Goal: Task Accomplishment & Management: Manage account settings

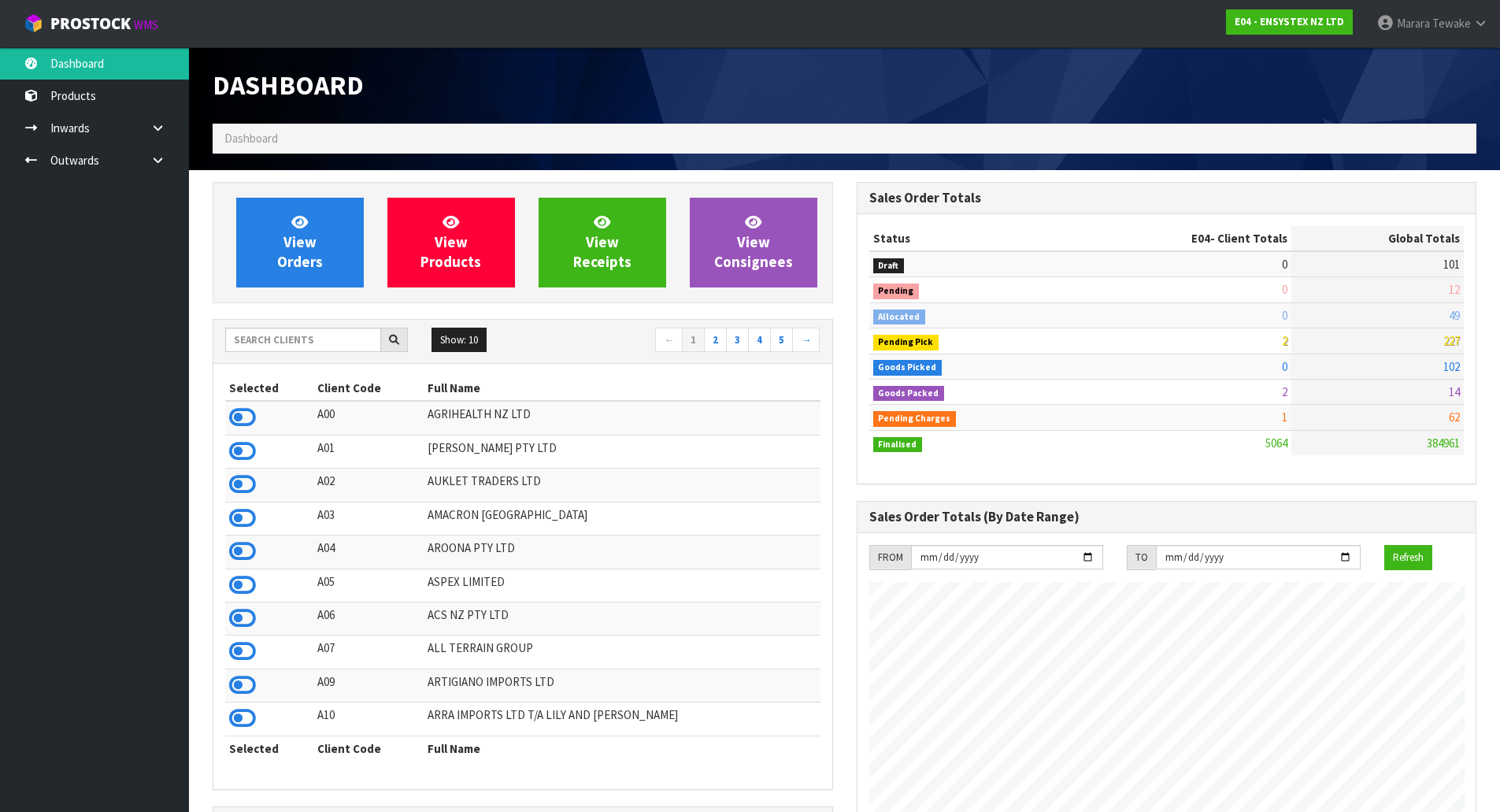
scroll to position [1193, 644]
click at [302, 339] on input "text" at bounding box center [303, 340] width 156 height 24
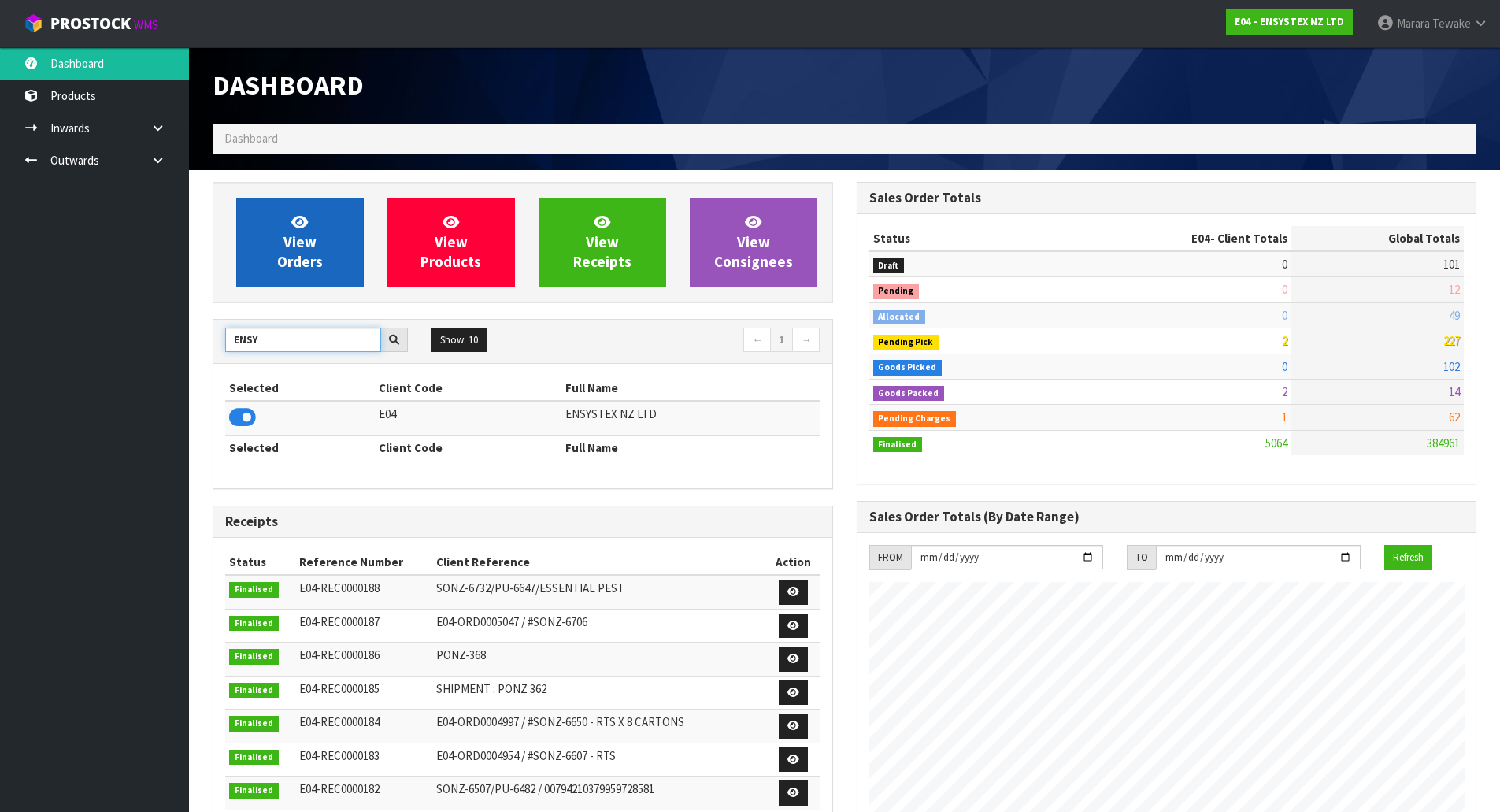
type input "ENSY"
click at [301, 240] on span "View Orders" at bounding box center [300, 242] width 46 height 59
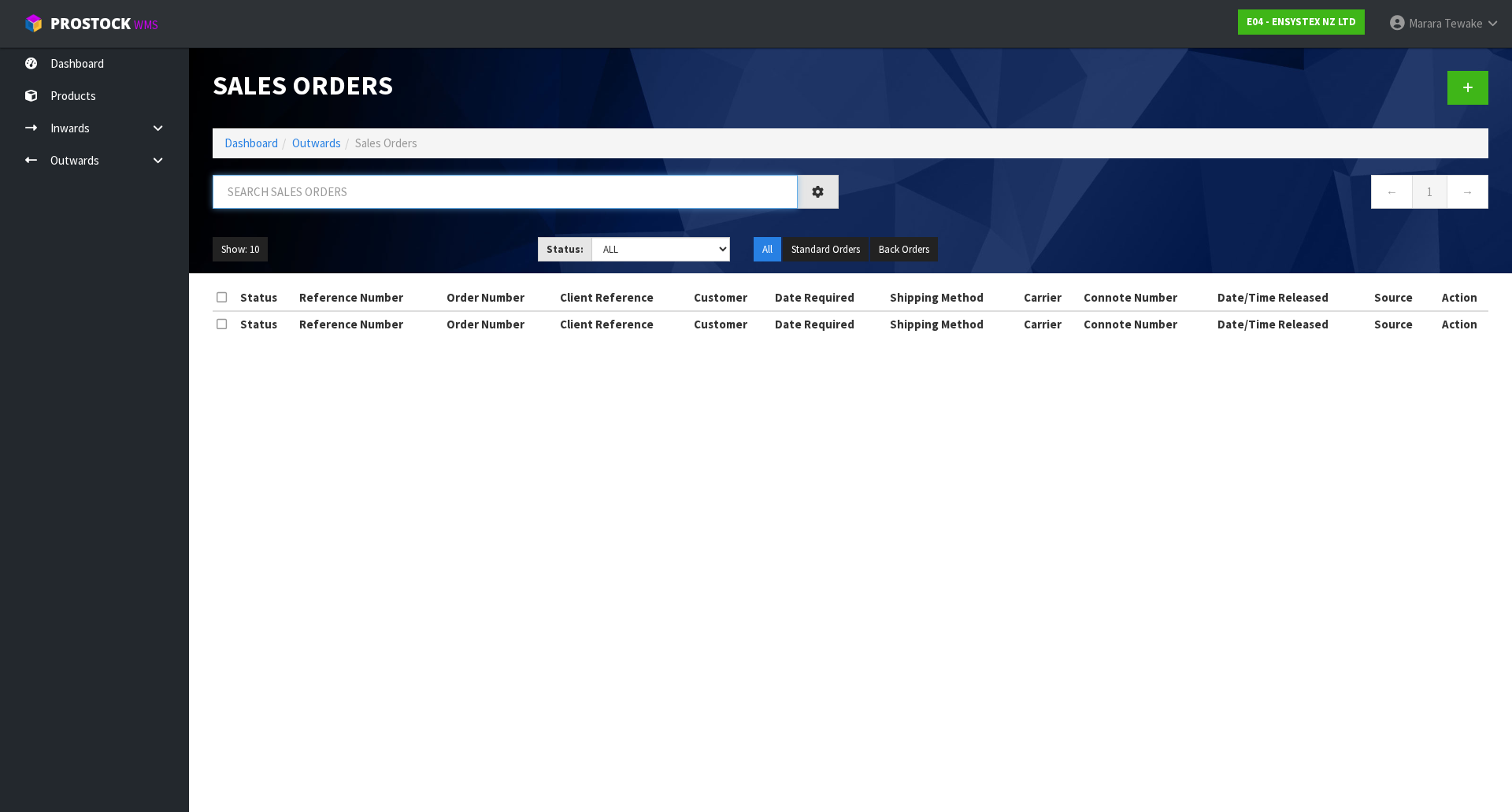
click at [301, 200] on input "text" at bounding box center [506, 192] width 586 height 34
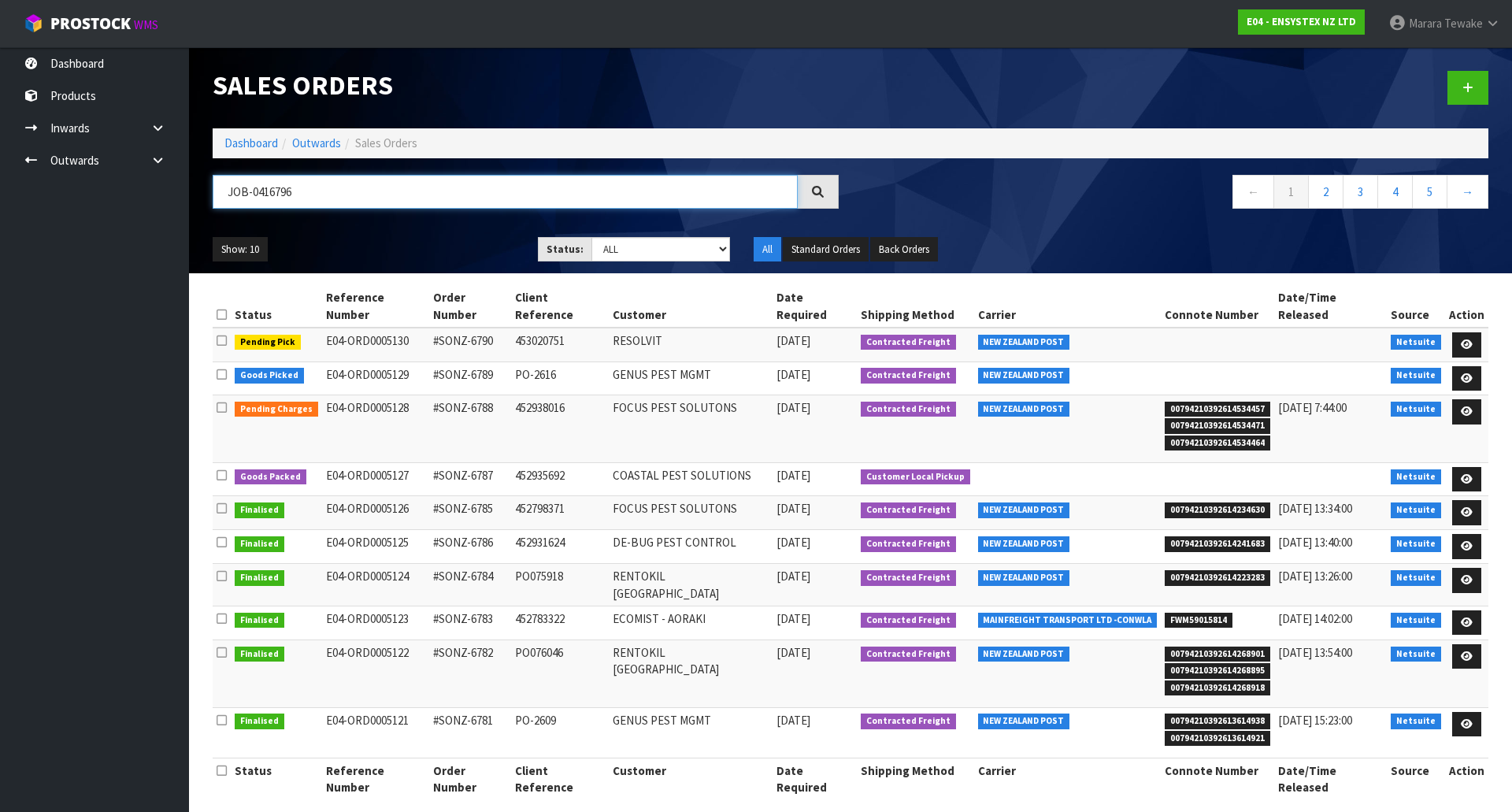
type input "JOB-0416796"
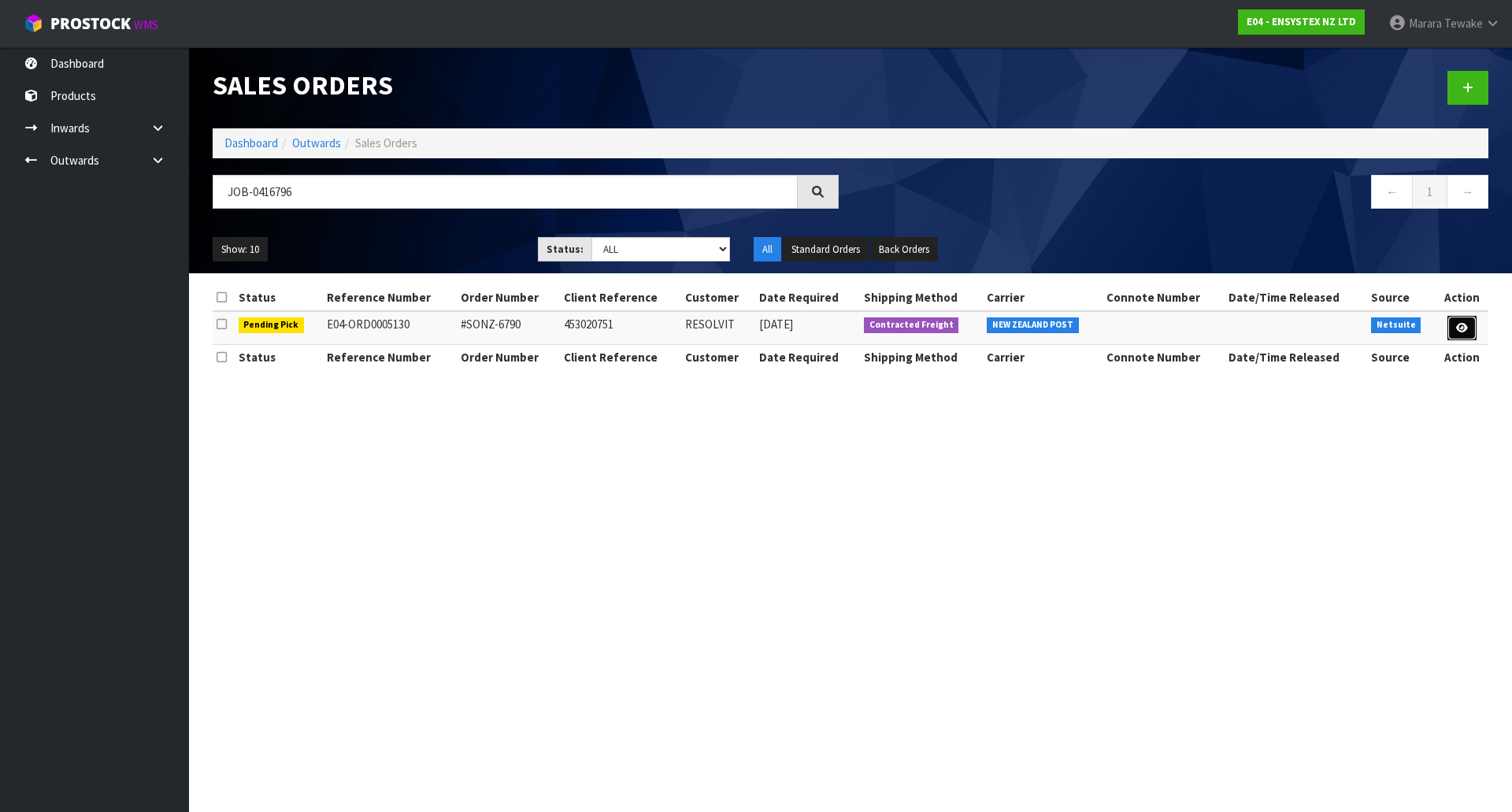
click at [1458, 327] on icon at bounding box center [1462, 327] width 12 height 10
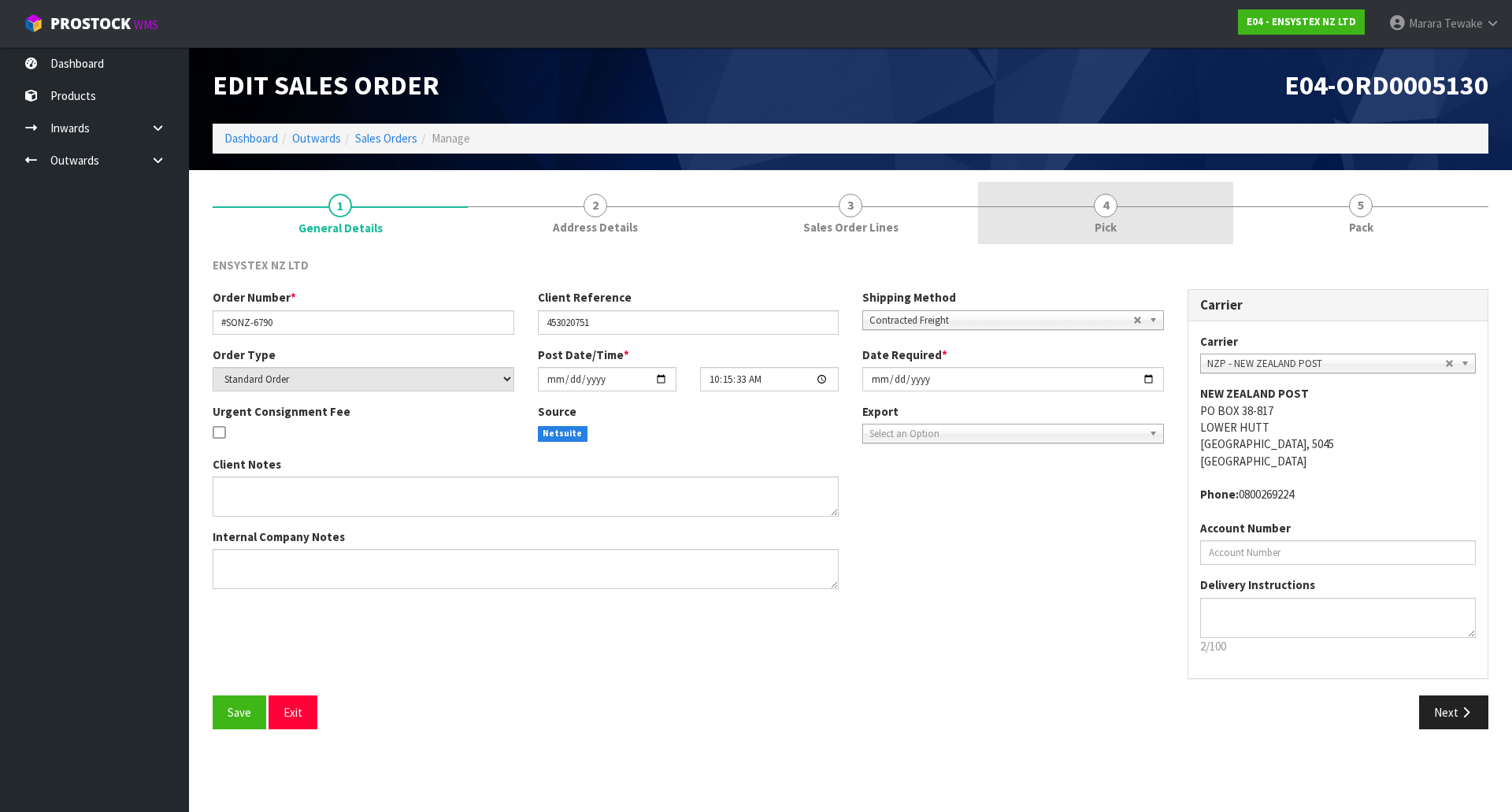
click at [1206, 226] on link "4 Pick" at bounding box center [1105, 213] width 255 height 62
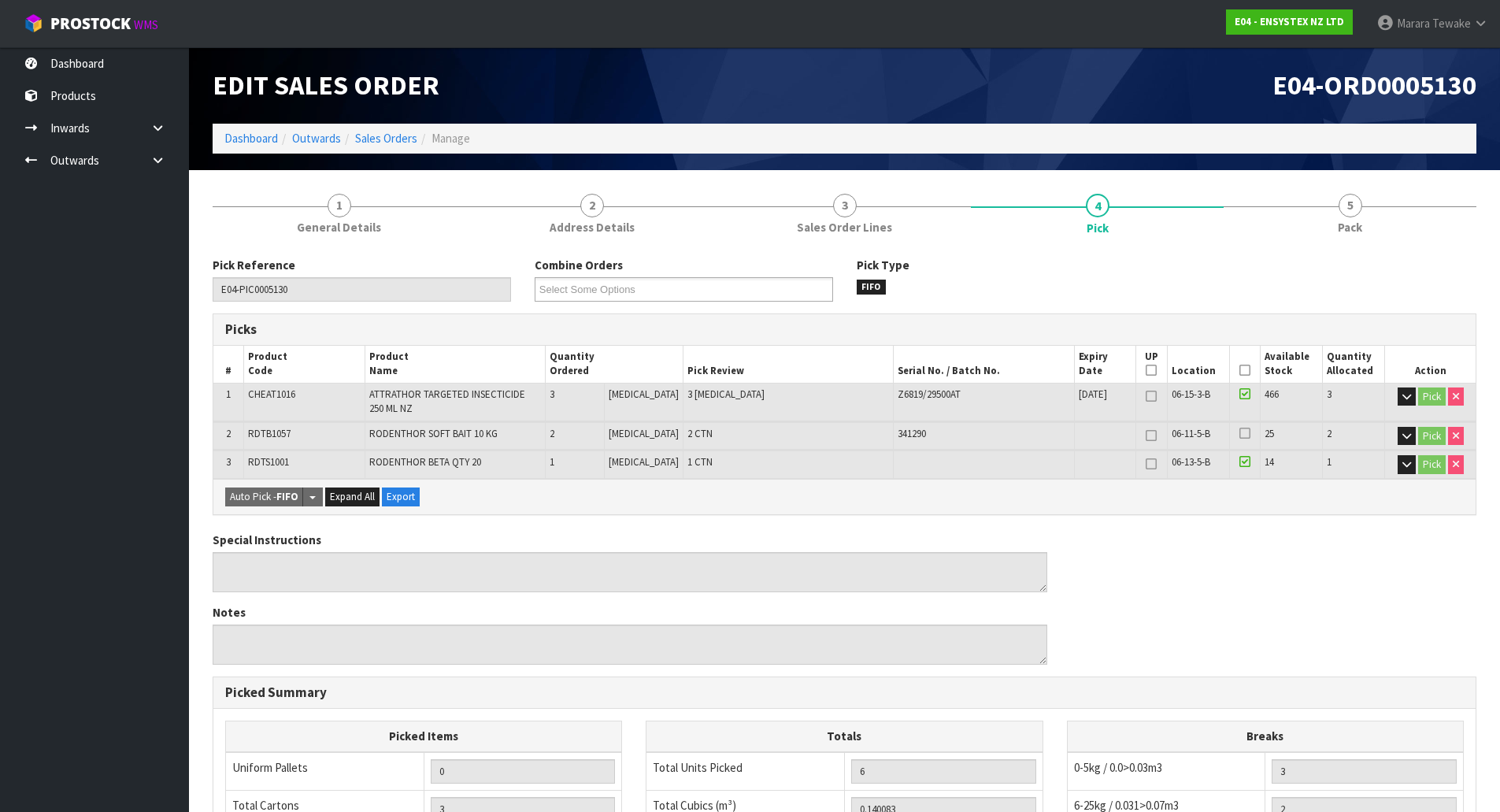
click at [1240, 371] on icon at bounding box center [1245, 370] width 11 height 1
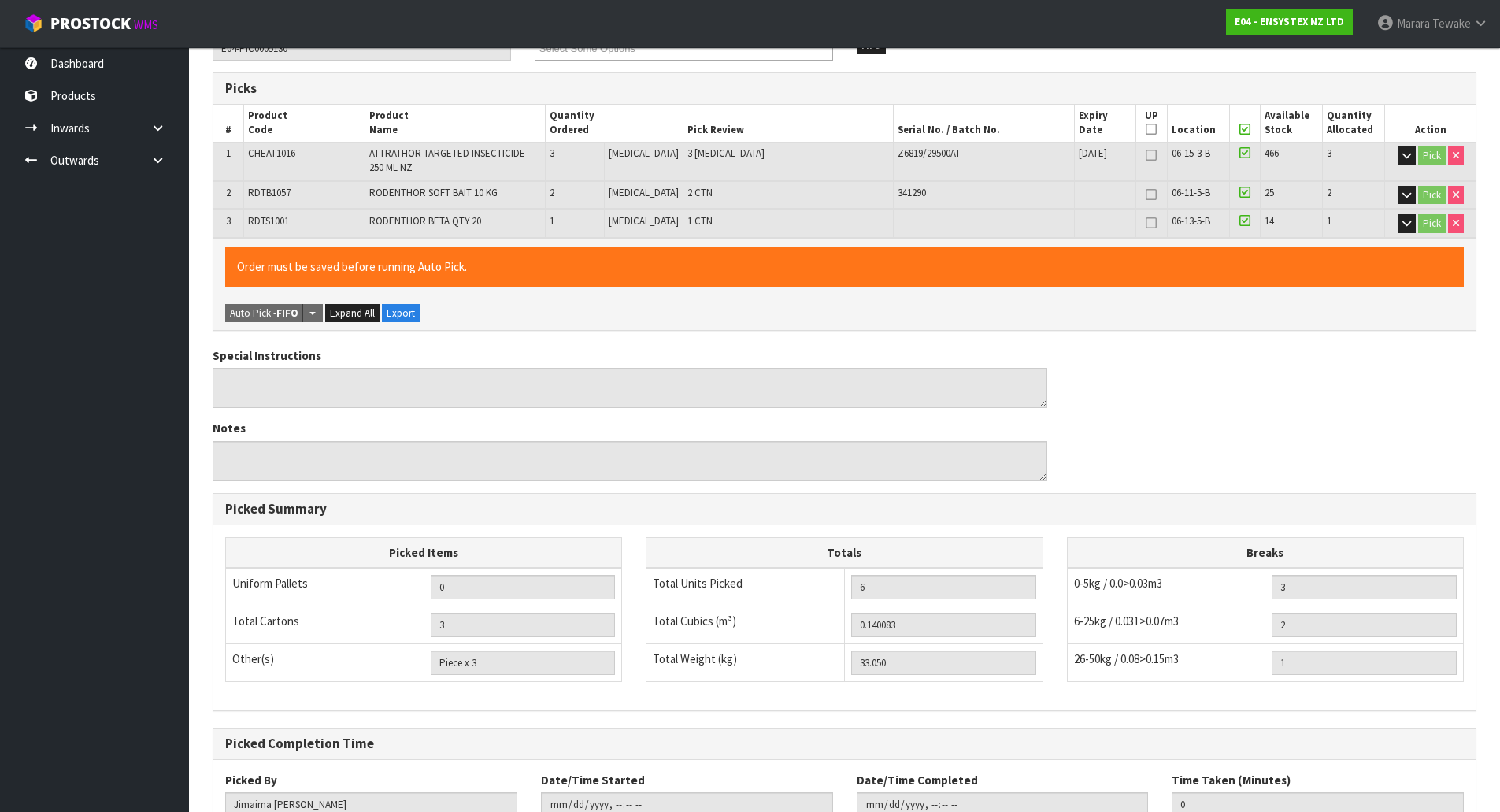
scroll to position [357, 0]
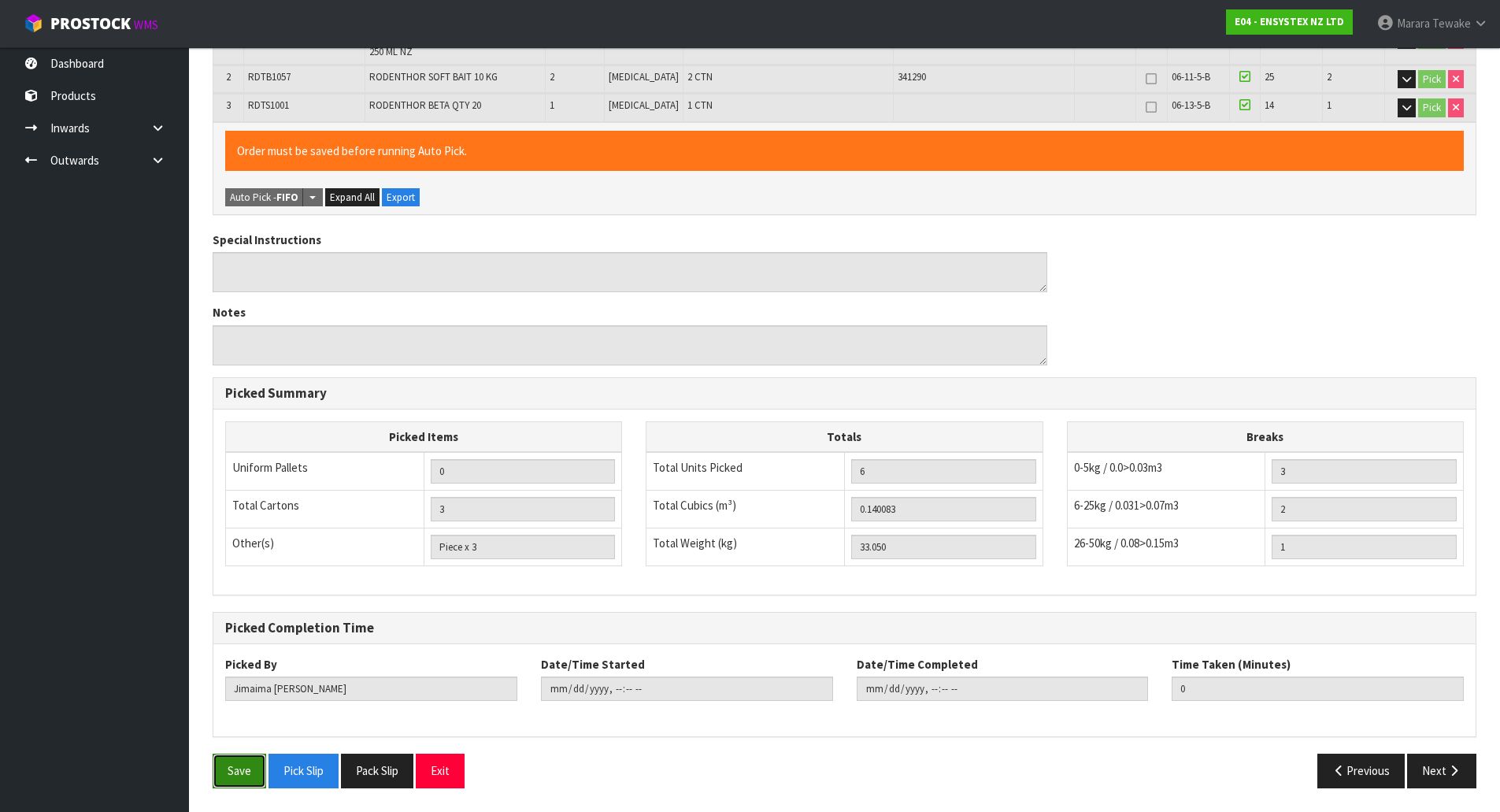
click at [235, 758] on button "Save" at bounding box center [239, 771] width 54 height 34
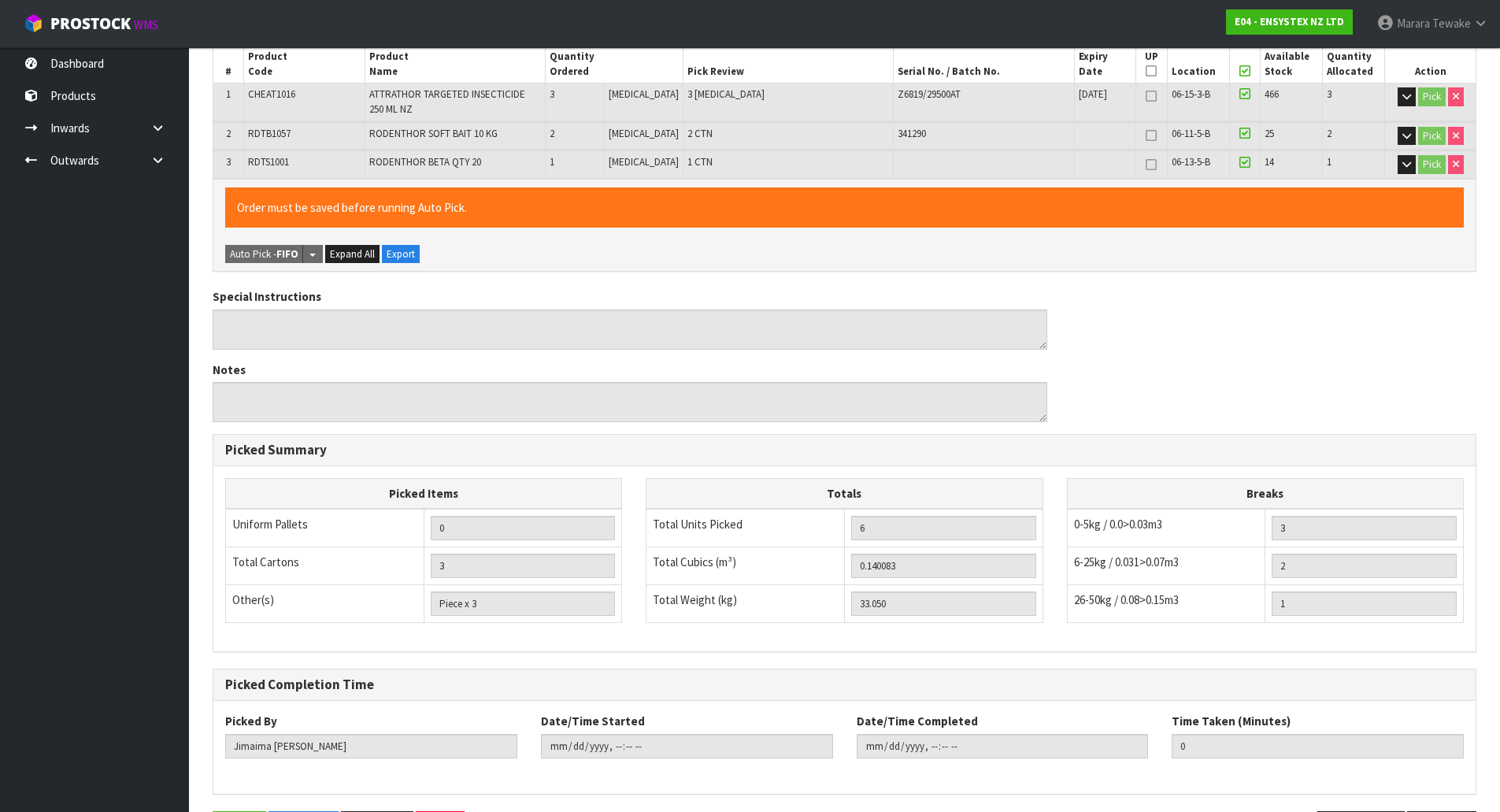
scroll to position [0, 0]
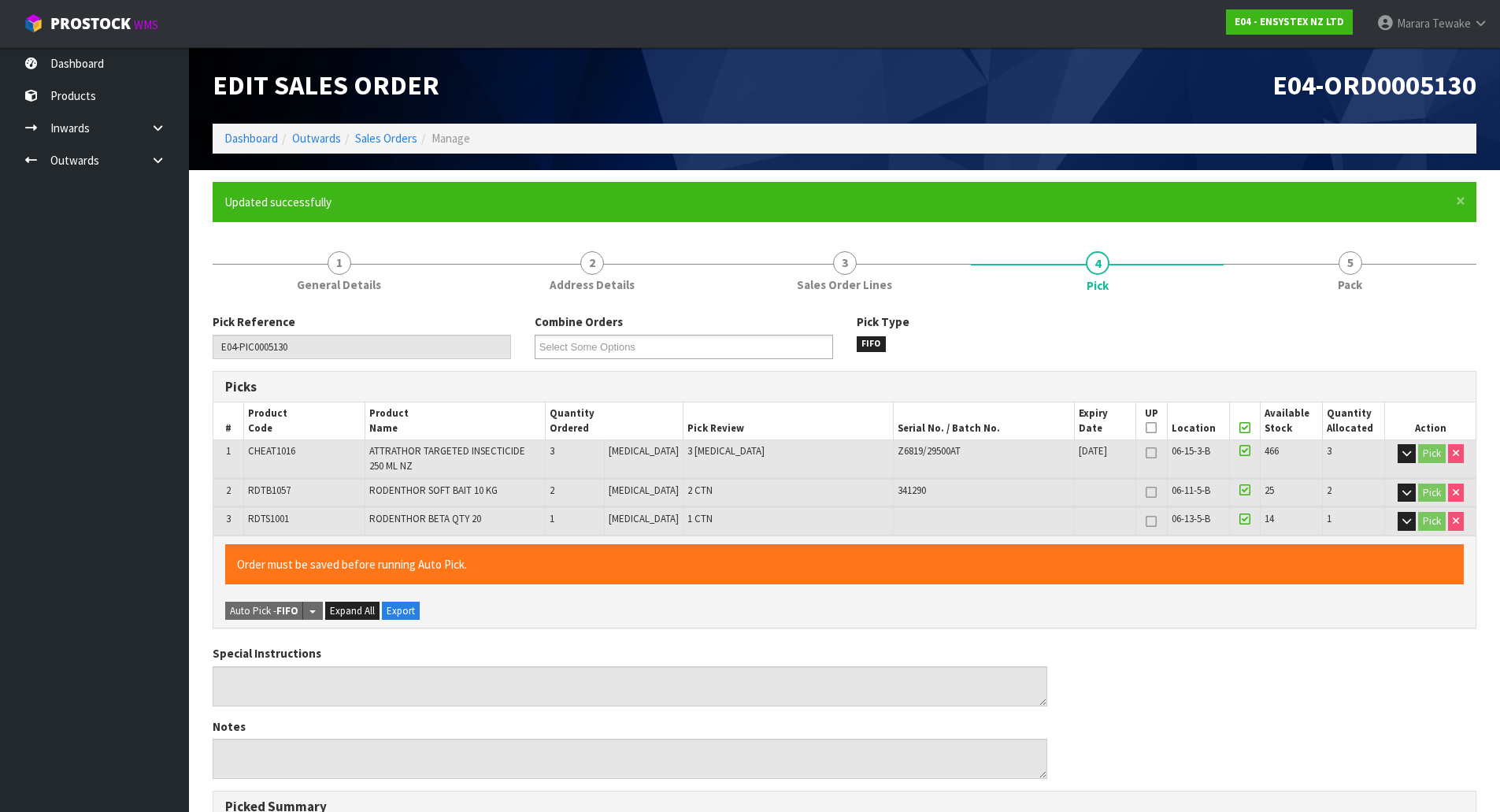
type input "Marara Tewake"
type input "2025-10-09T11:39:55"
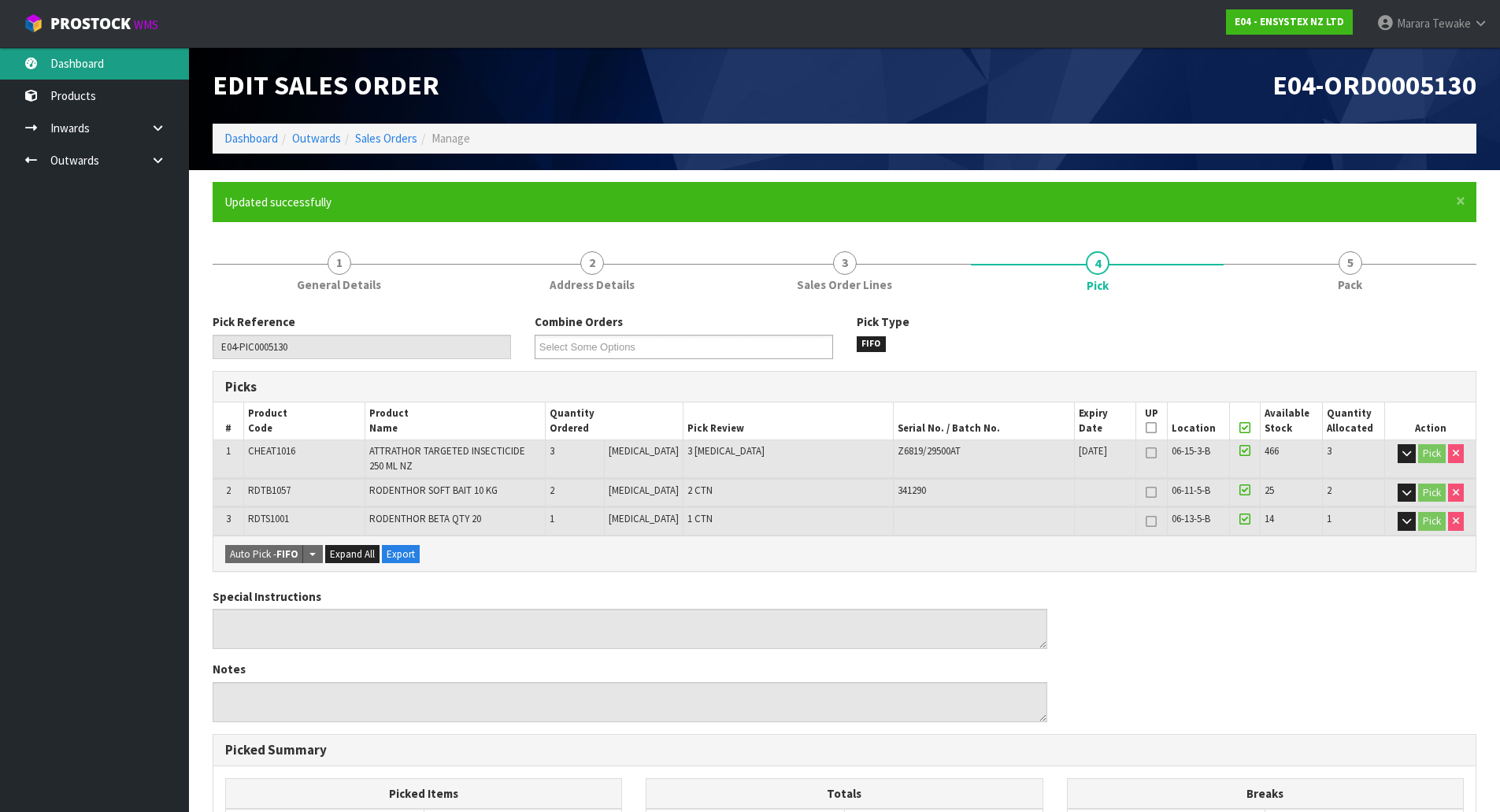
click at [111, 56] on link "Dashboard" at bounding box center [94, 63] width 189 height 32
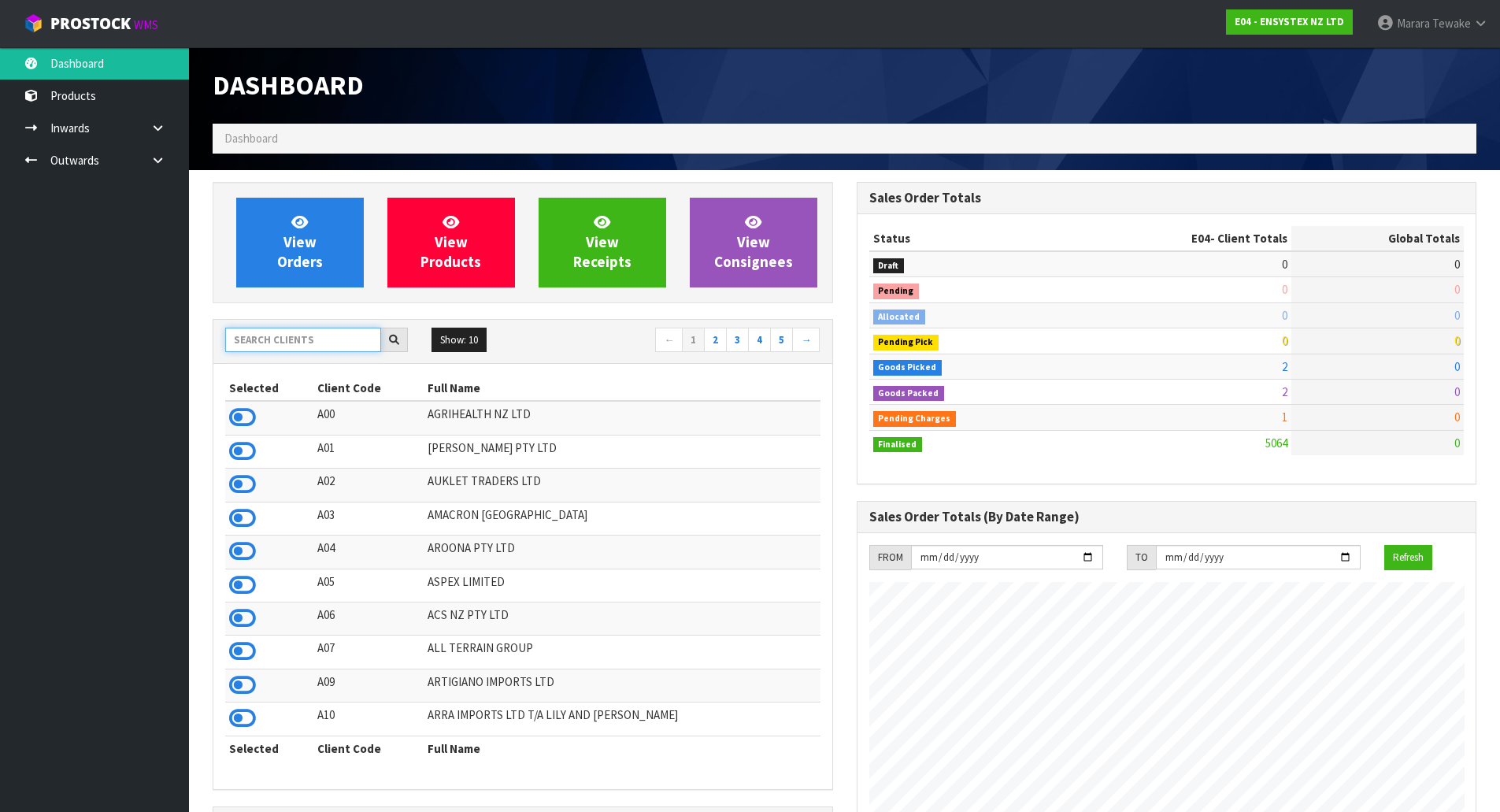
click at [316, 346] on input "text" at bounding box center [303, 340] width 156 height 24
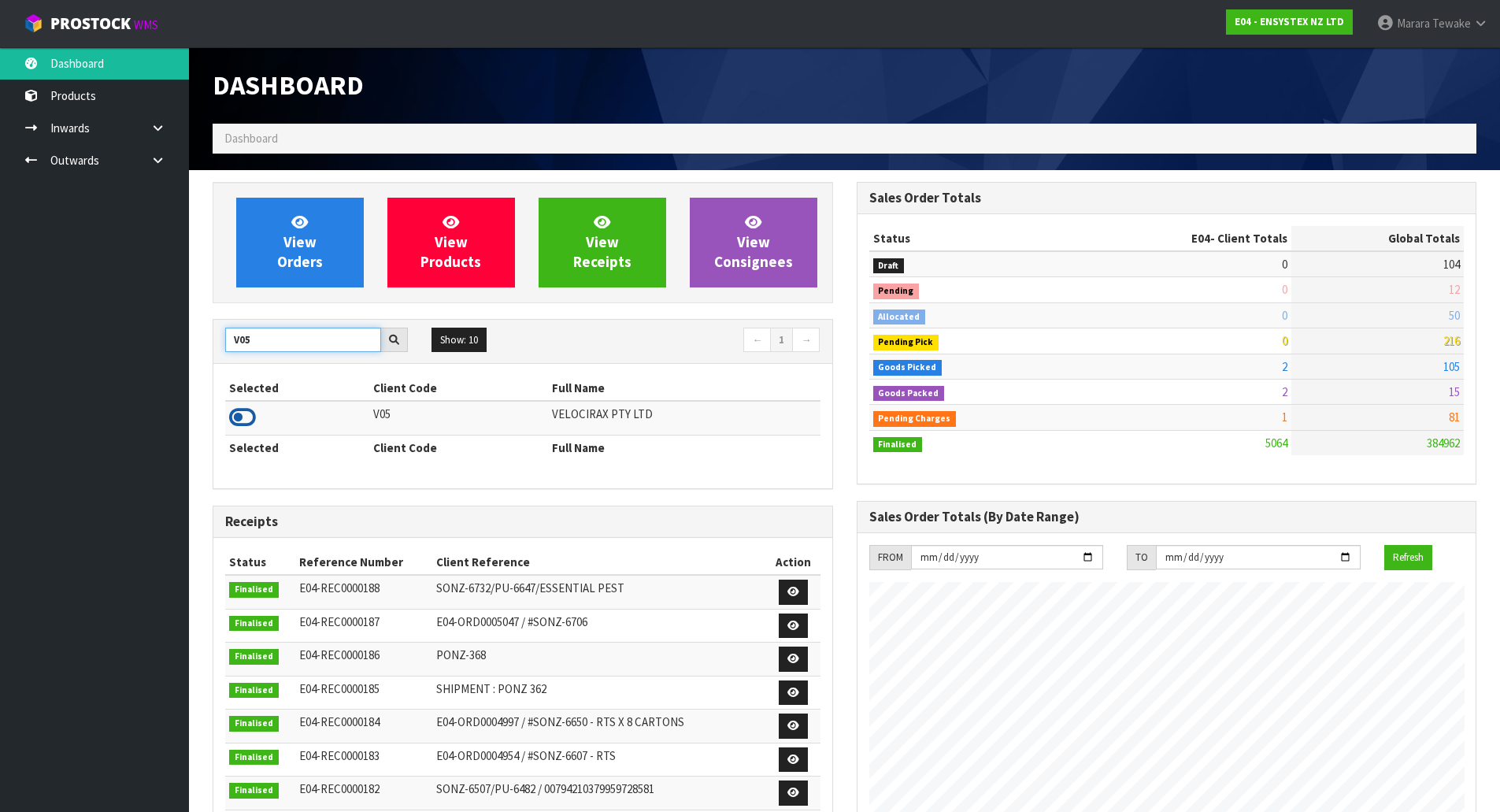
type input "V05"
click at [244, 417] on icon at bounding box center [242, 417] width 26 height 24
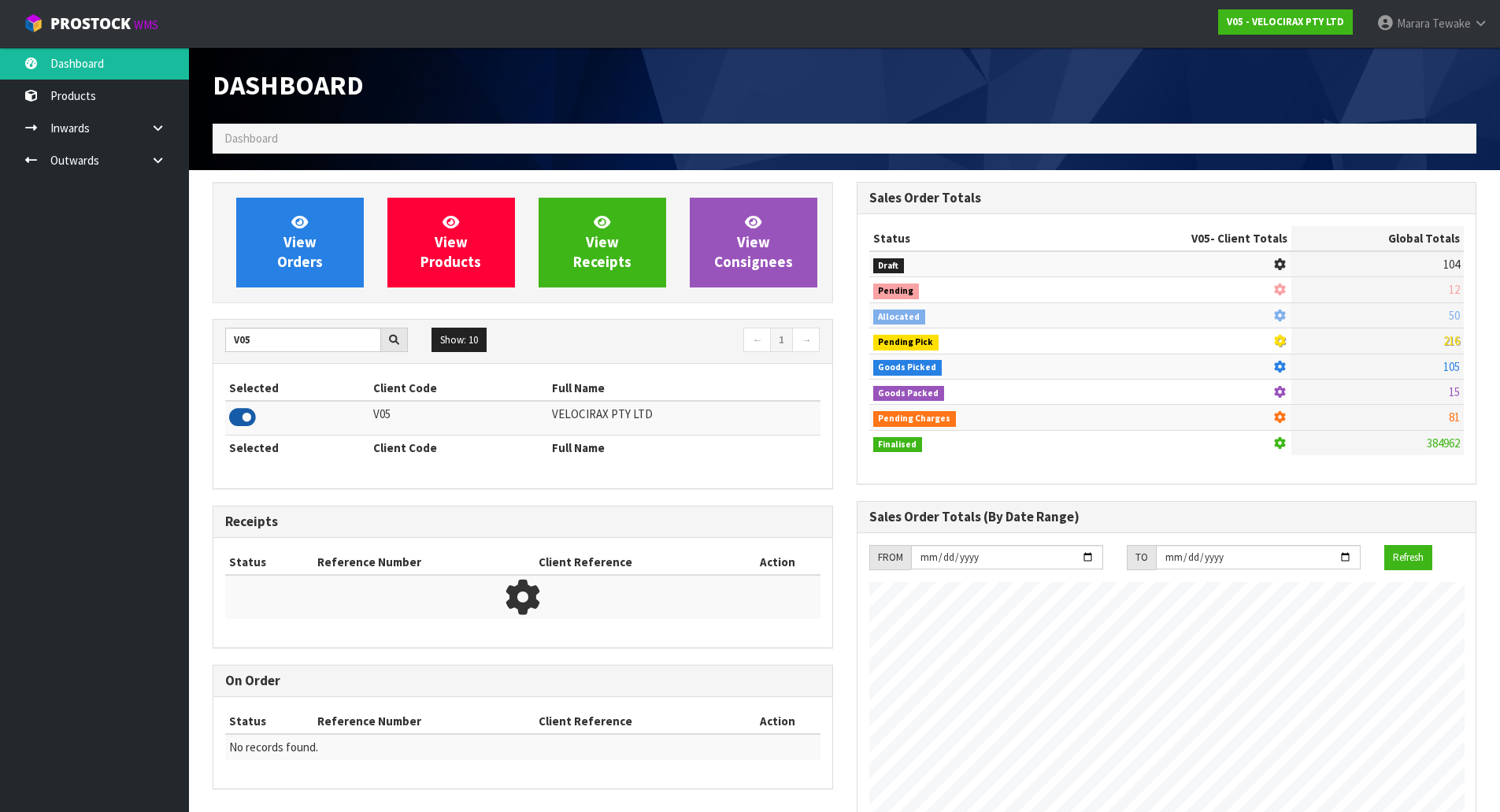
scroll to position [1227, 644]
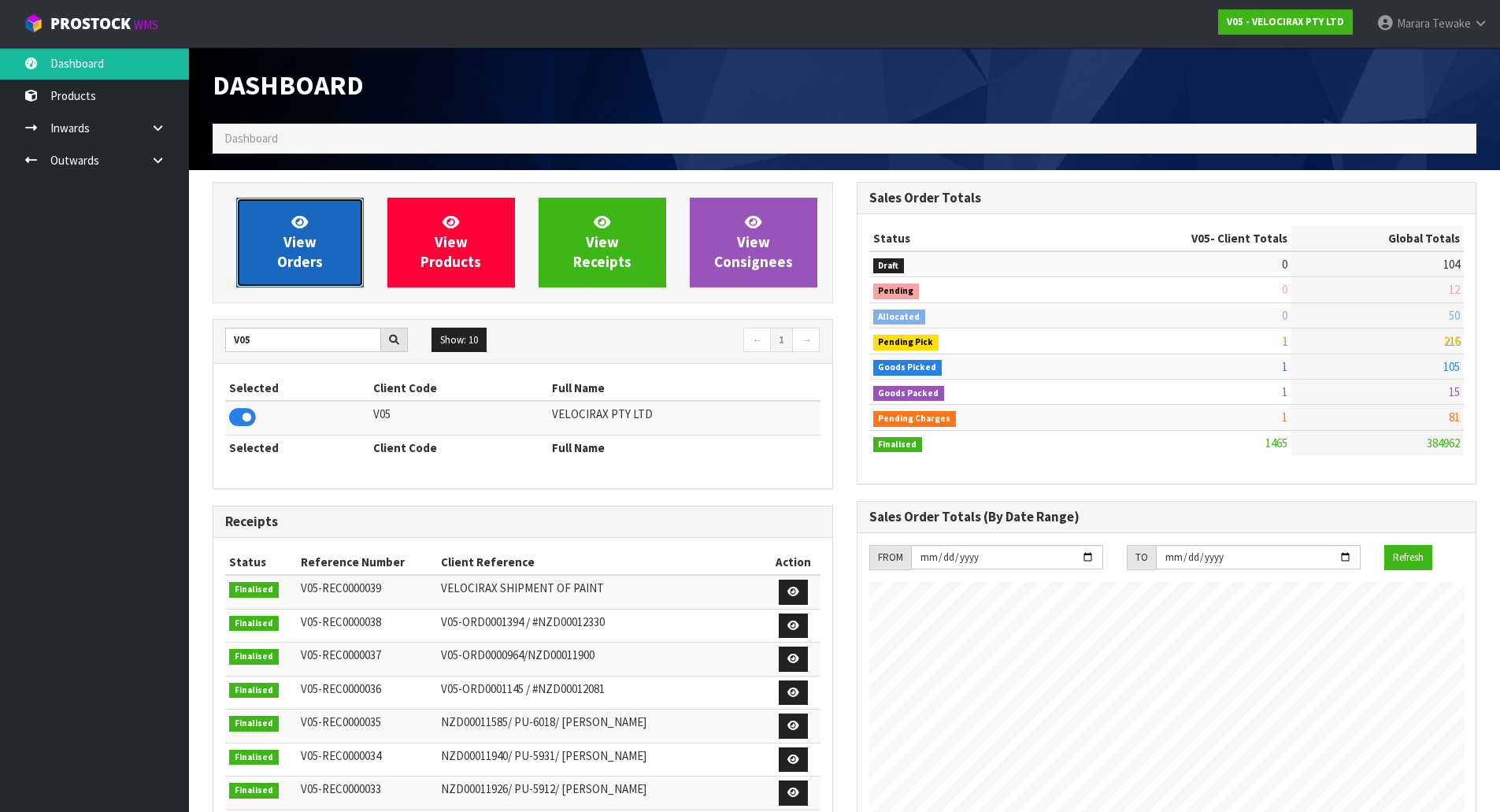
click at [311, 244] on span "View Orders" at bounding box center [300, 242] width 46 height 59
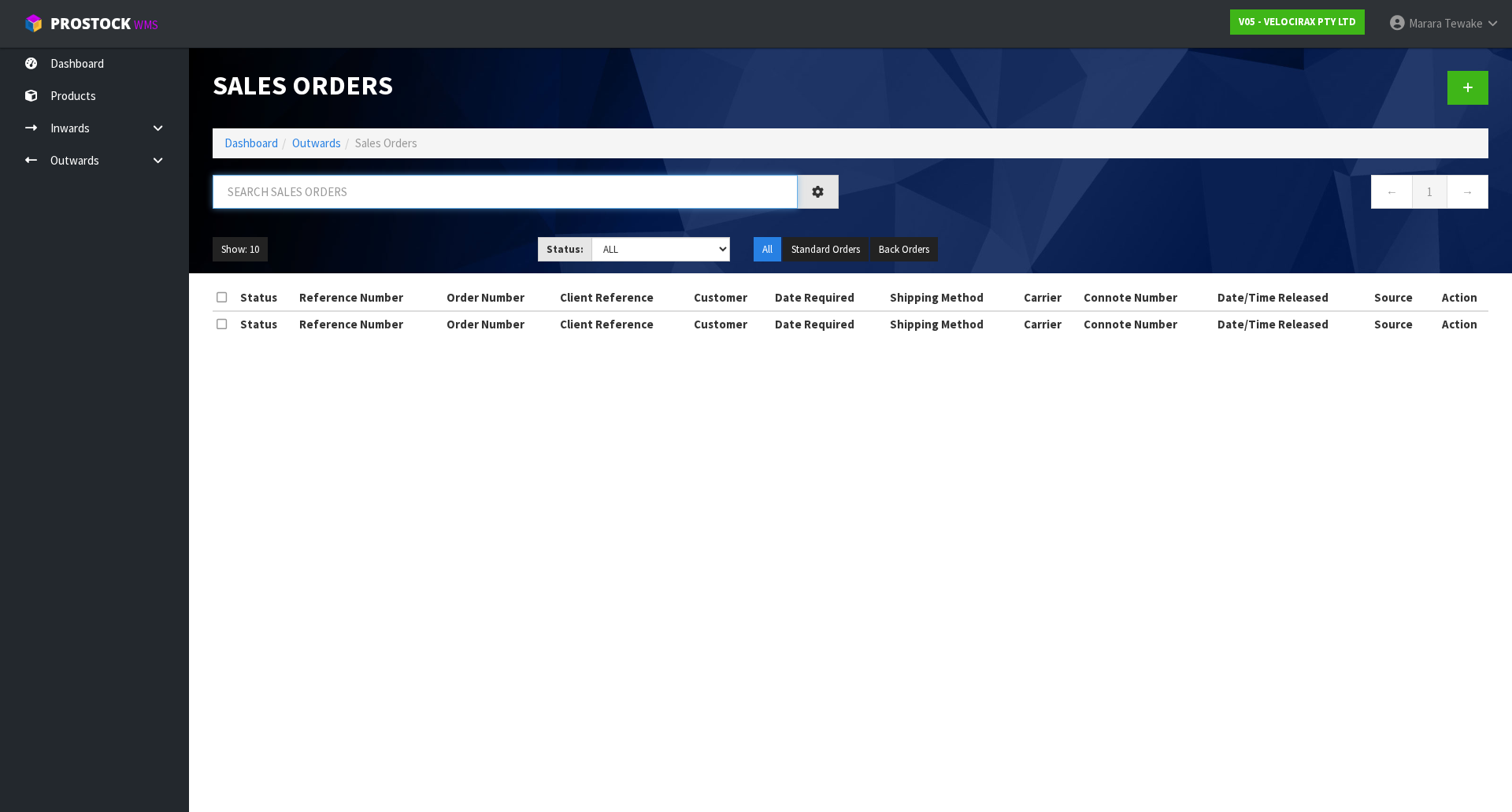
click at [308, 175] on input "text" at bounding box center [506, 192] width 586 height 34
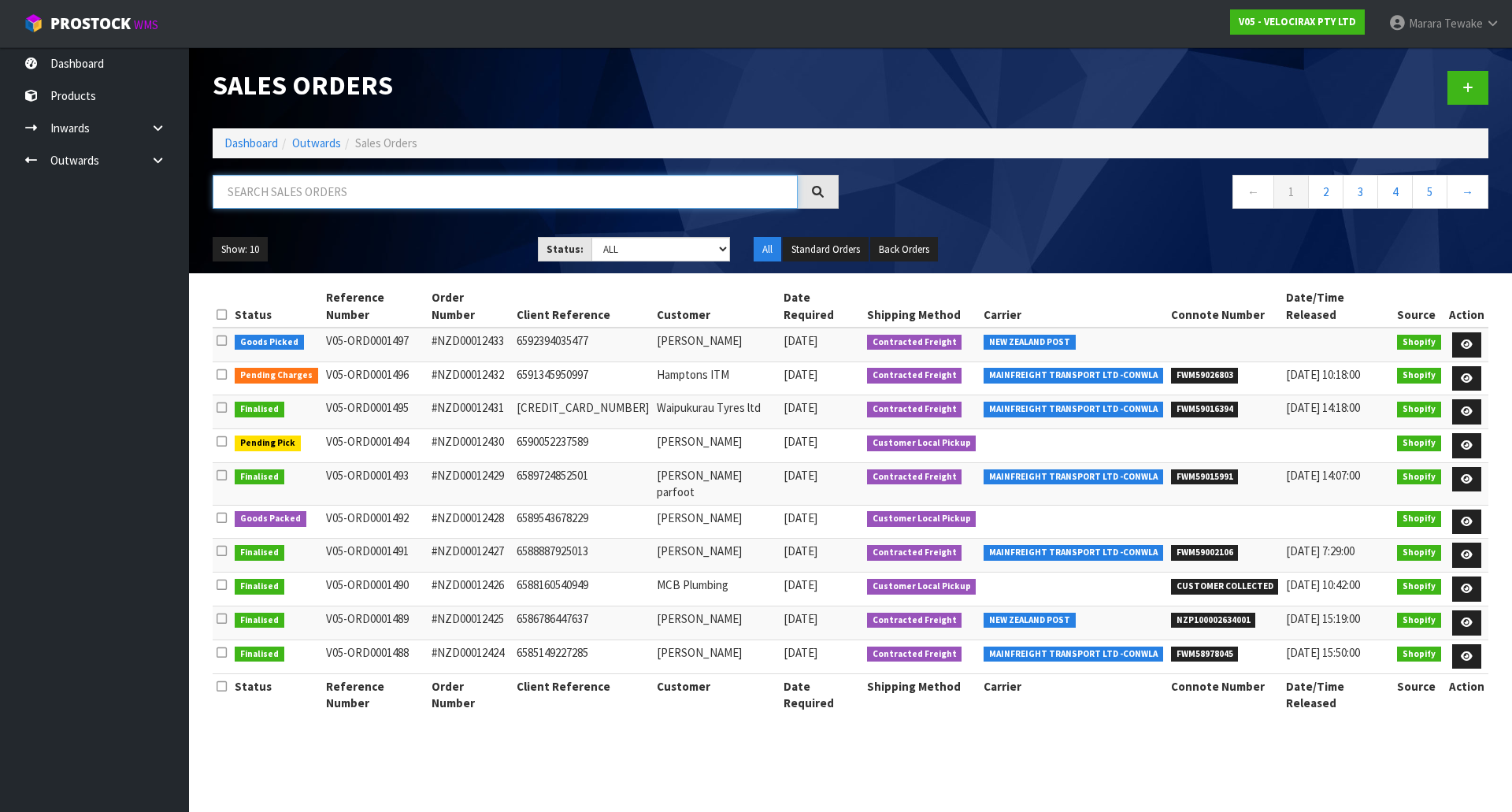
click at [302, 189] on input "text" at bounding box center [506, 192] width 586 height 34
type input "JOB-0416798"
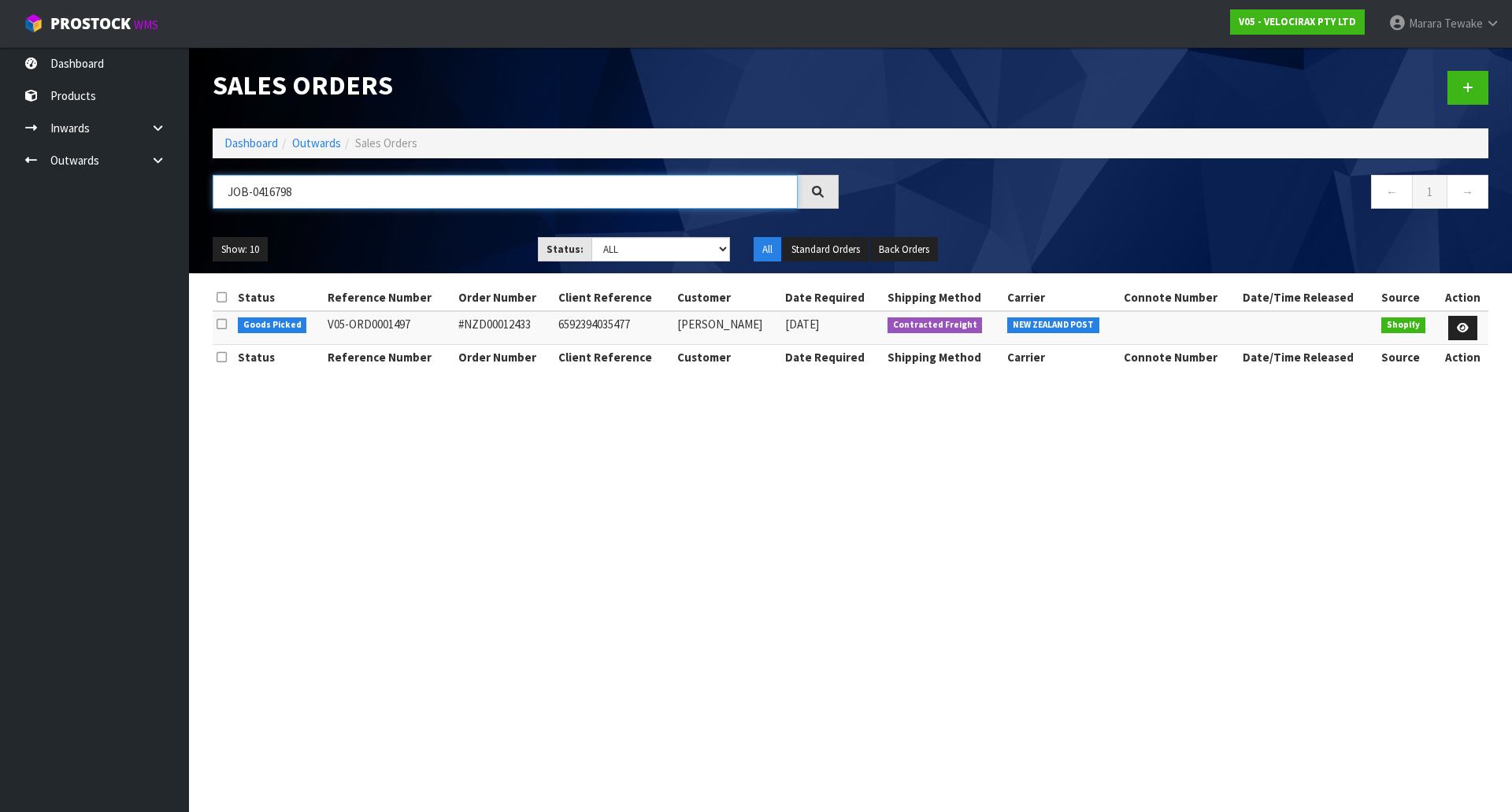
drag, startPoint x: 327, startPoint y: 196, endPoint x: 164, endPoint y: 177, distance: 164.1
click at [184, 177] on body "Toggle navigation ProStock WMS V05 - VELOCIRAX PTY LTD Marara Tewake Logout Das…" at bounding box center [756, 406] width 1512 height 812
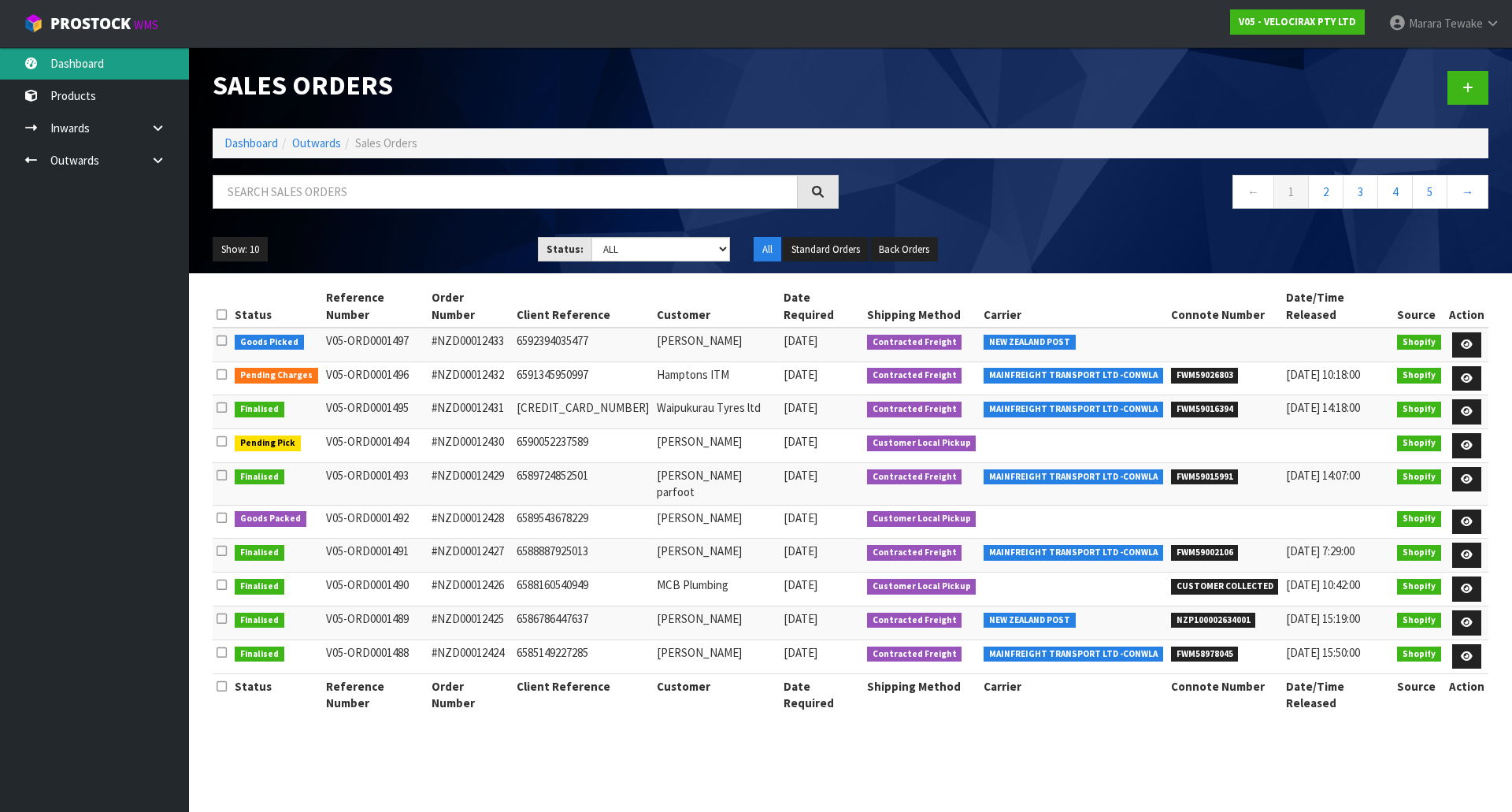
click at [83, 71] on link "Dashboard" at bounding box center [94, 63] width 189 height 32
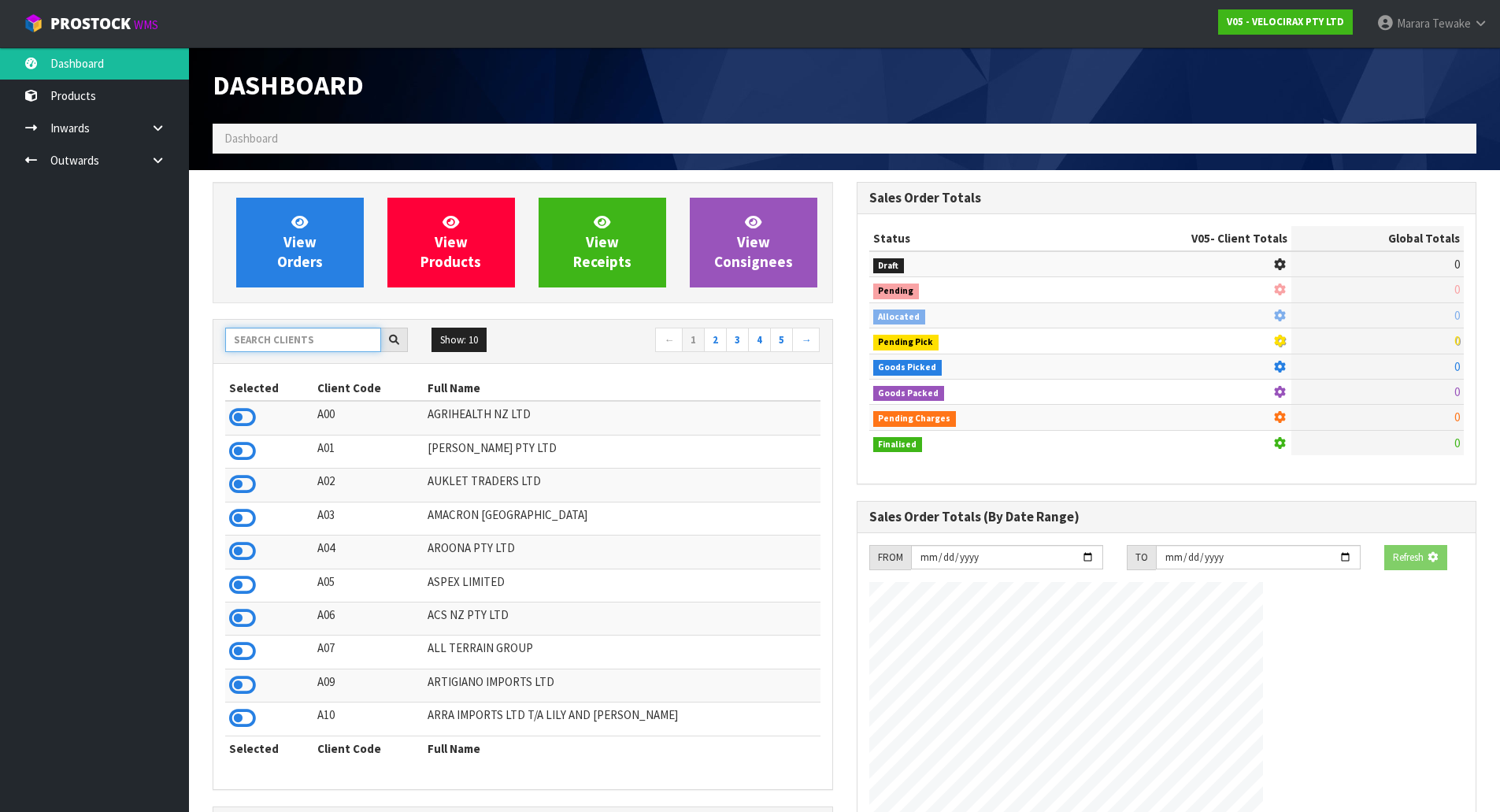
click at [265, 341] on input "text" at bounding box center [303, 340] width 156 height 24
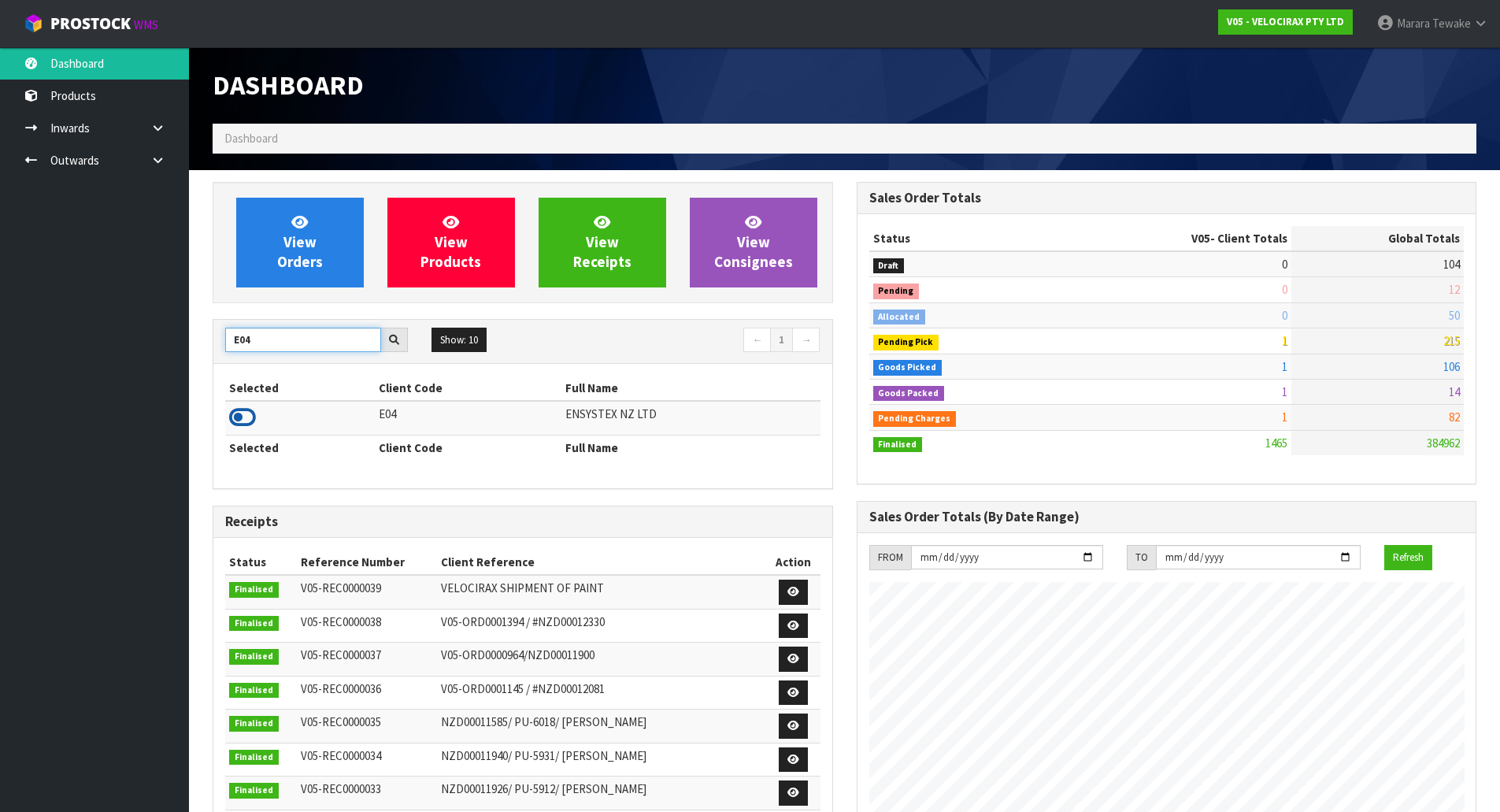
type input "E04"
click at [250, 423] on icon at bounding box center [242, 417] width 26 height 24
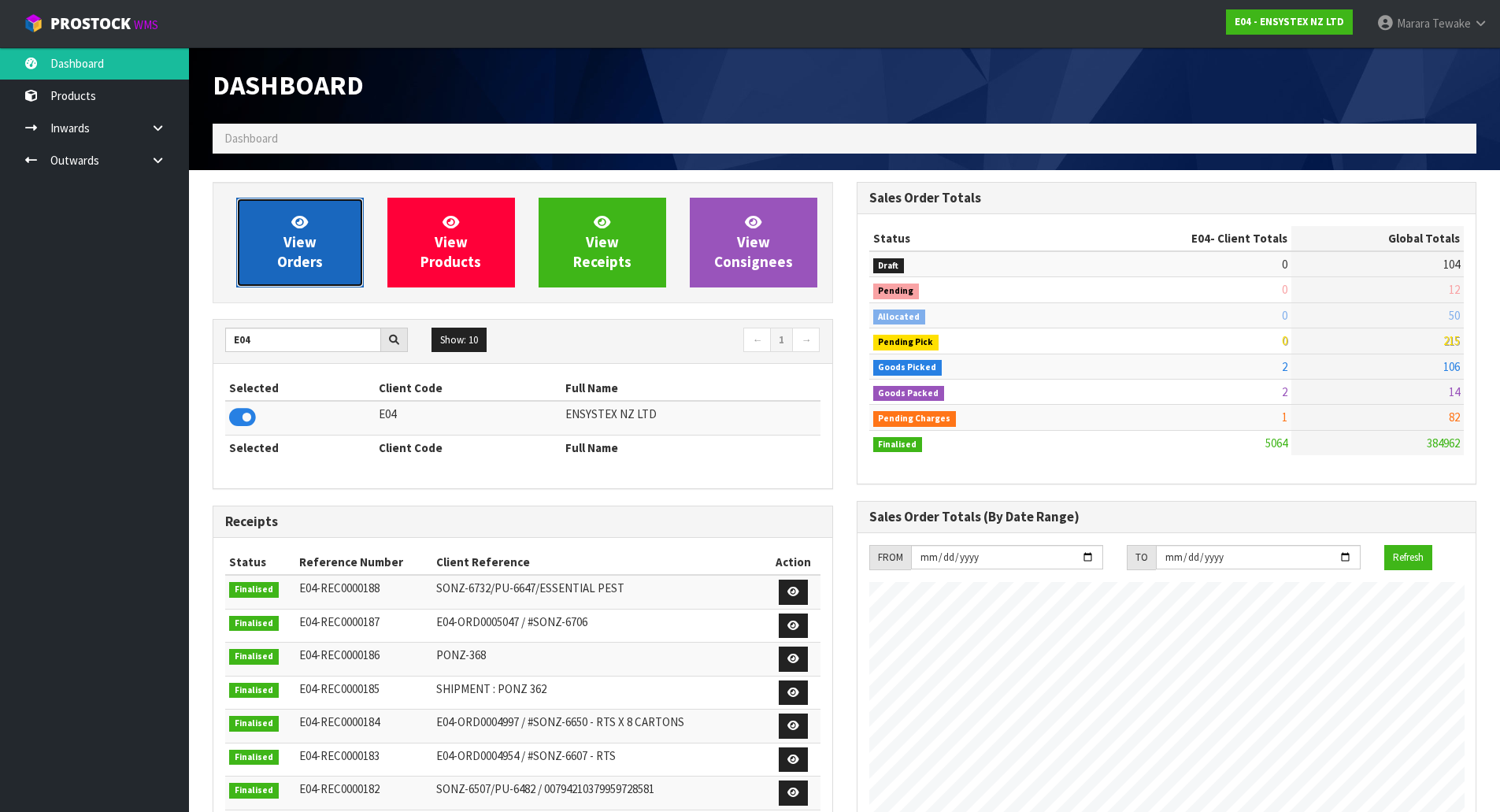
click at [294, 229] on icon at bounding box center [300, 222] width 17 height 15
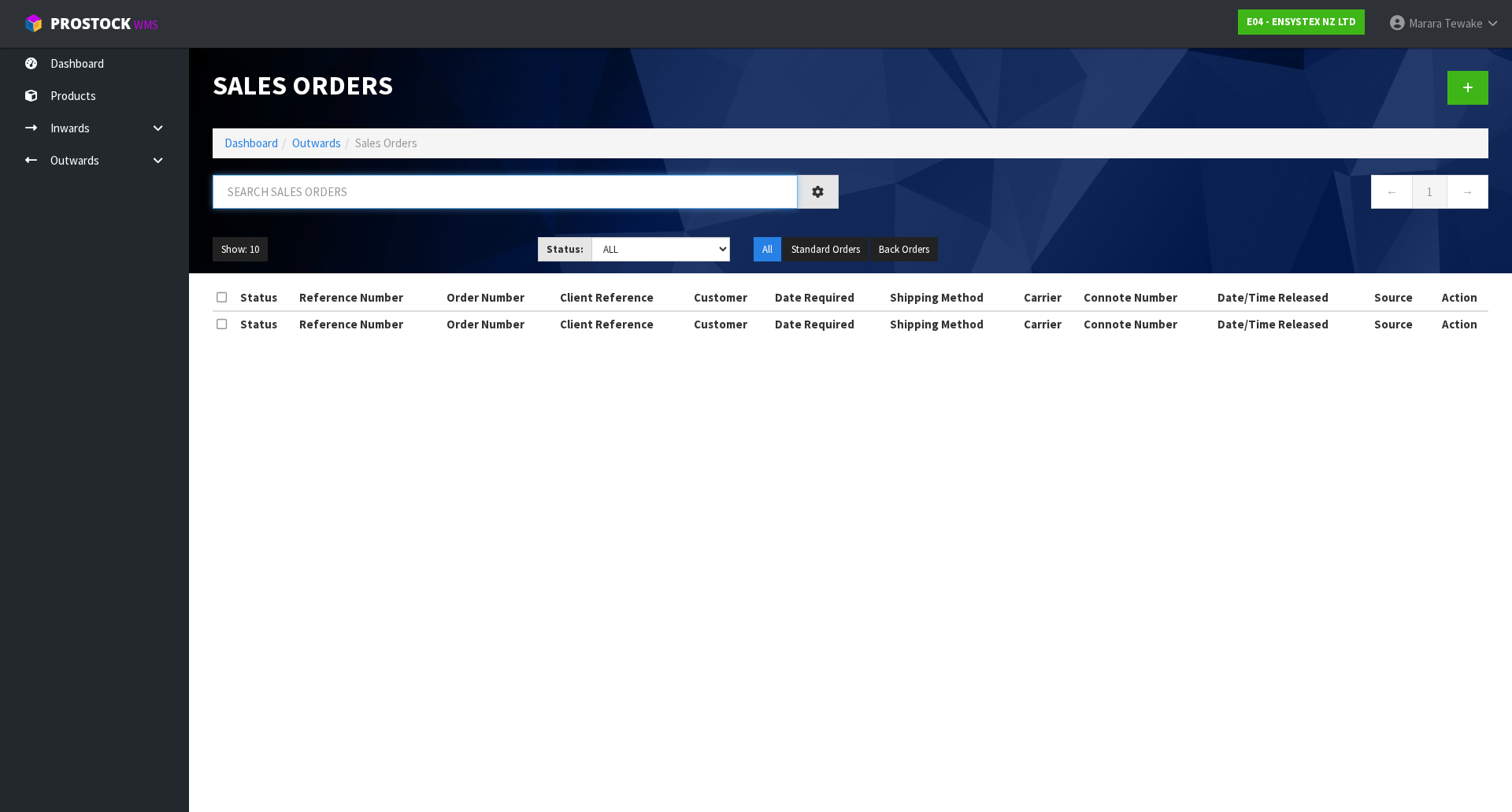
click at [311, 200] on input "text" at bounding box center [506, 192] width 586 height 34
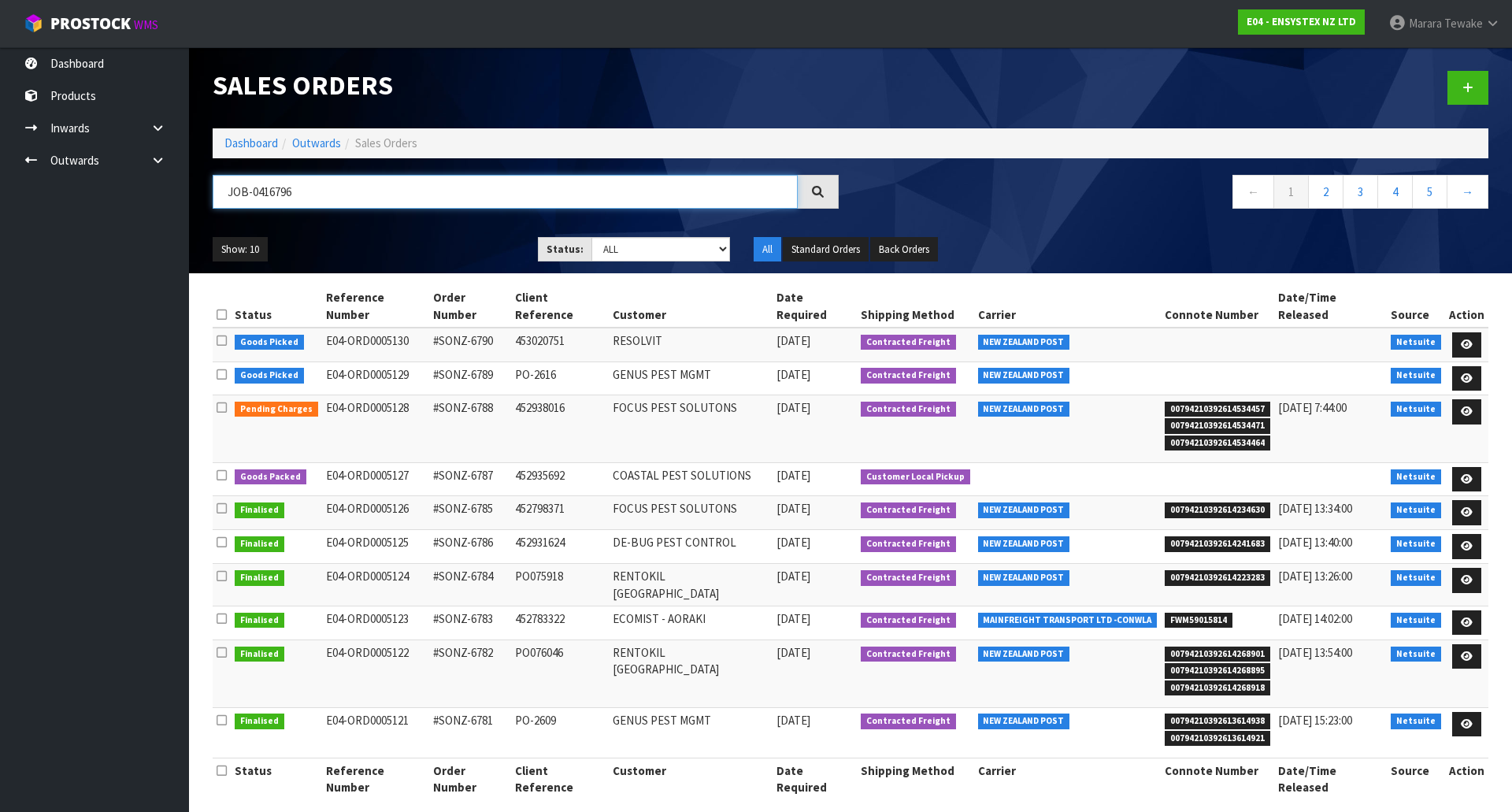
type input "JOB-0416796"
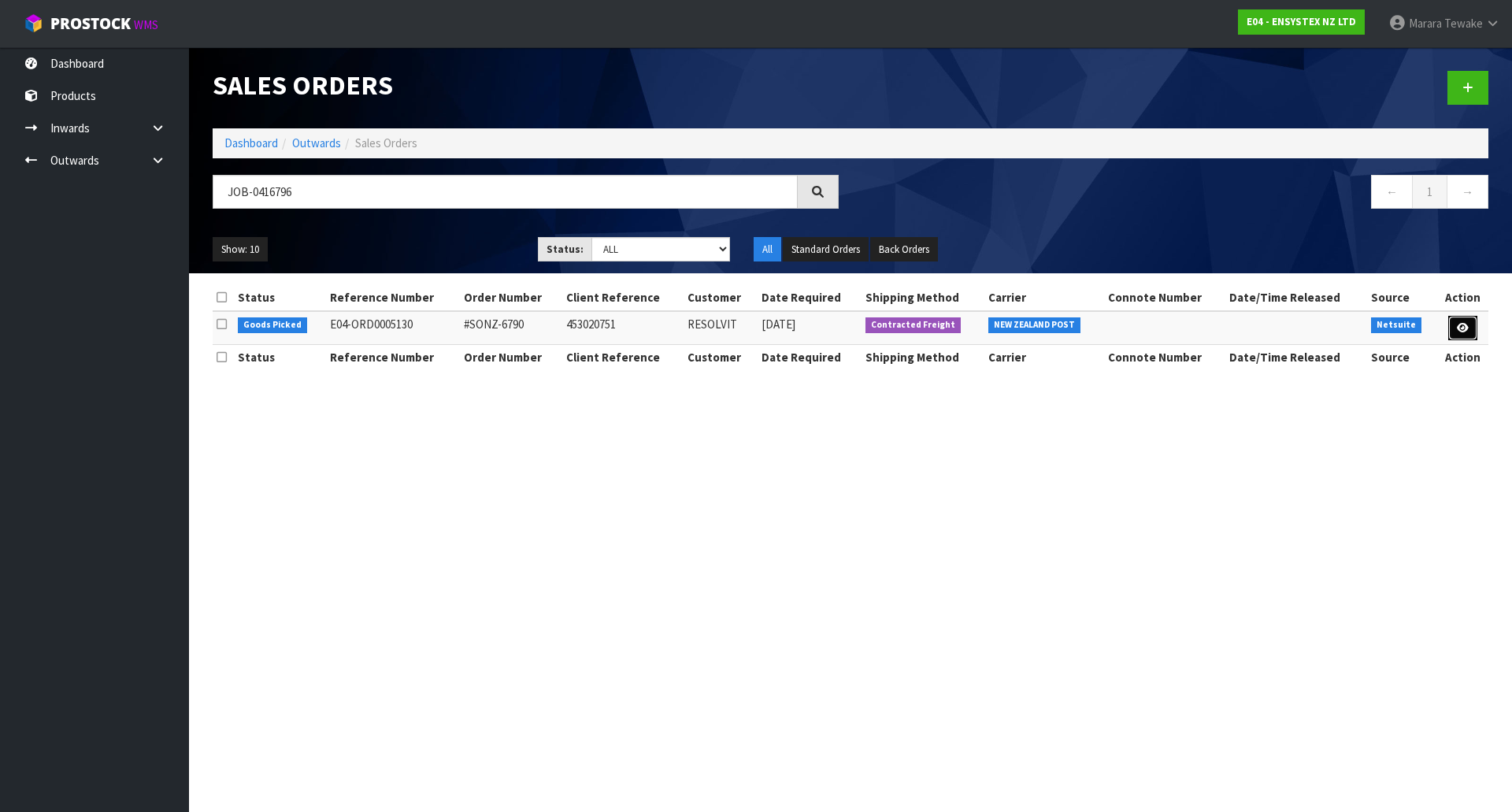
click at [1473, 324] on link at bounding box center [1463, 328] width 29 height 25
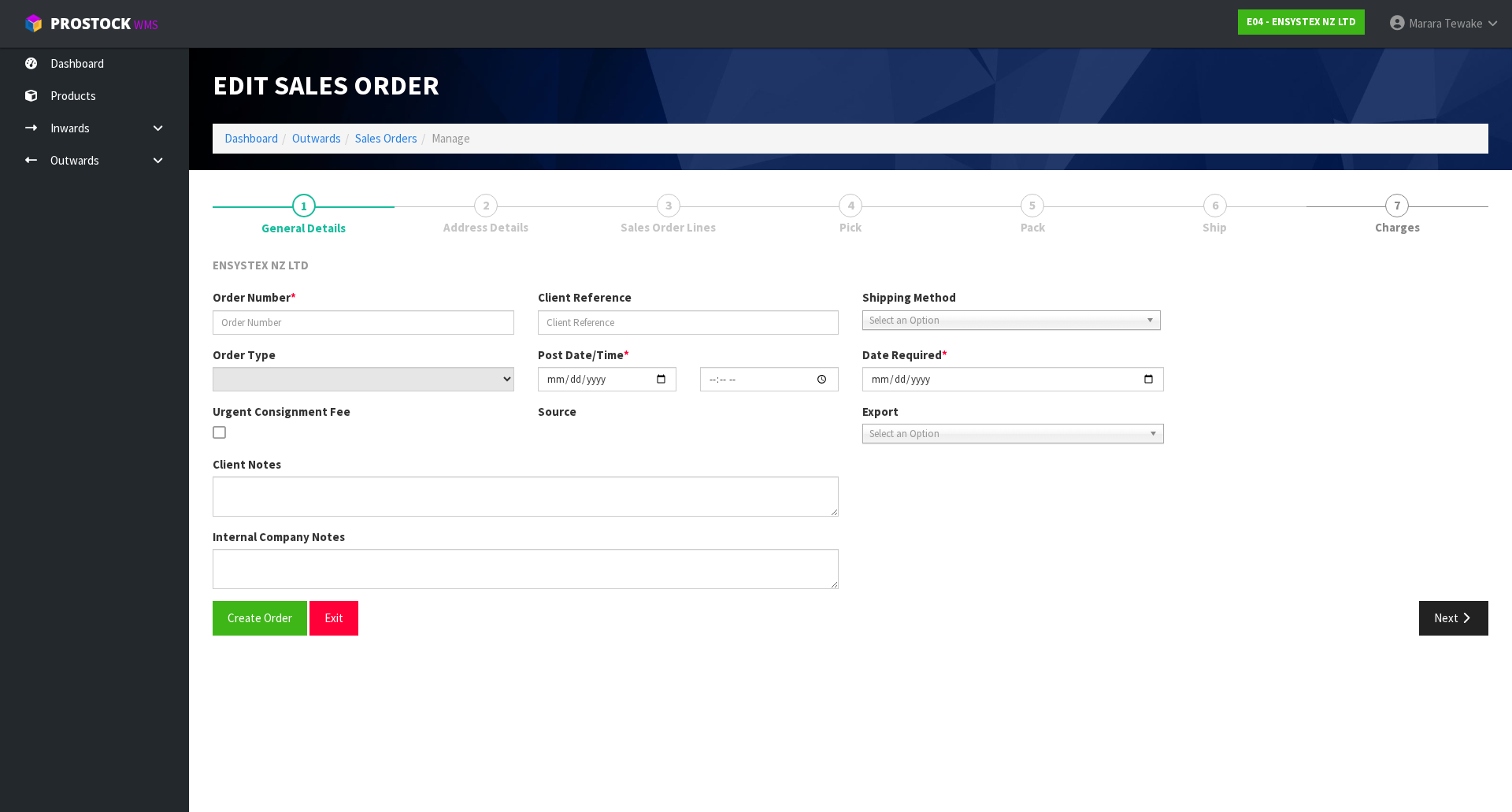
type input "#SONZ-6790"
type input "453020751"
select select "number:0"
type input "[DATE]"
type input "10:15:33.000"
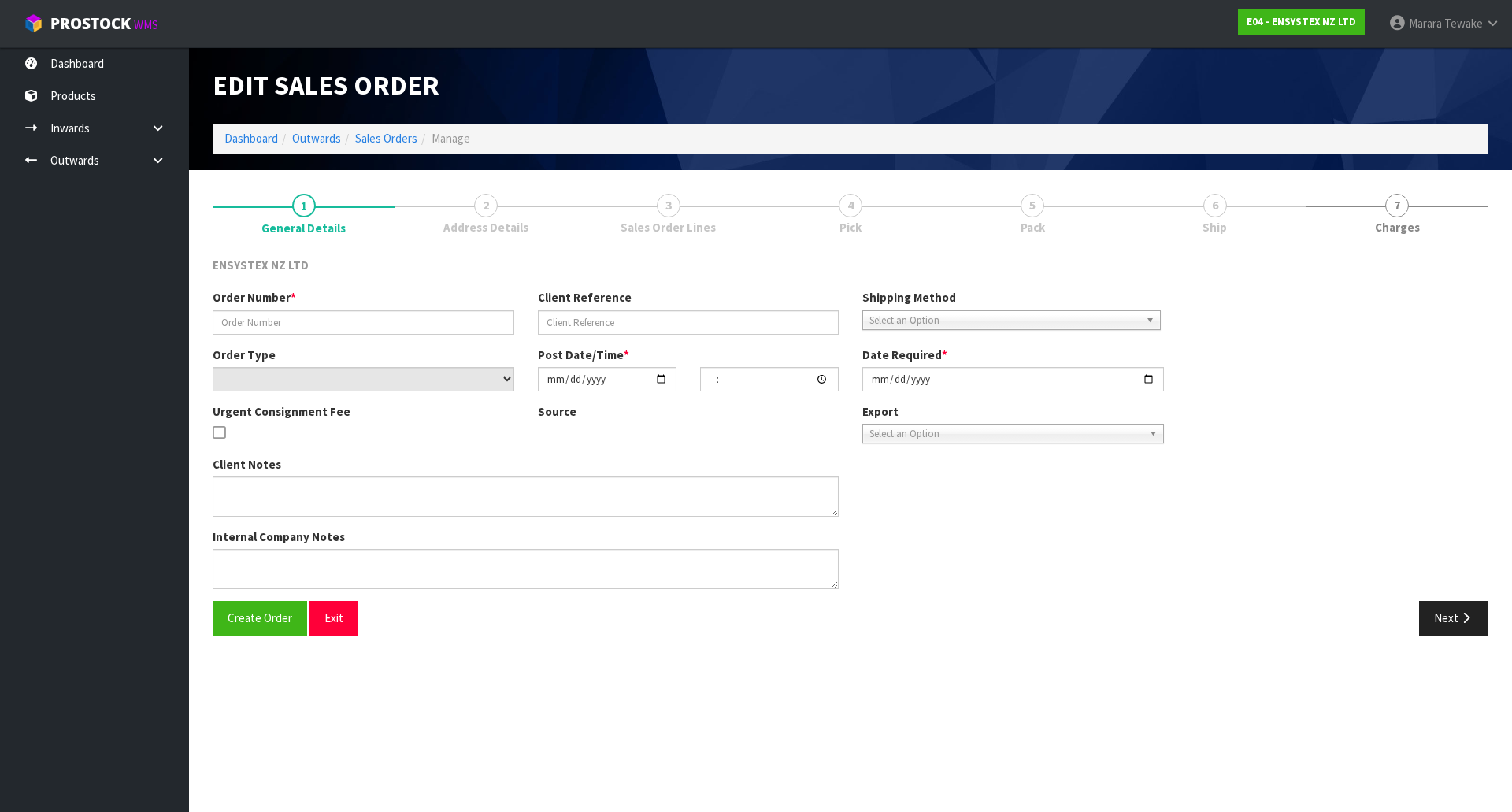
type input "[DATE]"
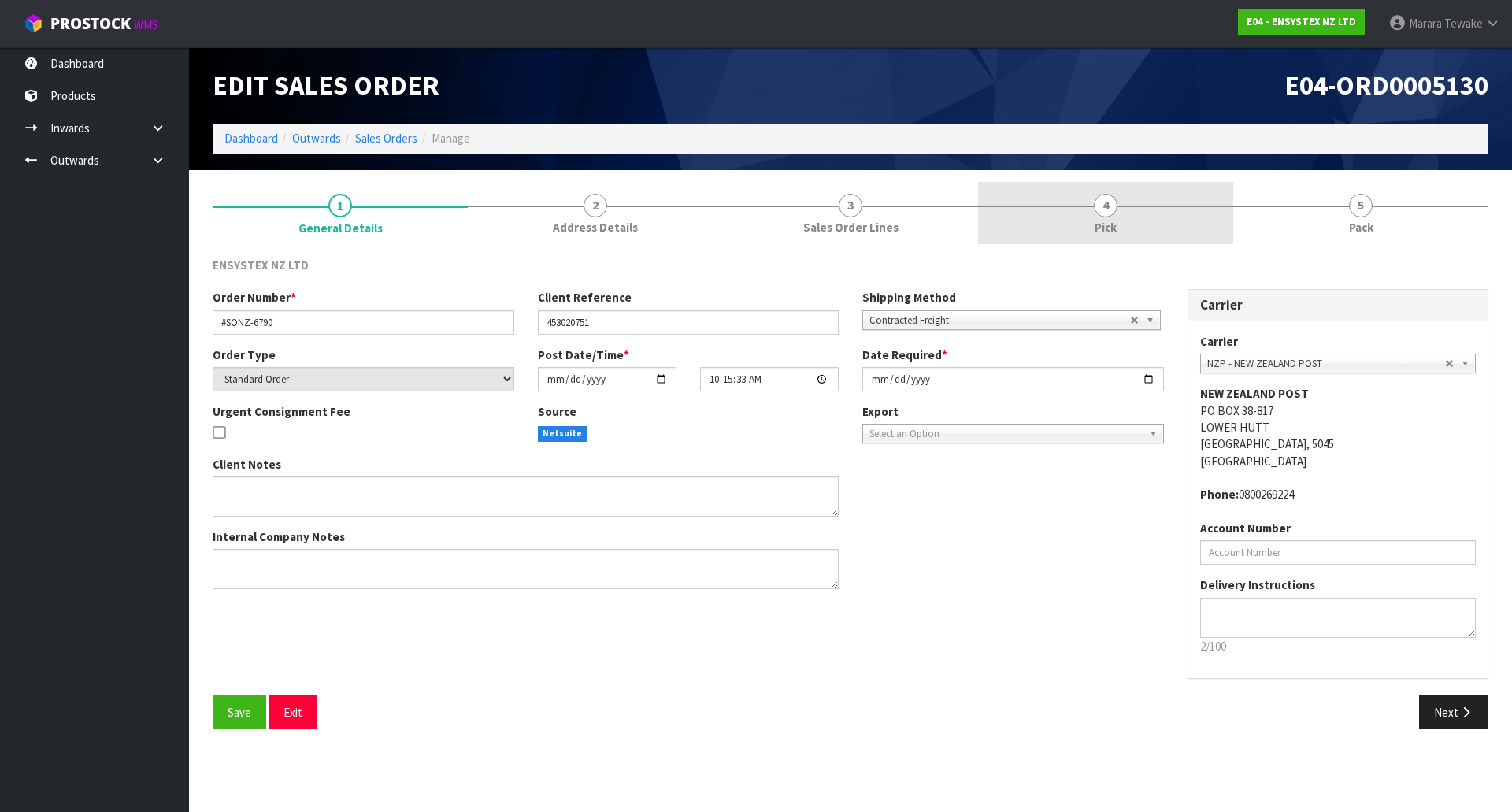
click at [1182, 229] on link "4 Pick" at bounding box center [1105, 213] width 255 height 62
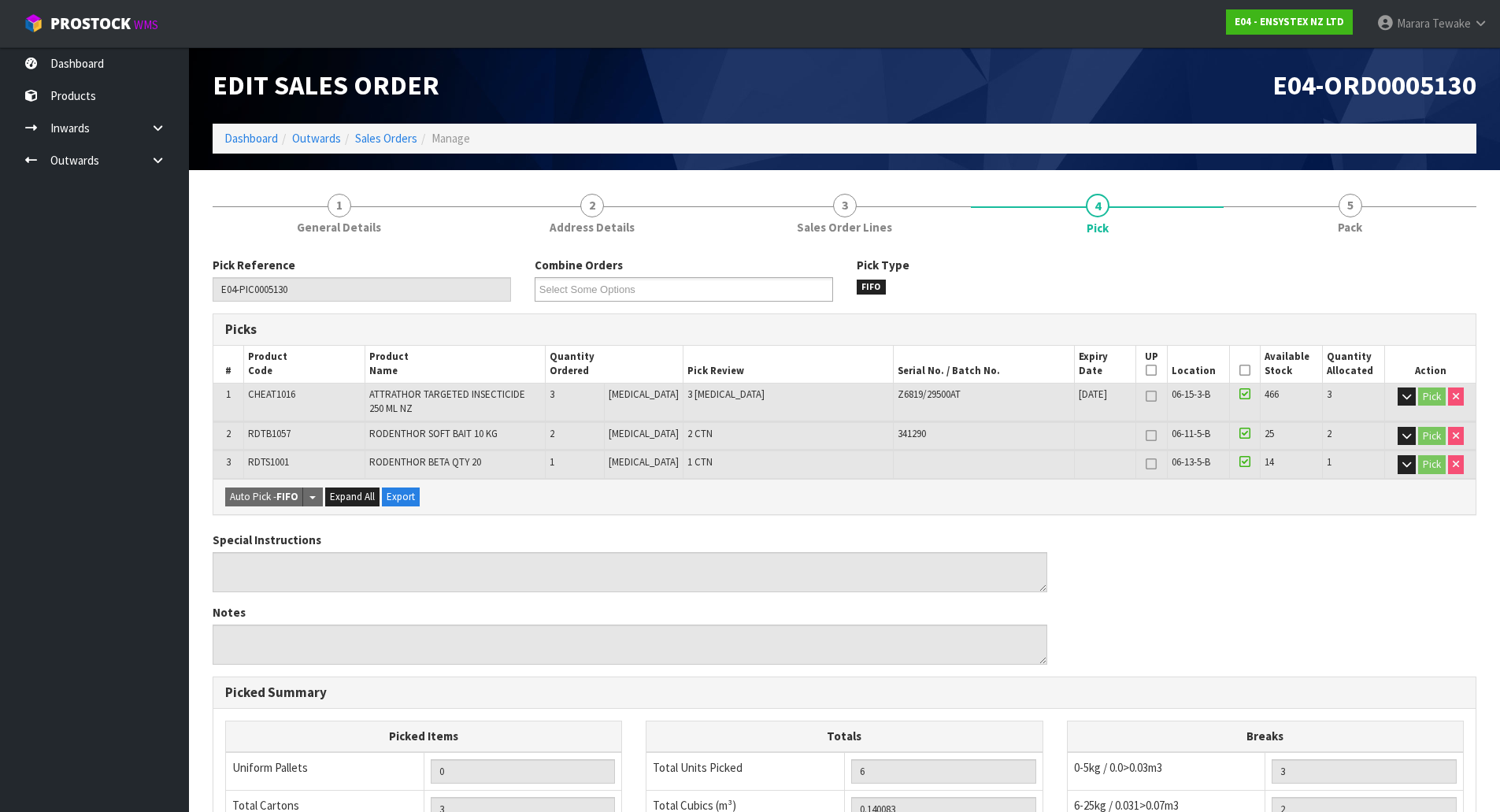
click at [1239, 371] on icon at bounding box center [1245, 370] width 11 height 1
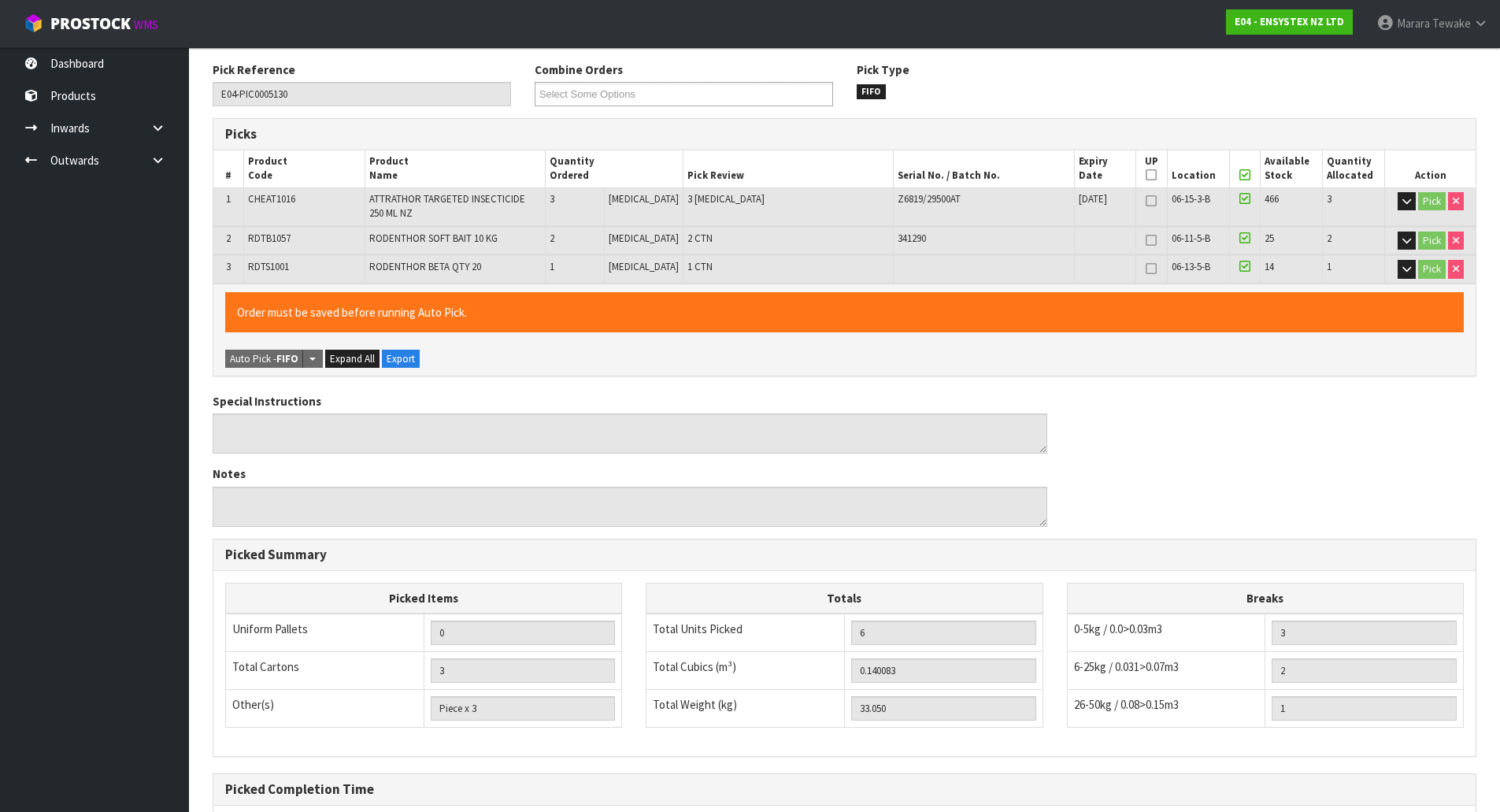
scroll to position [357, 0]
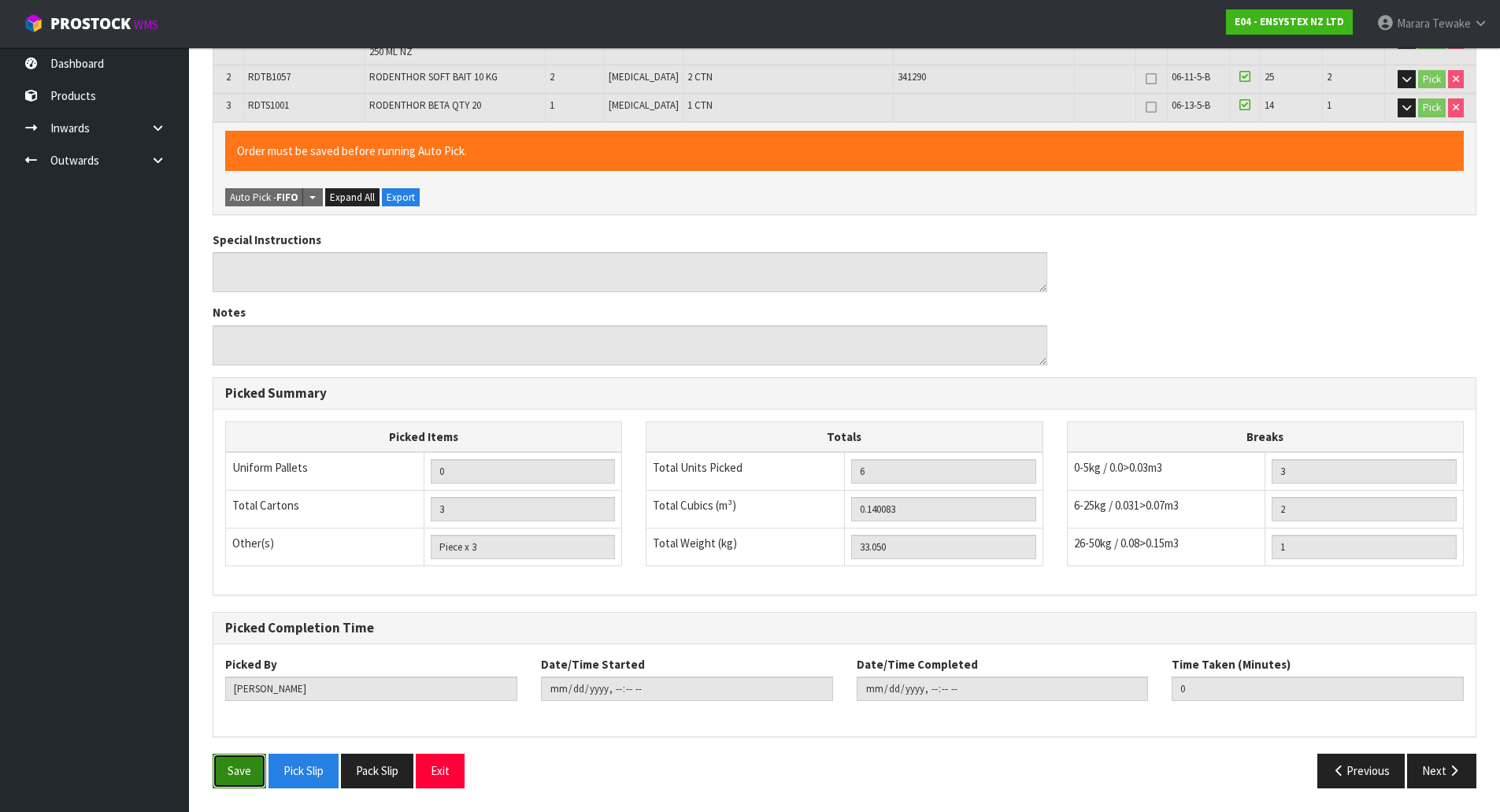
click at [239, 764] on button "Save" at bounding box center [239, 771] width 54 height 34
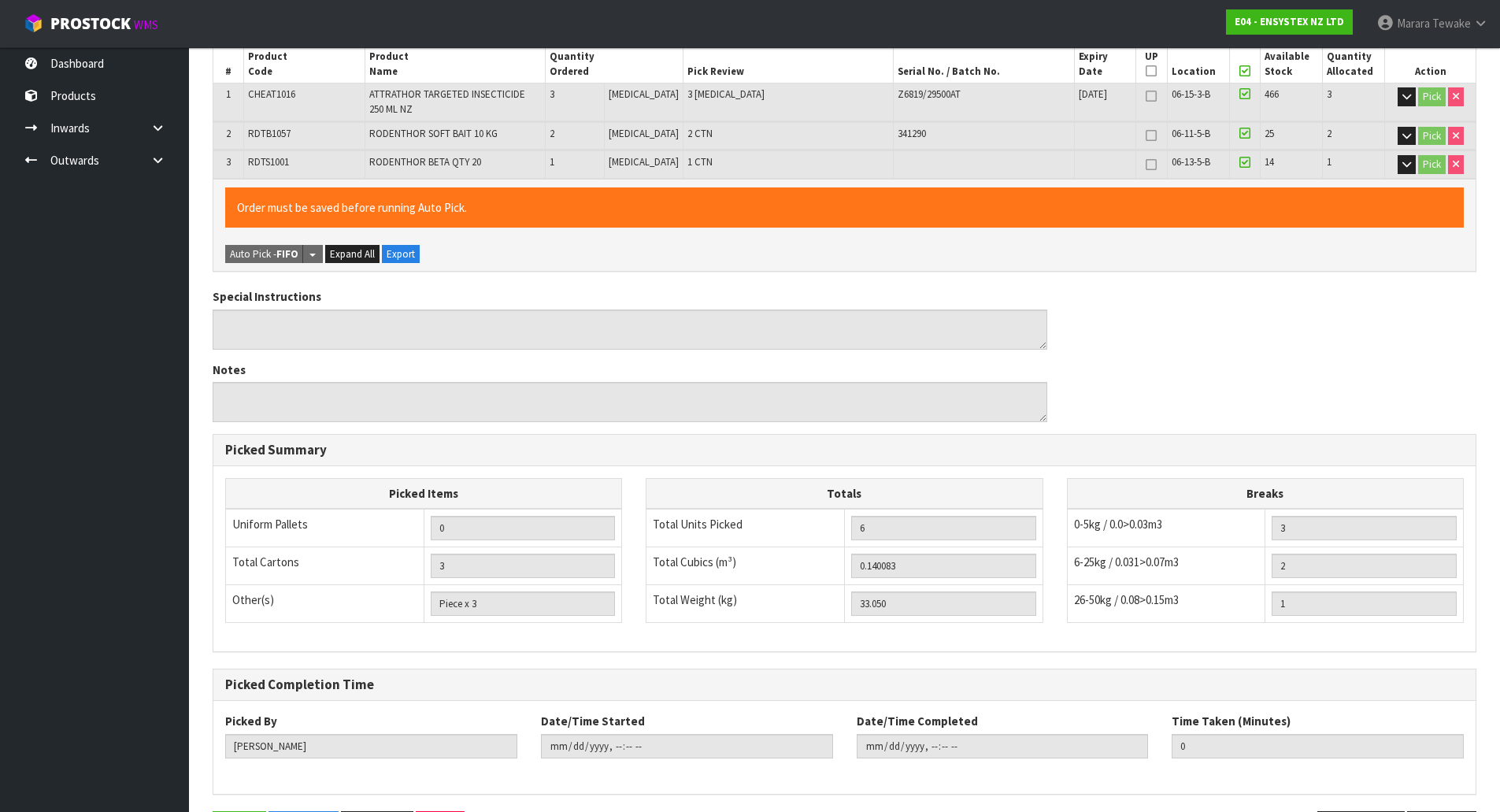
scroll to position [0, 0]
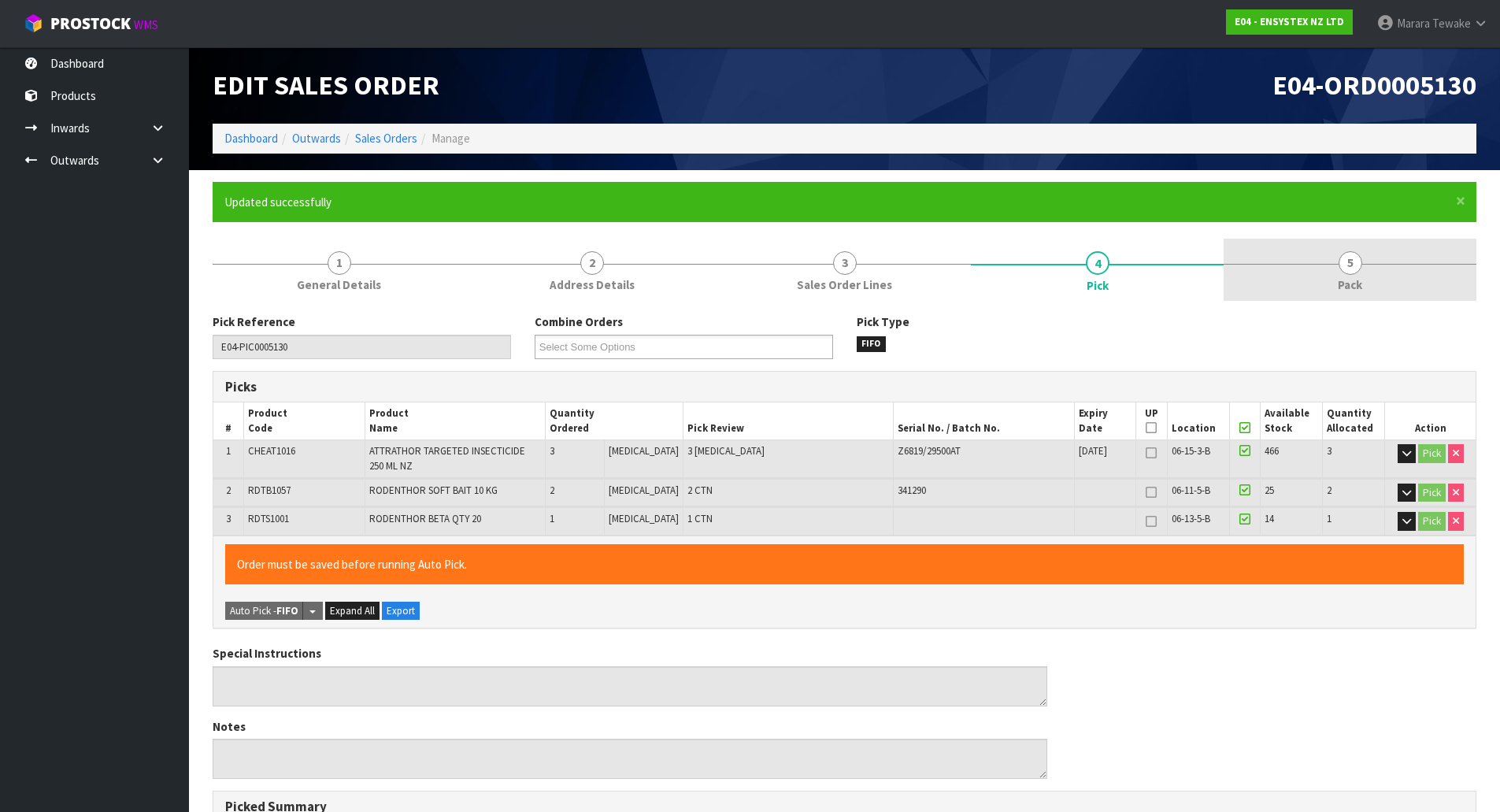
type input "2025-10-09T11:43:01"
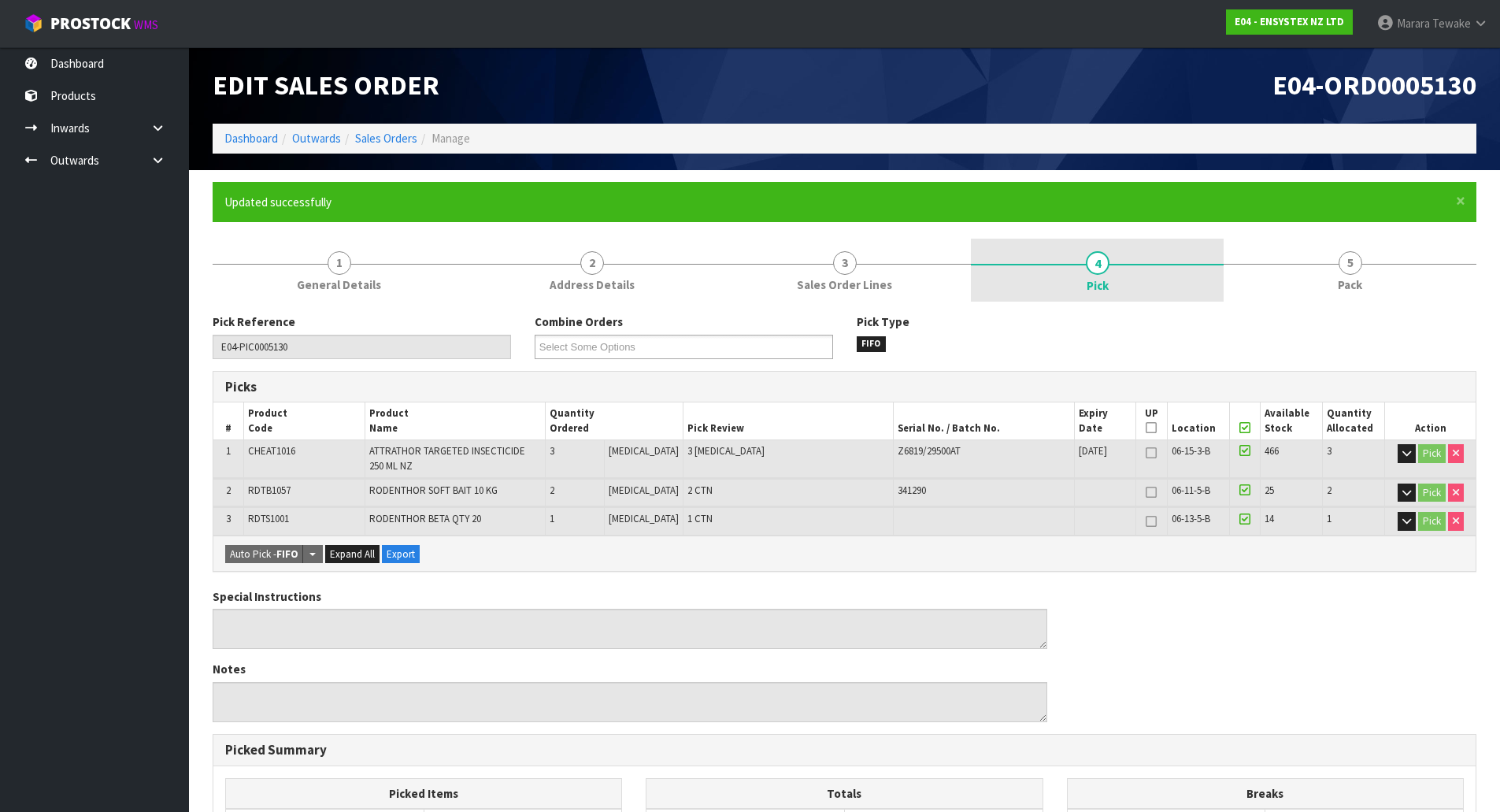
drag, startPoint x: 1338, startPoint y: 263, endPoint x: 1187, endPoint y: 280, distance: 152.0
click at [1339, 263] on span "5" at bounding box center [1349, 263] width 24 height 24
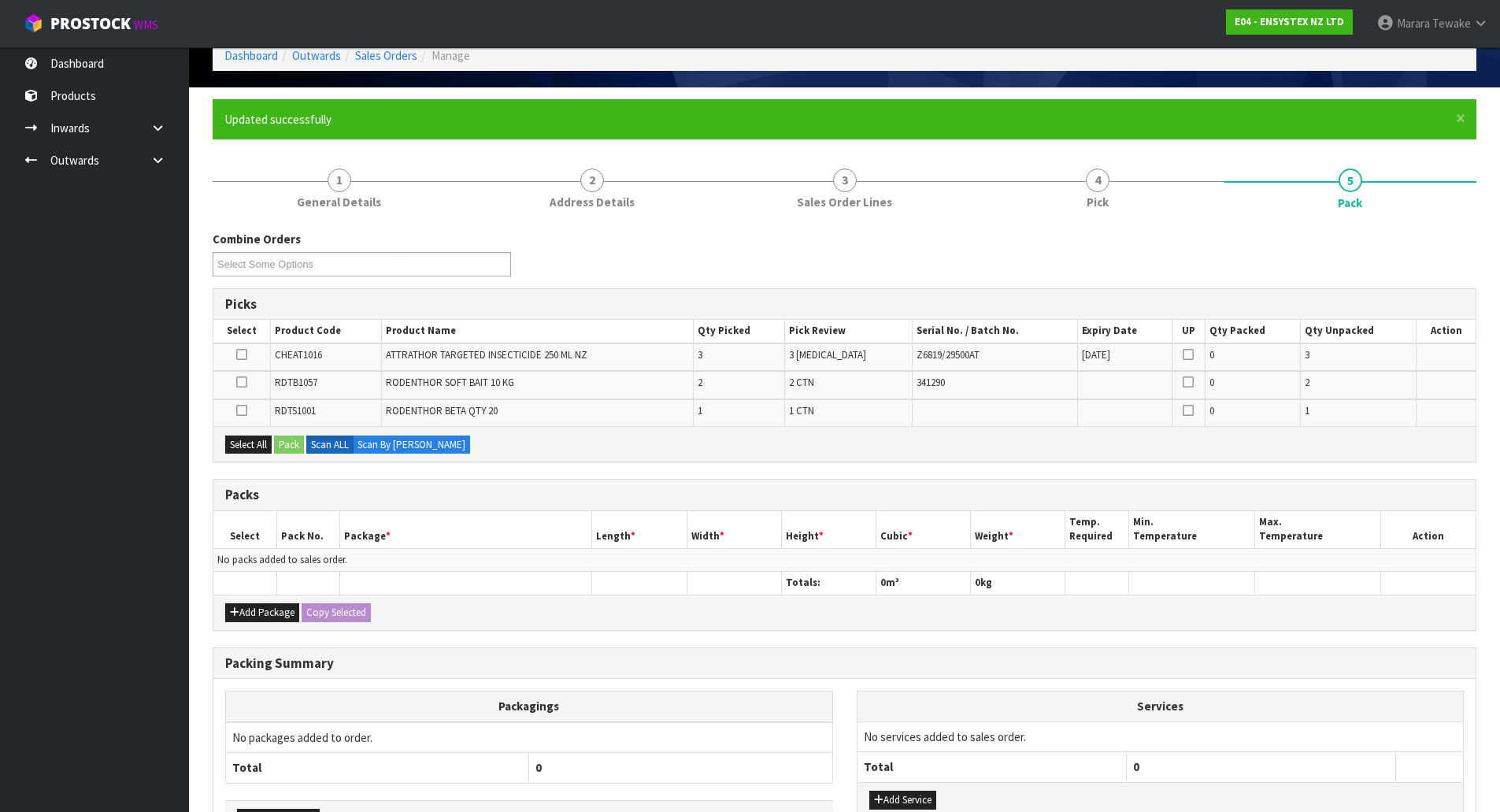
scroll to position [193, 0]
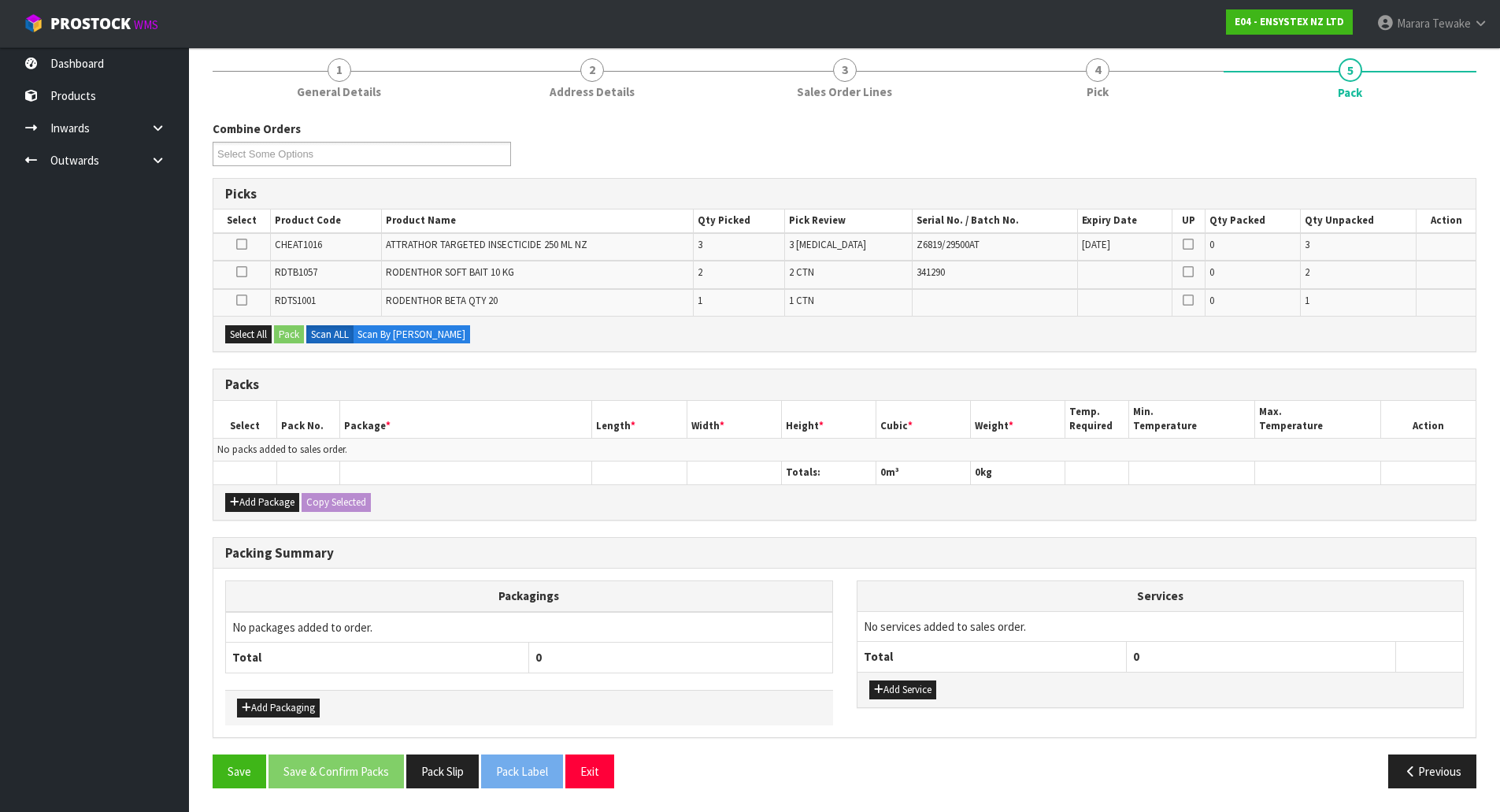
drag, startPoint x: 245, startPoint y: 271, endPoint x: 247, endPoint y: 280, distance: 9.2
click at [245, 272] on icon at bounding box center [242, 272] width 11 height 1
click at [0, 0] on input "checkbox" at bounding box center [0, 0] width 0 height 0
click at [285, 336] on button "Pack" at bounding box center [289, 335] width 30 height 19
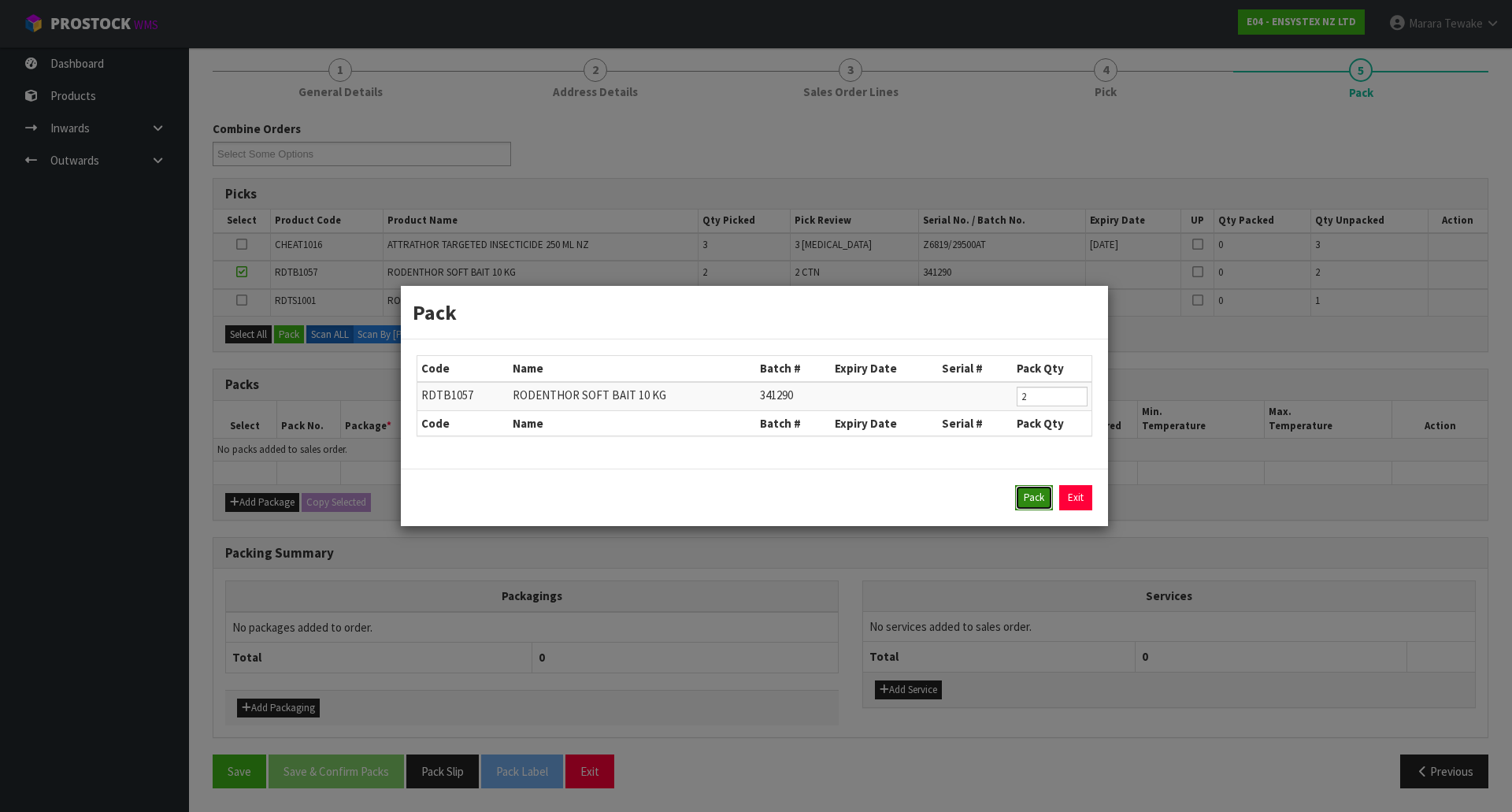
click at [1028, 503] on button "Pack" at bounding box center [1035, 497] width 38 height 25
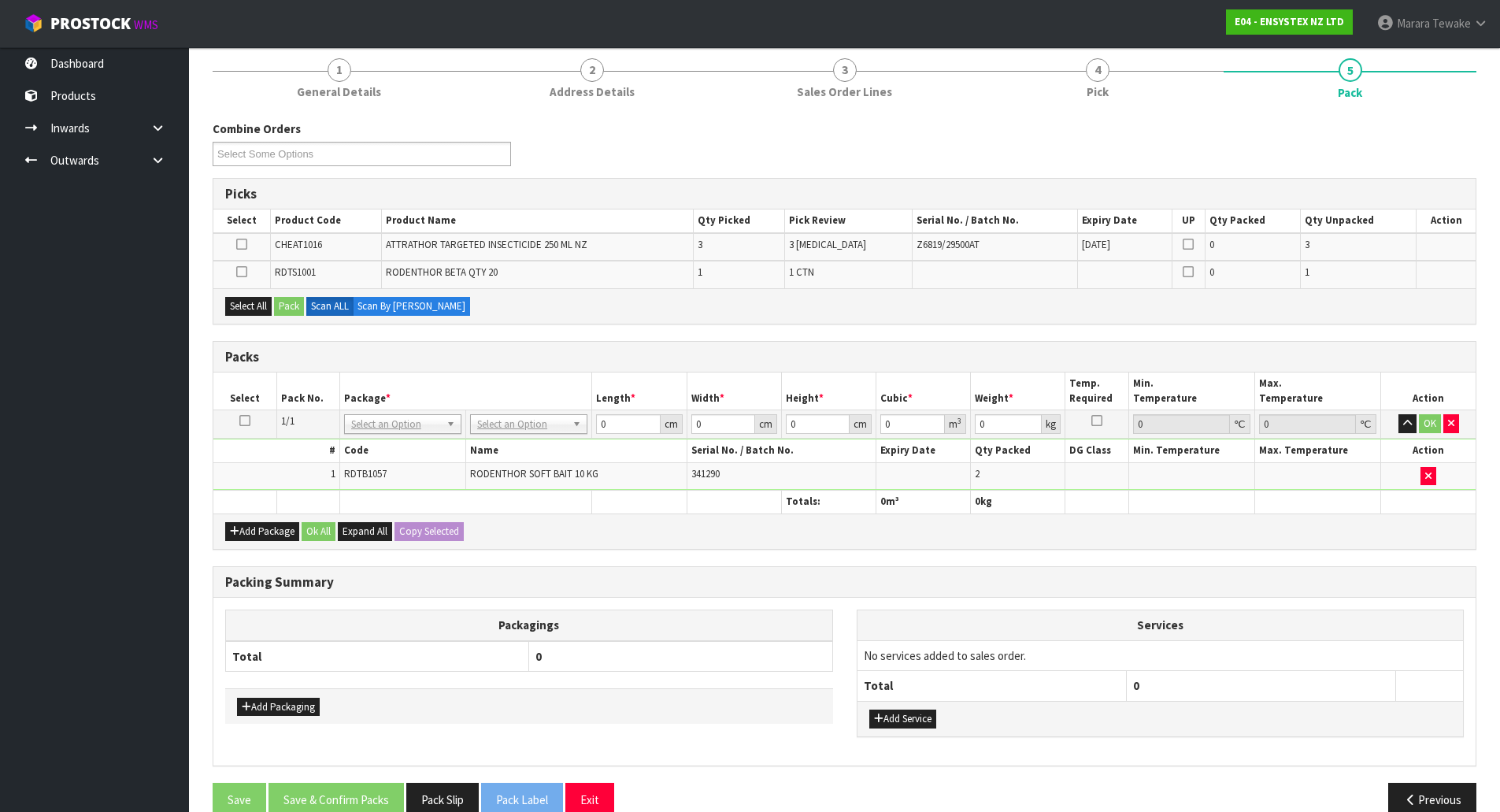
click at [244, 272] on icon at bounding box center [242, 272] width 11 height 1
click at [0, 0] on input "checkbox" at bounding box center [0, 0] width 0 height 0
click at [287, 305] on button "Pack" at bounding box center [289, 306] width 30 height 19
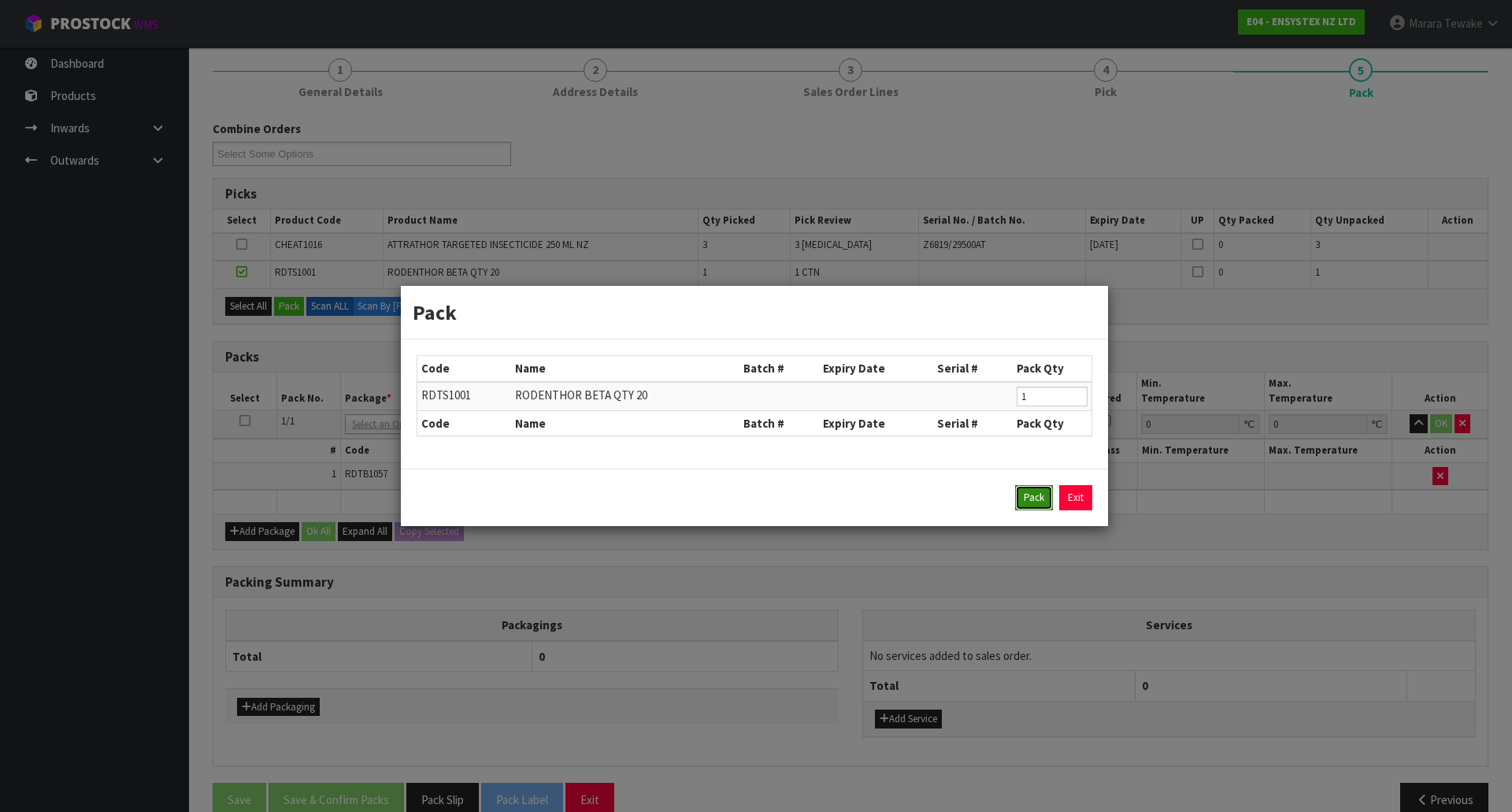
click at [1047, 492] on button "Pack" at bounding box center [1035, 497] width 38 height 25
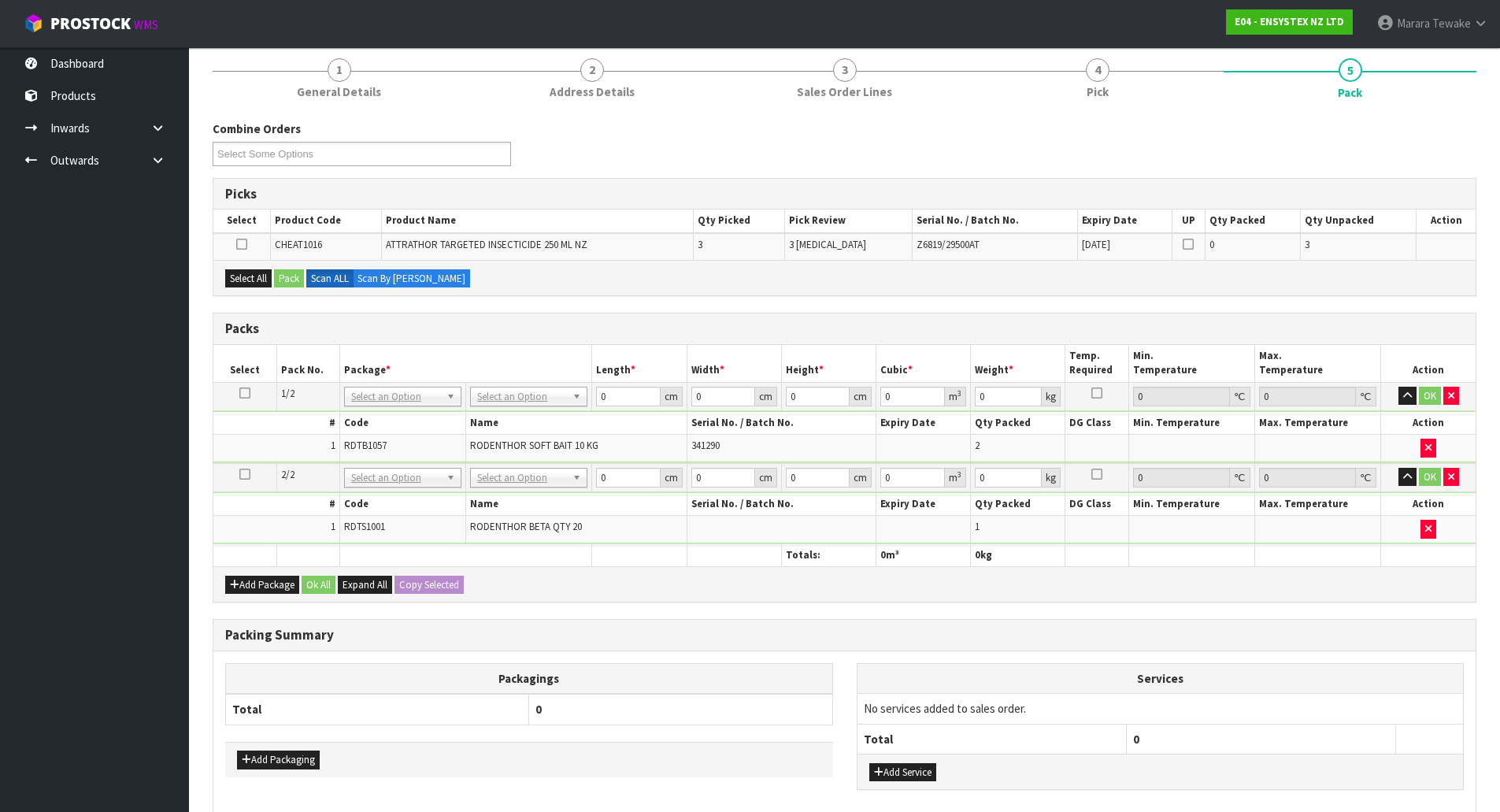
click at [240, 244] on icon at bounding box center [242, 244] width 11 height 1
click at [0, 0] on input "checkbox" at bounding box center [0, 0] width 0 height 0
click at [292, 281] on button "Pack" at bounding box center [289, 279] width 30 height 19
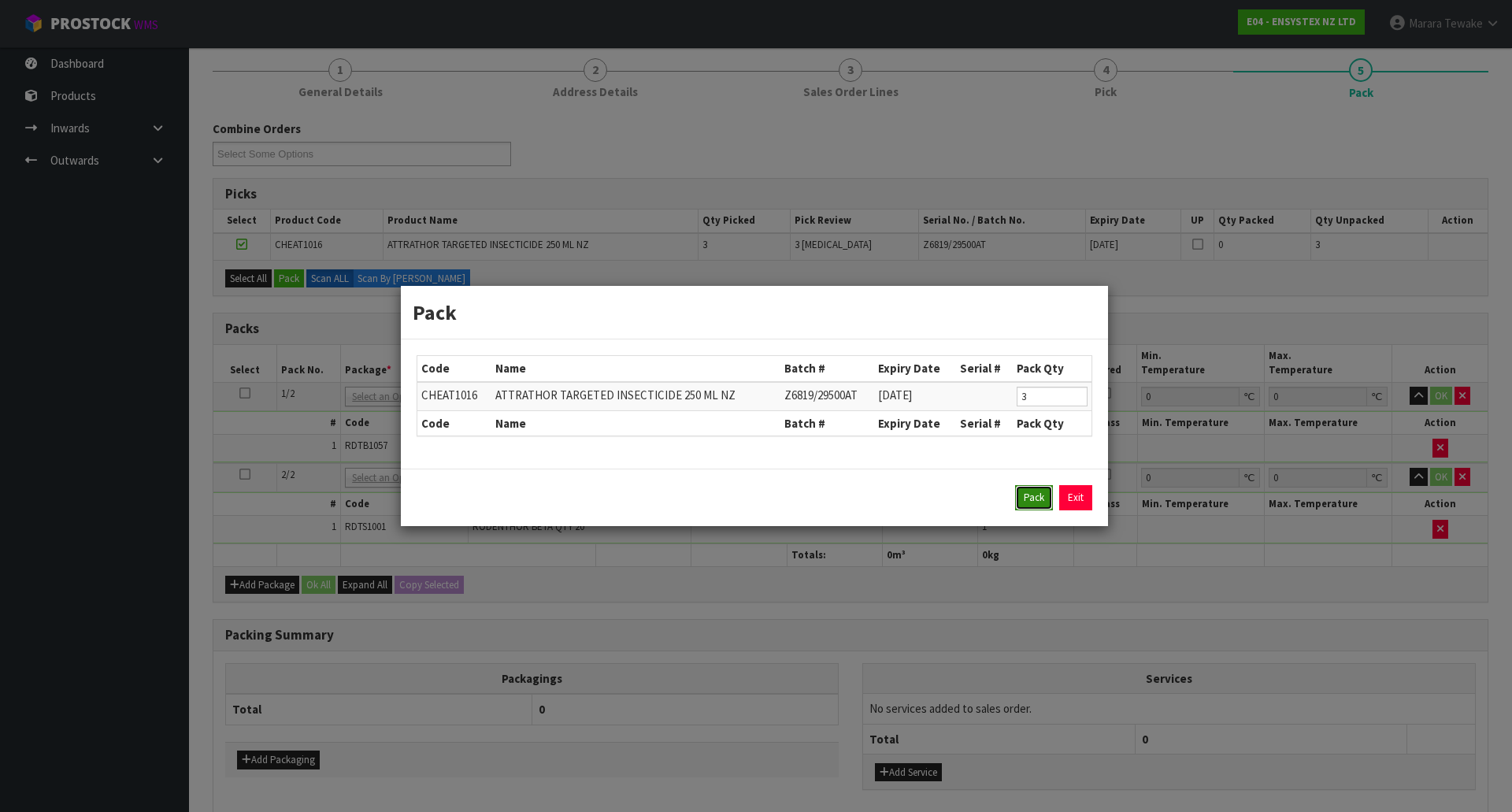
click at [1037, 497] on button "Pack" at bounding box center [1035, 497] width 38 height 25
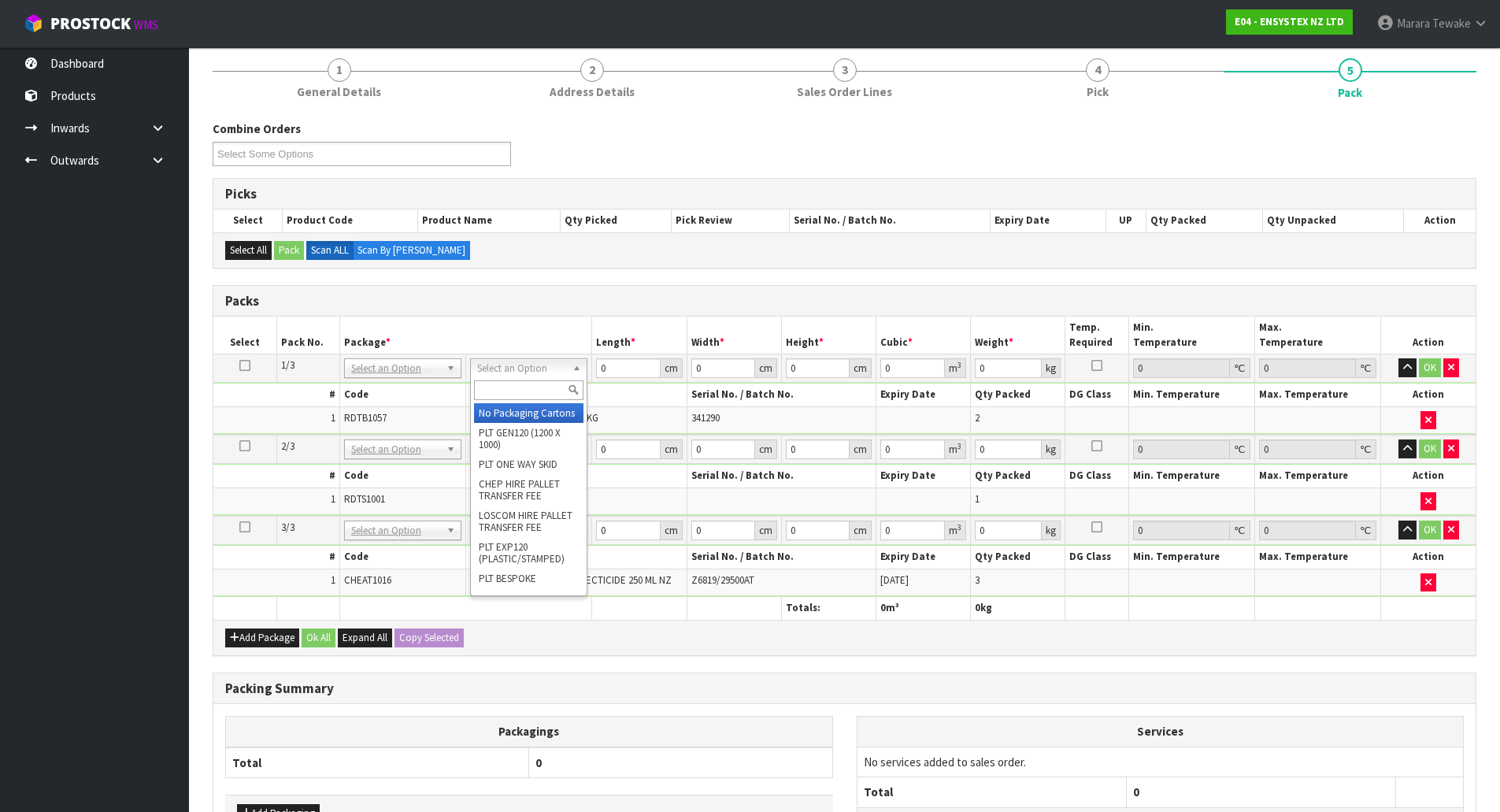
click at [535, 385] on input "text" at bounding box center [529, 390] width 109 height 20
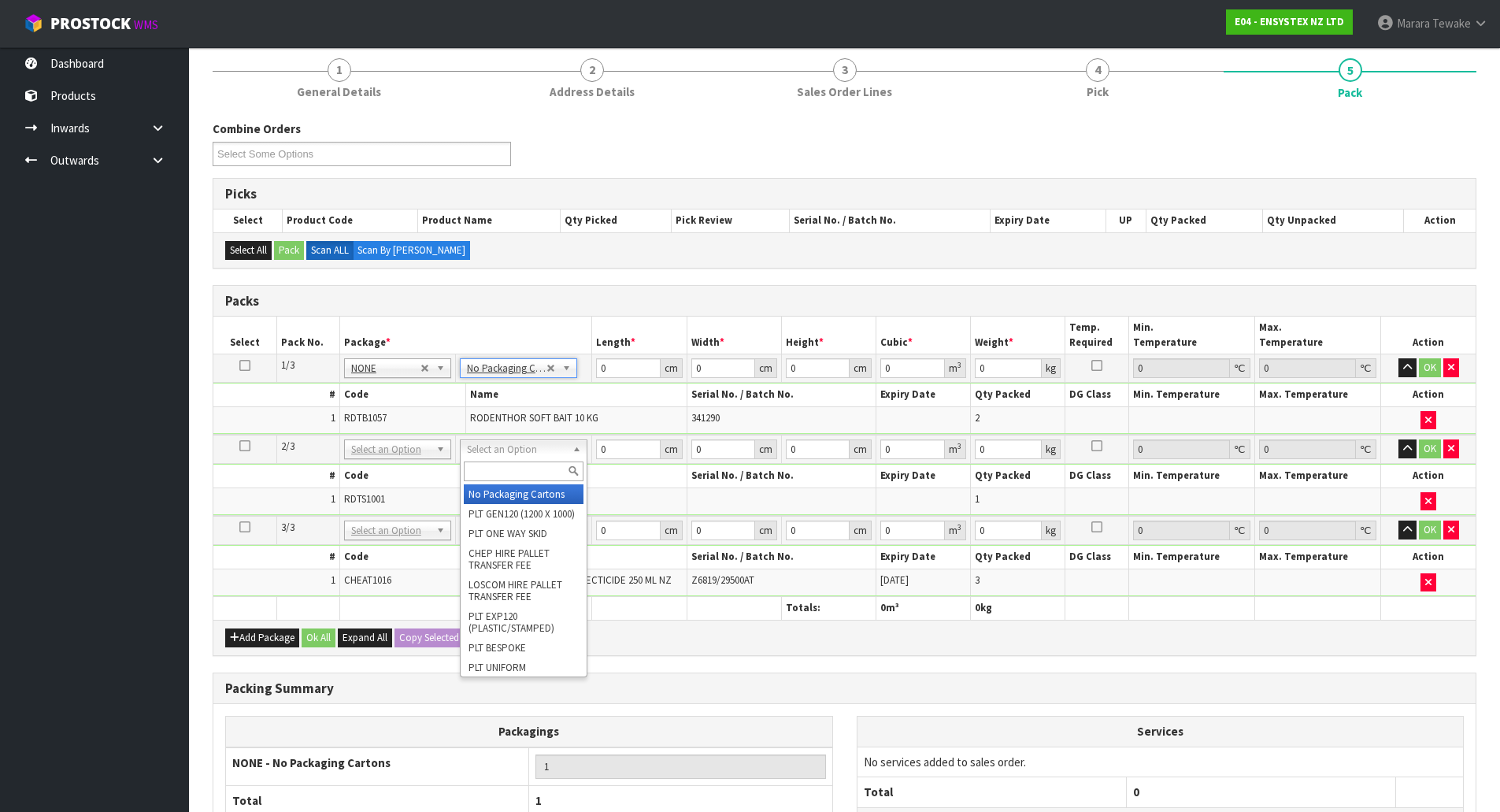
drag, startPoint x: 509, startPoint y: 448, endPoint x: 511, endPoint y: 484, distance: 36.1
type input "2"
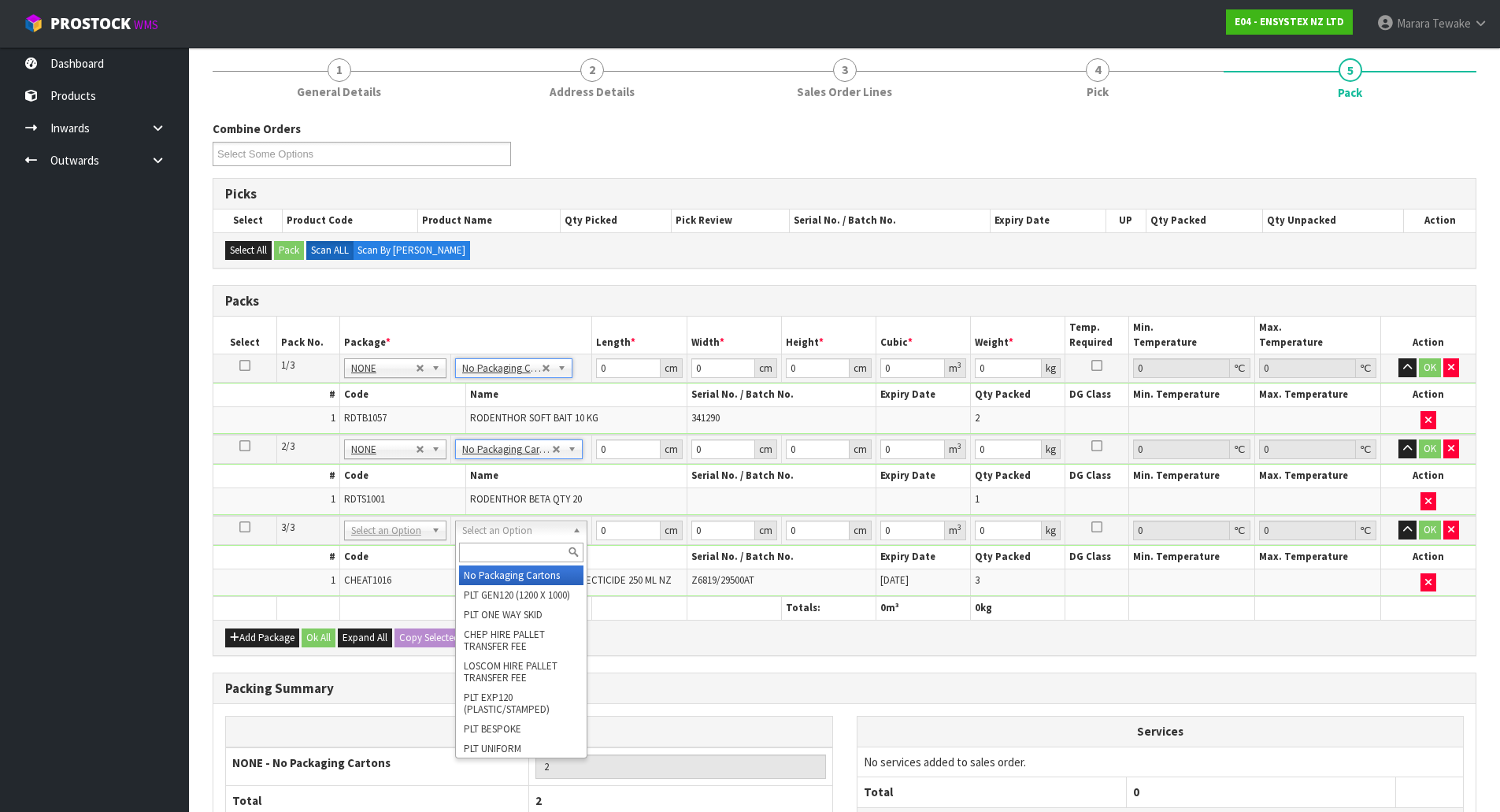
click at [514, 558] on input "text" at bounding box center [521, 551] width 124 height 20
type input "oc"
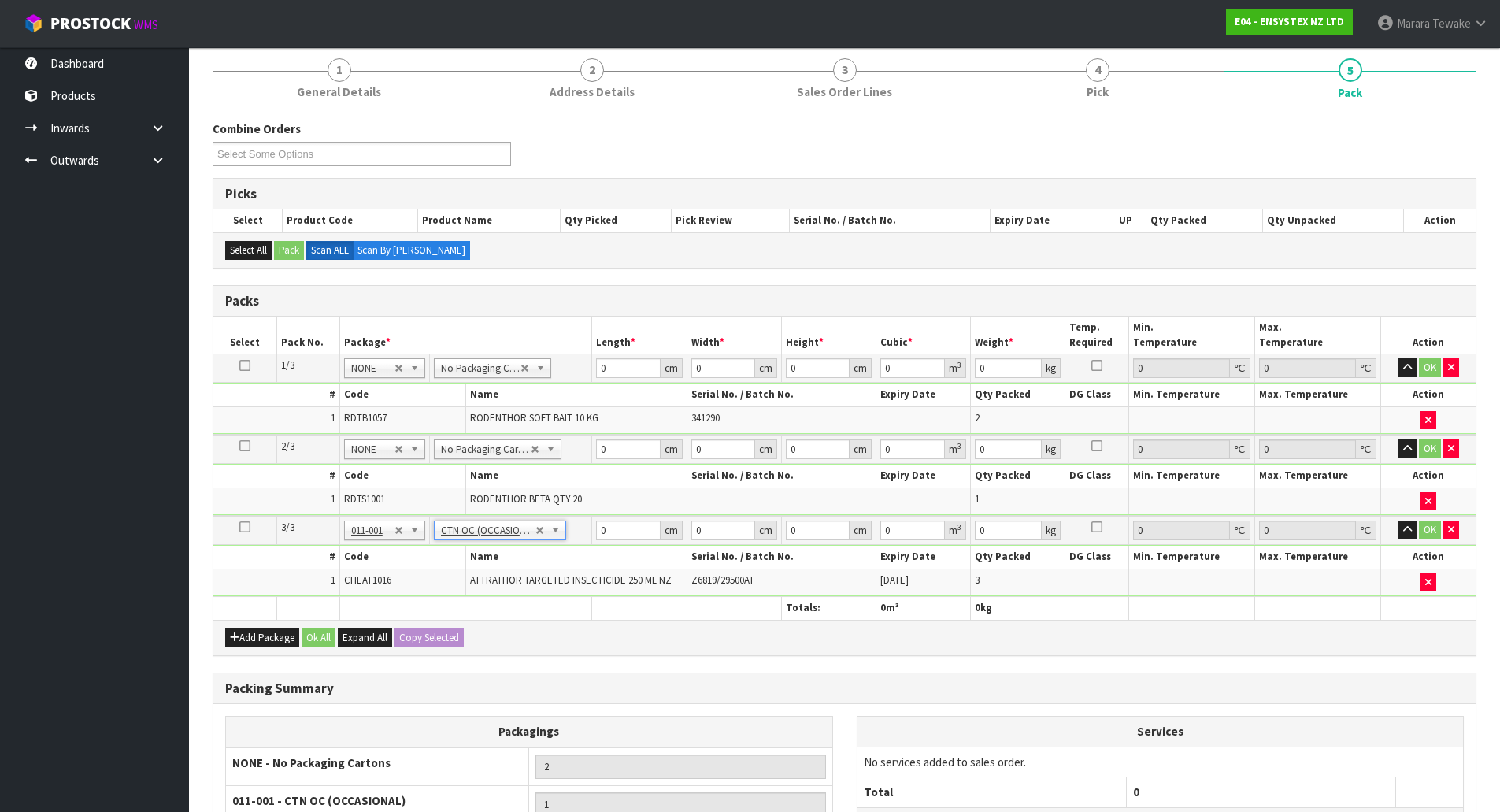
type input "1.05"
drag, startPoint x: 595, startPoint y: 360, endPoint x: 570, endPoint y: 349, distance: 27.3
click at [577, 355] on tr "1/3 NONE 007-001 007-002 007-004 007-009 007-013 007-014 007-015 007-017 007-01…" at bounding box center [844, 369] width 1262 height 28
click at [1429, 415] on icon "button" at bounding box center [1428, 420] width 7 height 10
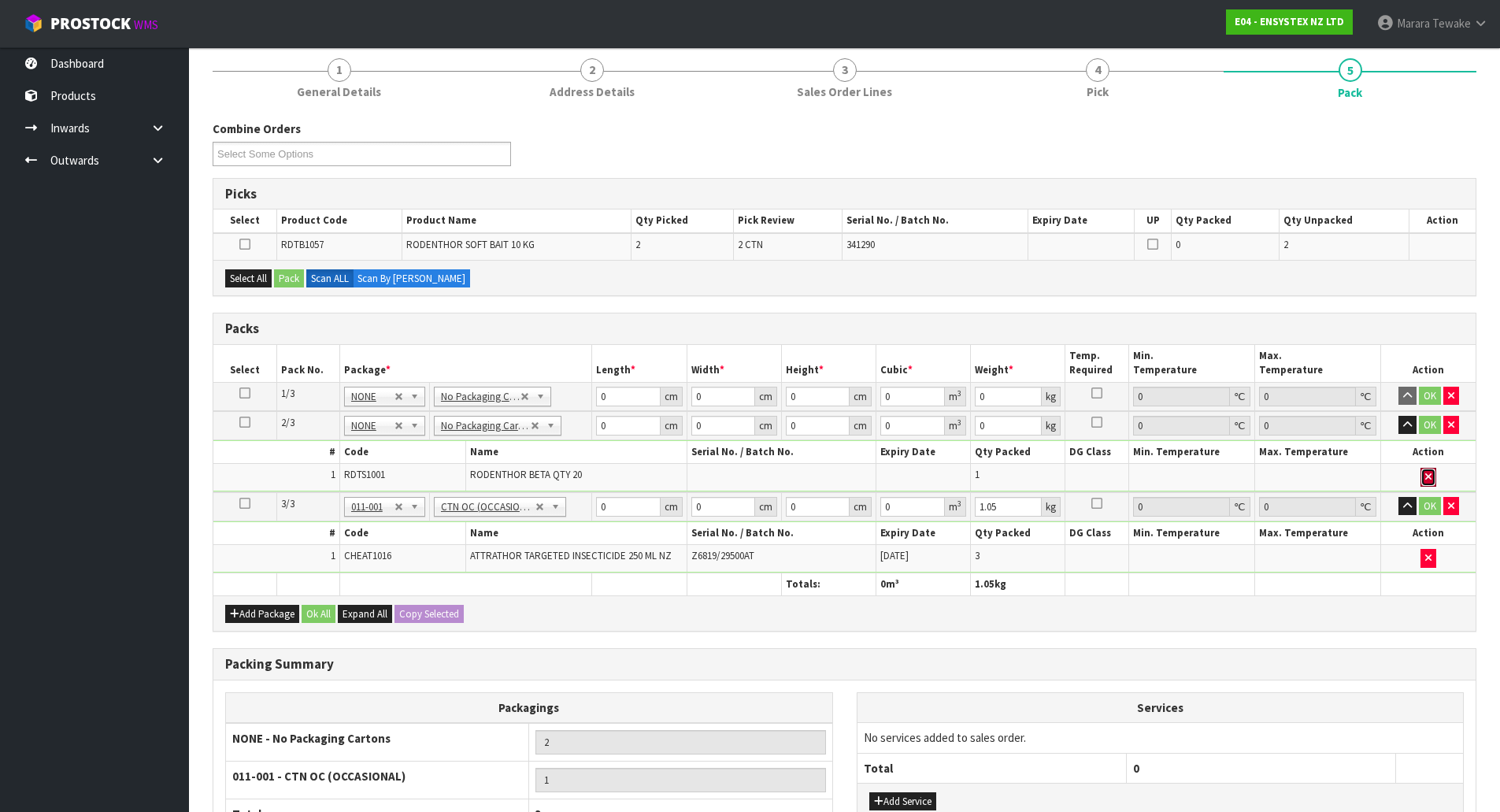
click at [1429, 481] on icon "button" at bounding box center [1428, 476] width 7 height 10
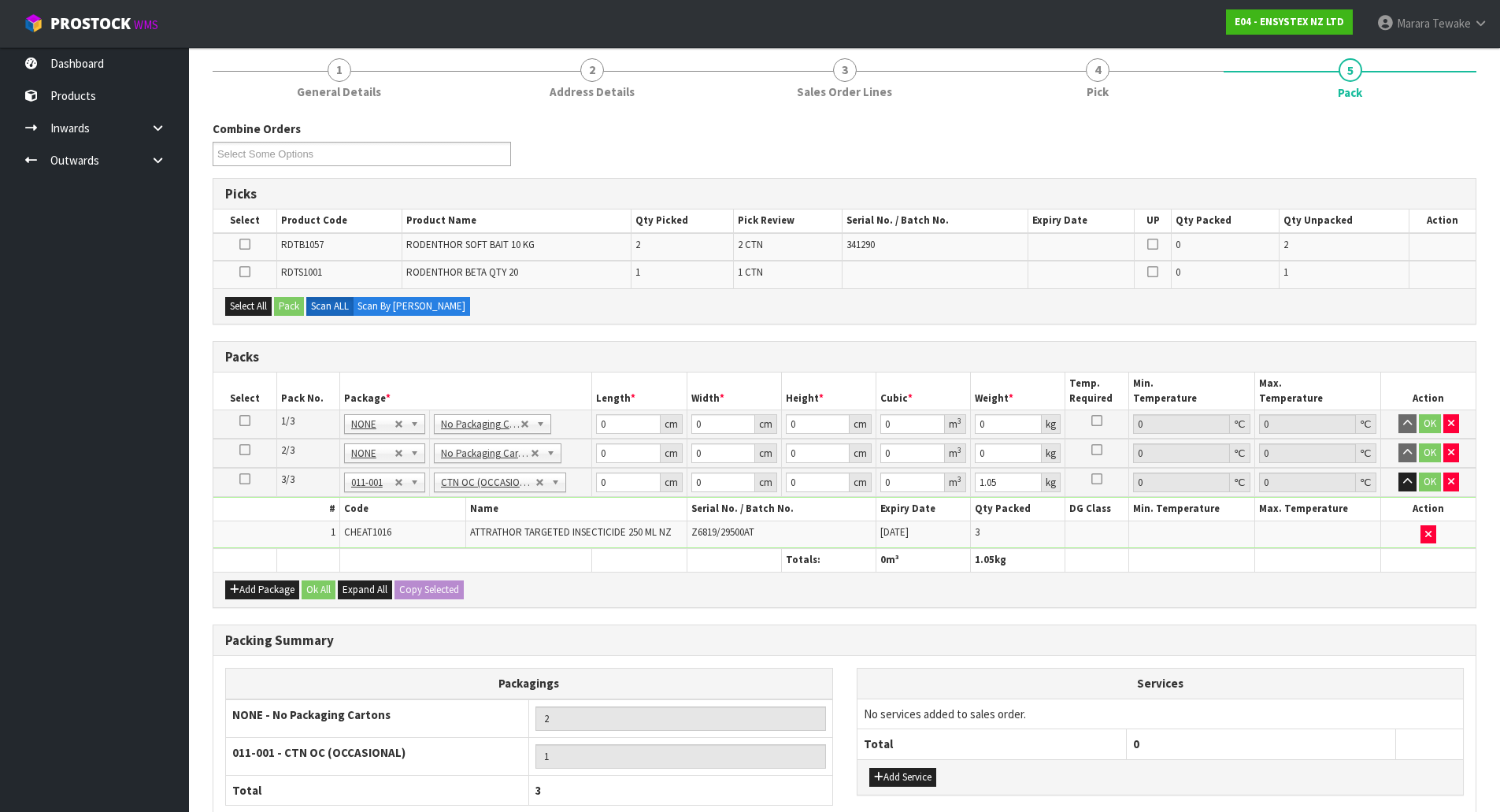
click at [247, 422] on icon at bounding box center [245, 421] width 11 height 1
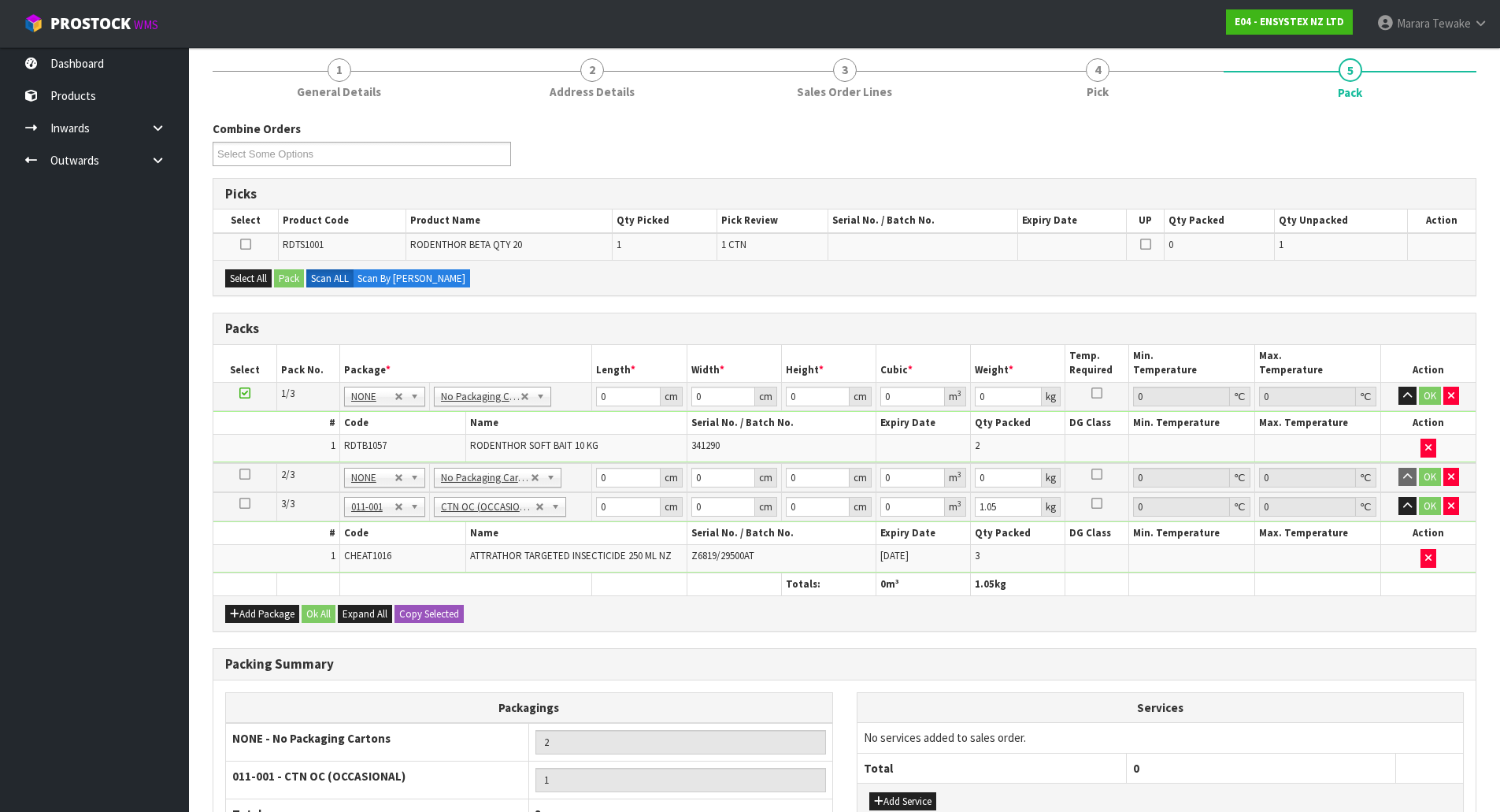
click at [247, 474] on icon at bounding box center [245, 474] width 11 height 1
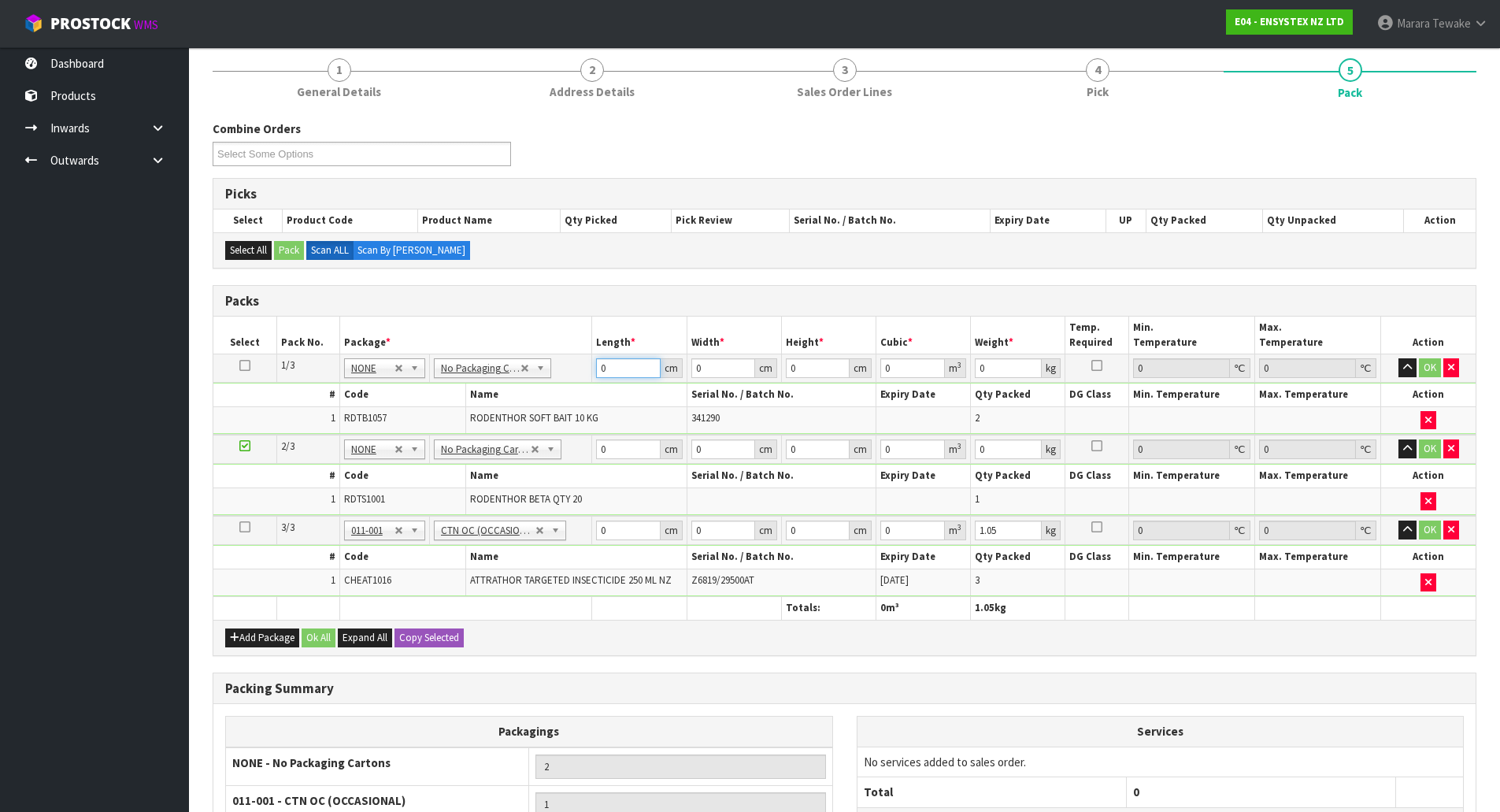
drag, startPoint x: 619, startPoint y: 365, endPoint x: 576, endPoint y: 336, distance: 51.9
click at [587, 345] on table "Select Pack No. Package * Length * Width * Height * Cubic * Weight * Temp. Requ…" at bounding box center [844, 467] width 1262 height 302
type input "39"
type input "30"
type input "5"
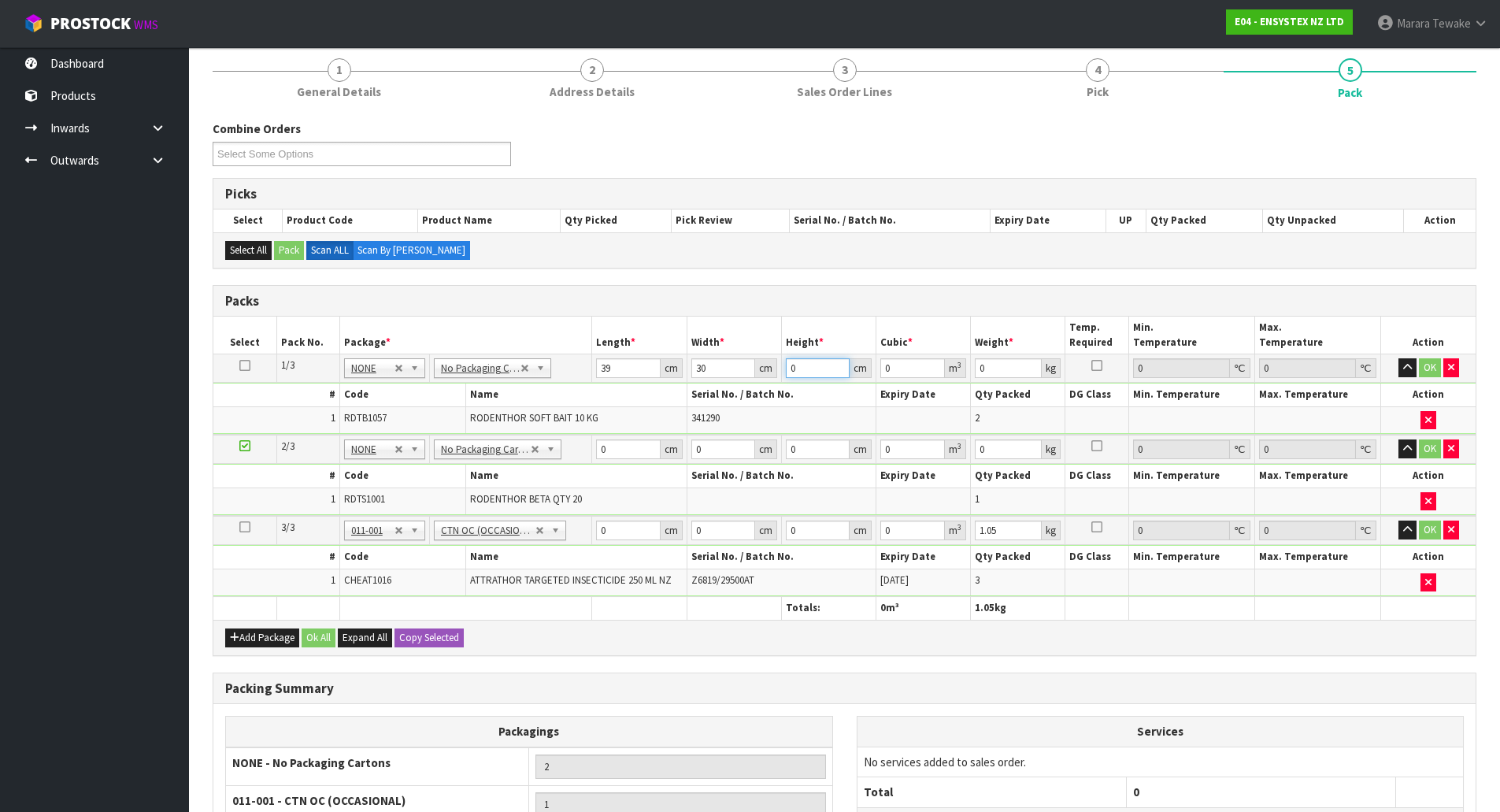
type input "0.00585"
type input "50"
type input "0.0585"
type input "50"
type input "22"
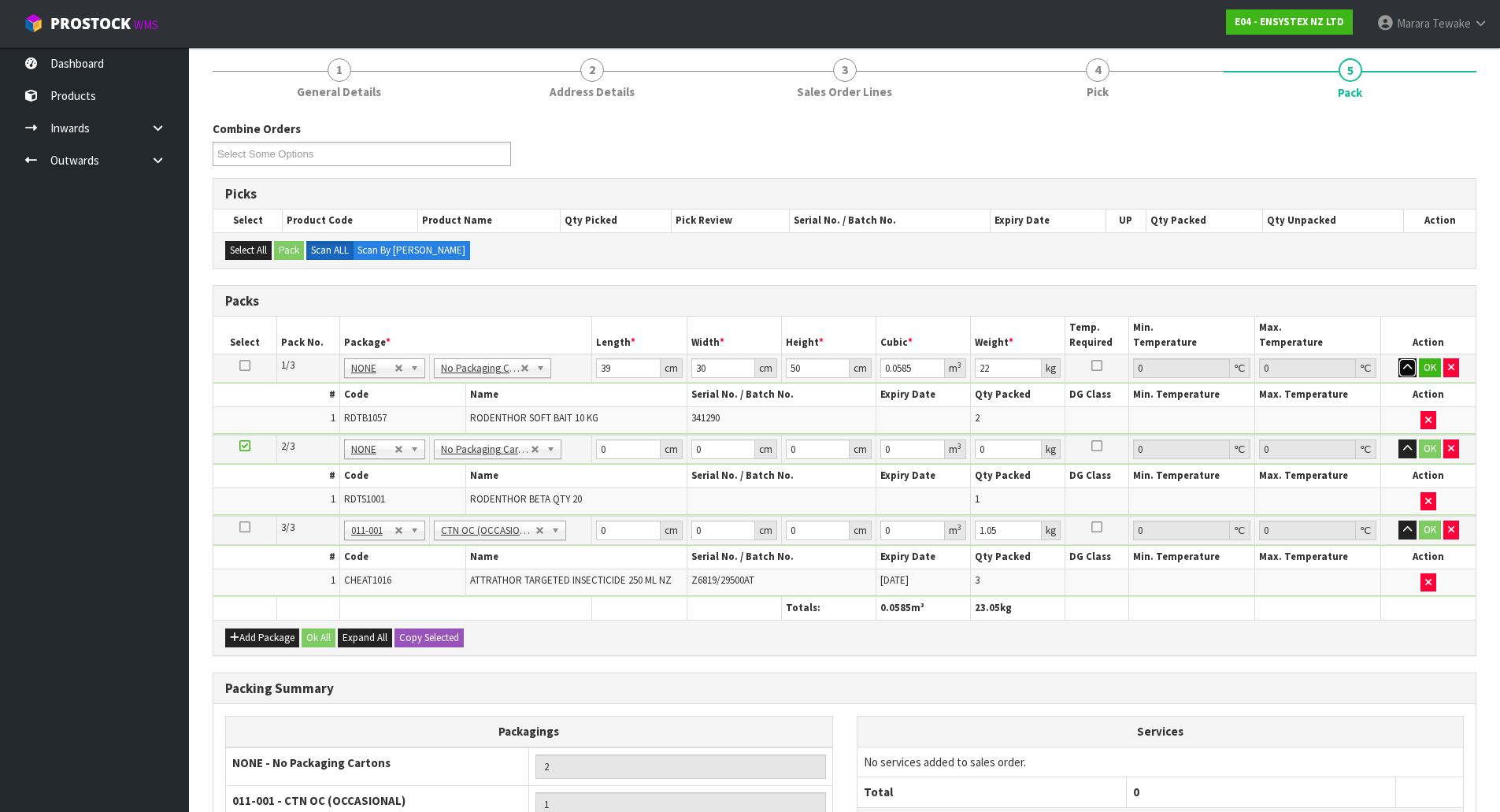
click at [1398, 358] on button "button" at bounding box center [1407, 368] width 18 height 19
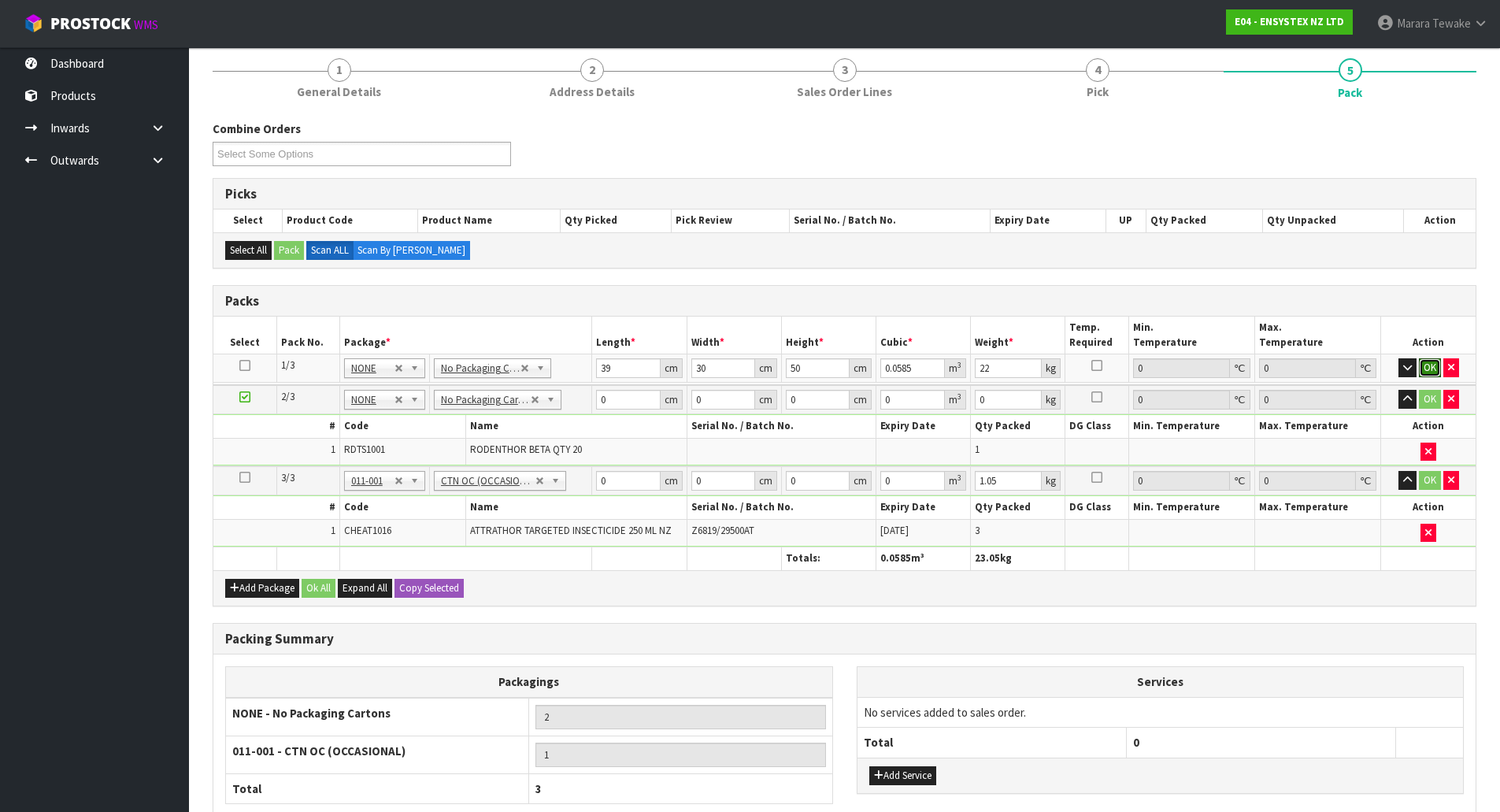
click button "OK" at bounding box center [1429, 368] width 22 height 19
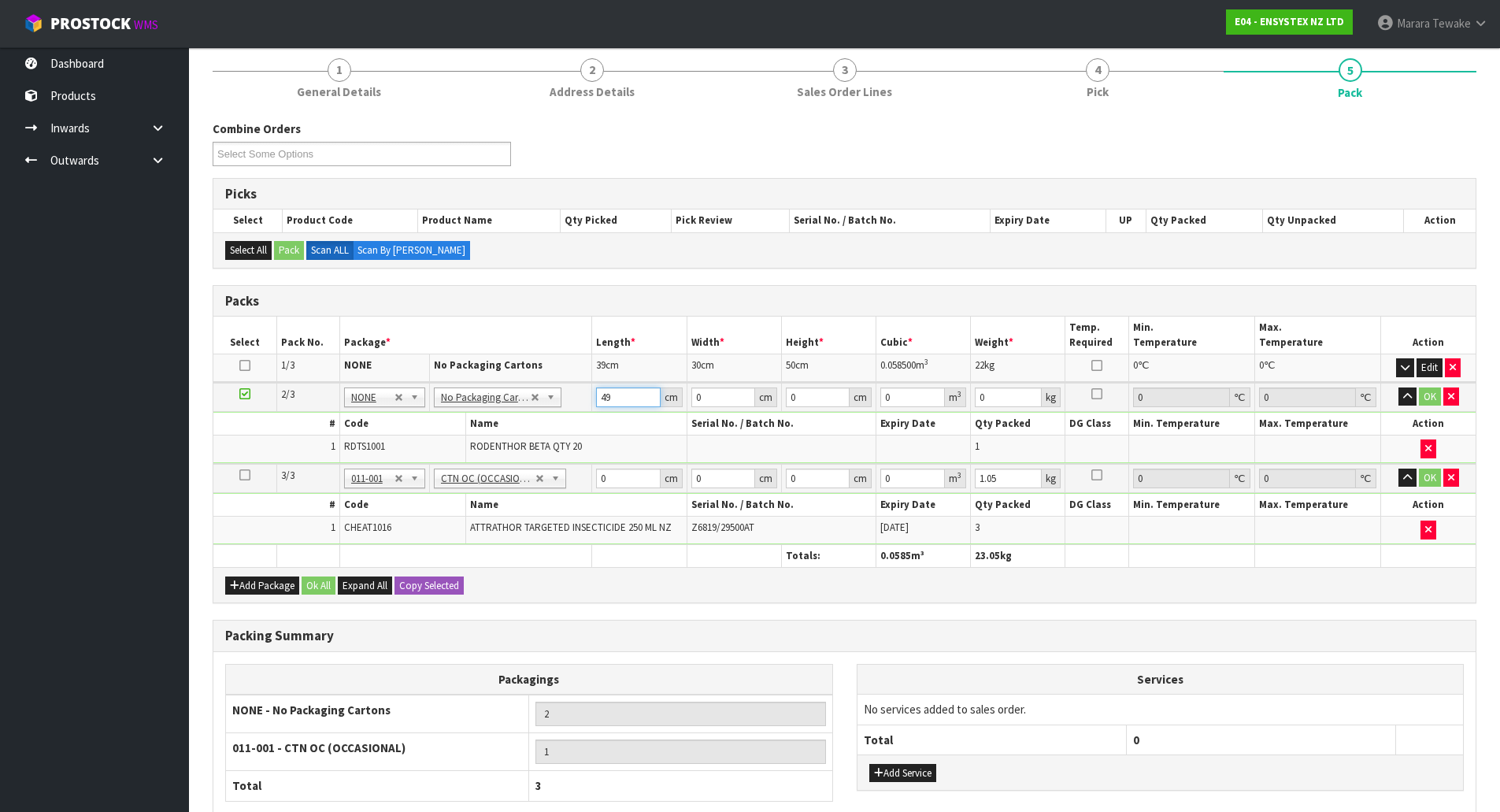
type input "49"
type input "39"
type input "4"
type input "0.007644"
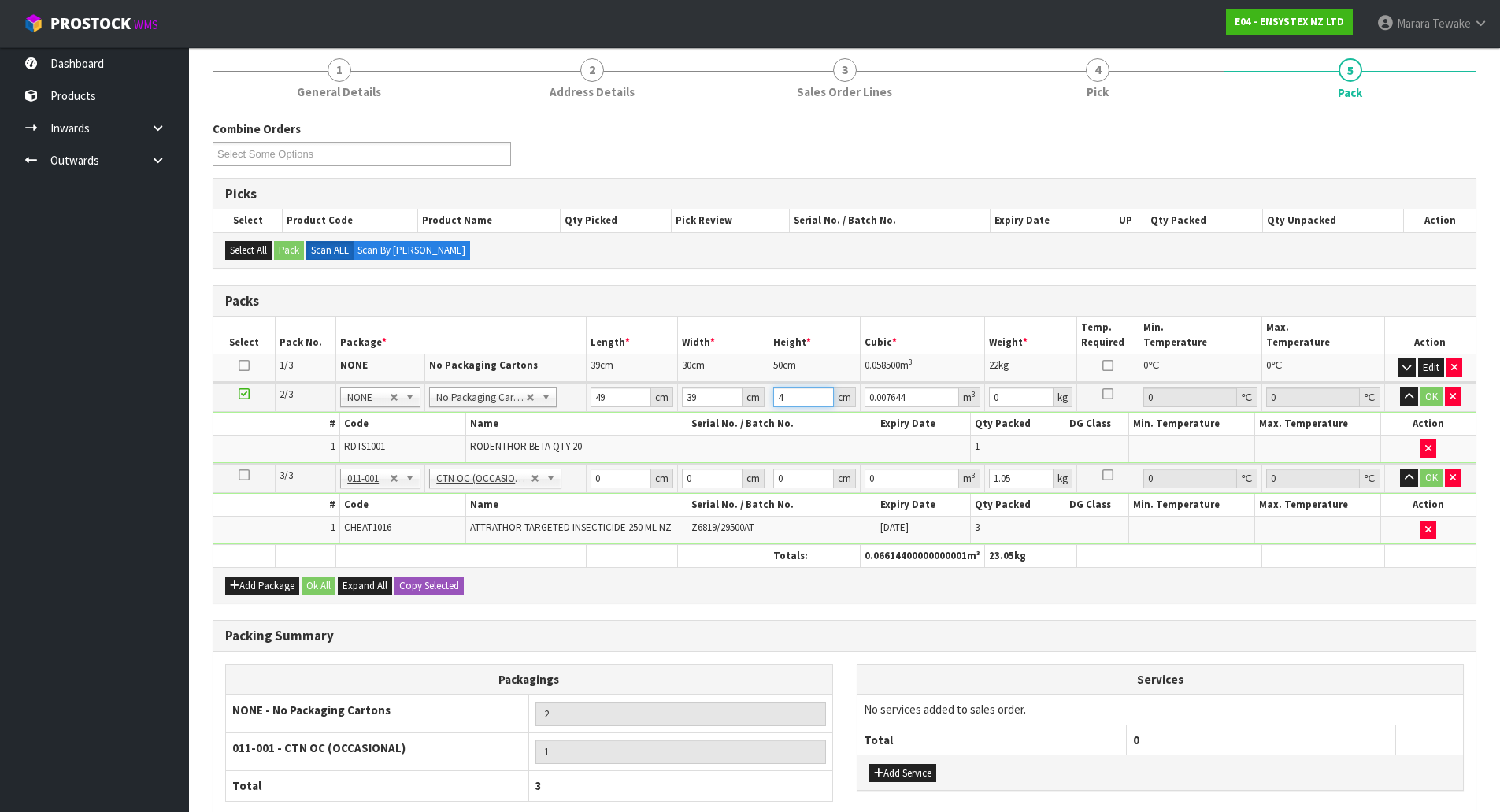
type input "47"
type input "0.089817"
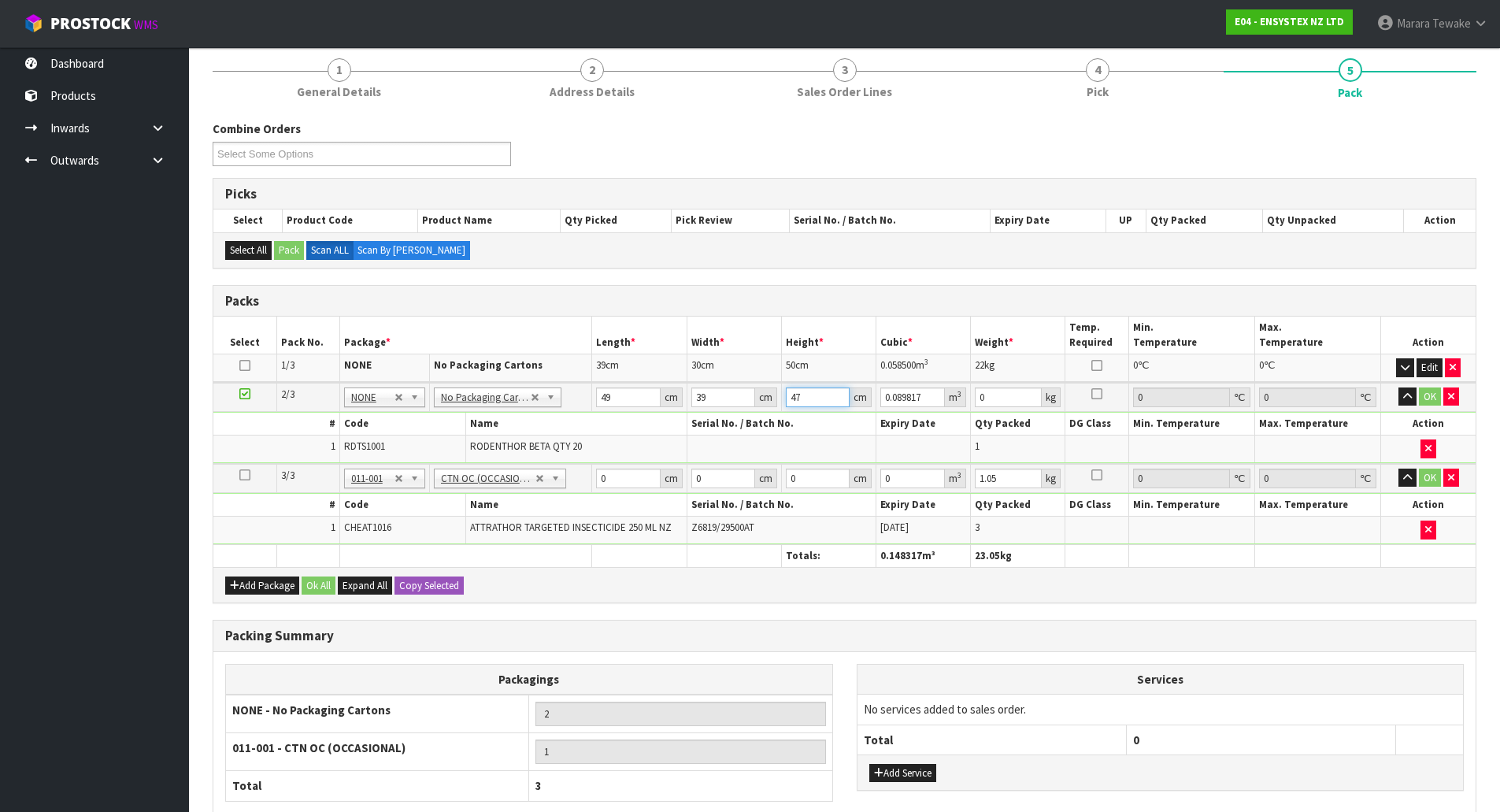
type input "47"
type input "11"
click at [1398, 388] on button "button" at bounding box center [1407, 397] width 18 height 19
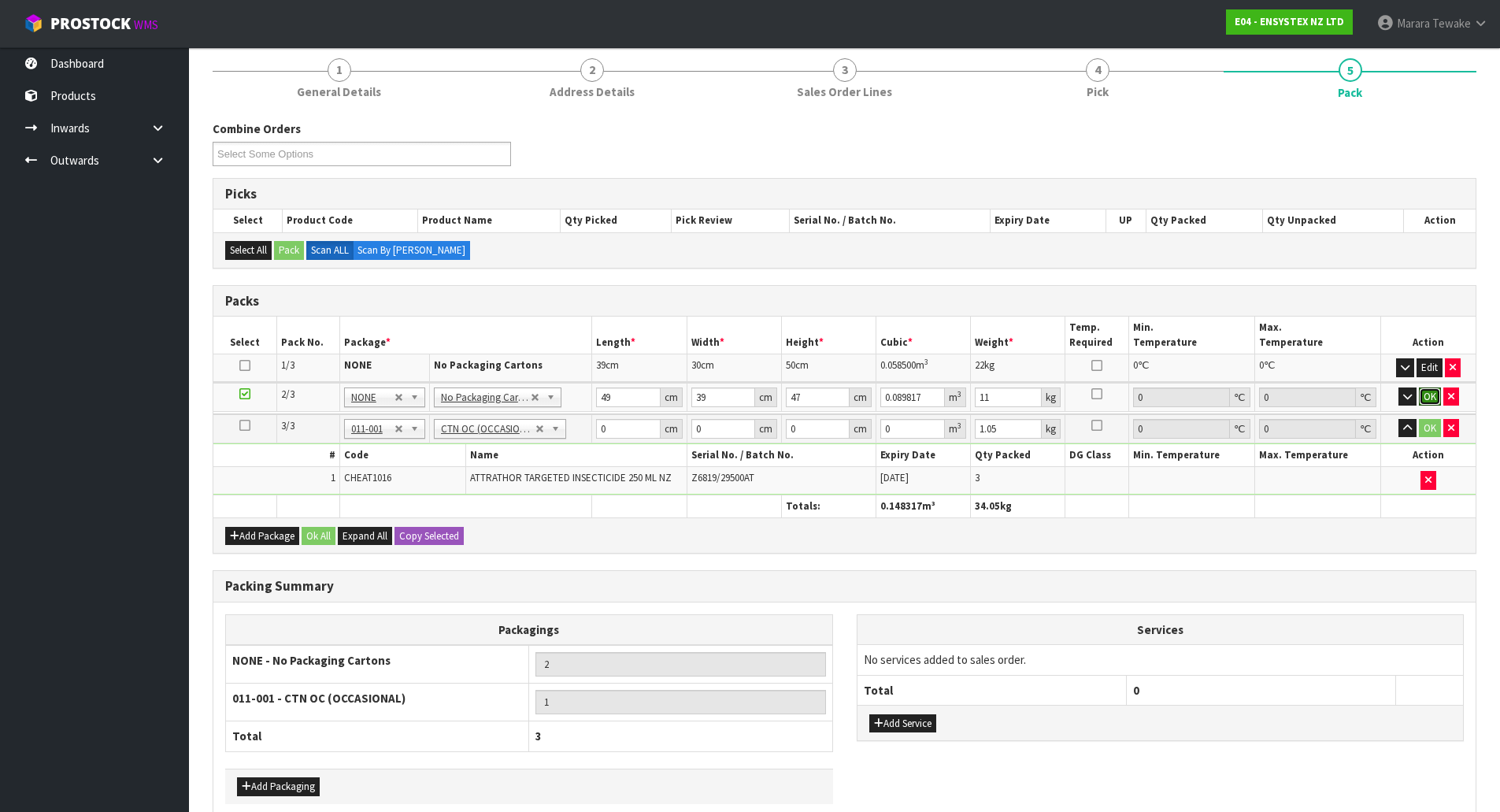
click button "OK" at bounding box center [1429, 397] width 22 height 19
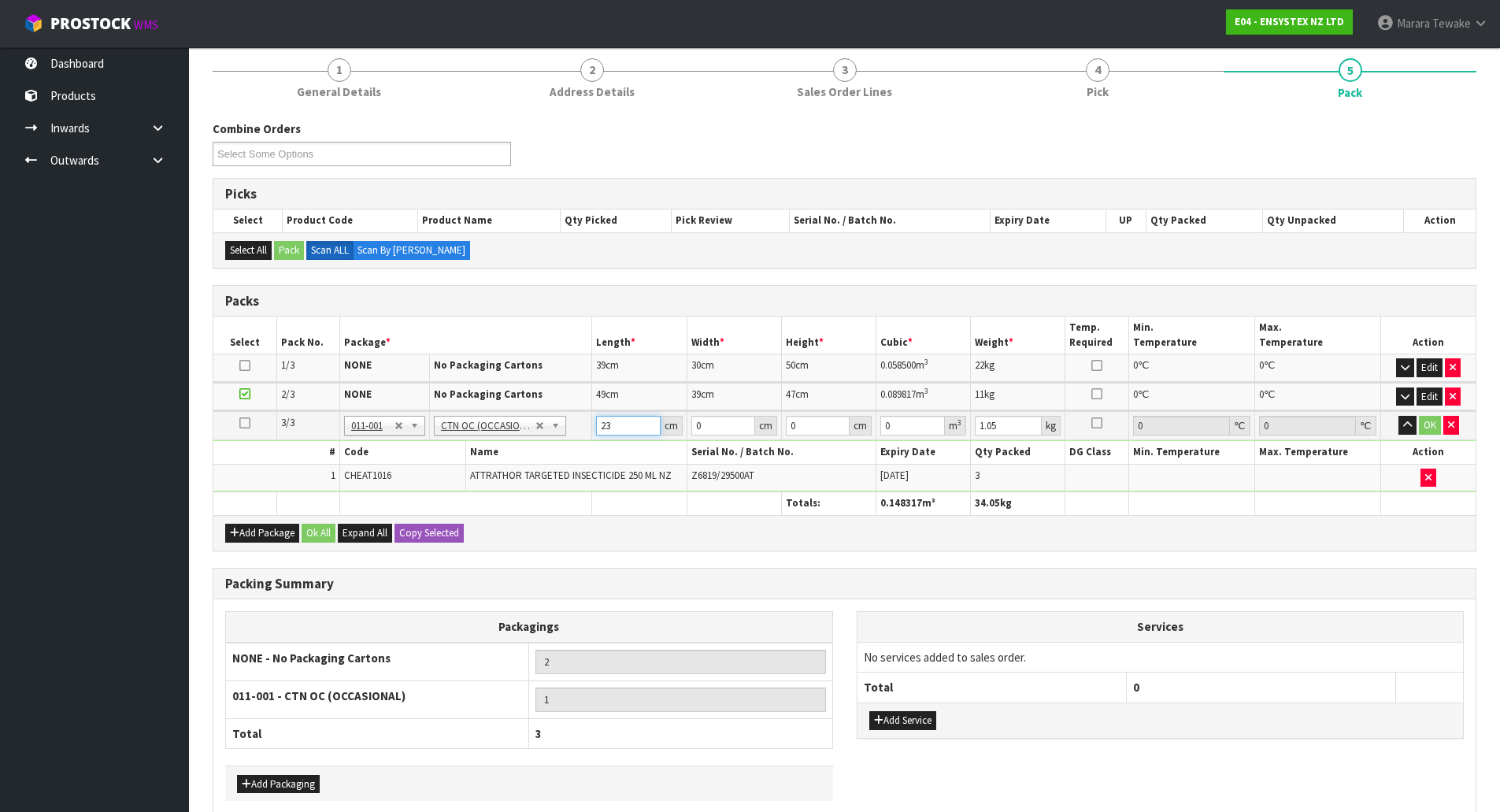
type input "23"
type input "18"
type input "1"
type input "0.000414"
type input "18"
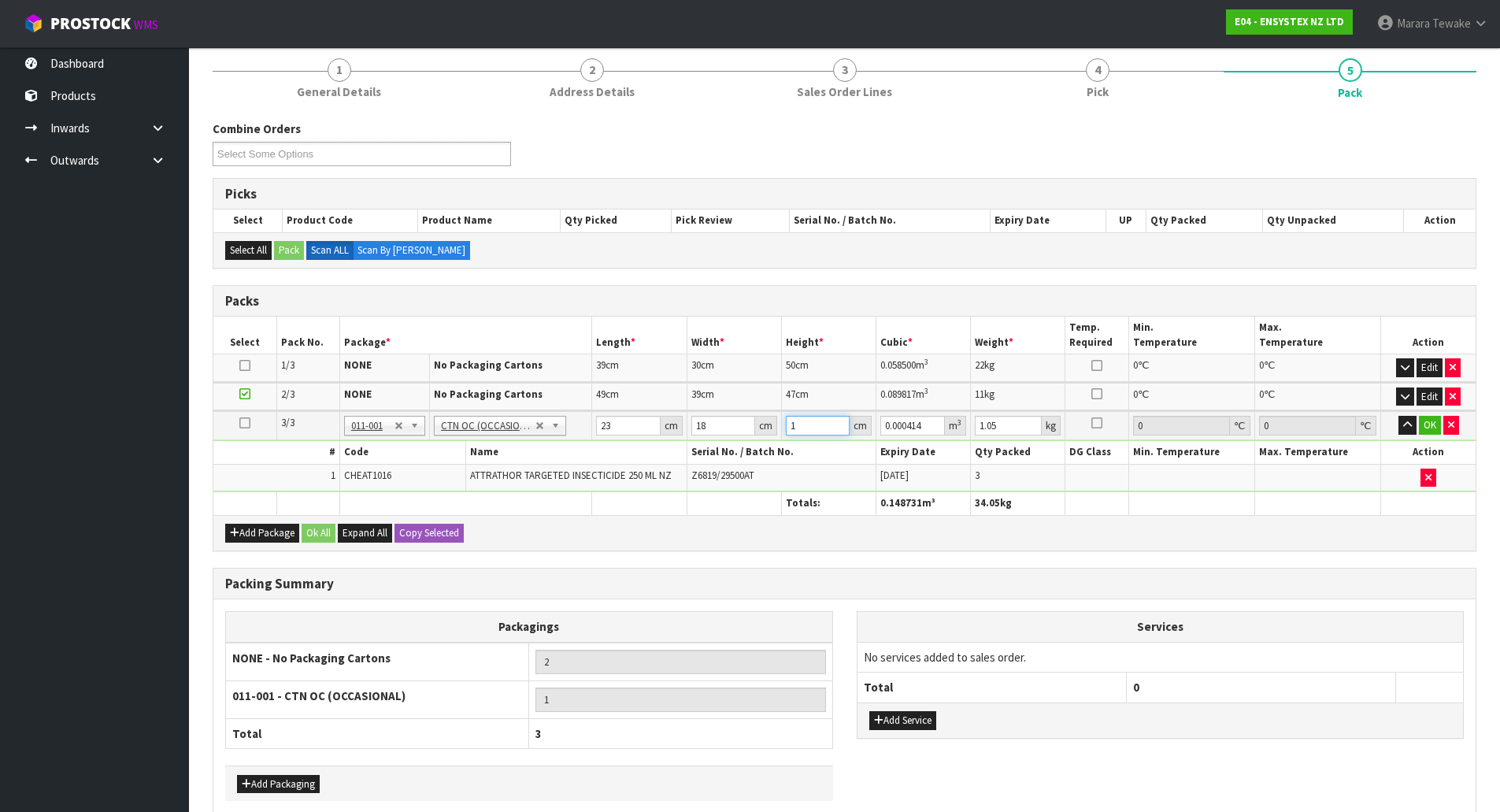
type input "0.007452"
type input "18"
type input "2"
click at [1398, 416] on button "button" at bounding box center [1407, 425] width 18 height 19
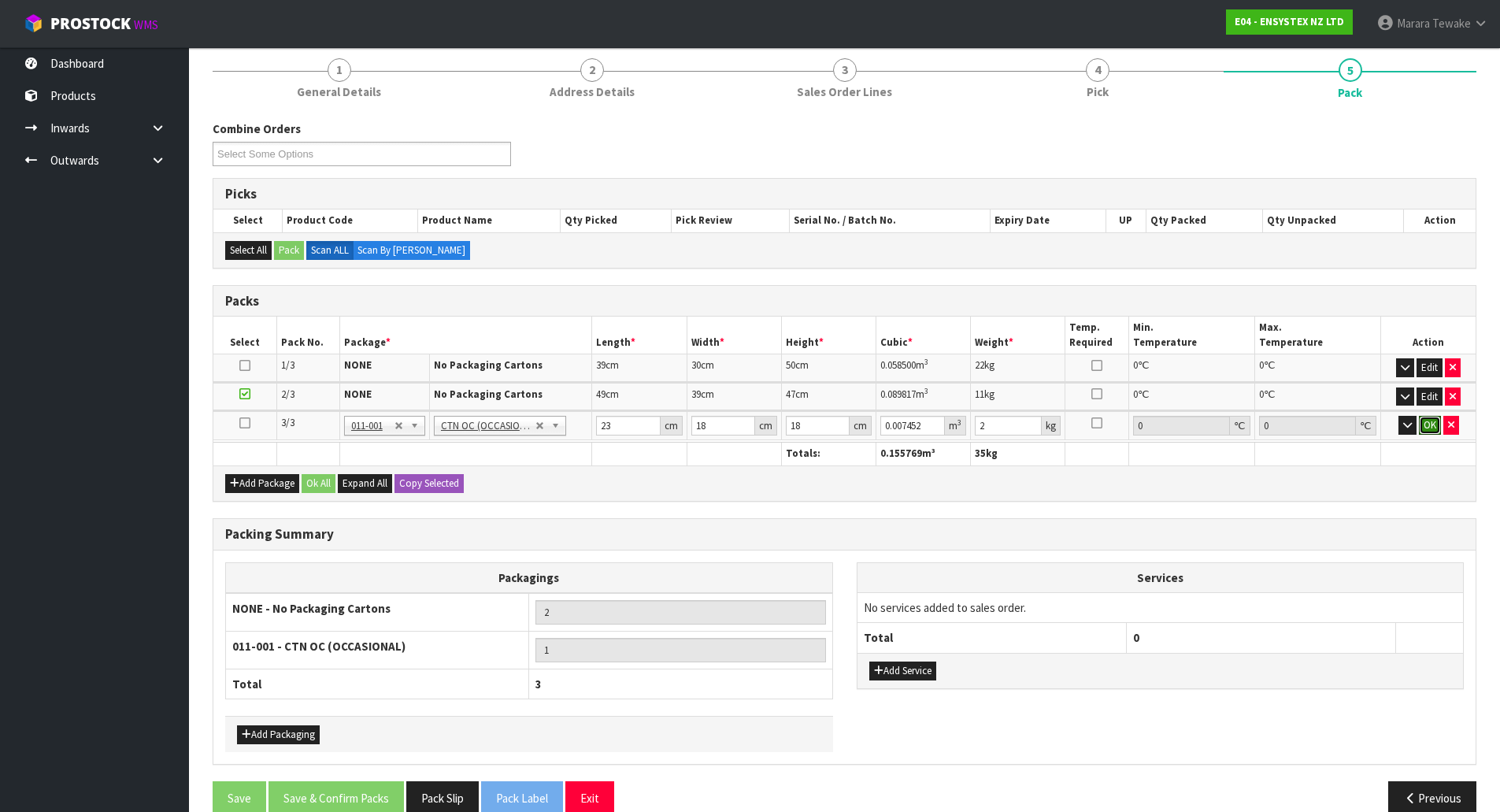
click button "OK" at bounding box center [1429, 425] width 22 height 19
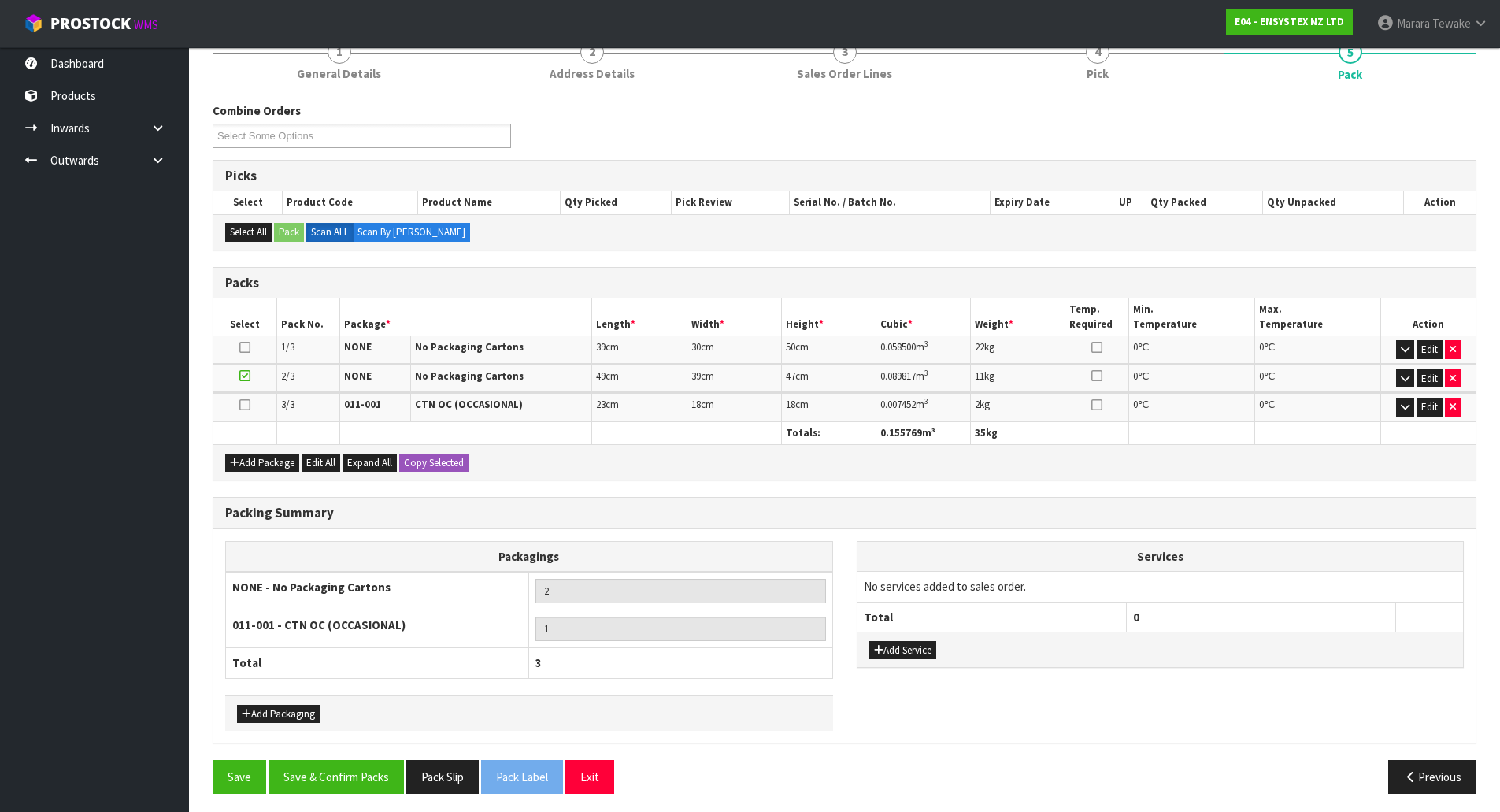
scroll to position [216, 0]
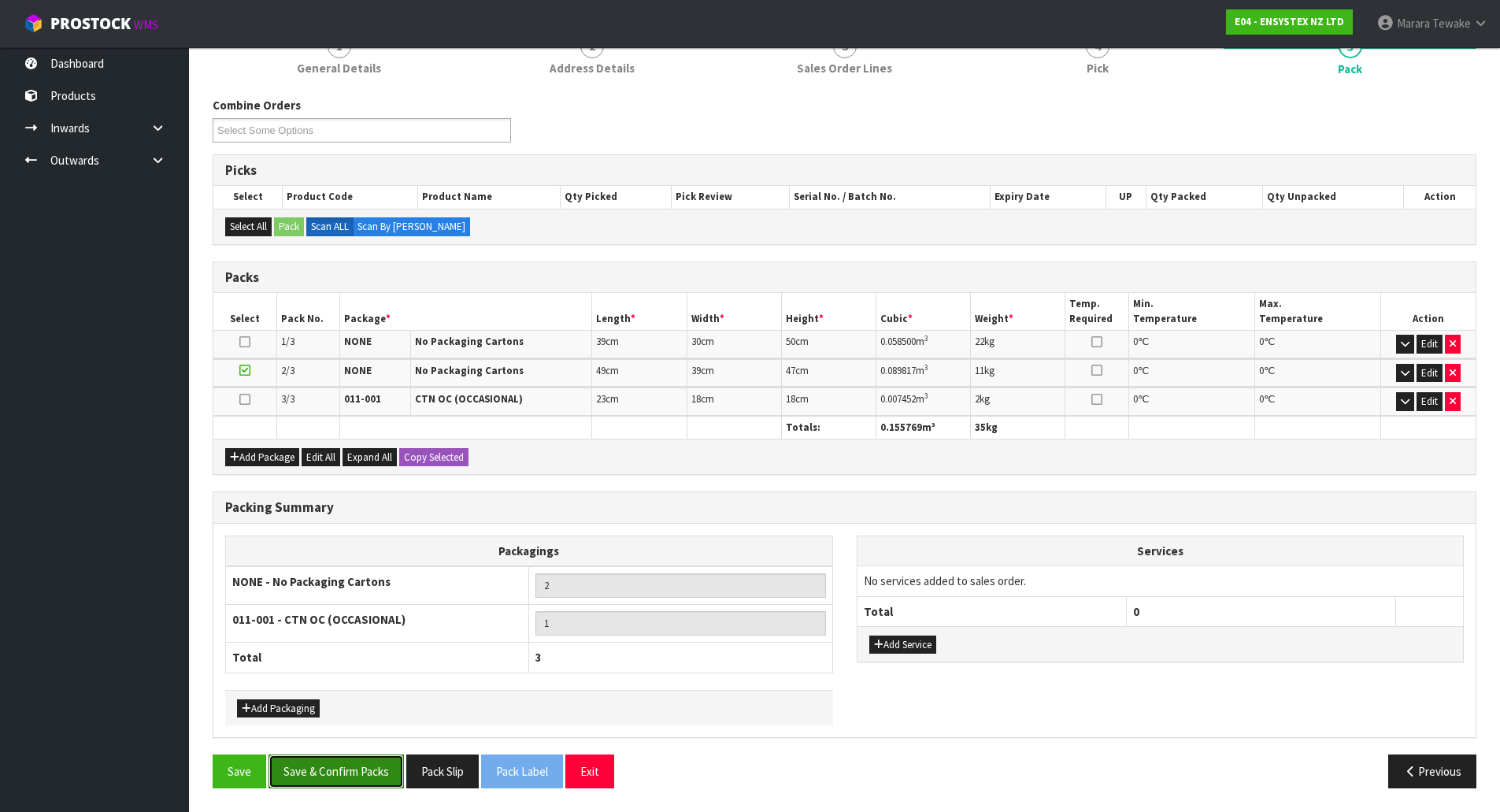
click at [382, 770] on button "Save & Confirm Packs" at bounding box center [336, 772] width 136 height 34
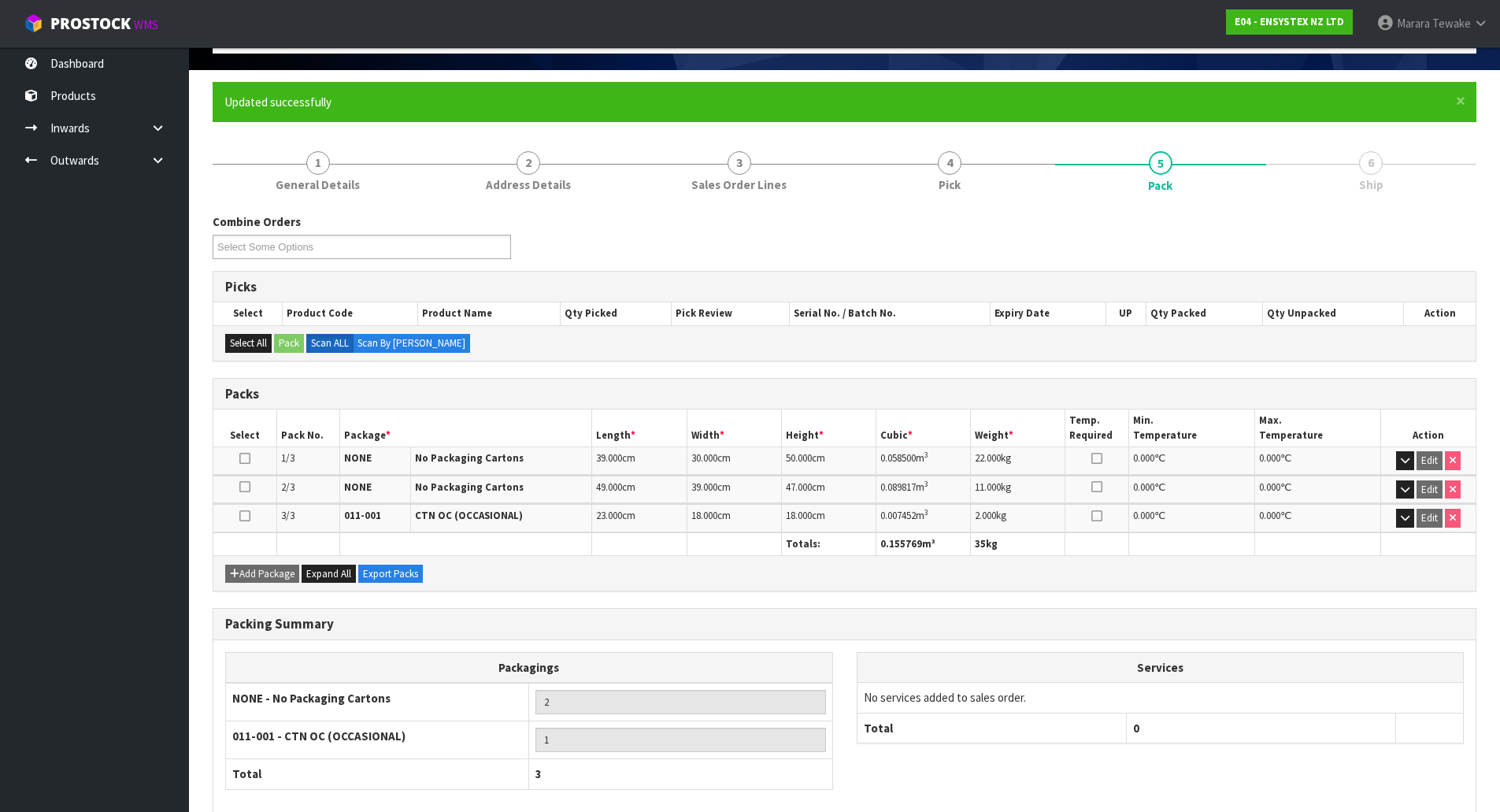
scroll to position [181, 0]
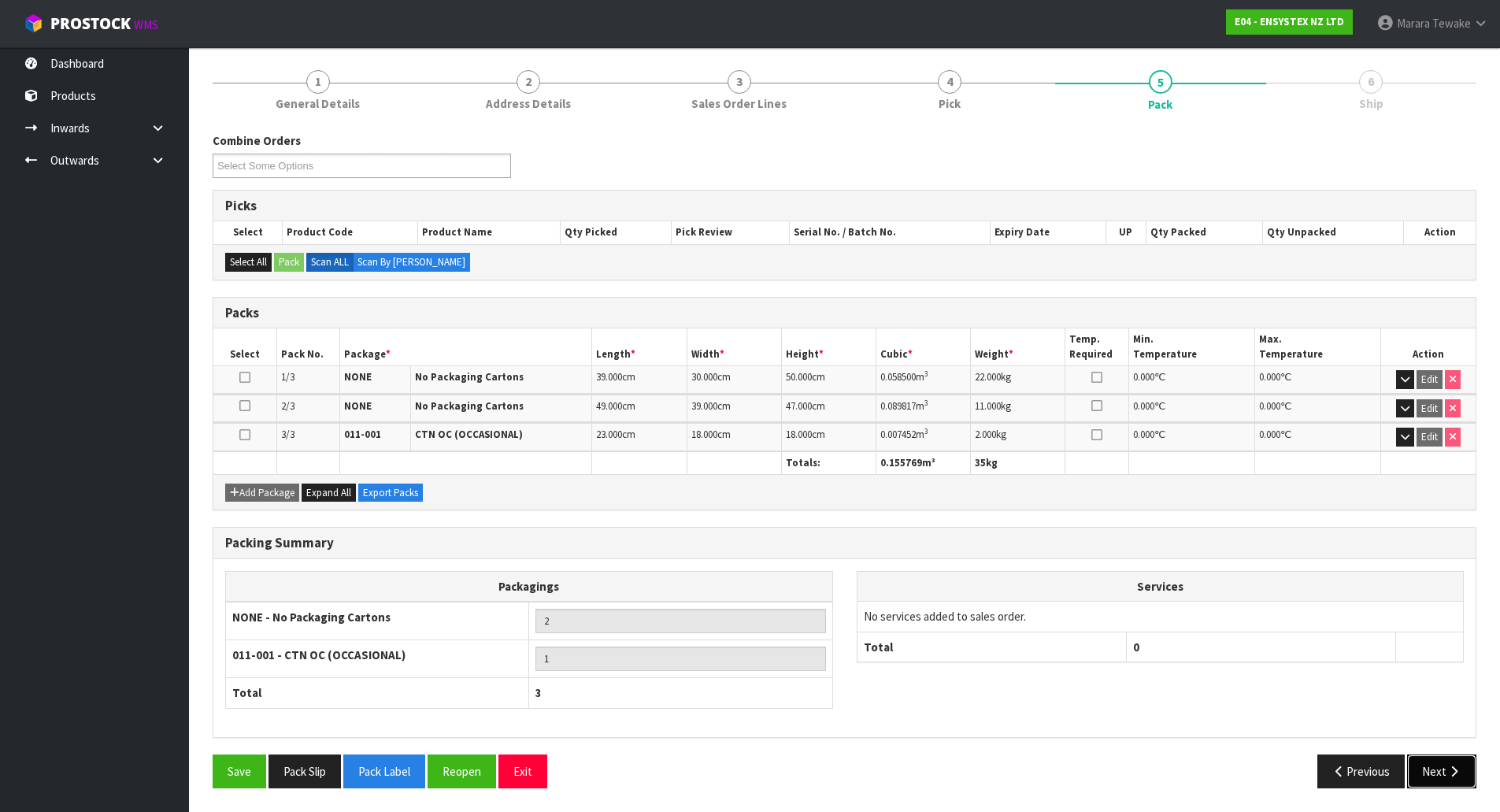
click at [1448, 766] on icon "button" at bounding box center [1454, 771] width 15 height 12
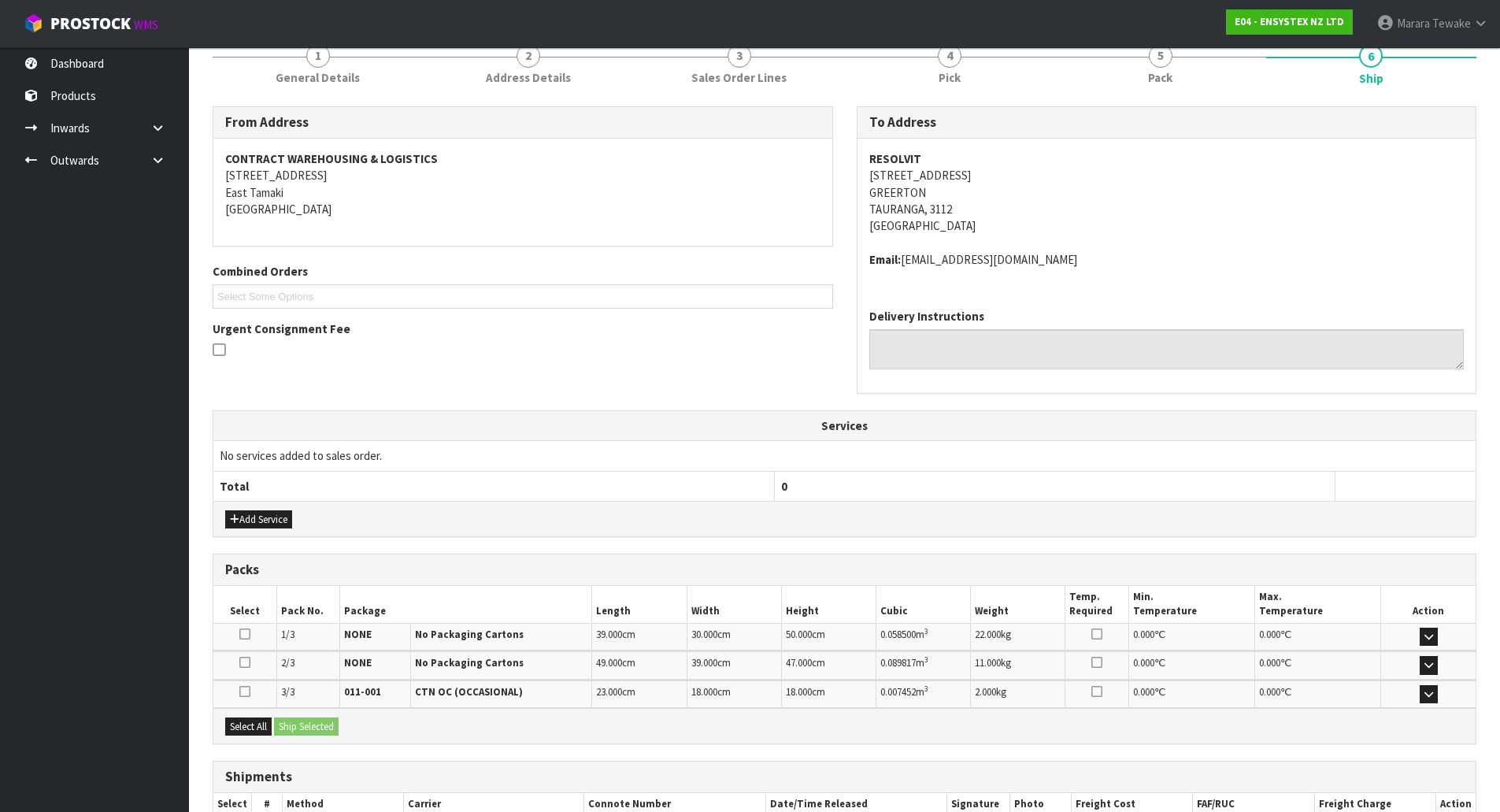
scroll to position [309, 0]
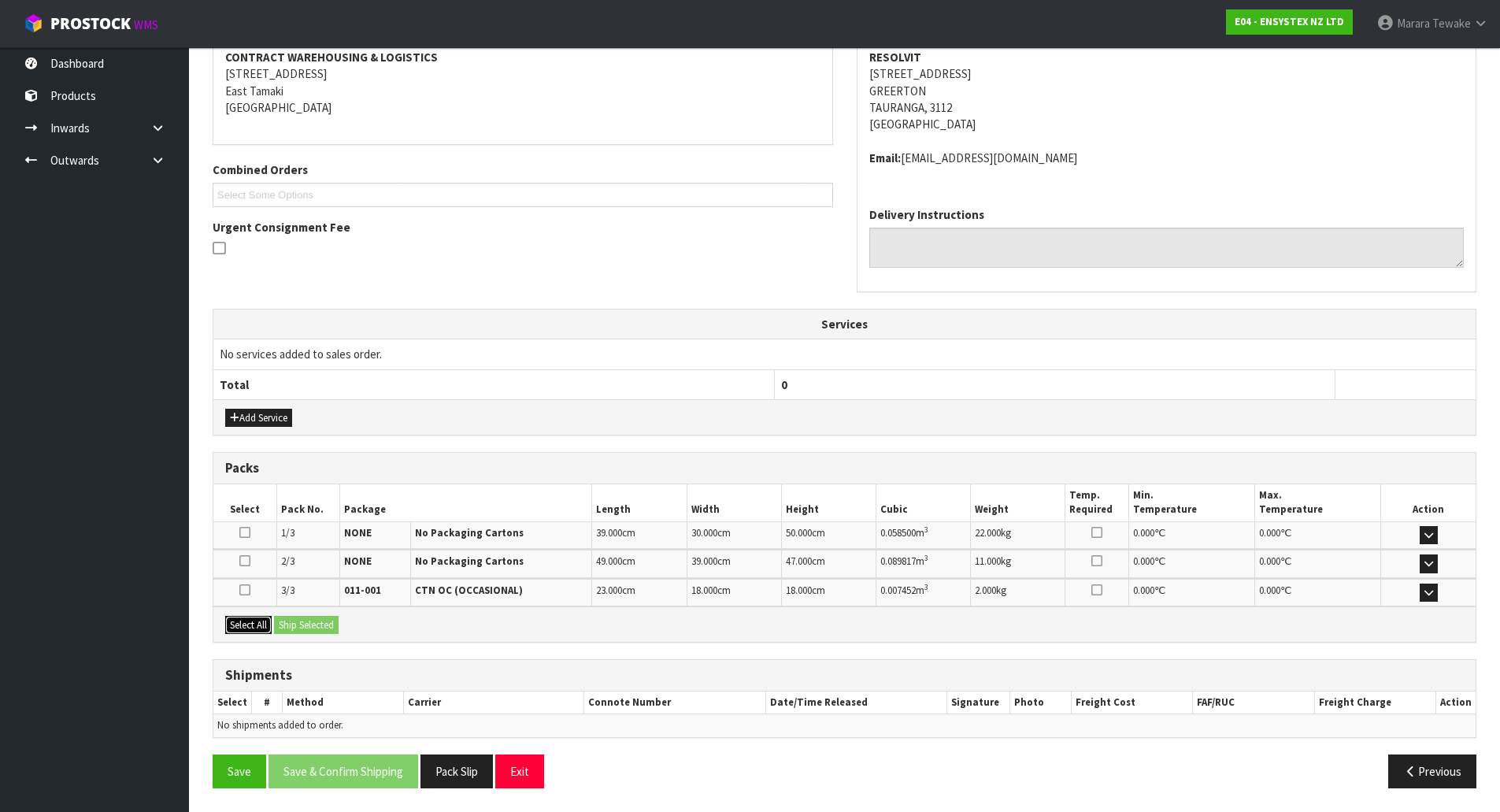
click at [251, 623] on button "Select All" at bounding box center [247, 625] width 46 height 19
click at [296, 619] on button "Ship Selected" at bounding box center [306, 625] width 65 height 19
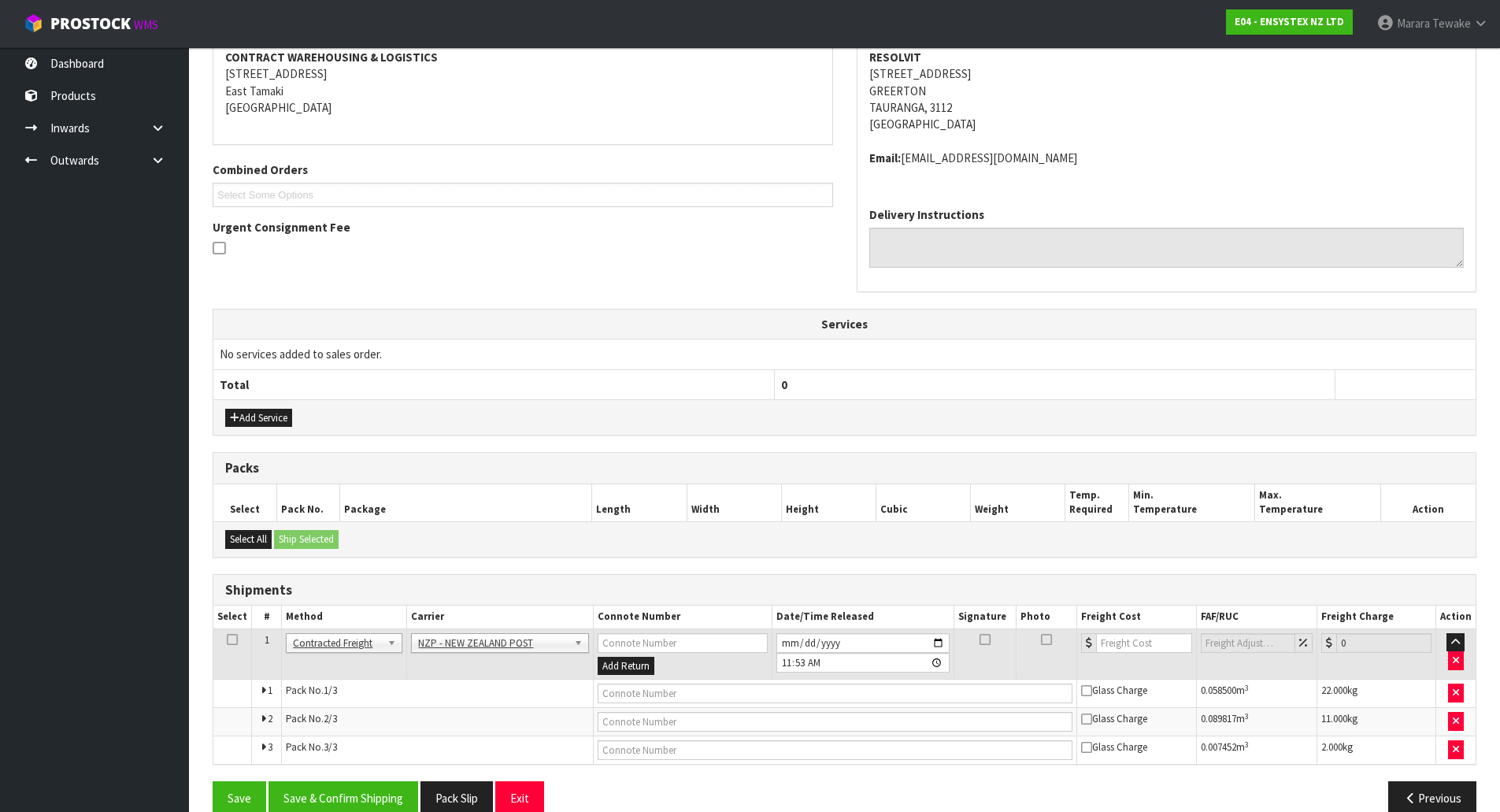
scroll to position [336, 0]
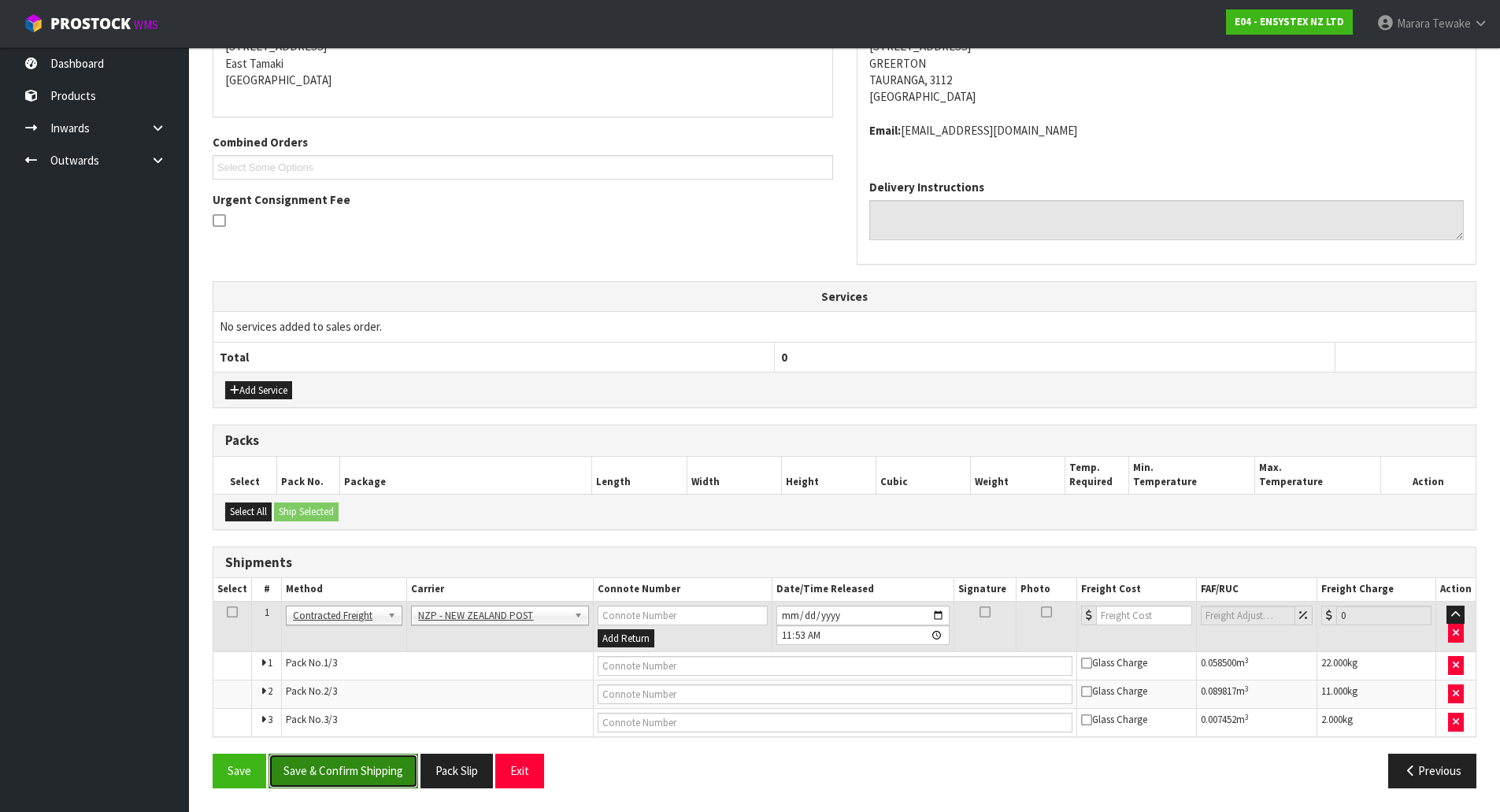
click at [406, 781] on button "Save & Confirm Shipping" at bounding box center [343, 771] width 150 height 34
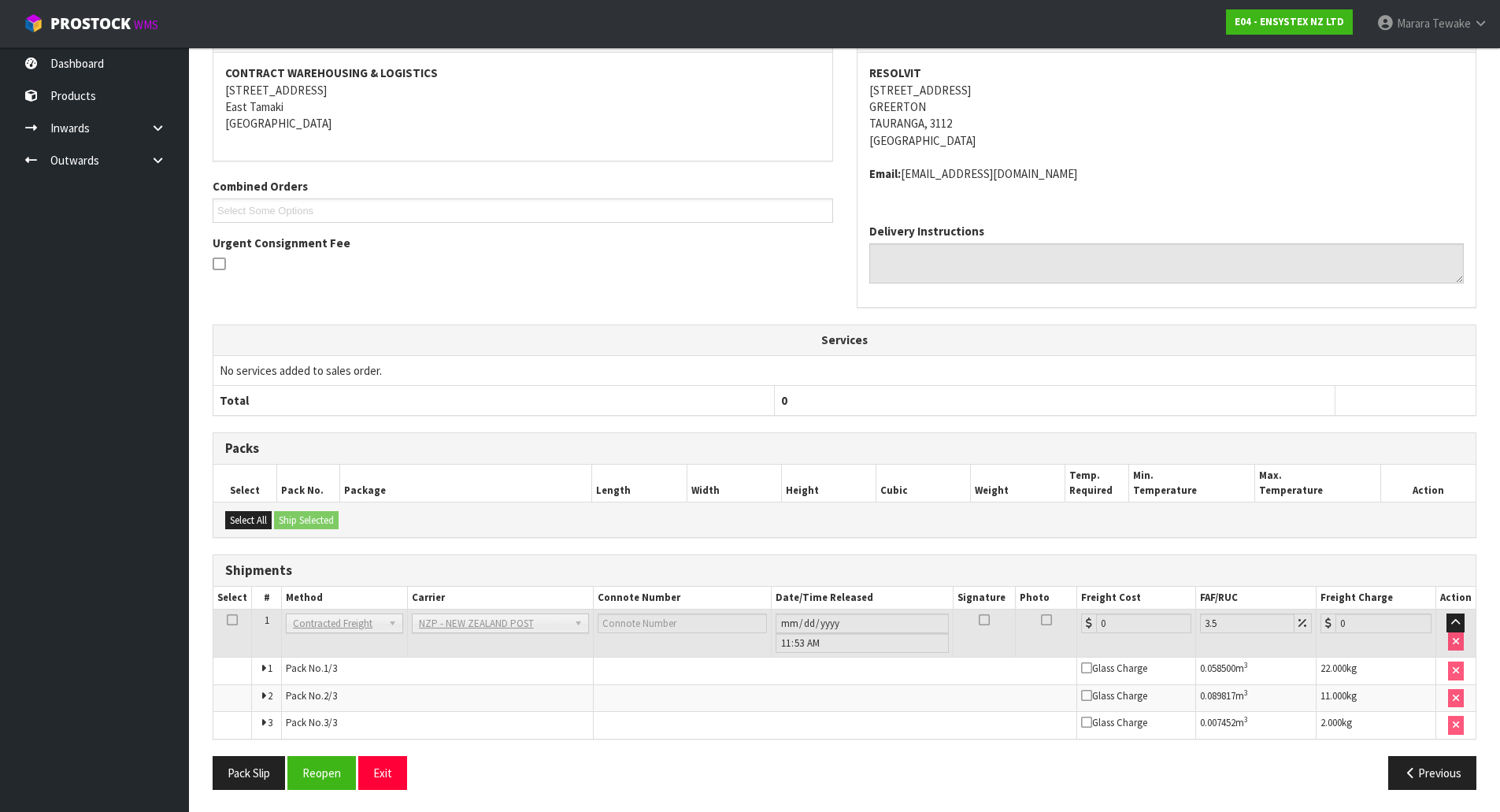
scroll to position [310, 0]
click at [322, 776] on button "Reopen" at bounding box center [321, 772] width 69 height 34
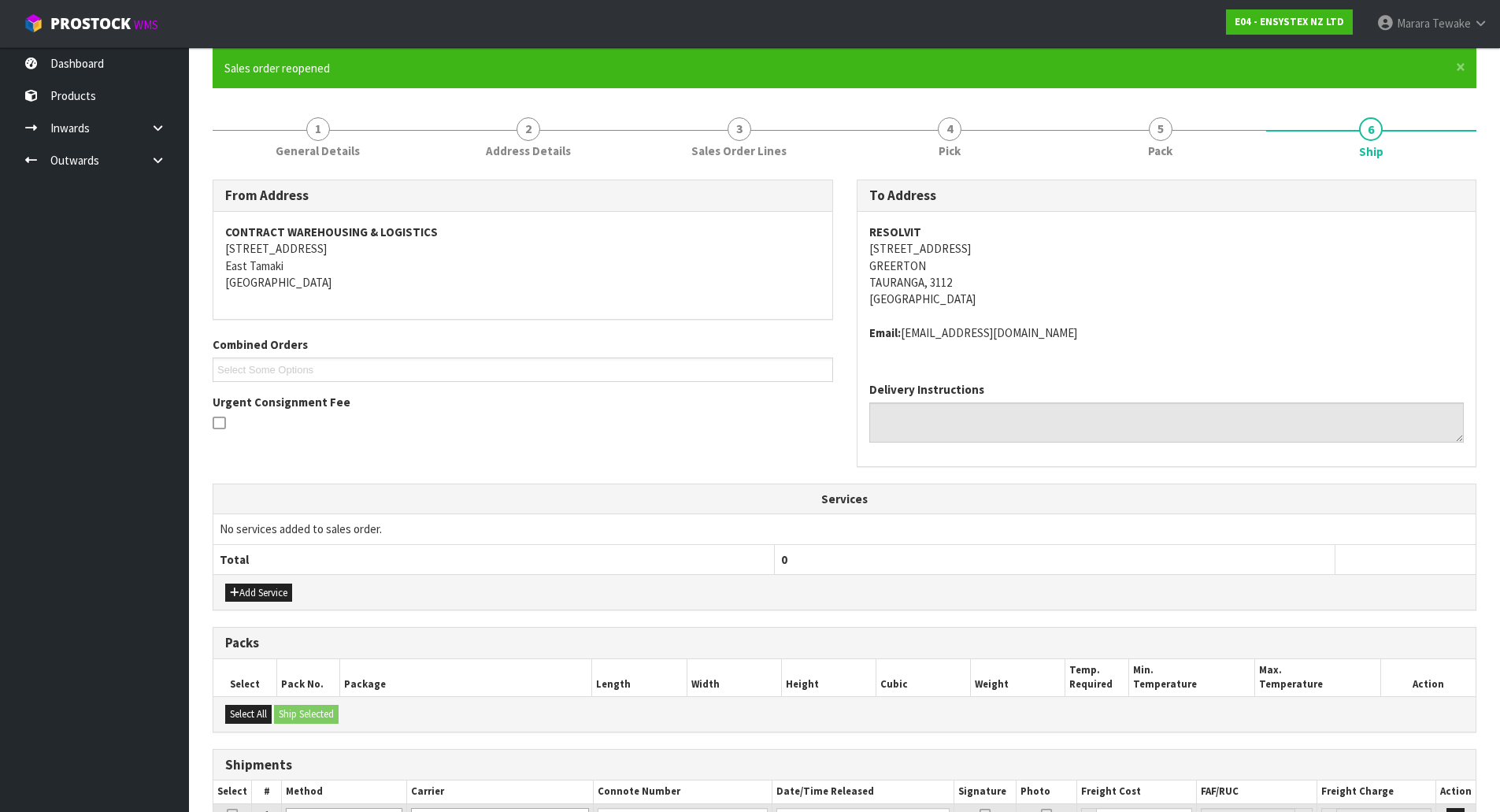
scroll to position [336, 0]
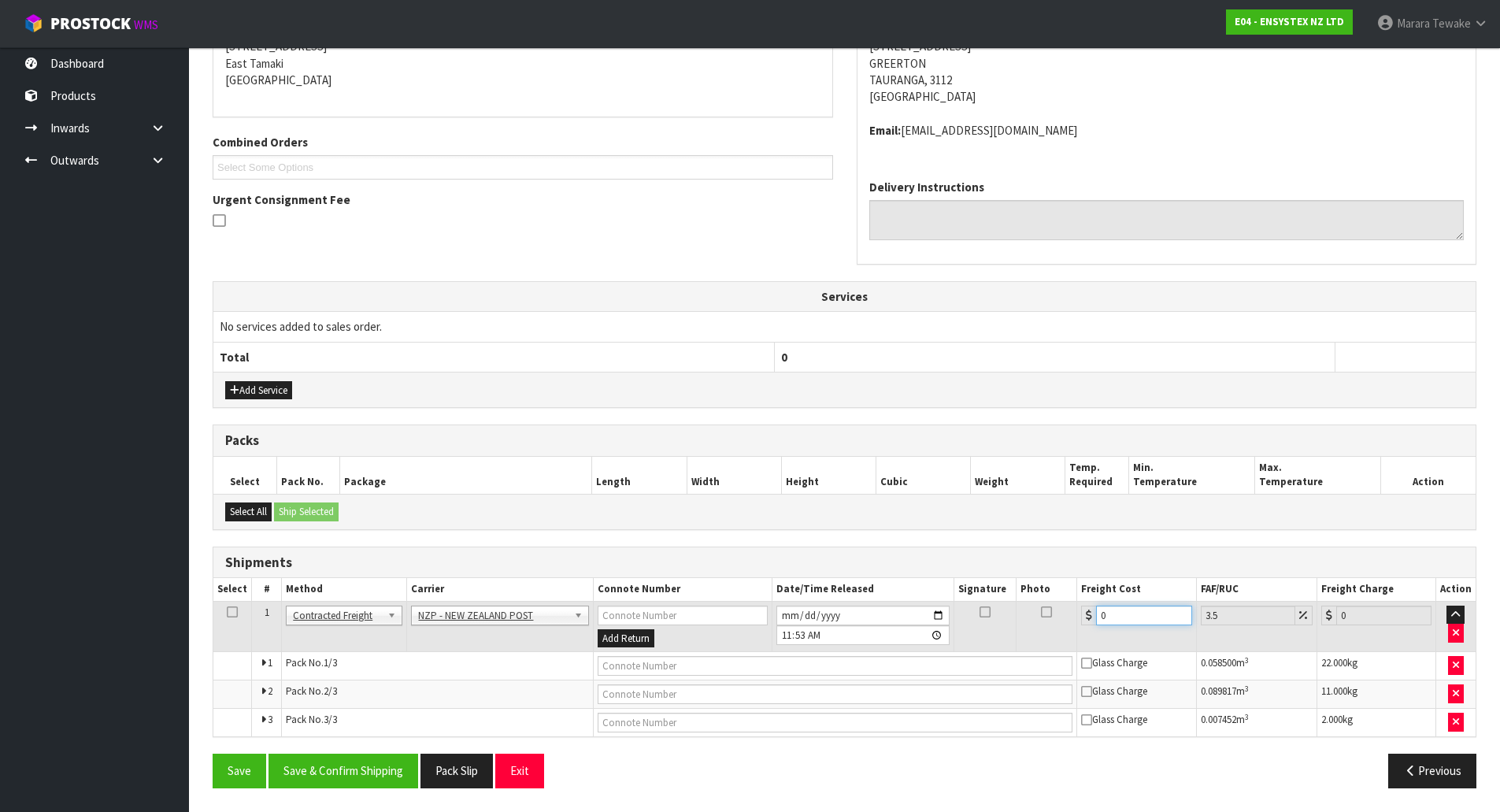
drag, startPoint x: 1137, startPoint y: 618, endPoint x: 914, endPoint y: 596, distance: 224.1
click at [952, 596] on table "Select # Method Carrier Connote Number Date/Time Released Signature Photo Freig…" at bounding box center [844, 657] width 1262 height 158
type input "4"
type input "4.14"
type input "41"
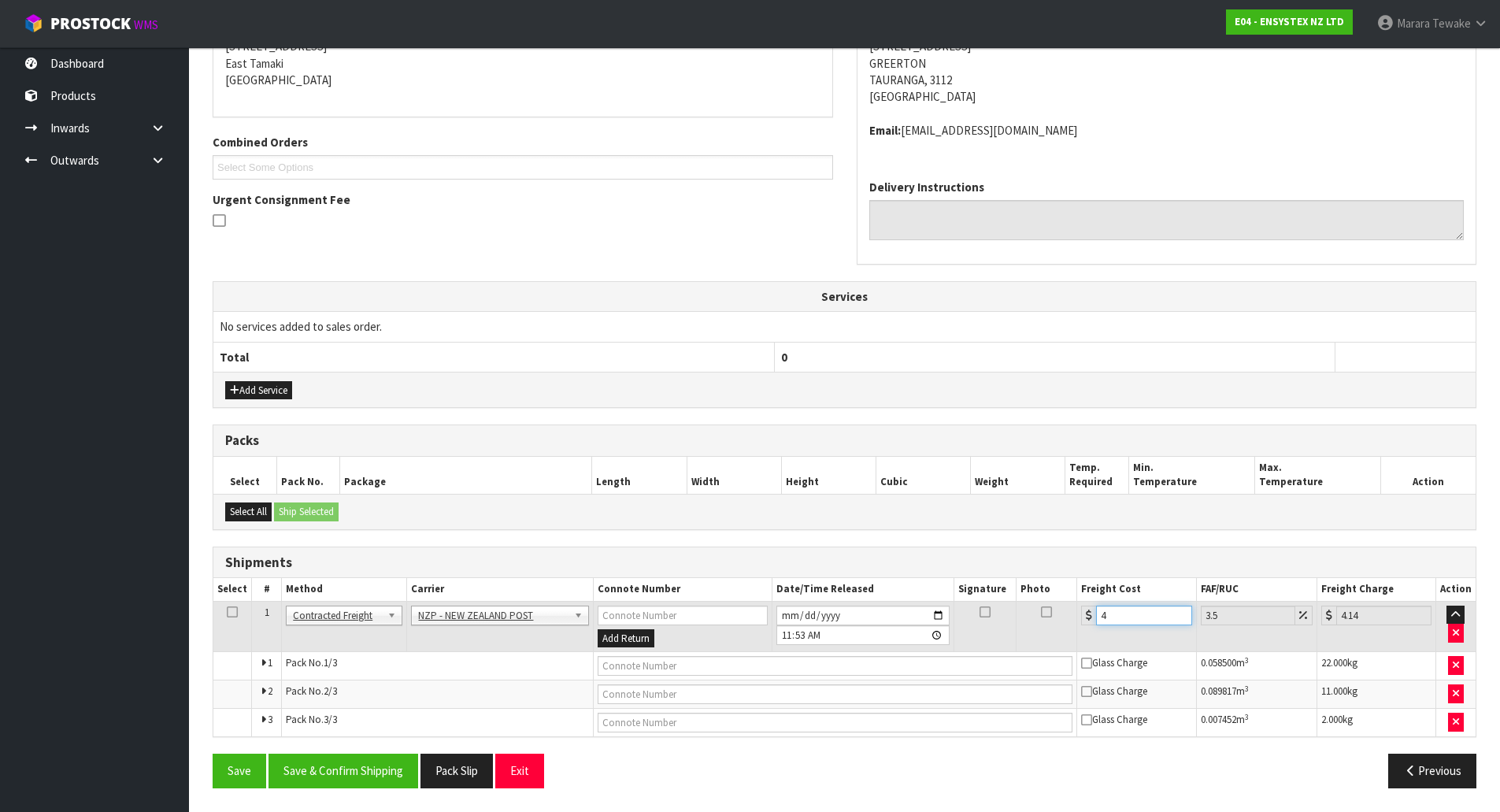
type input "42.43"
type input "41.6"
type input "43.06"
type input "41.60"
drag, startPoint x: 404, startPoint y: 767, endPoint x: 318, endPoint y: 742, distance: 89.6
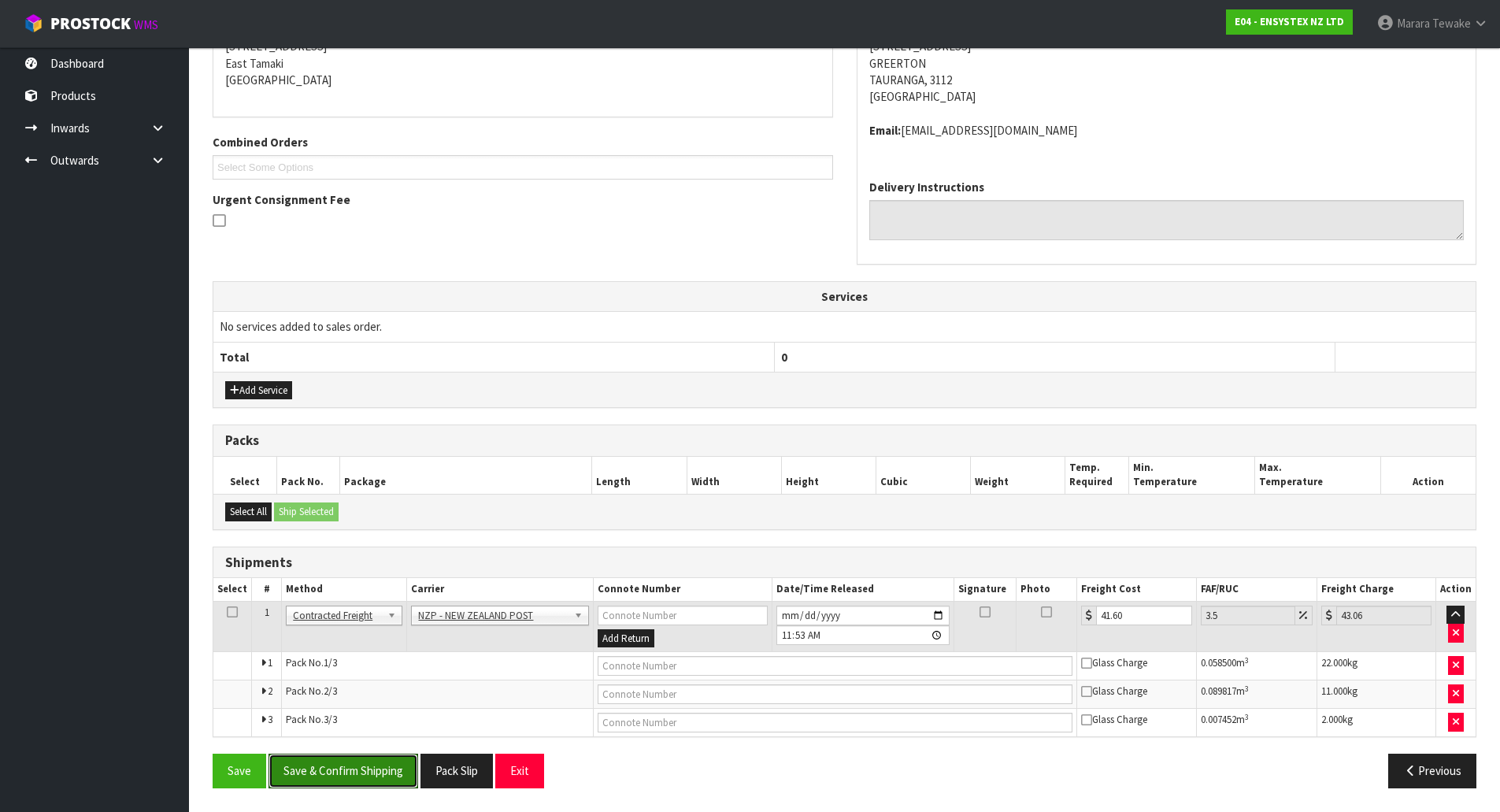
click at [404, 767] on button "Save & Confirm Shipping" at bounding box center [343, 771] width 150 height 34
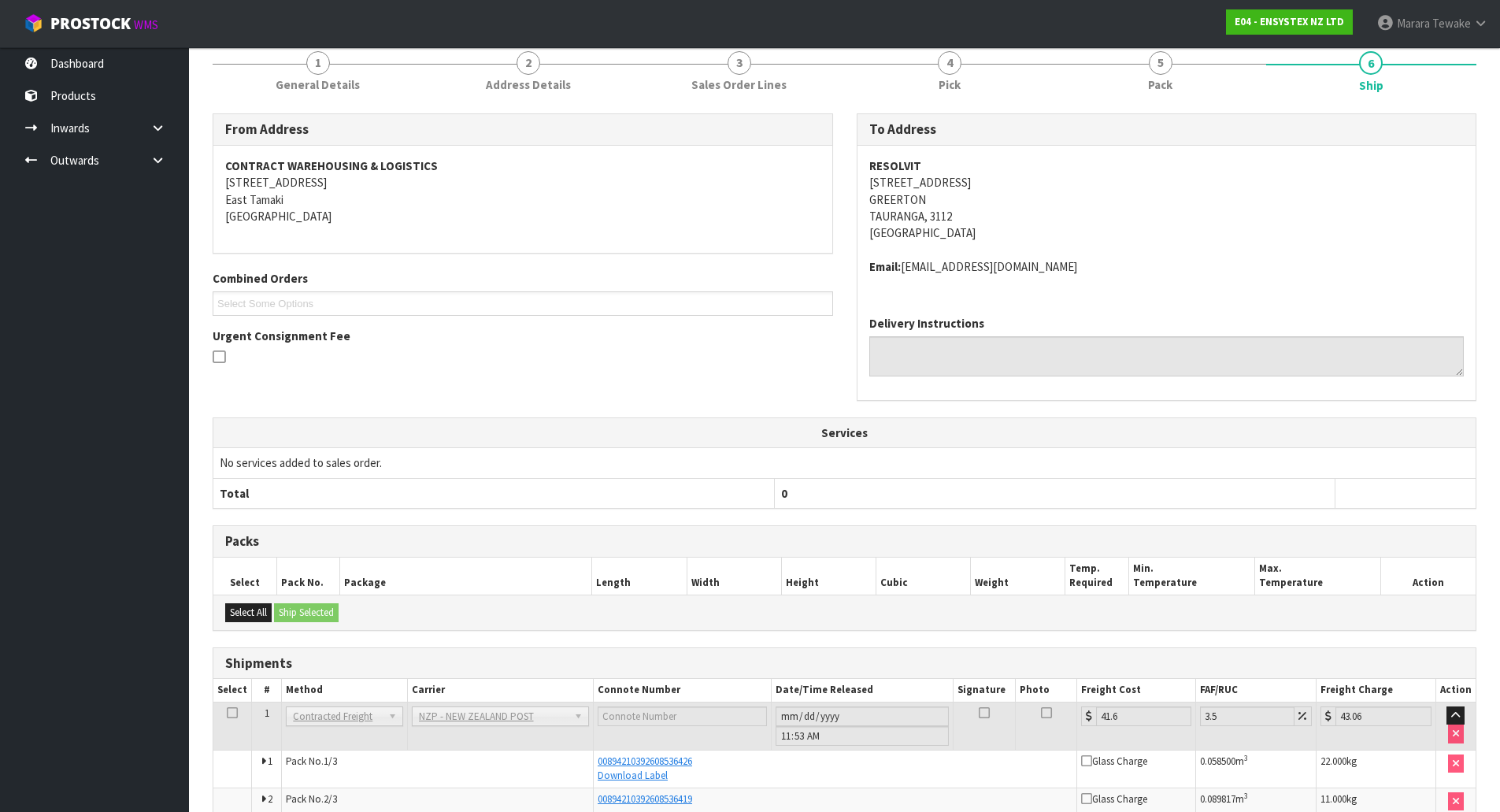
scroll to position [0, 0]
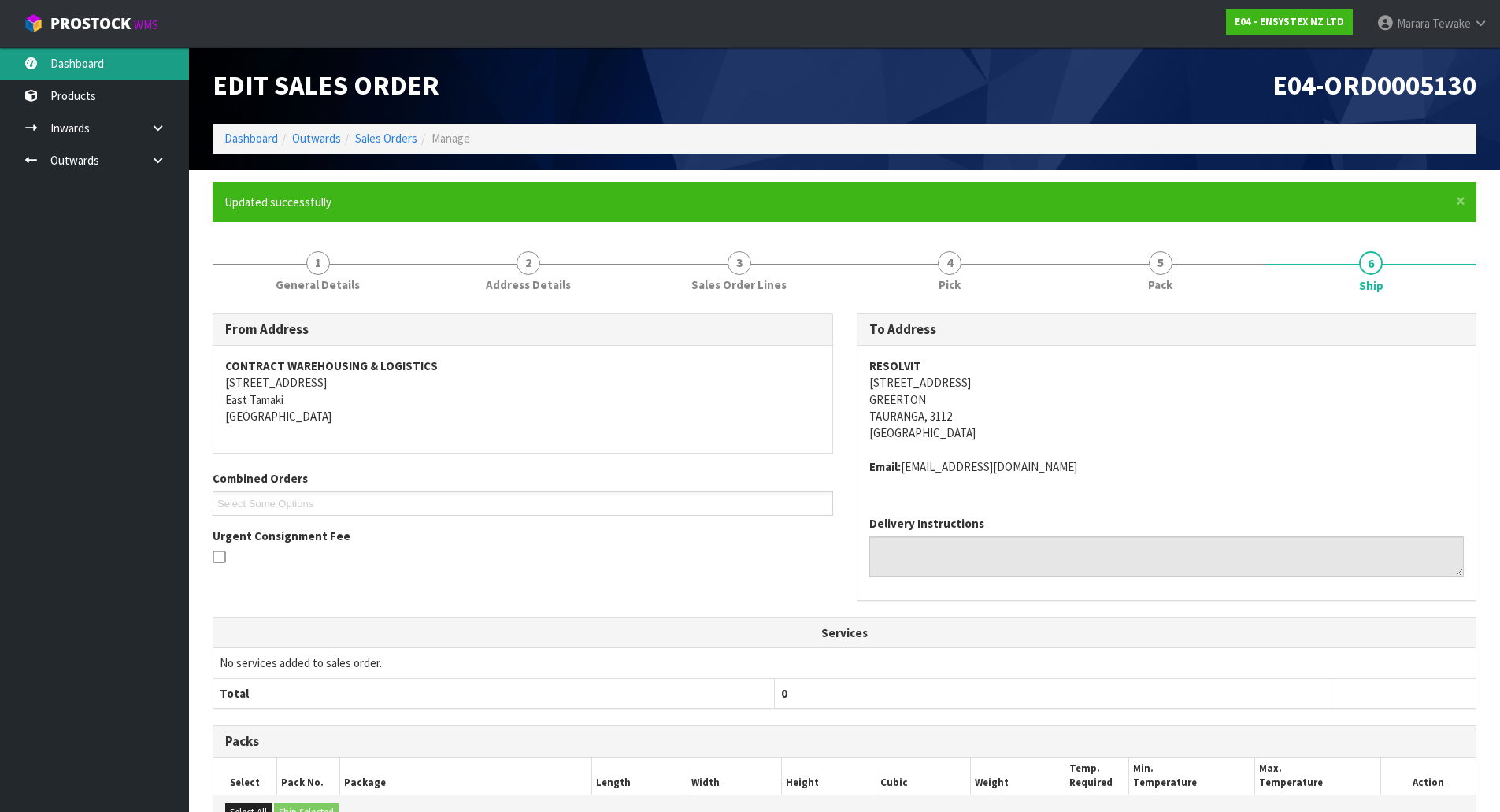
click at [79, 60] on link "Dashboard" at bounding box center [94, 63] width 189 height 32
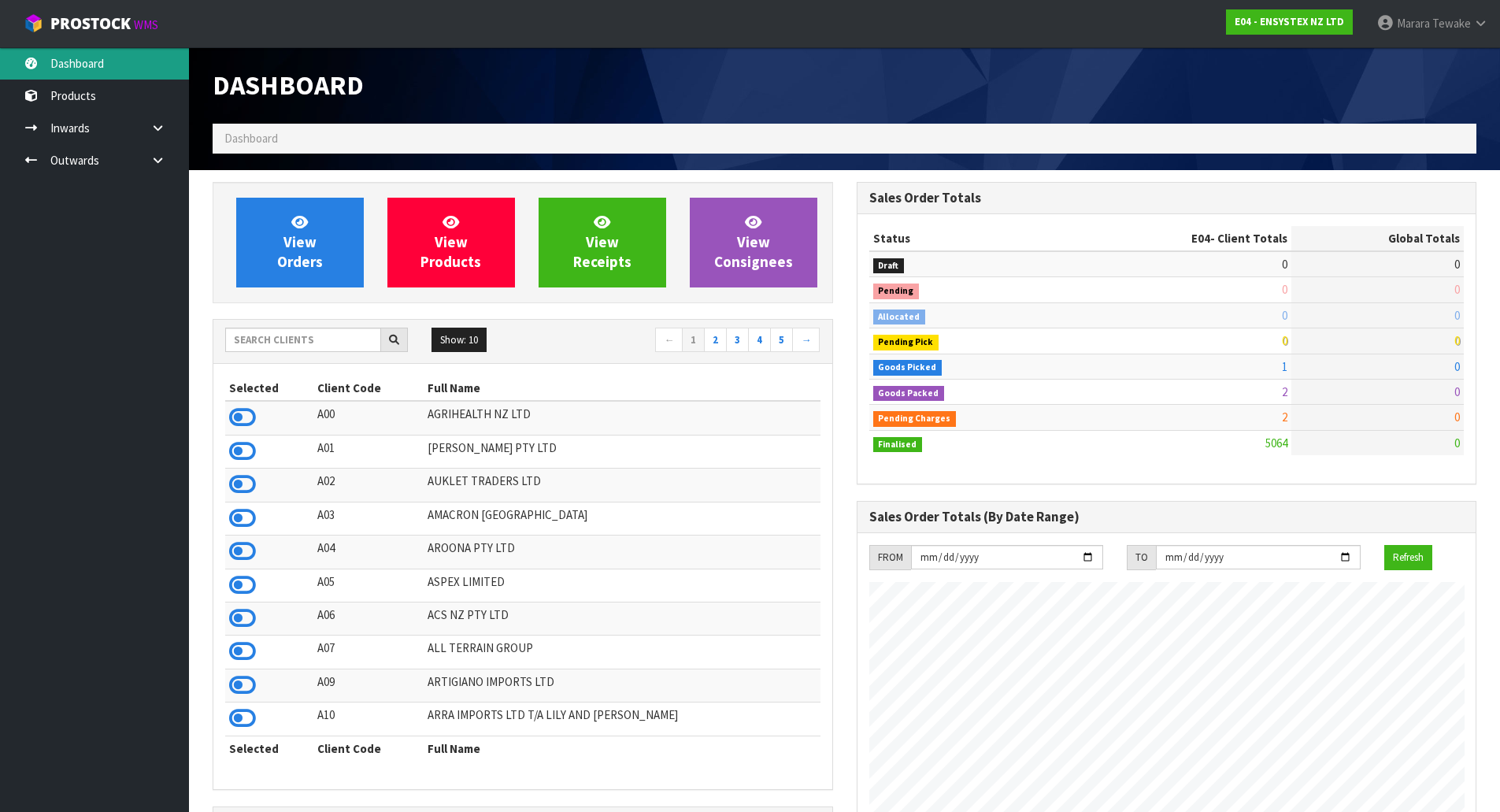
scroll to position [1193, 644]
click at [315, 336] on input "text" at bounding box center [303, 340] width 156 height 24
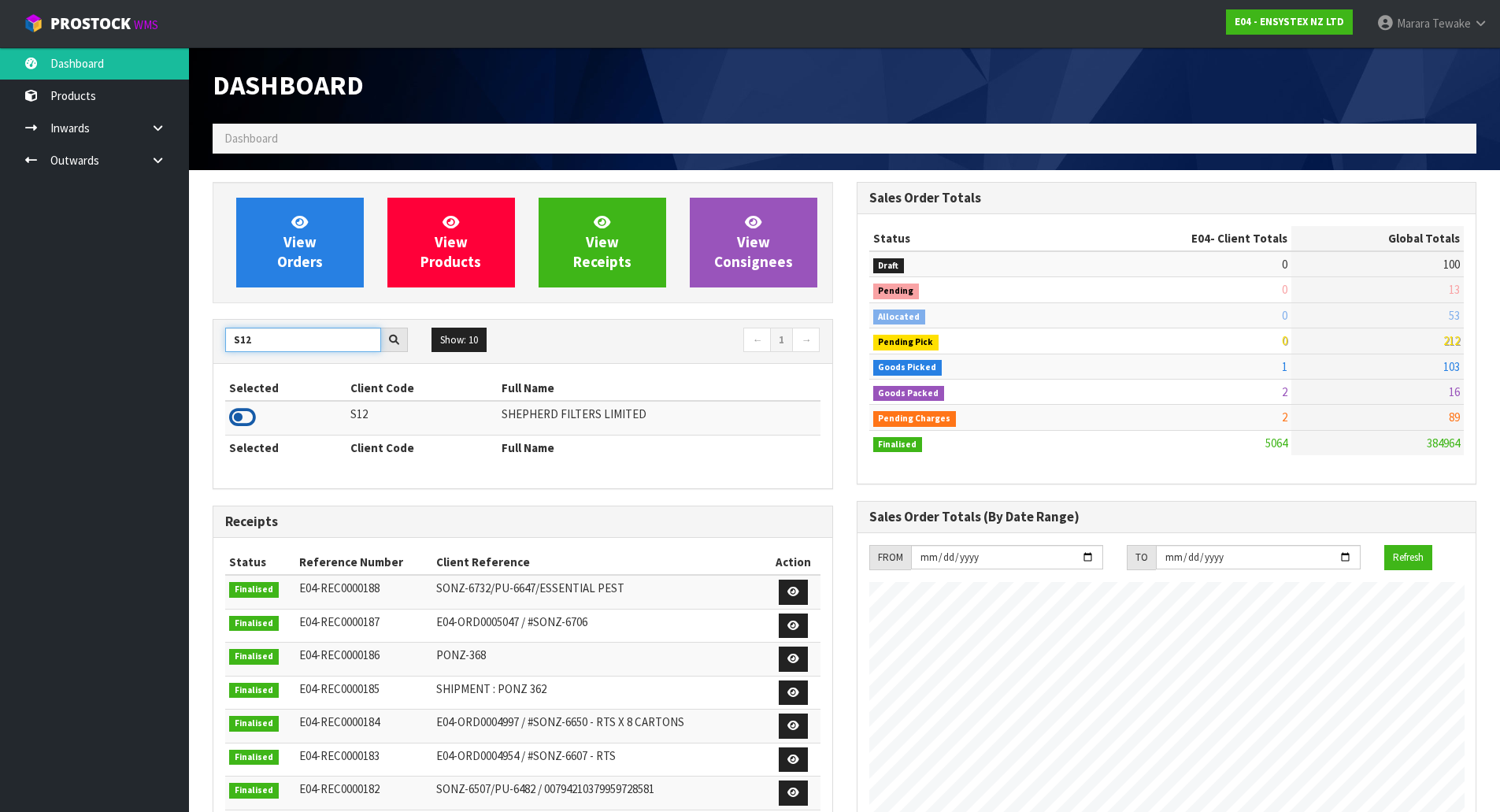
type input "S12"
click at [245, 423] on icon at bounding box center [242, 417] width 26 height 24
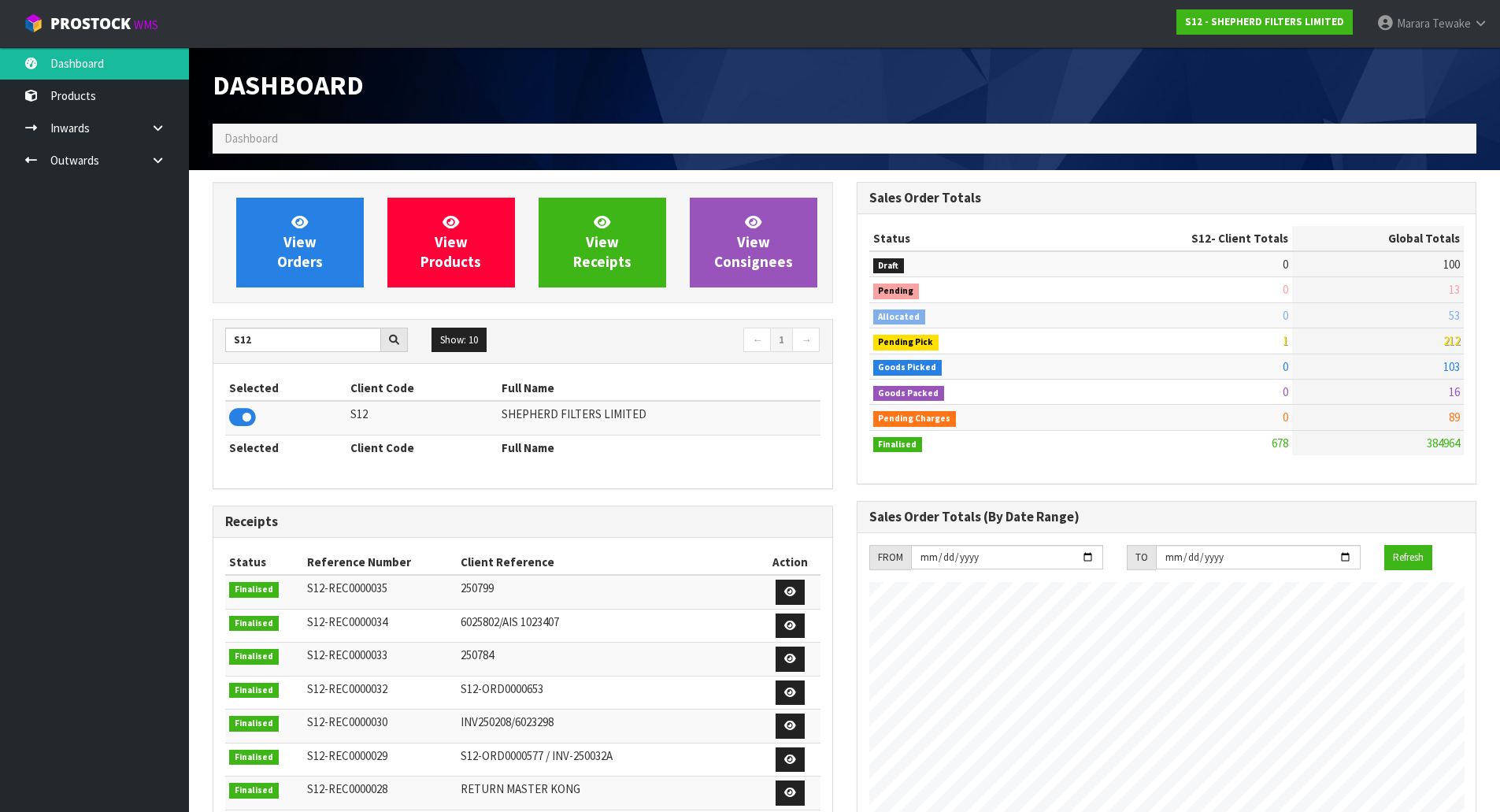
scroll to position [1040, 644]
click at [285, 271] on link "View Orders" at bounding box center [300, 242] width 128 height 89
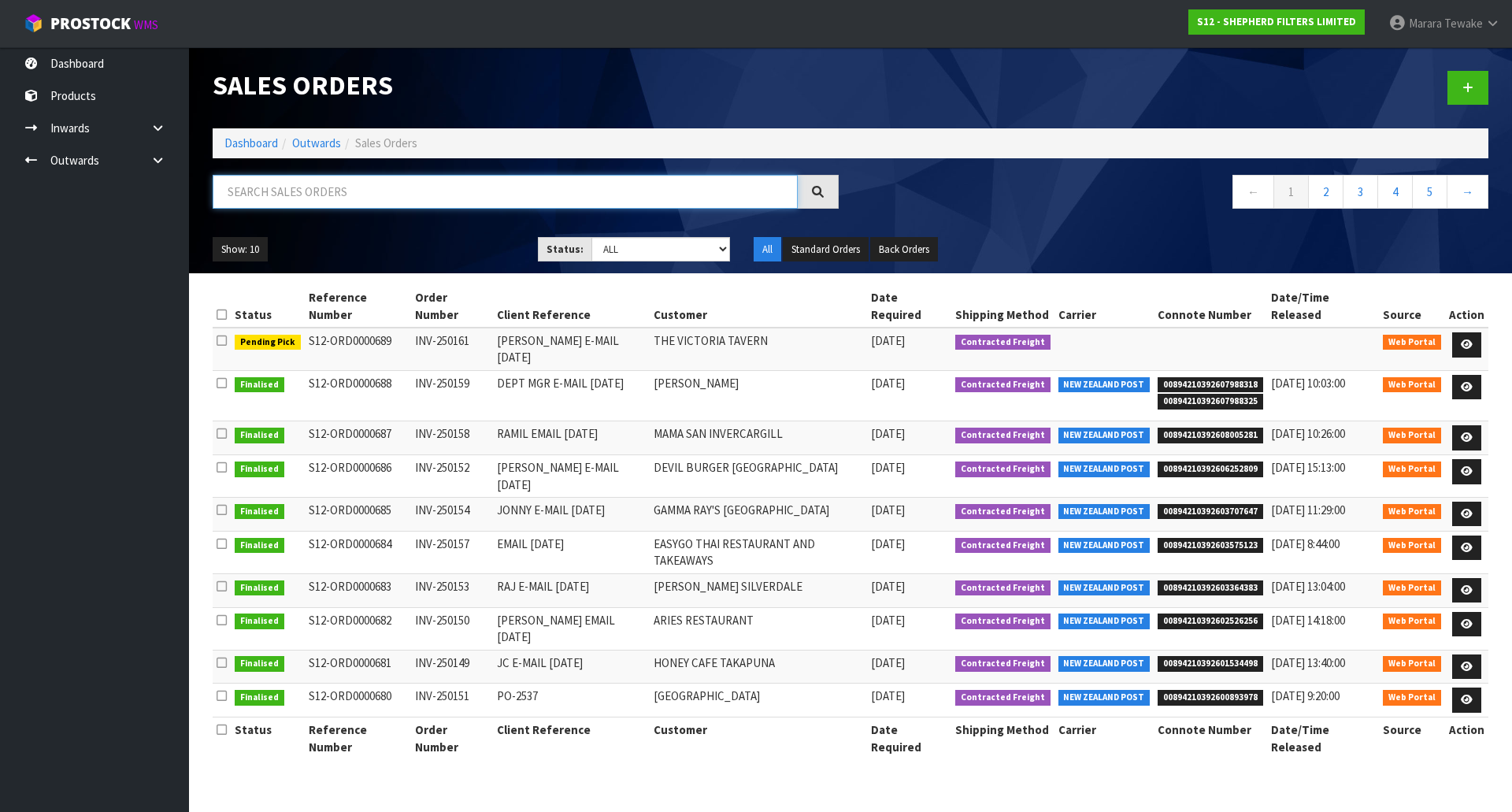
click at [304, 200] on input "text" at bounding box center [506, 192] width 586 height 34
type input "JOB-0416832"
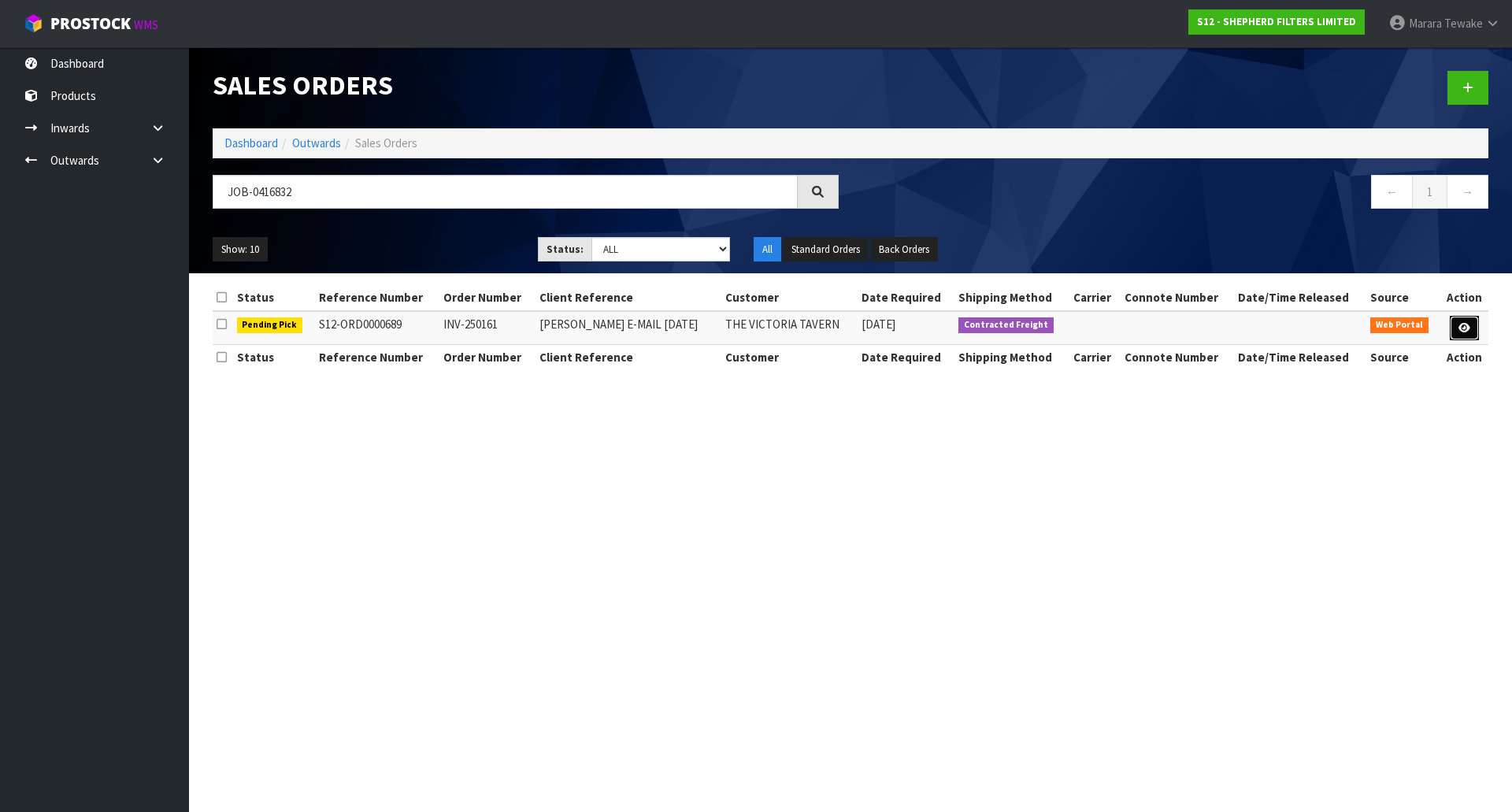
click at [1472, 335] on link at bounding box center [1464, 328] width 29 height 25
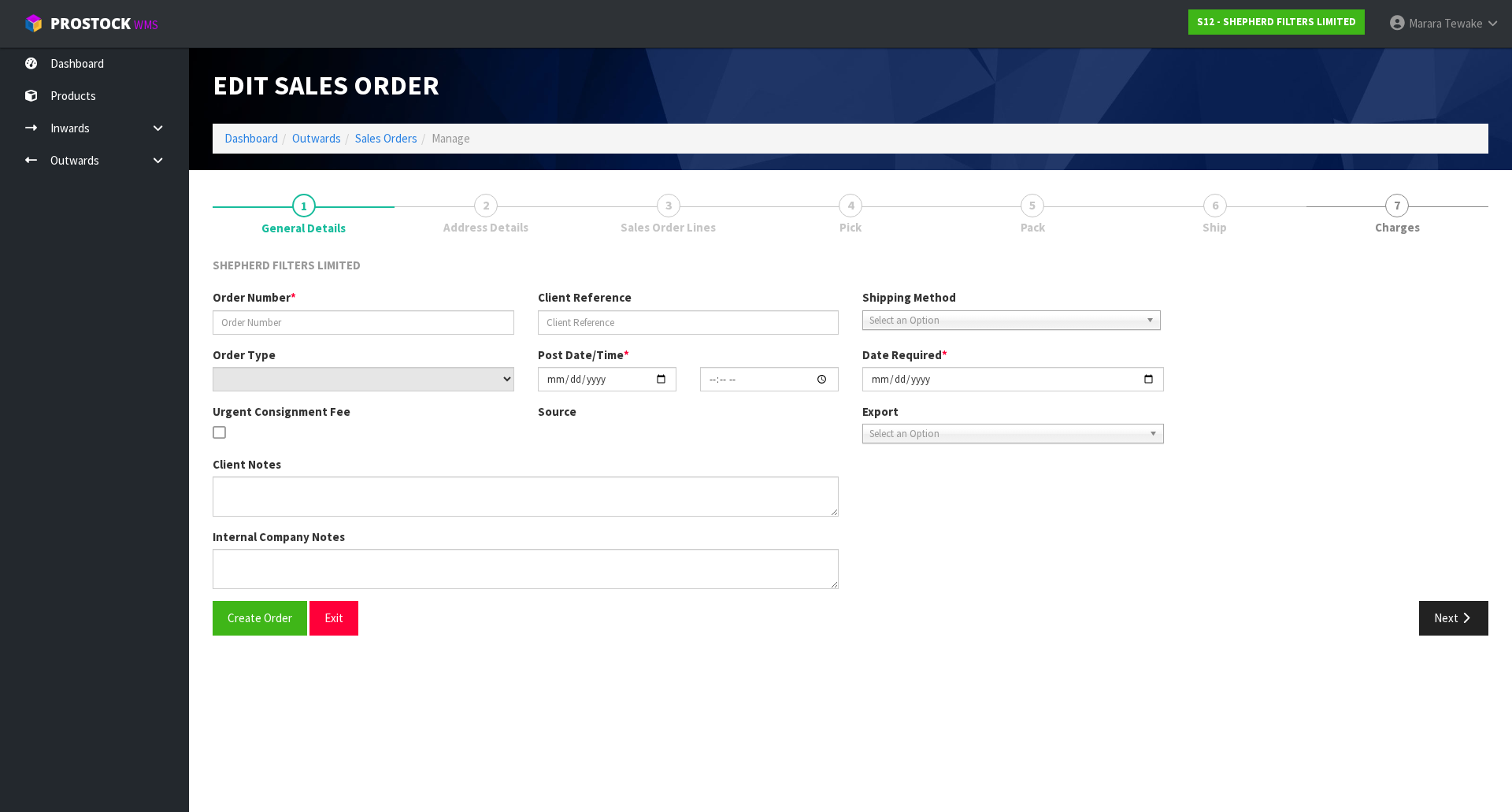
type input "INV-250161"
type input "JUSTIN E-MAIL 07/10/25"
select select "number:0"
type input "[DATE]"
type input "20:50:00.000"
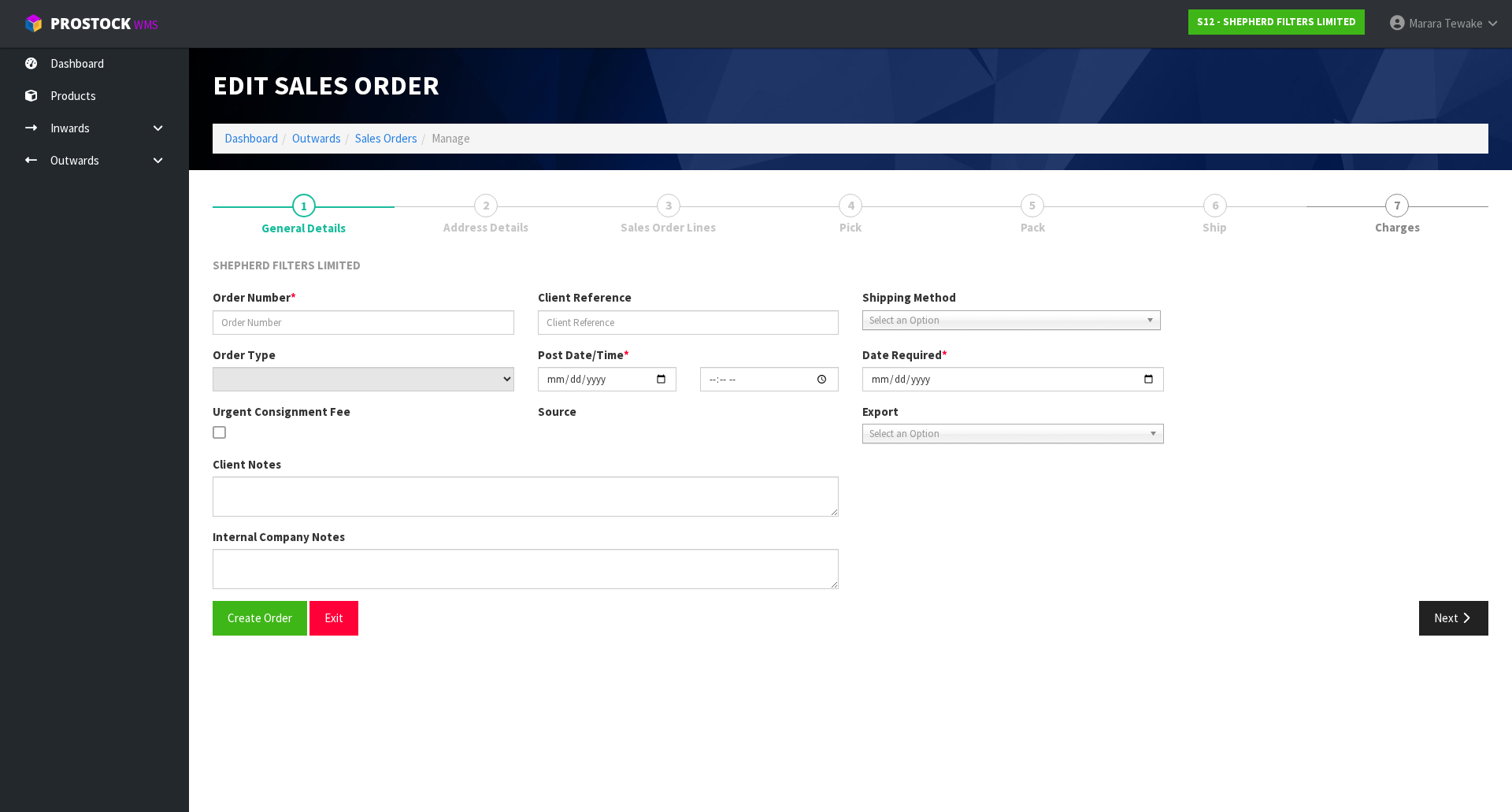
type input "[DATE]"
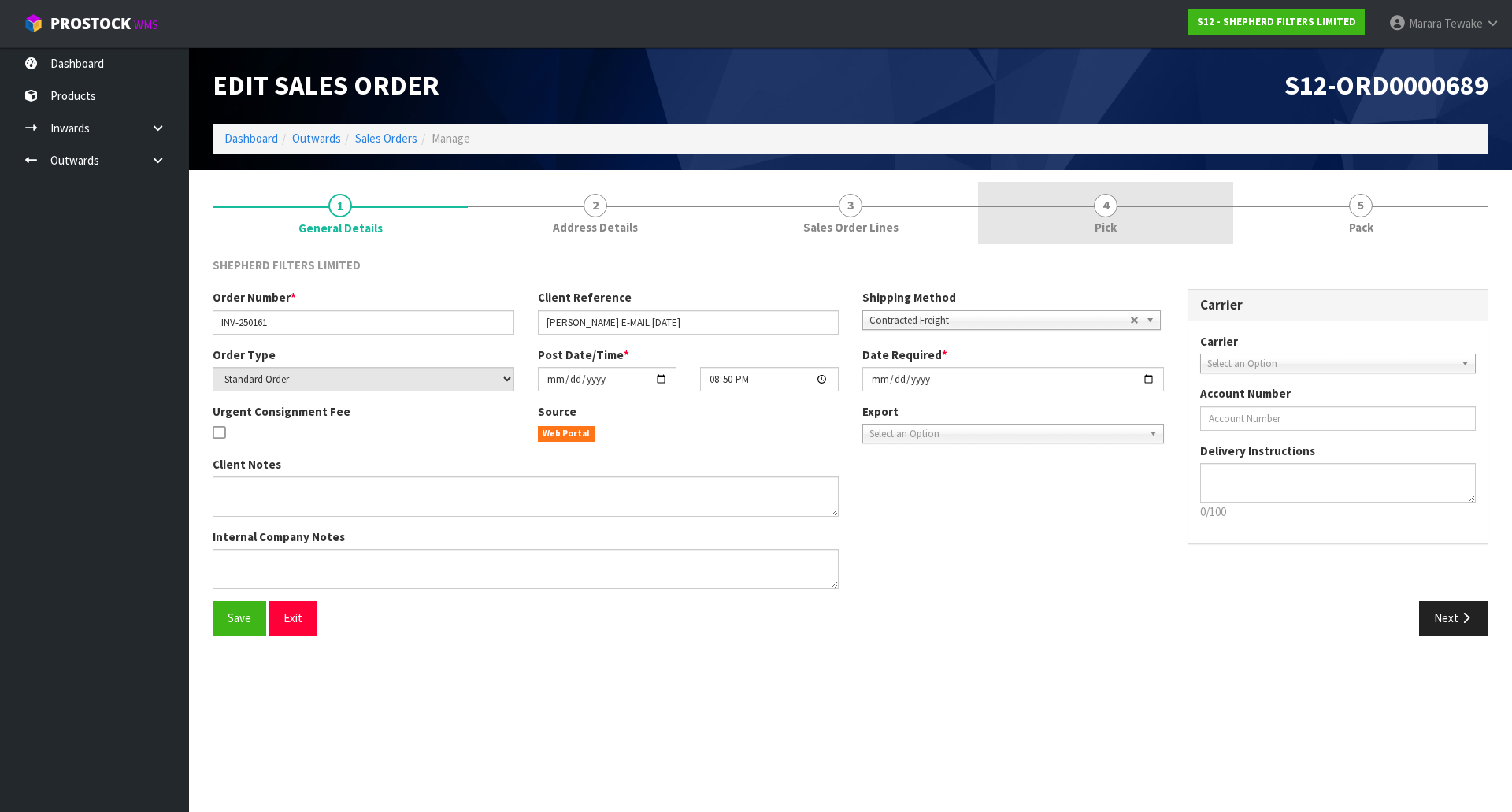
click at [1124, 223] on link "4 Pick" at bounding box center [1105, 213] width 255 height 62
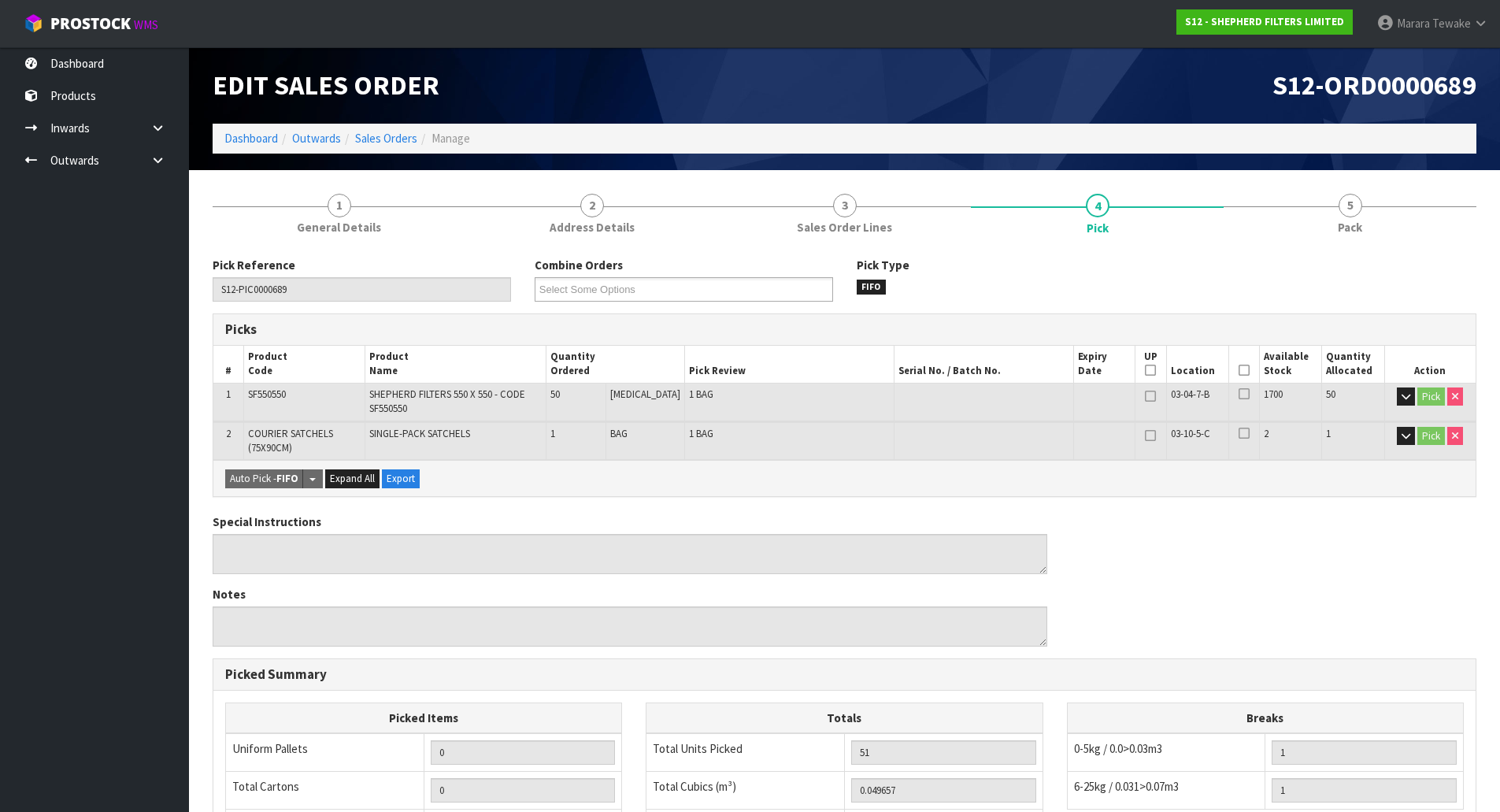
click at [1238, 370] on icon at bounding box center [1244, 370] width 11 height 1
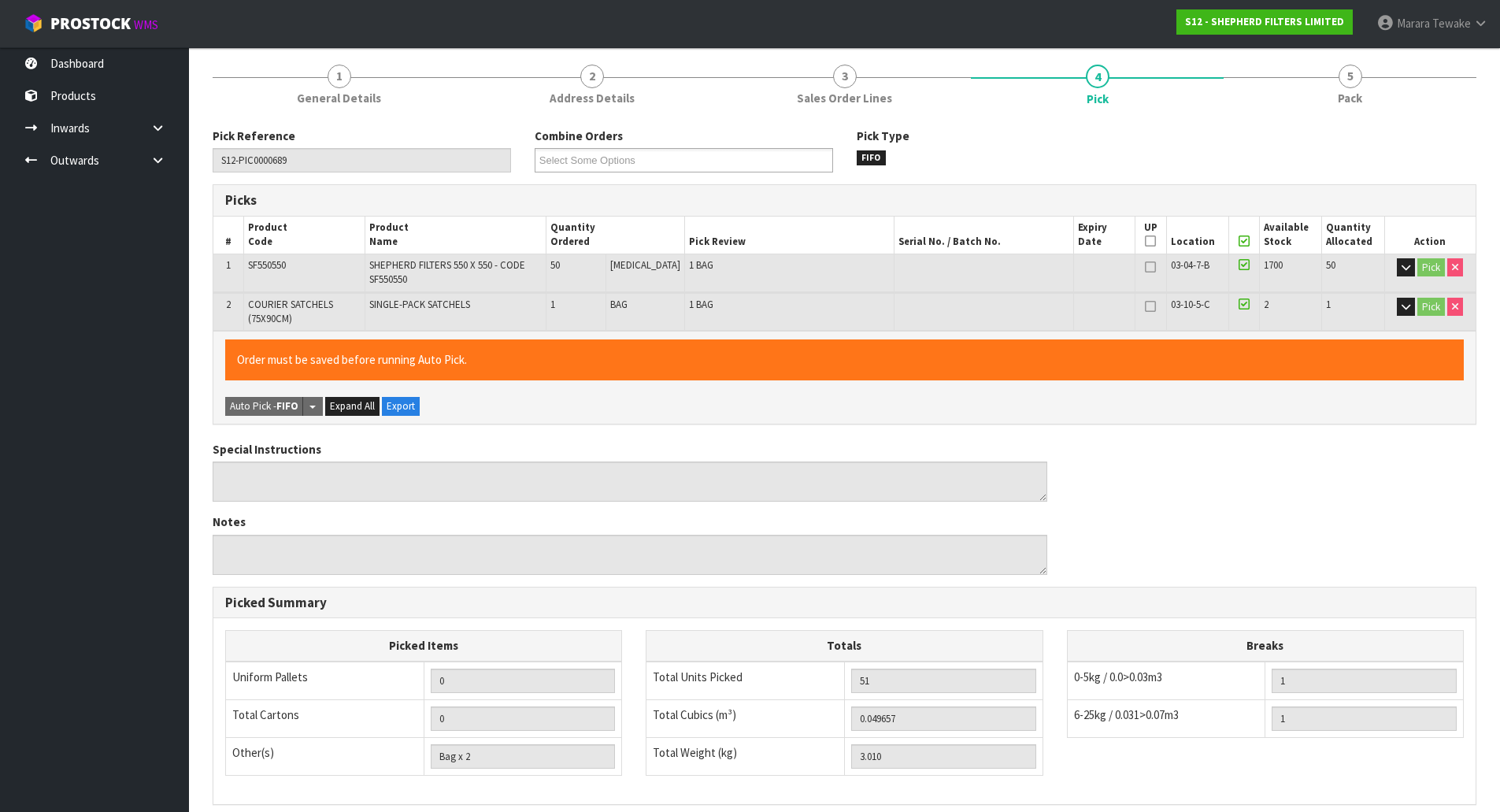
scroll to position [338, 0]
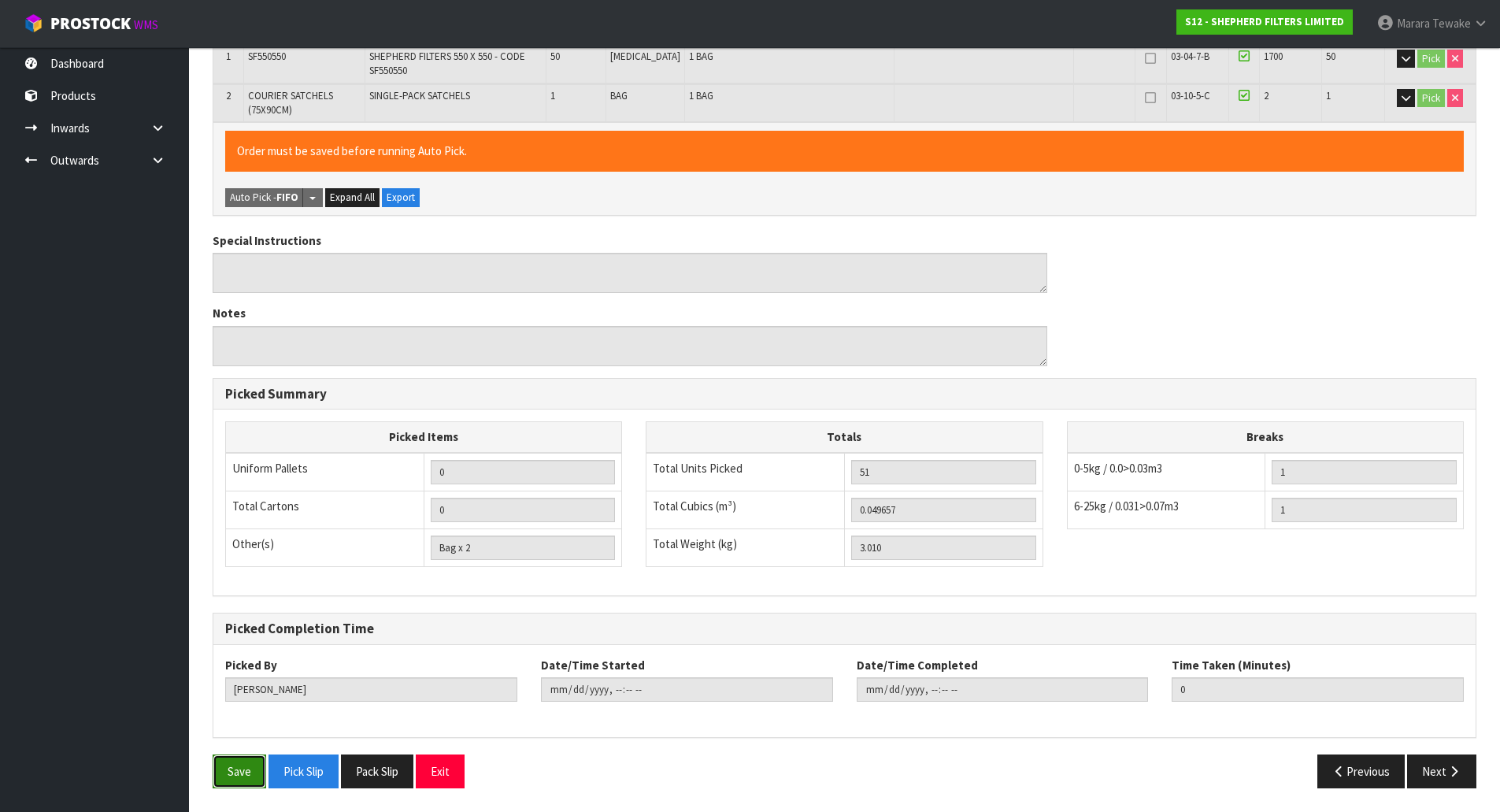
click at [221, 767] on button "Save" at bounding box center [239, 772] width 54 height 34
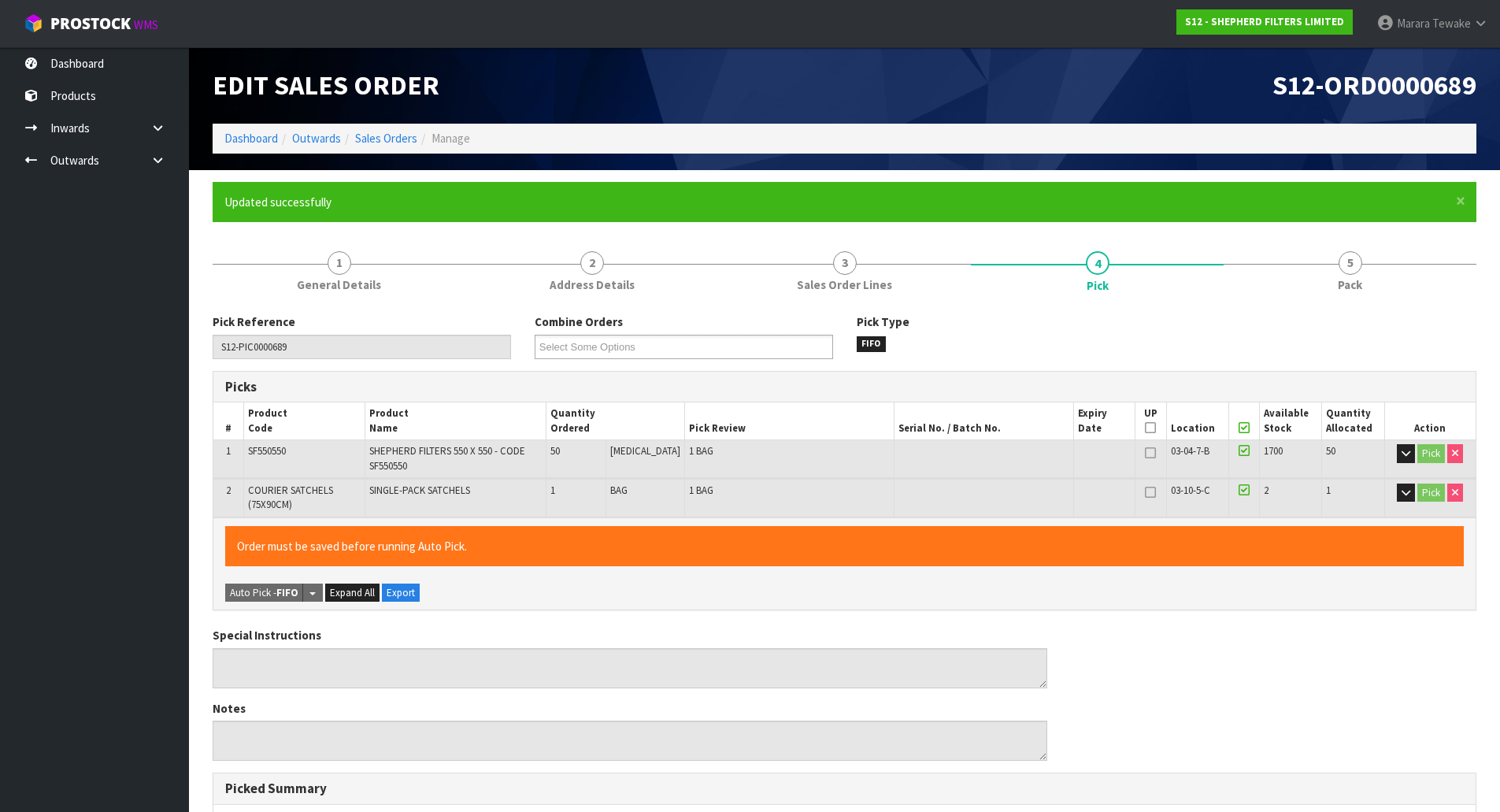
type input "Marara Tewake"
type input "2025-10-09T12:08:05"
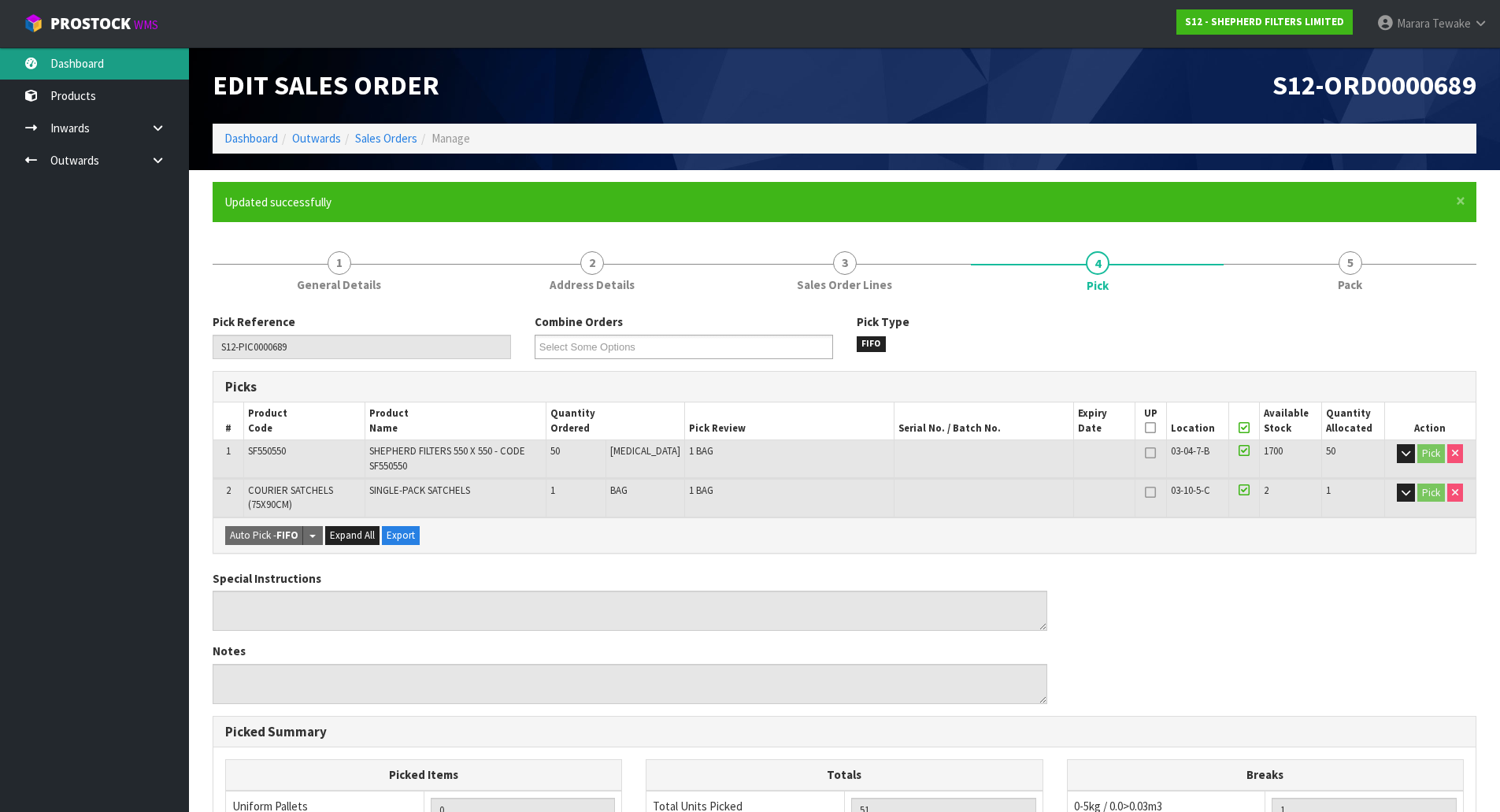
click at [136, 65] on link "Dashboard" at bounding box center [94, 63] width 189 height 32
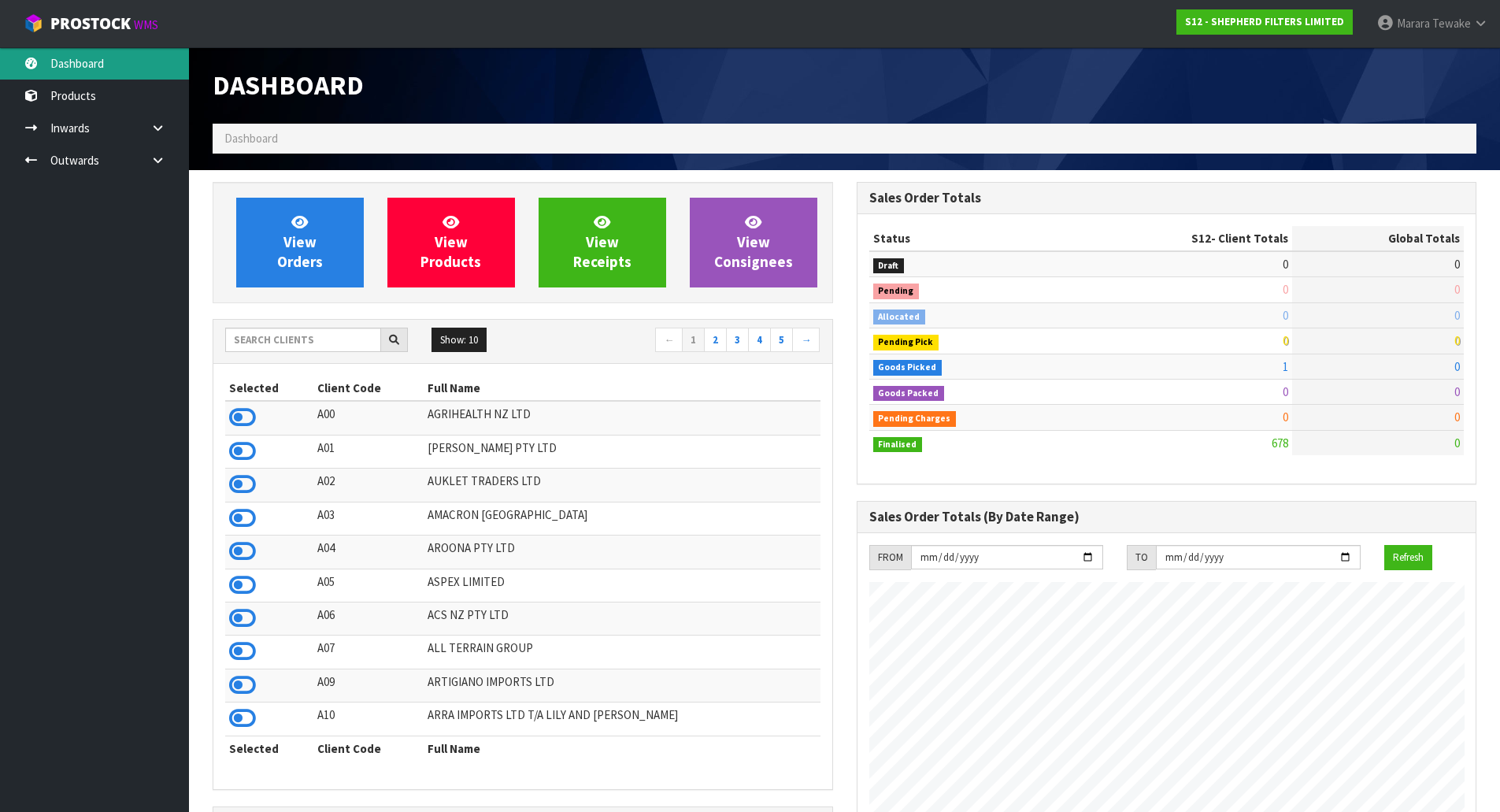
scroll to position [1040, 644]
click at [333, 335] on input "text" at bounding box center [303, 340] width 156 height 24
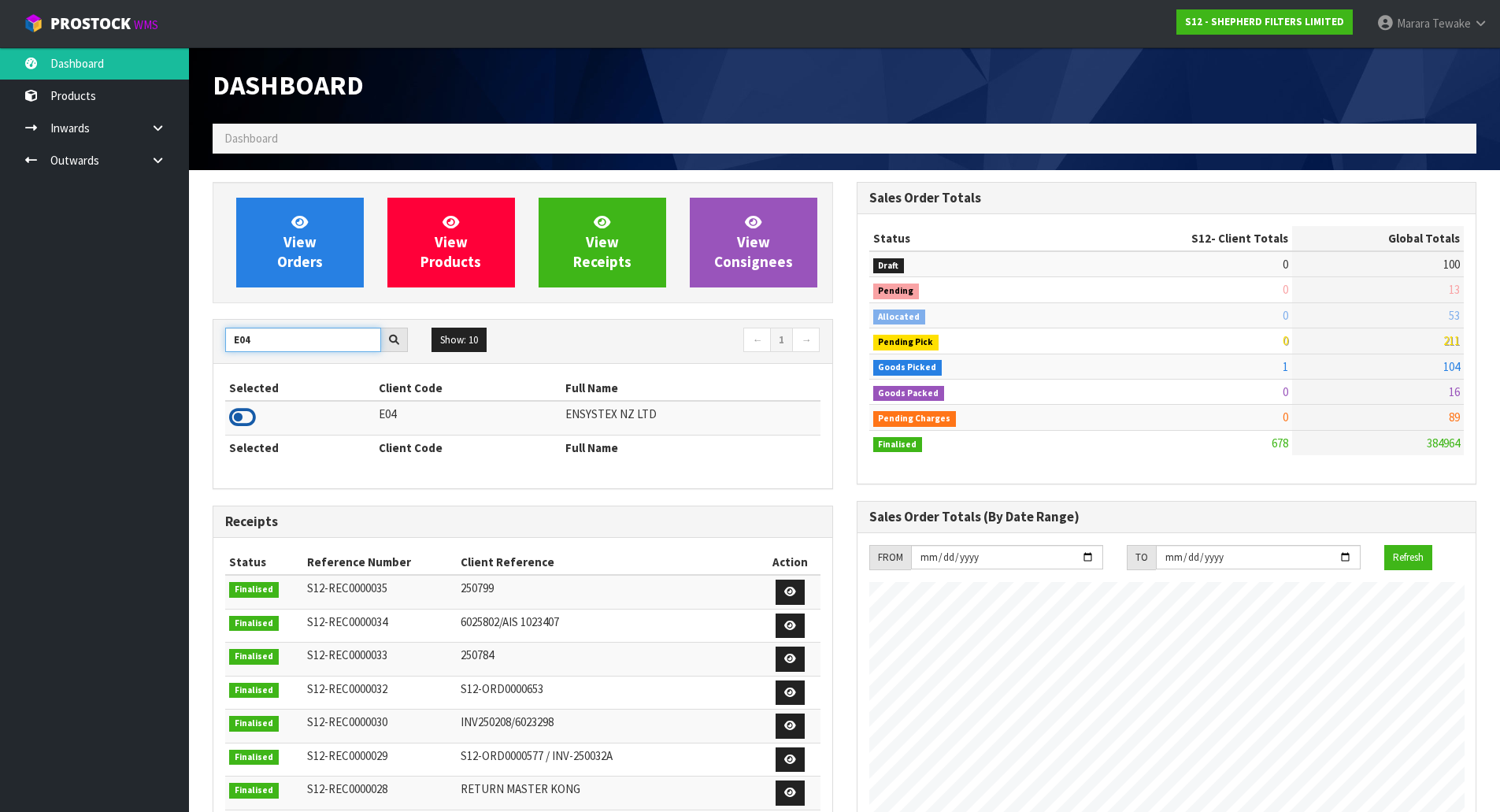
type input "E04"
click at [249, 409] on icon at bounding box center [242, 417] width 26 height 24
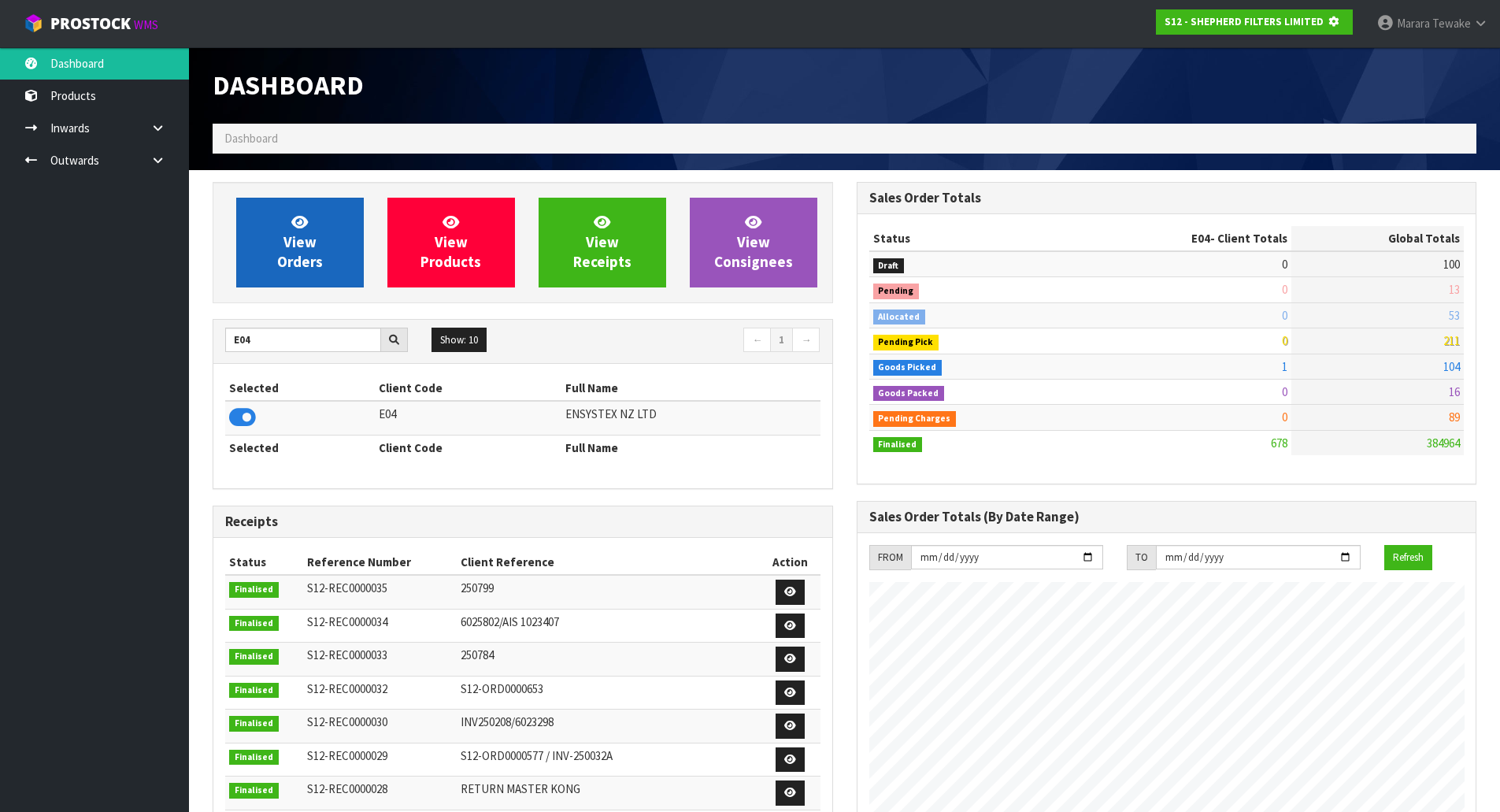
scroll to position [786268, 786710]
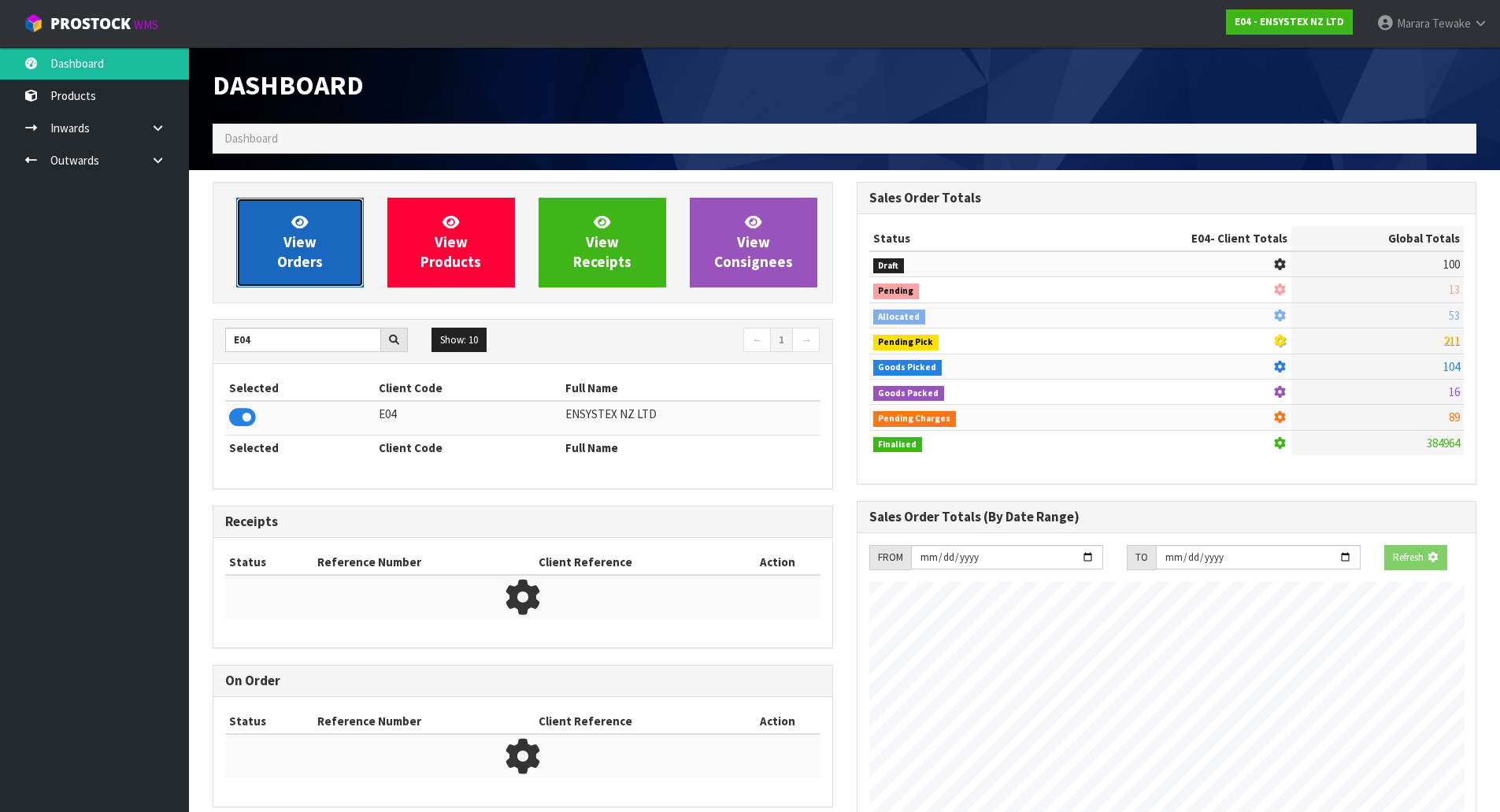
click at [301, 254] on span "View Orders" at bounding box center [300, 242] width 46 height 59
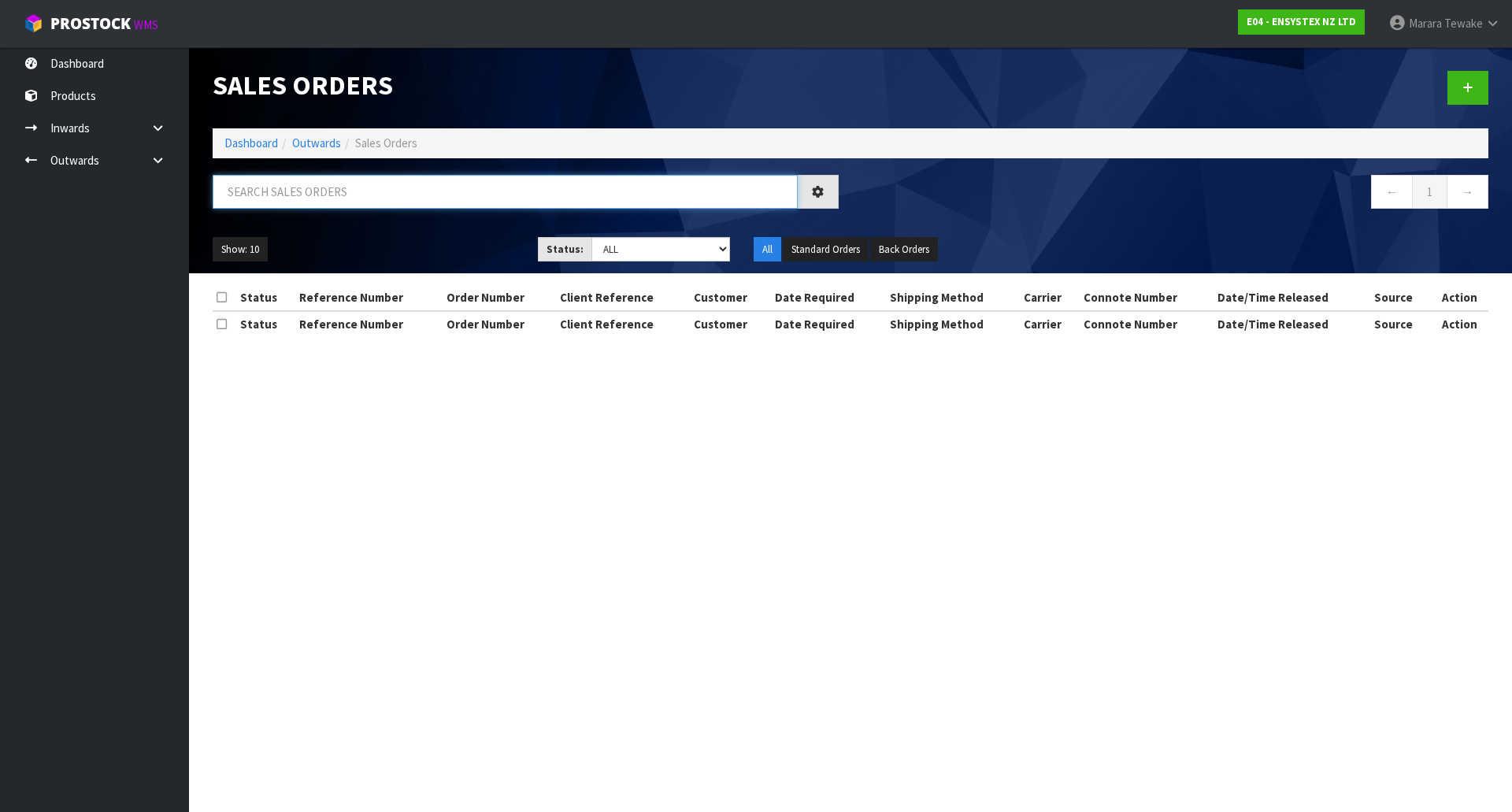
click at [295, 195] on input "text" at bounding box center [506, 192] width 586 height 34
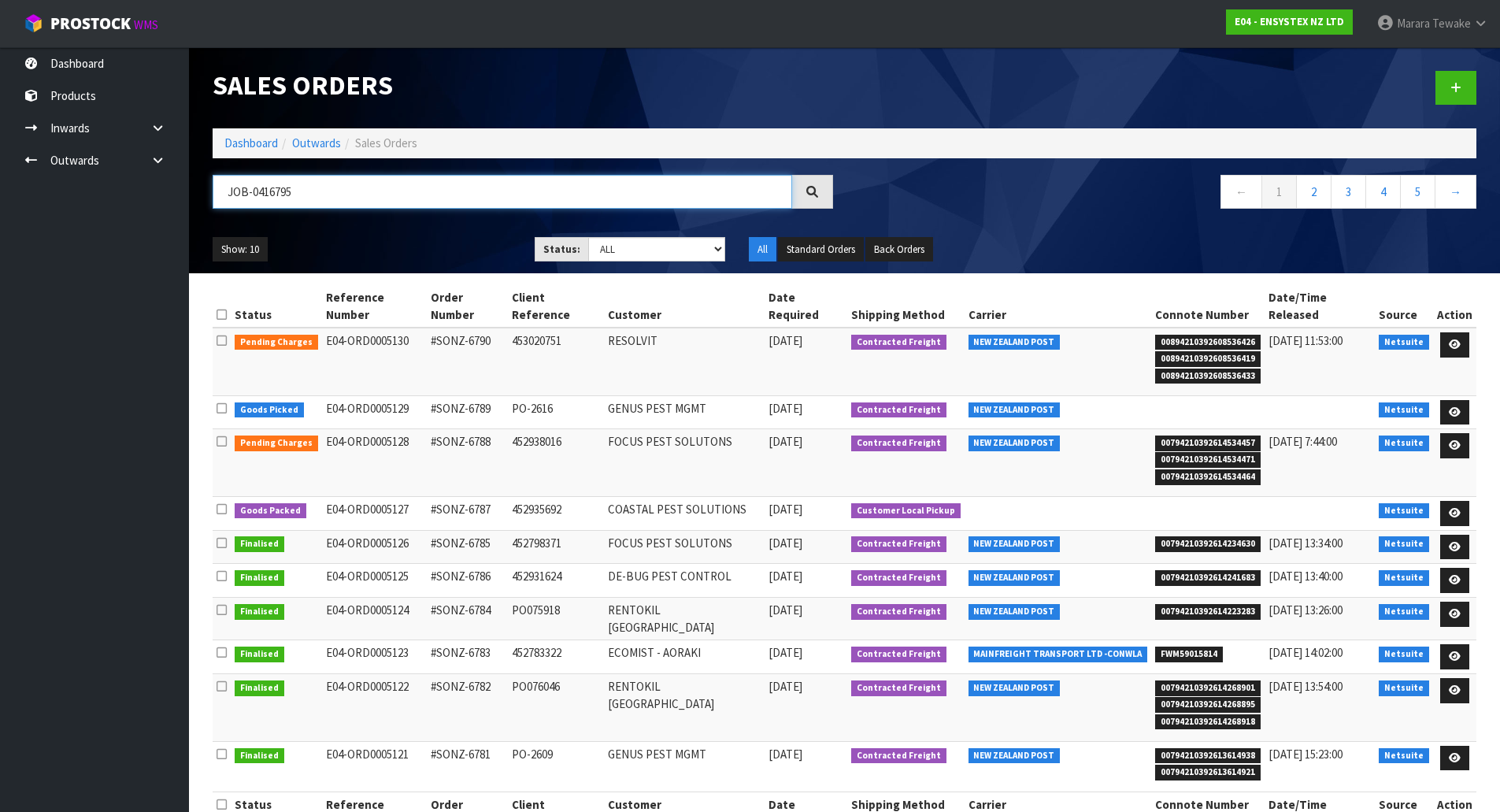
type input "JOB-0416795"
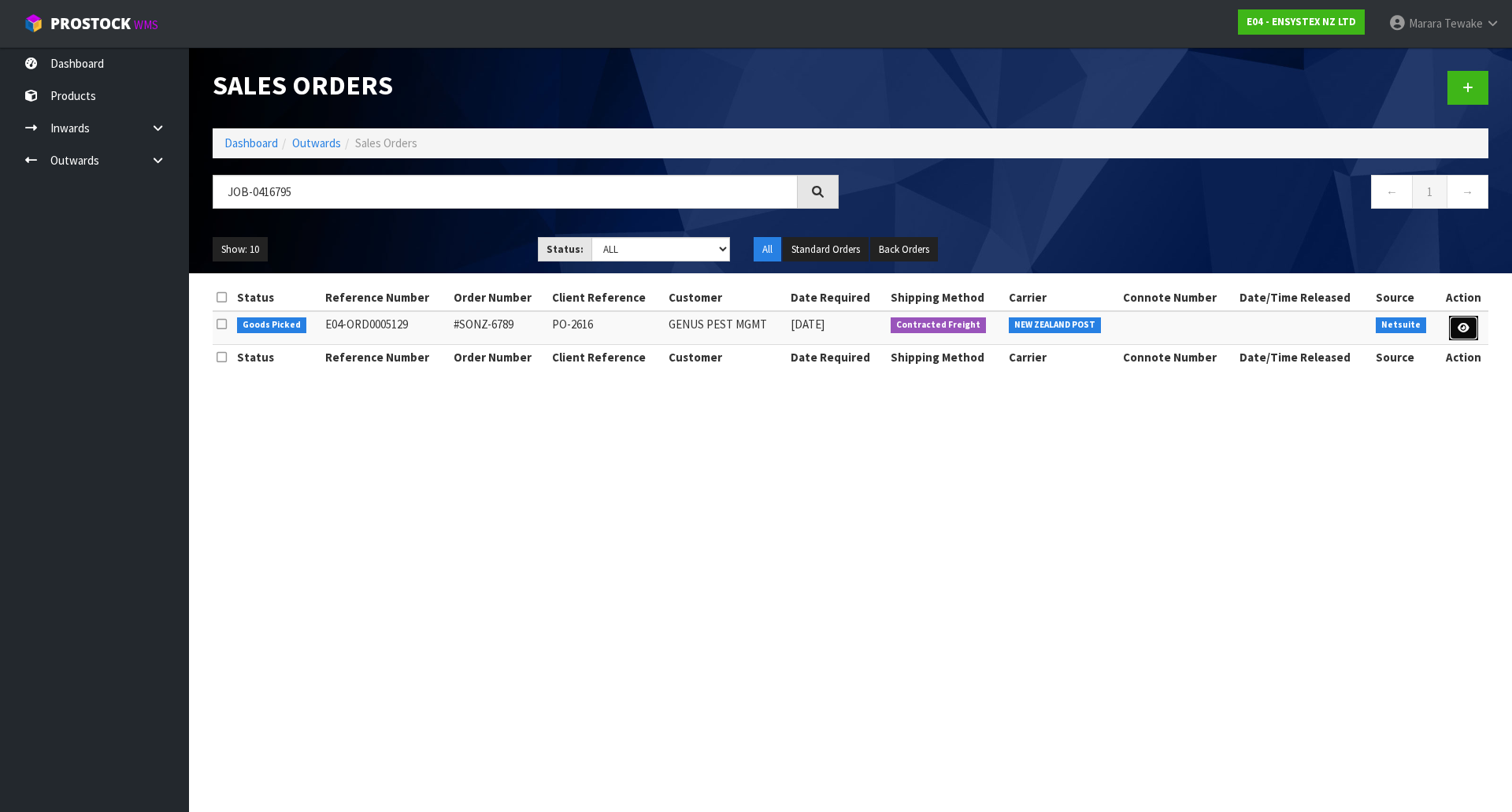
click at [1463, 332] on icon at bounding box center [1464, 327] width 12 height 10
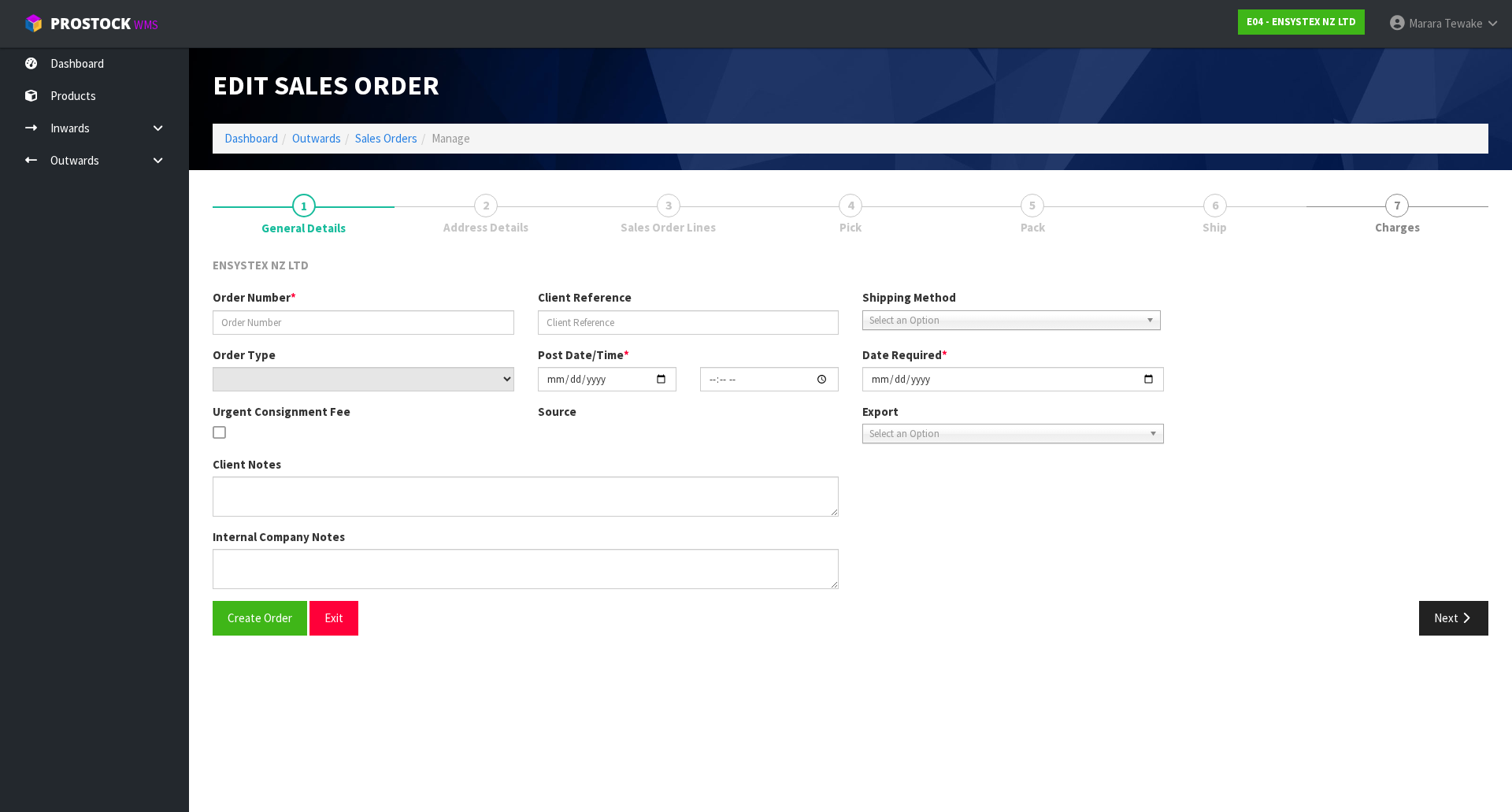
type input "#SONZ-6789"
type input "PO-2616"
select select "number:0"
type input "[DATE]"
type input "10:15:30.000"
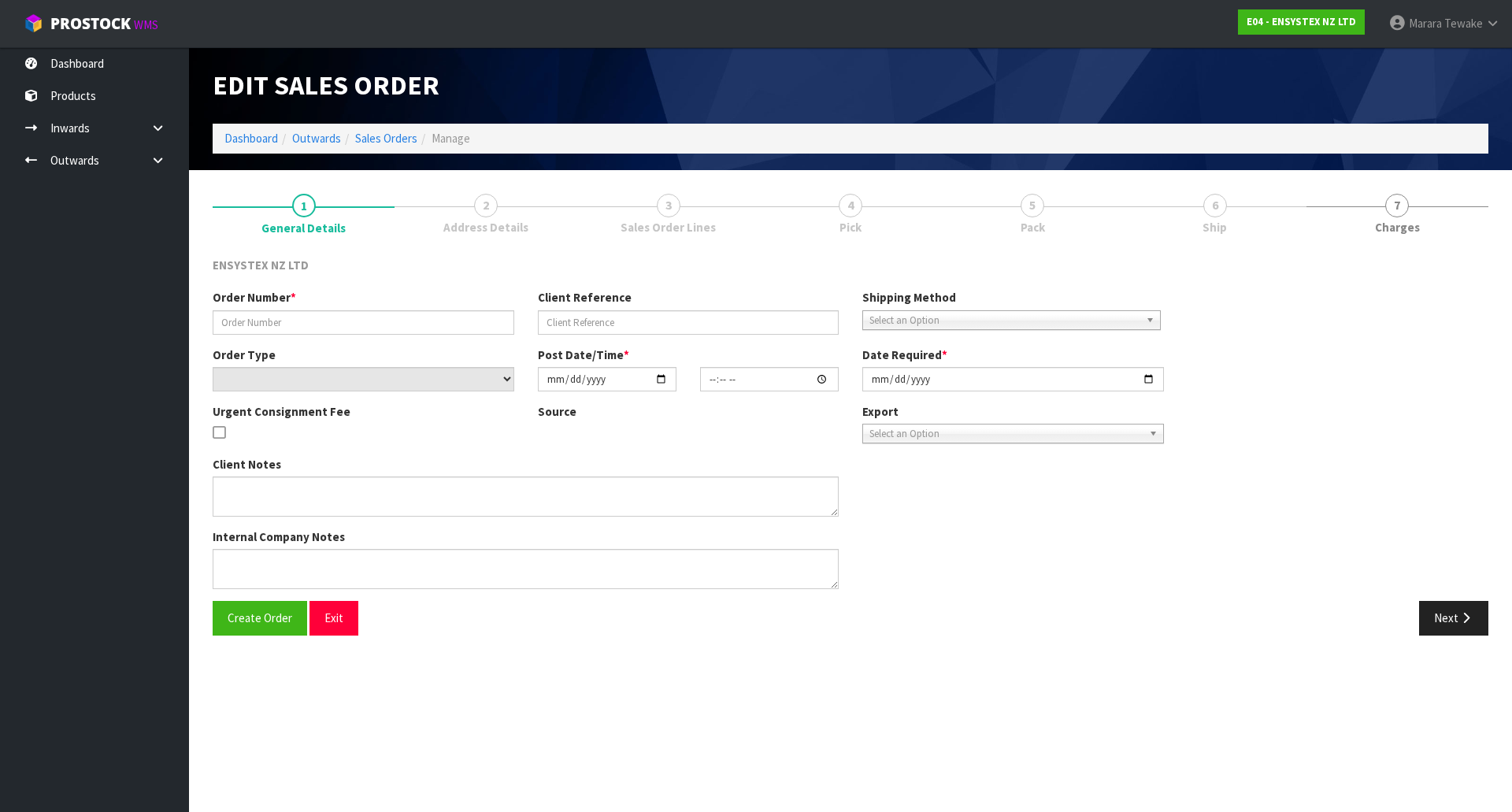
type input "[DATE]"
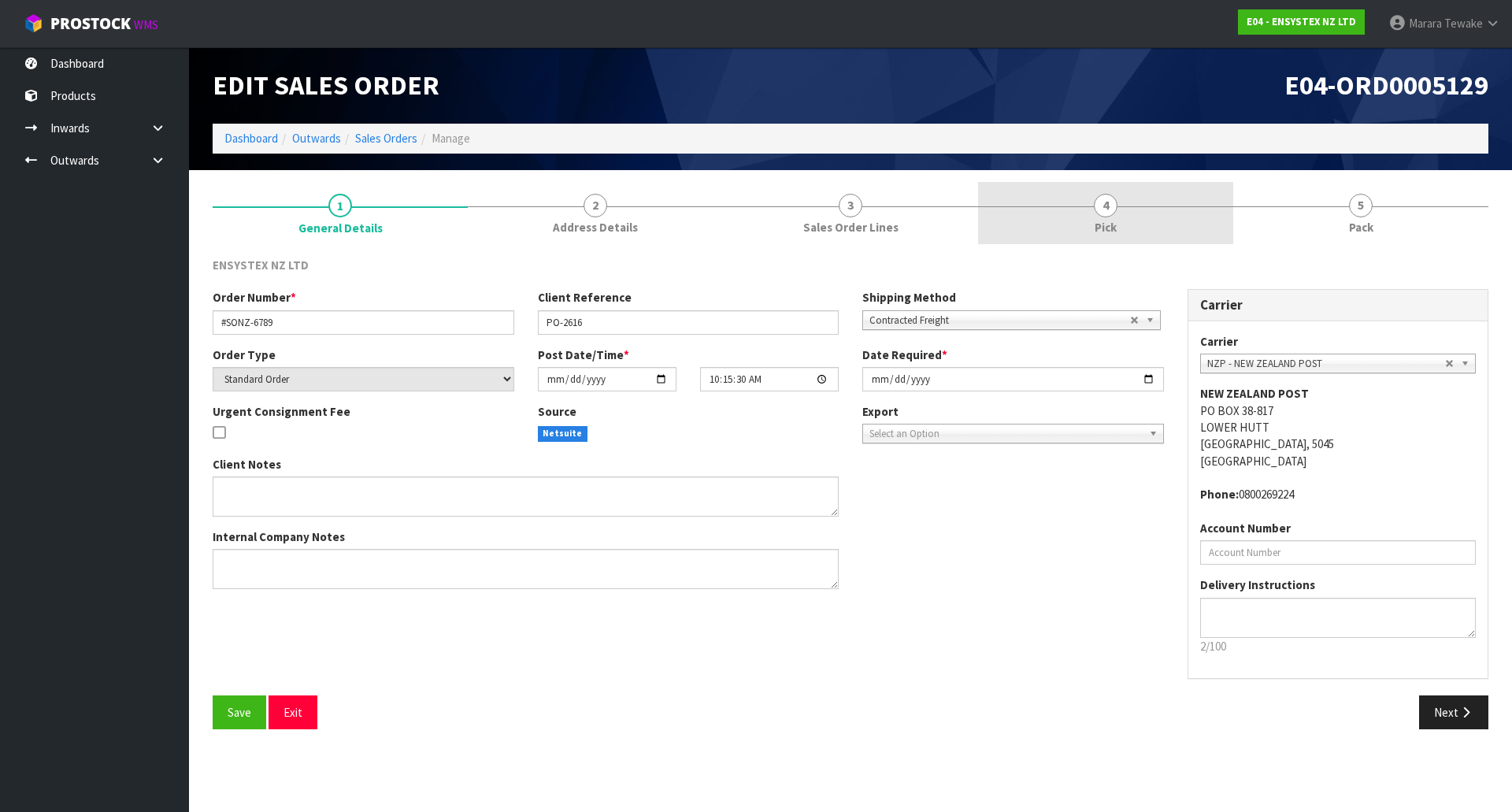
click at [1126, 206] on div at bounding box center [1105, 206] width 255 height 1
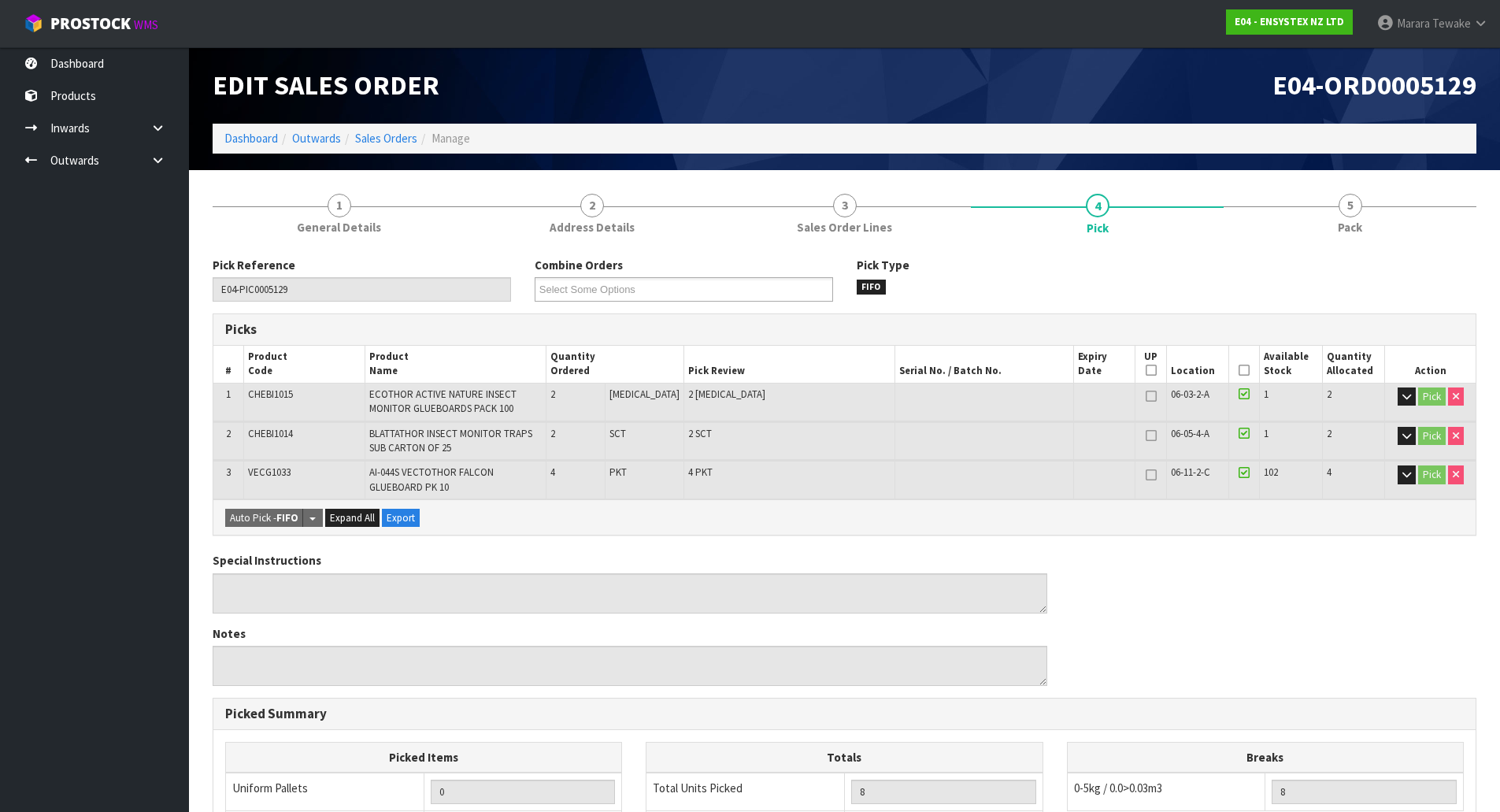
drag, startPoint x: 1236, startPoint y: 367, endPoint x: 970, endPoint y: 454, distance: 279.9
click at [1238, 370] on icon at bounding box center [1244, 370] width 11 height 1
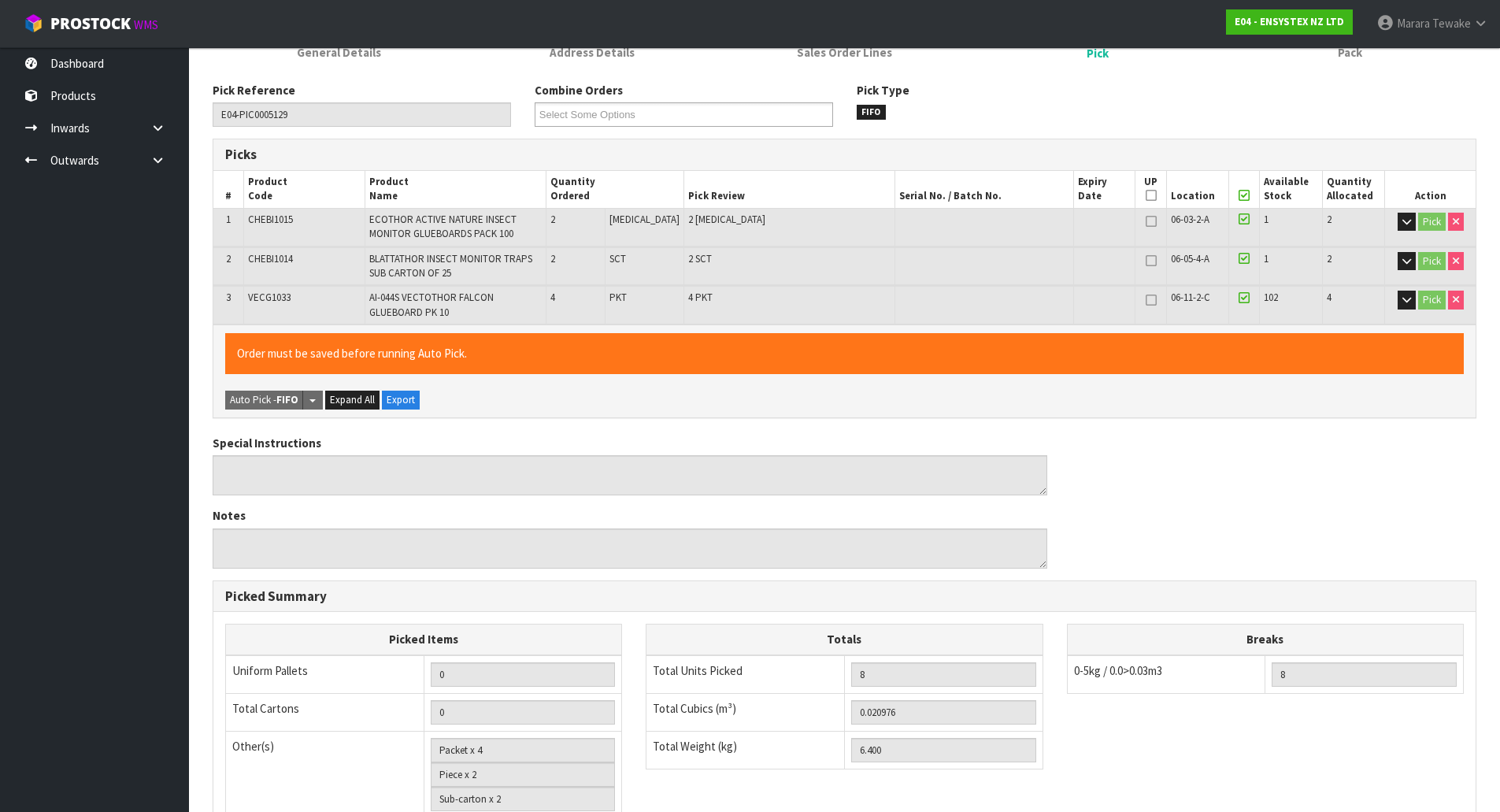
scroll to position [426, 0]
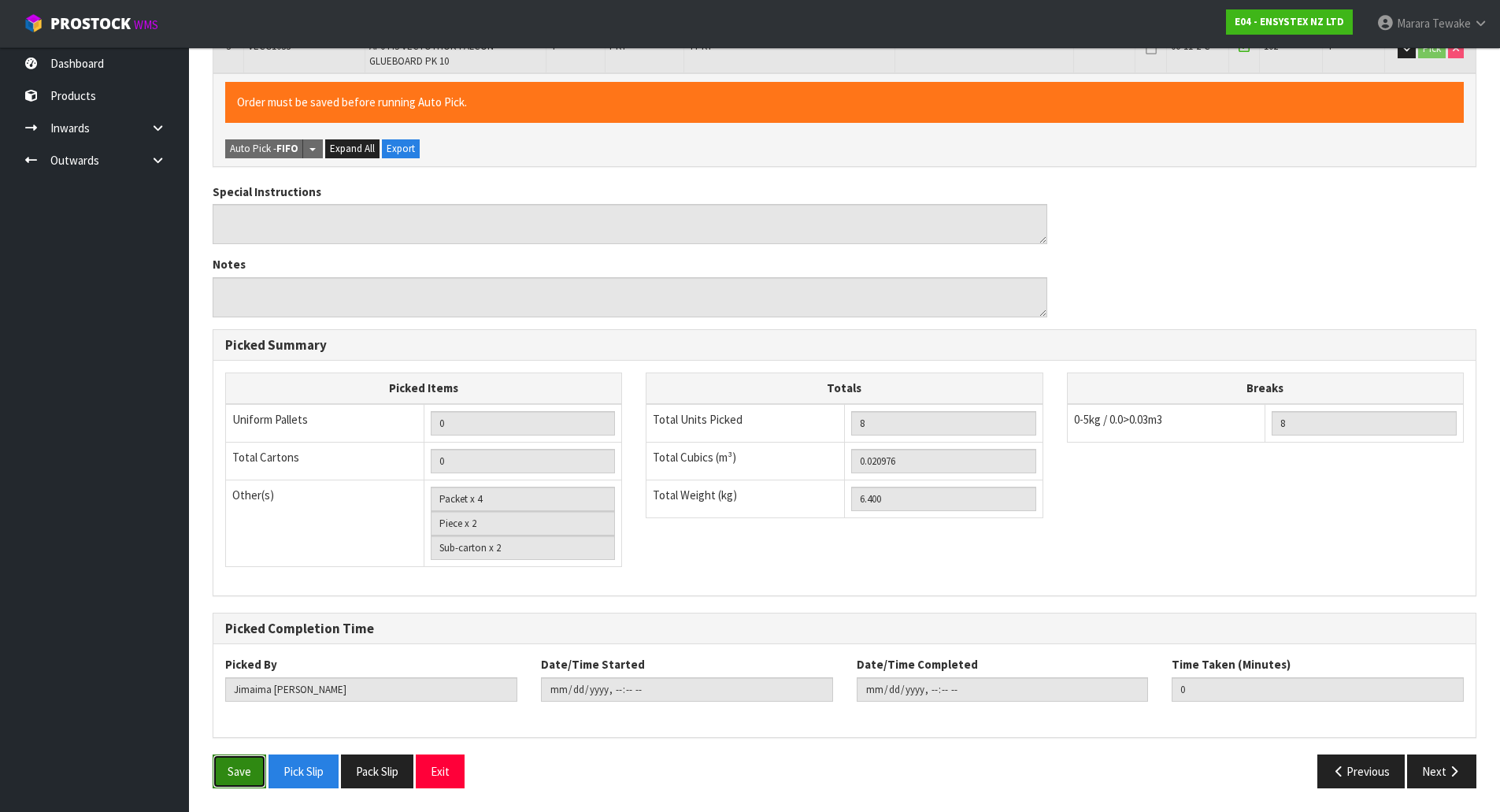
click at [228, 770] on button "Save" at bounding box center [239, 772] width 54 height 34
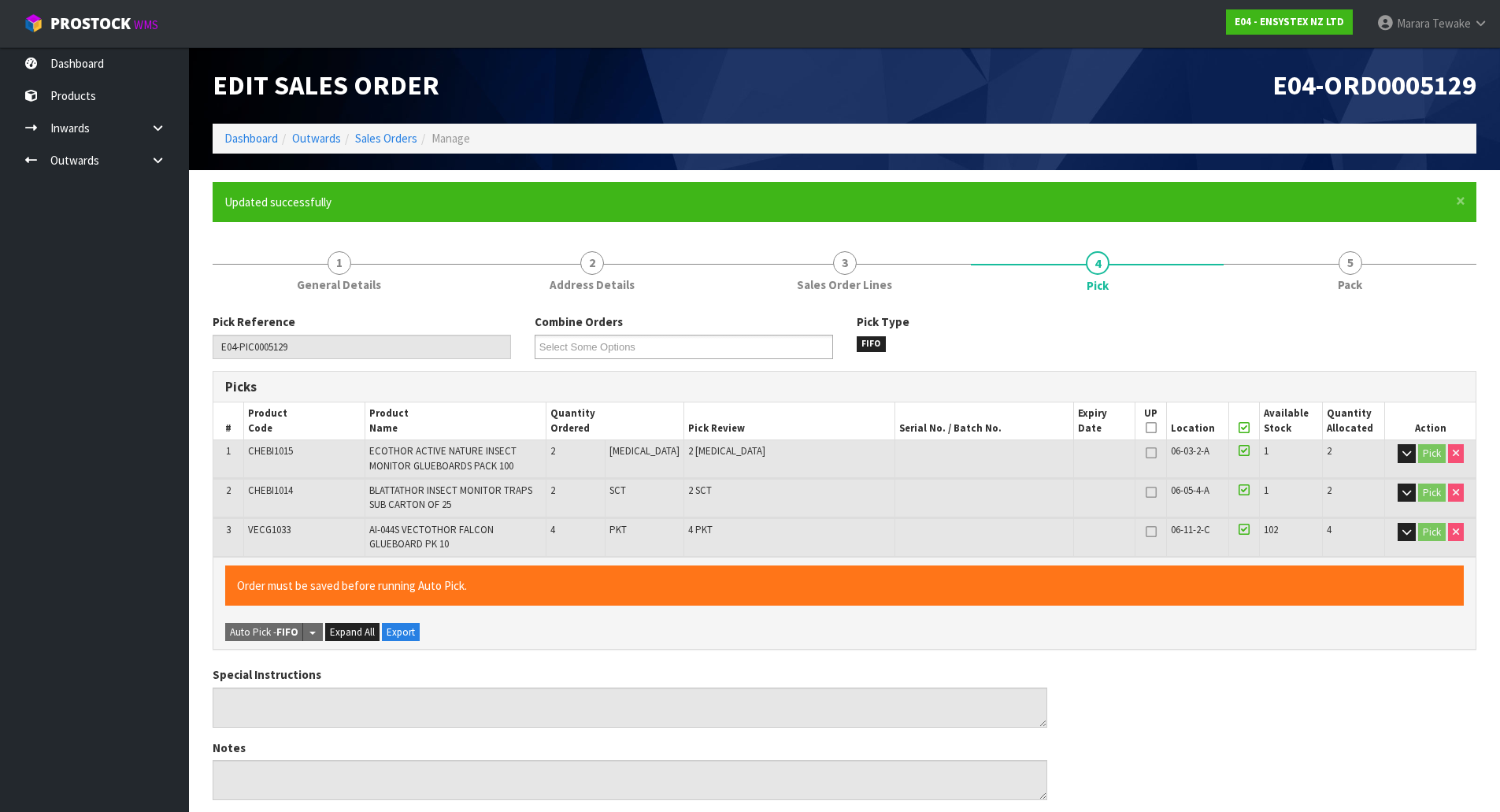
type input "Marara Tewake"
type input "2025-10-09T12:11:54"
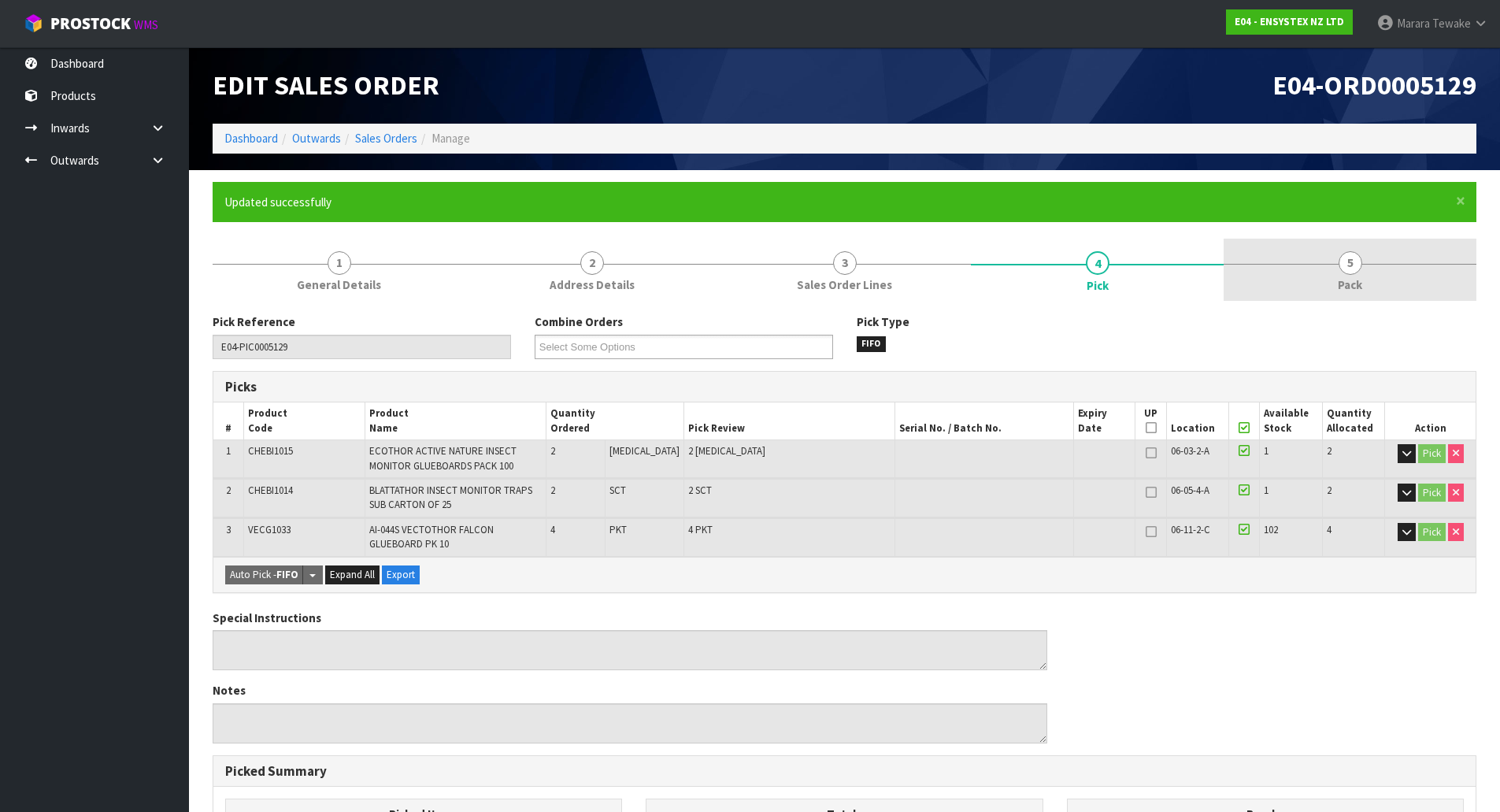
drag, startPoint x: 1364, startPoint y: 263, endPoint x: 1330, endPoint y: 266, distance: 34.1
click at [1364, 263] on link "5 Pack" at bounding box center [1349, 270] width 253 height 62
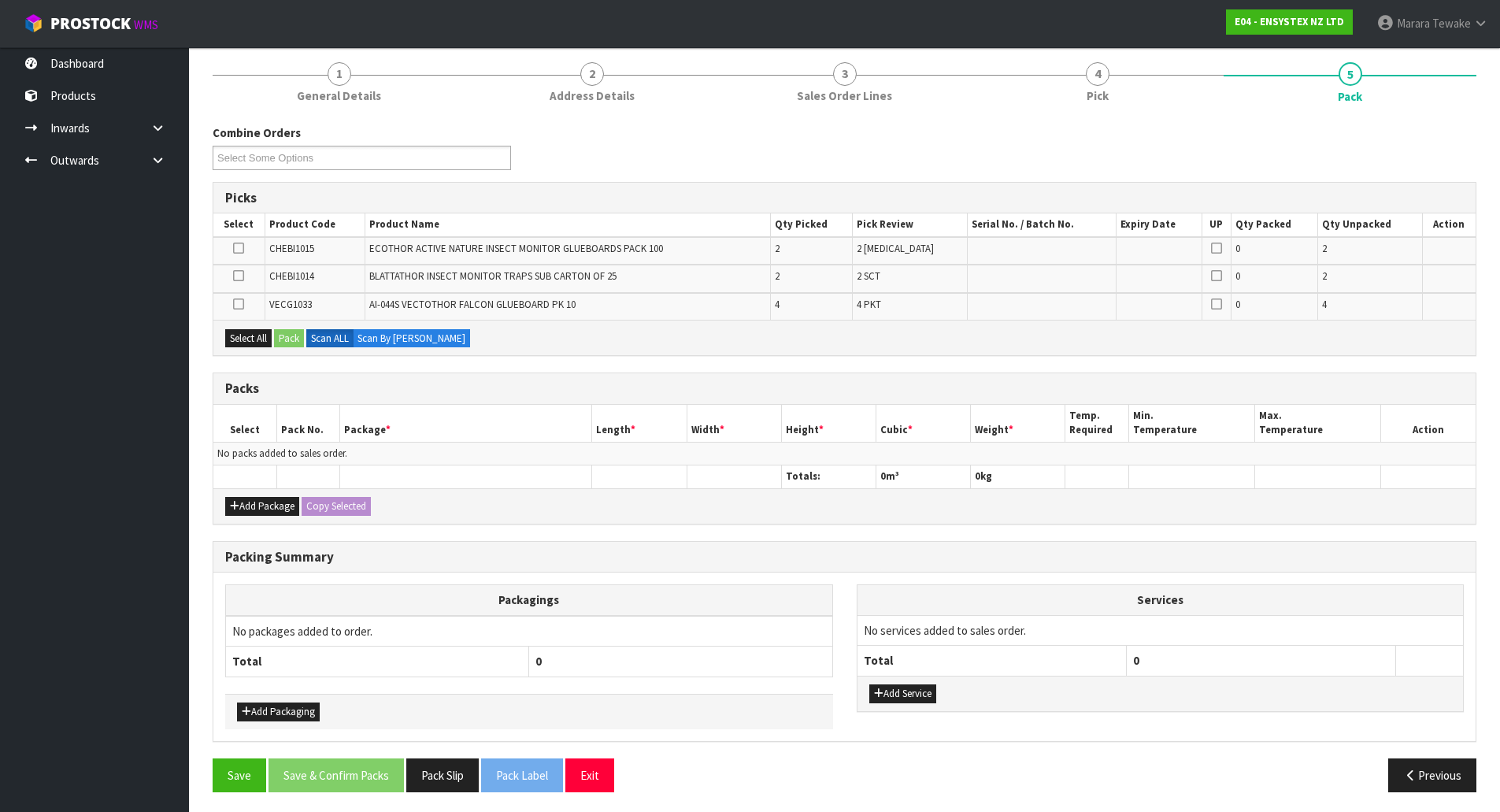
scroll to position [193, 0]
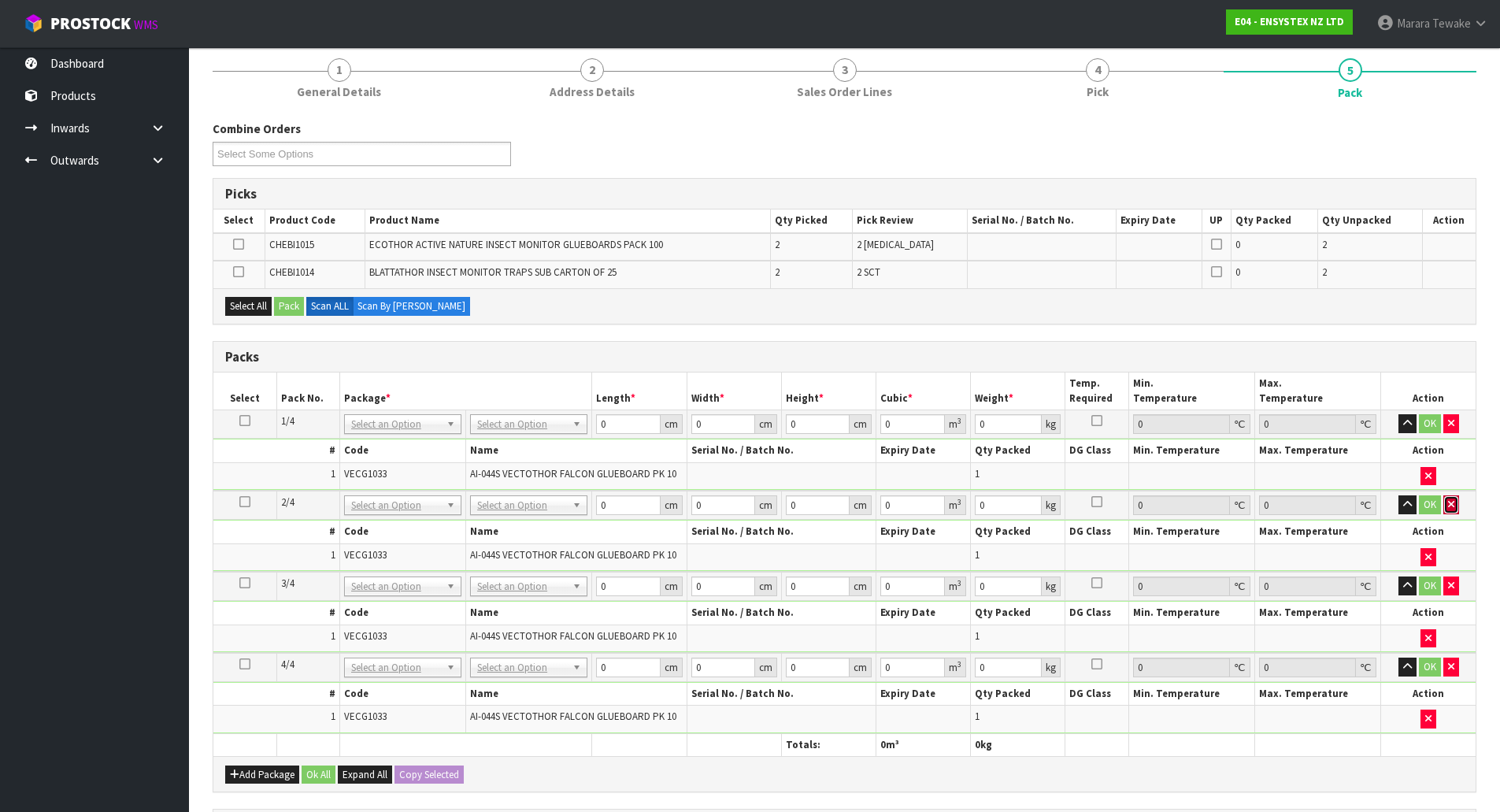
click at [1449, 508] on icon "button" at bounding box center [1451, 503] width 7 height 10
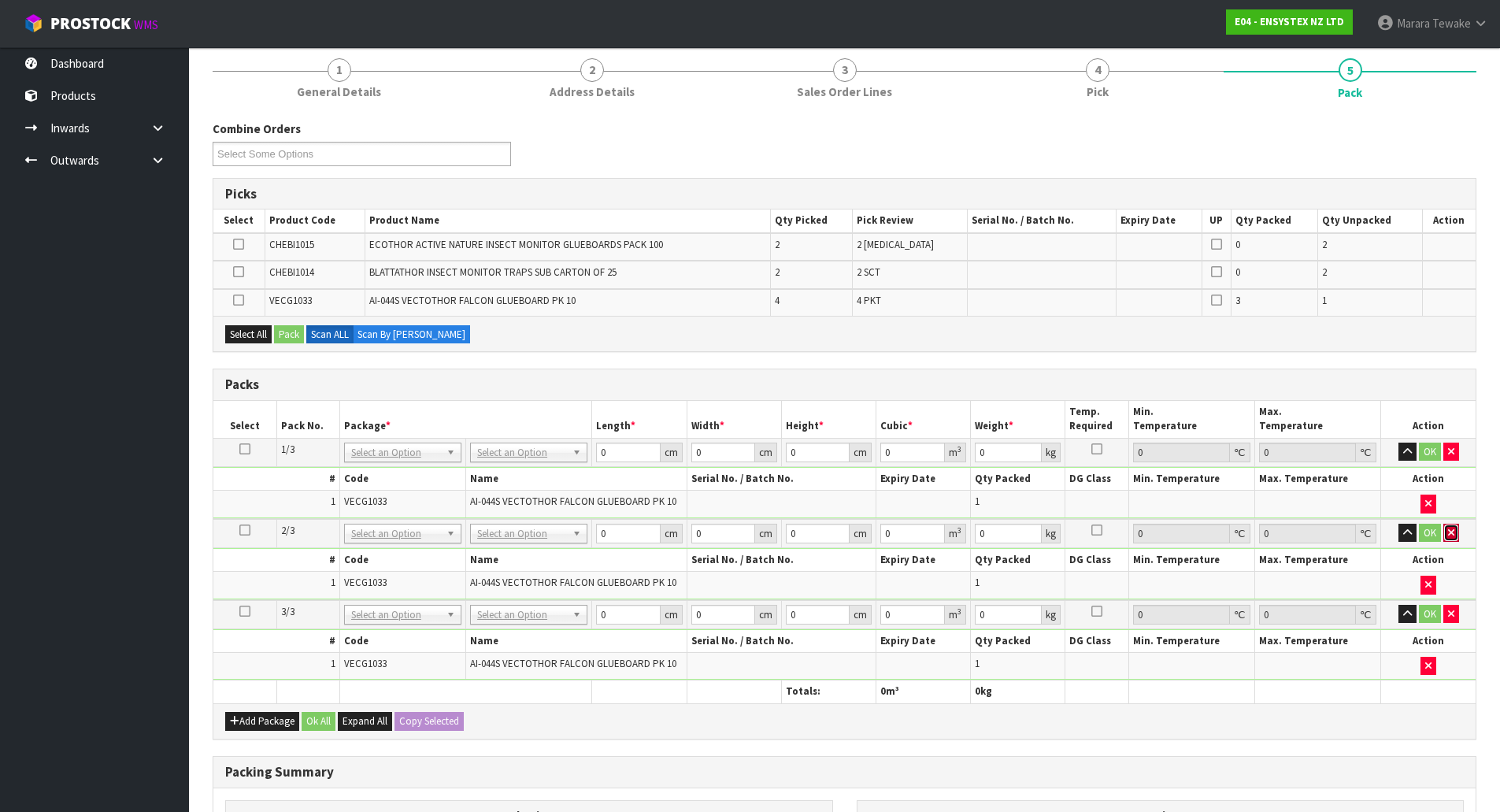
click at [1453, 533] on icon "button" at bounding box center [1451, 533] width 7 height 10
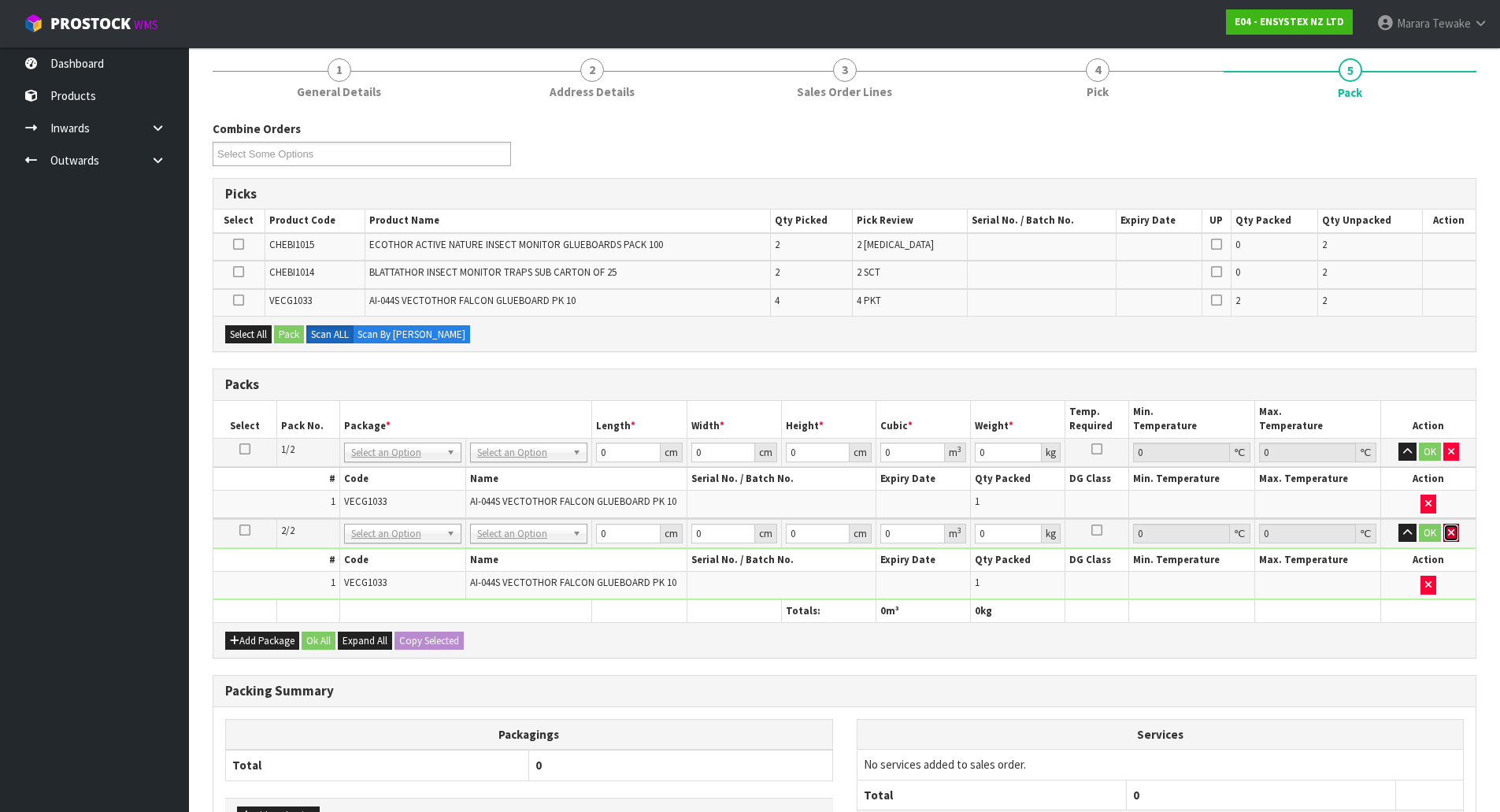
drag, startPoint x: 1458, startPoint y: 528, endPoint x: 1434, endPoint y: 537, distance: 25.6
click at [1455, 528] on button "button" at bounding box center [1451, 533] width 16 height 19
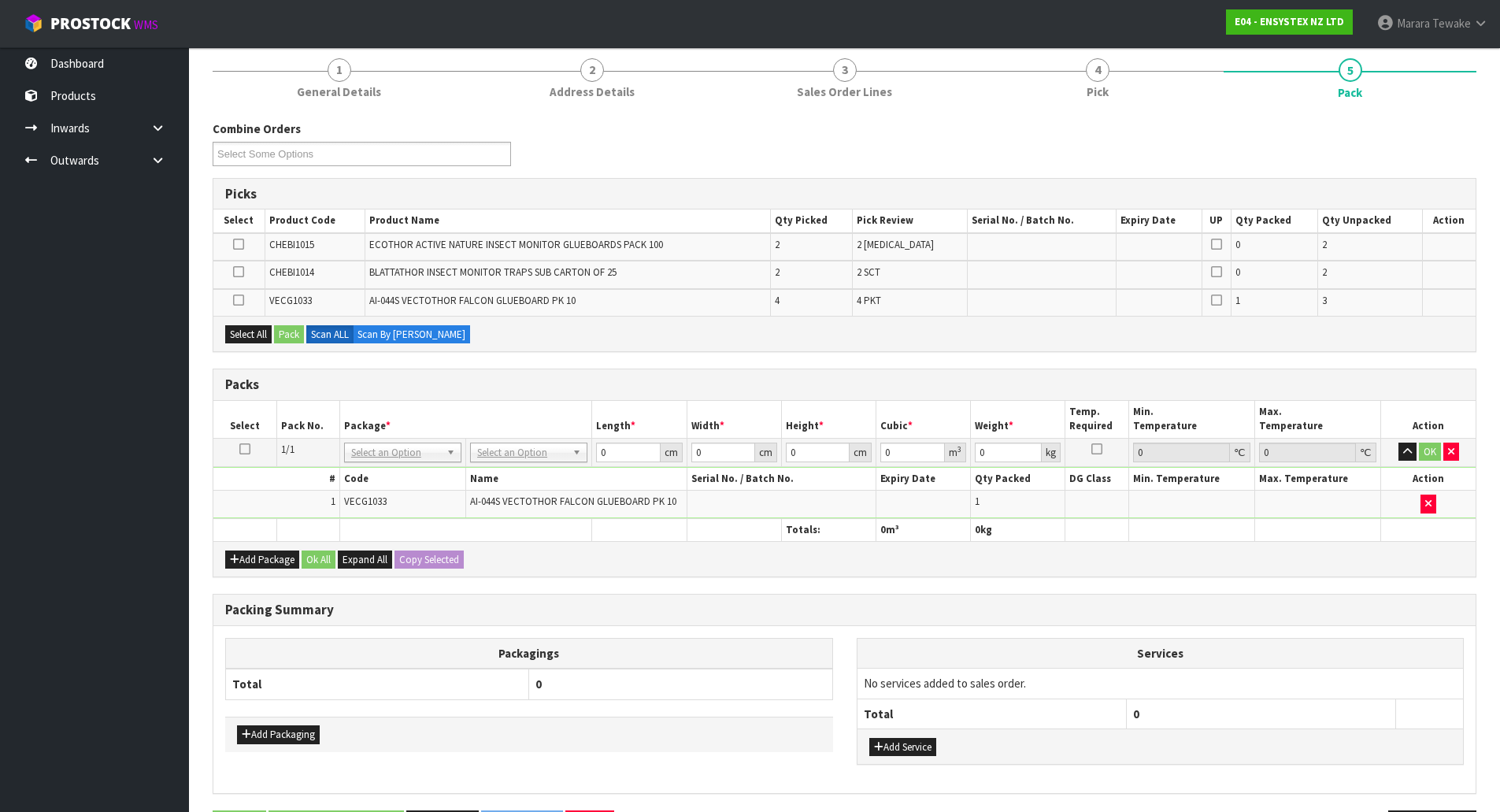
click at [250, 449] on td at bounding box center [245, 452] width 63 height 28
click at [248, 449] on icon at bounding box center [245, 449] width 11 height 1
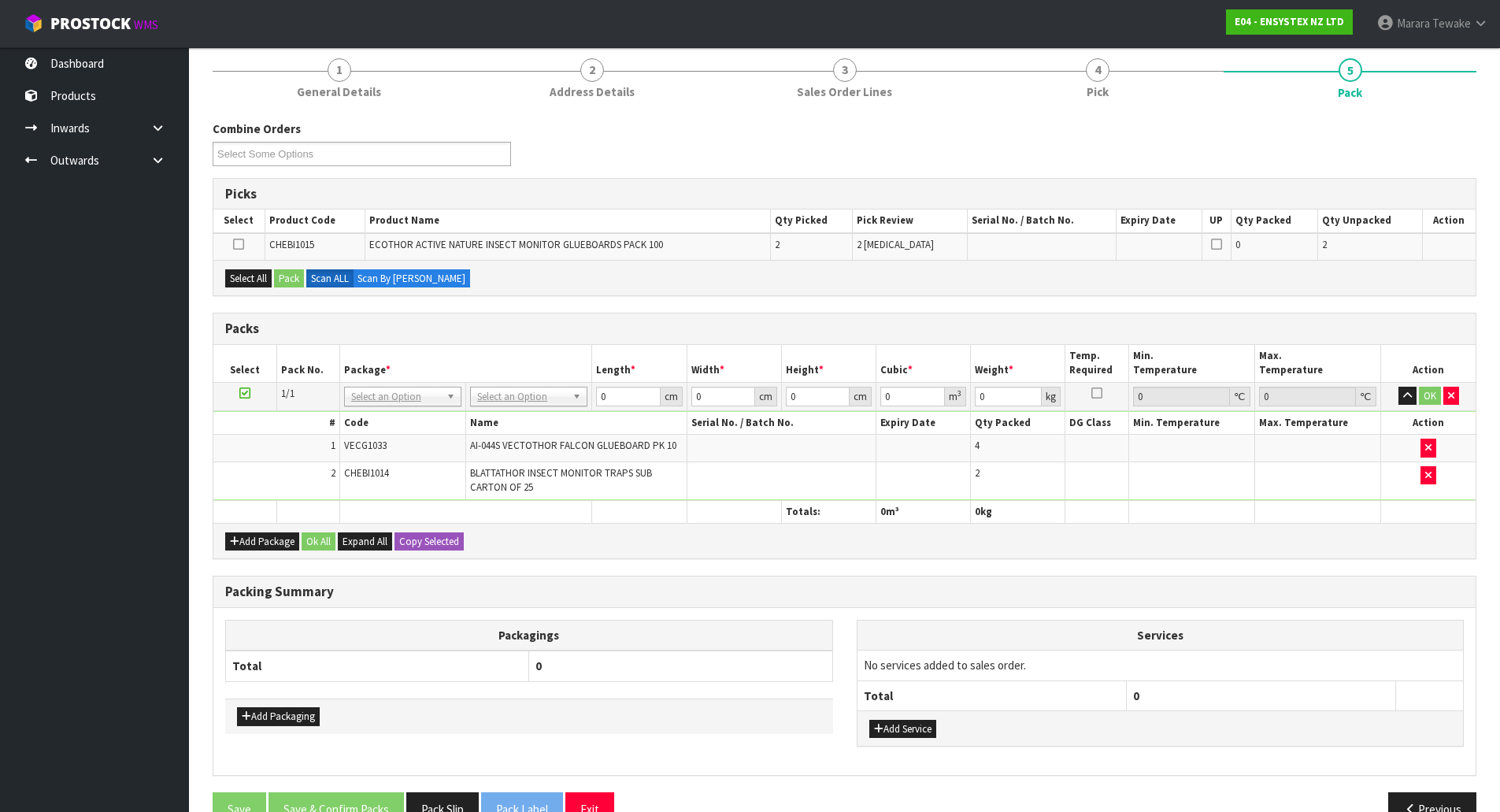
scroll to position [0, 0]
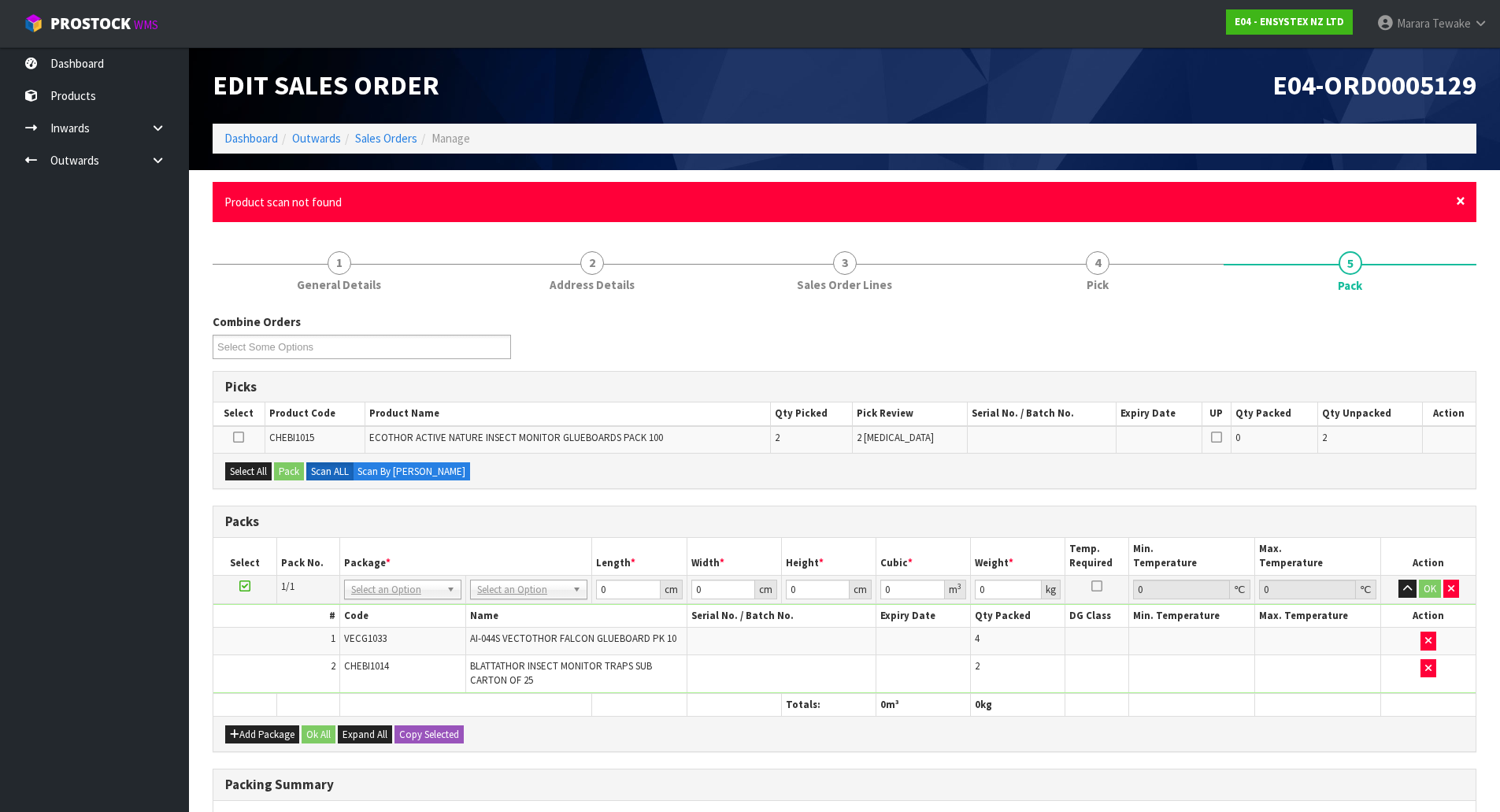
click at [1461, 199] on span "×" at bounding box center [1460, 200] width 9 height 22
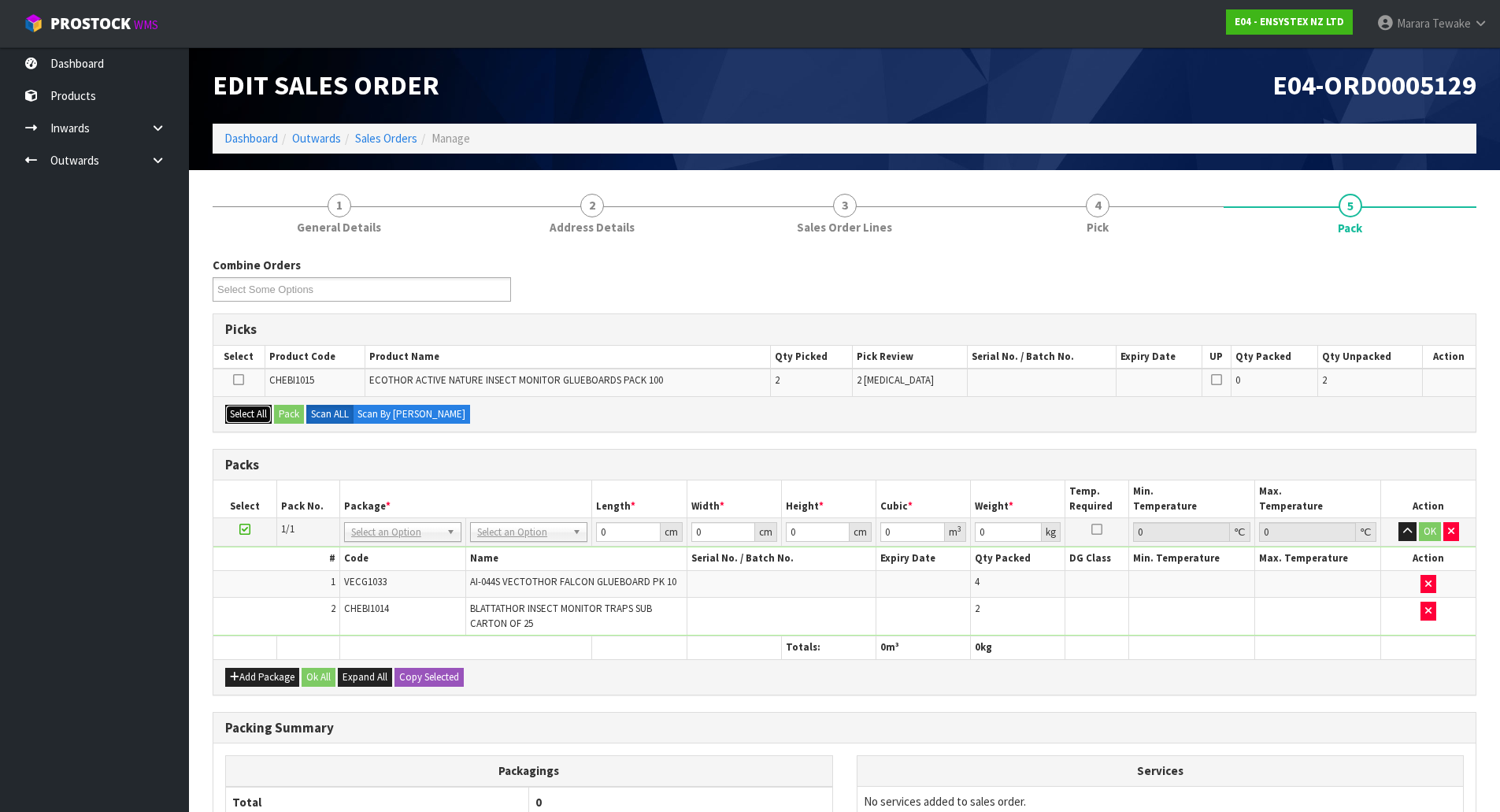
click at [253, 412] on button "Select All" at bounding box center [247, 414] width 46 height 19
click at [288, 412] on button "Pack" at bounding box center [289, 414] width 30 height 19
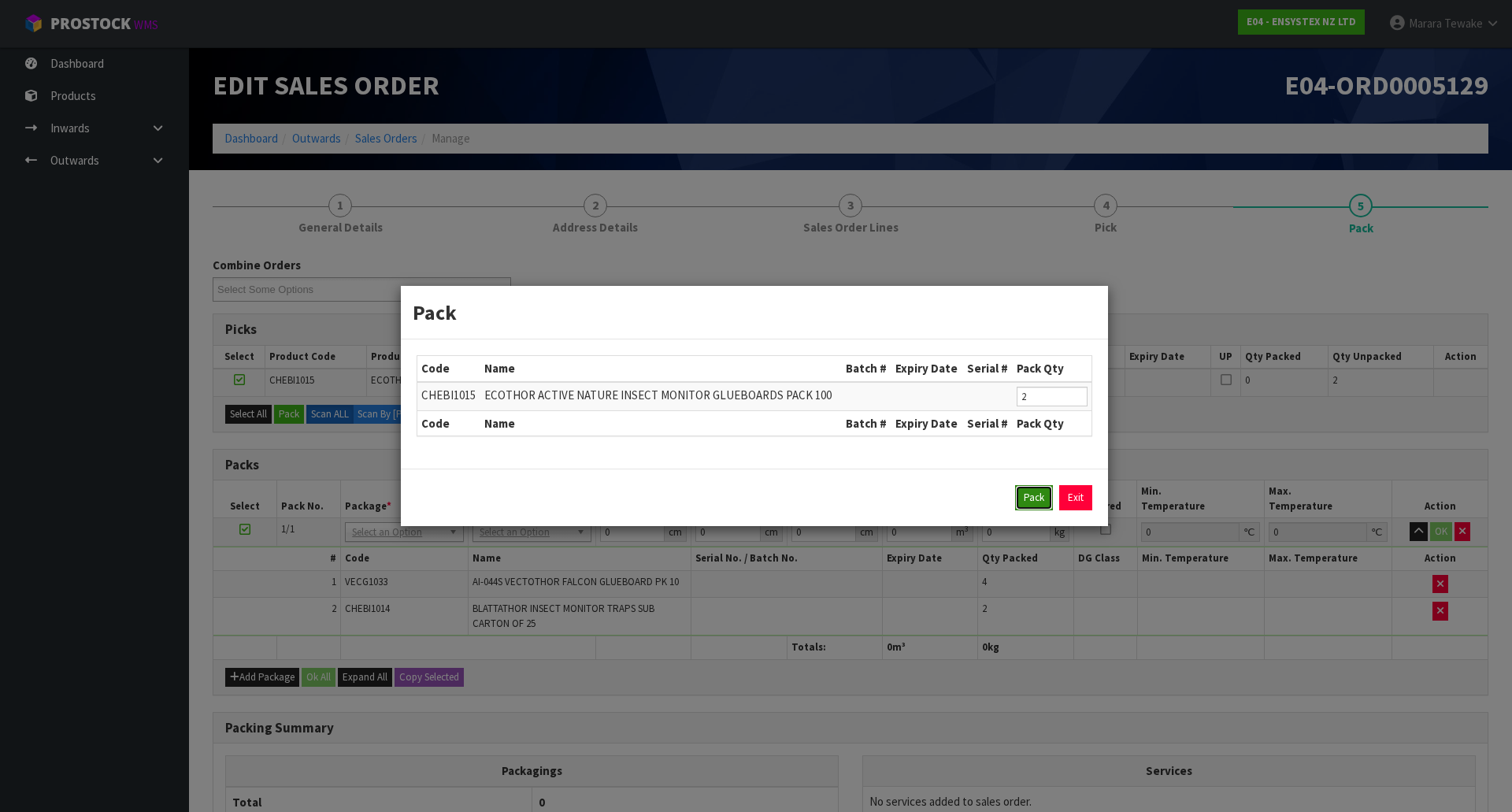
click at [1040, 497] on button "Pack" at bounding box center [1035, 497] width 38 height 25
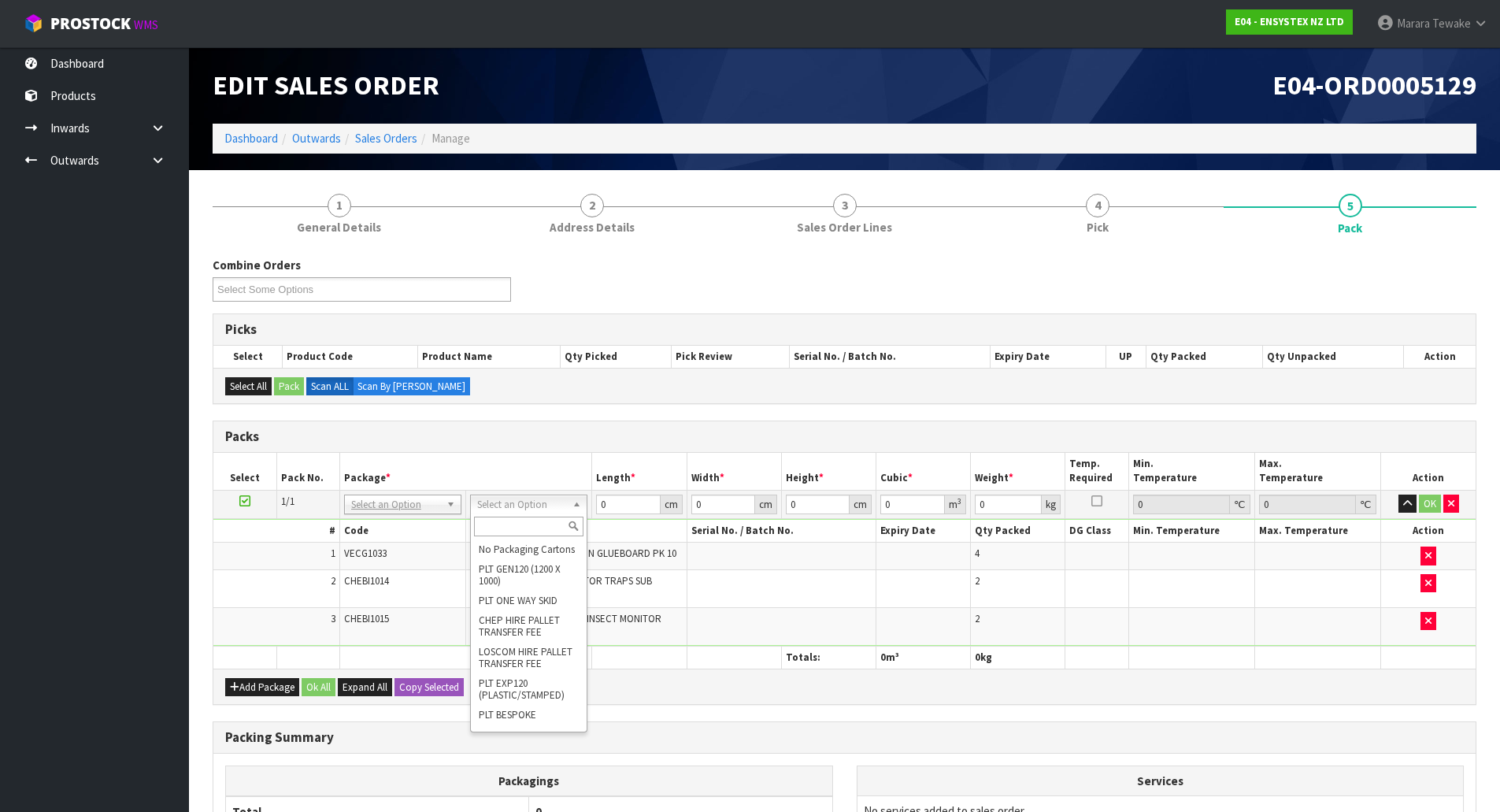
click at [513, 526] on input "text" at bounding box center [529, 526] width 109 height 20
type input "oc"
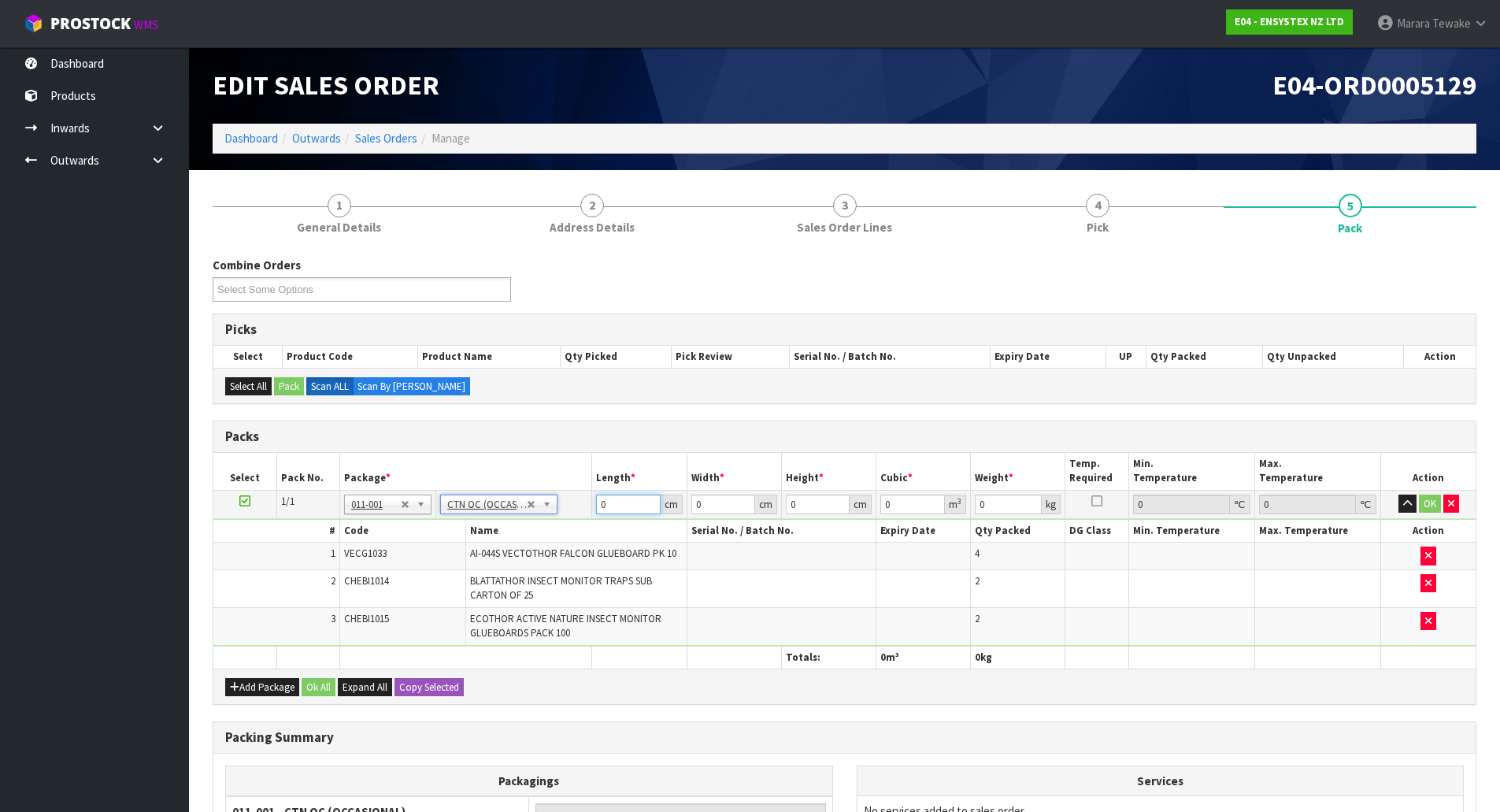
type input "6.4"
drag, startPoint x: 616, startPoint y: 502, endPoint x: 554, endPoint y: 466, distance: 71.7
click at [566, 478] on table "Select Pack No. Package * Length * Width * Height * Cubic * Weight * Temp. Requ…" at bounding box center [844, 560] width 1262 height 215
type input "55"
type input "24"
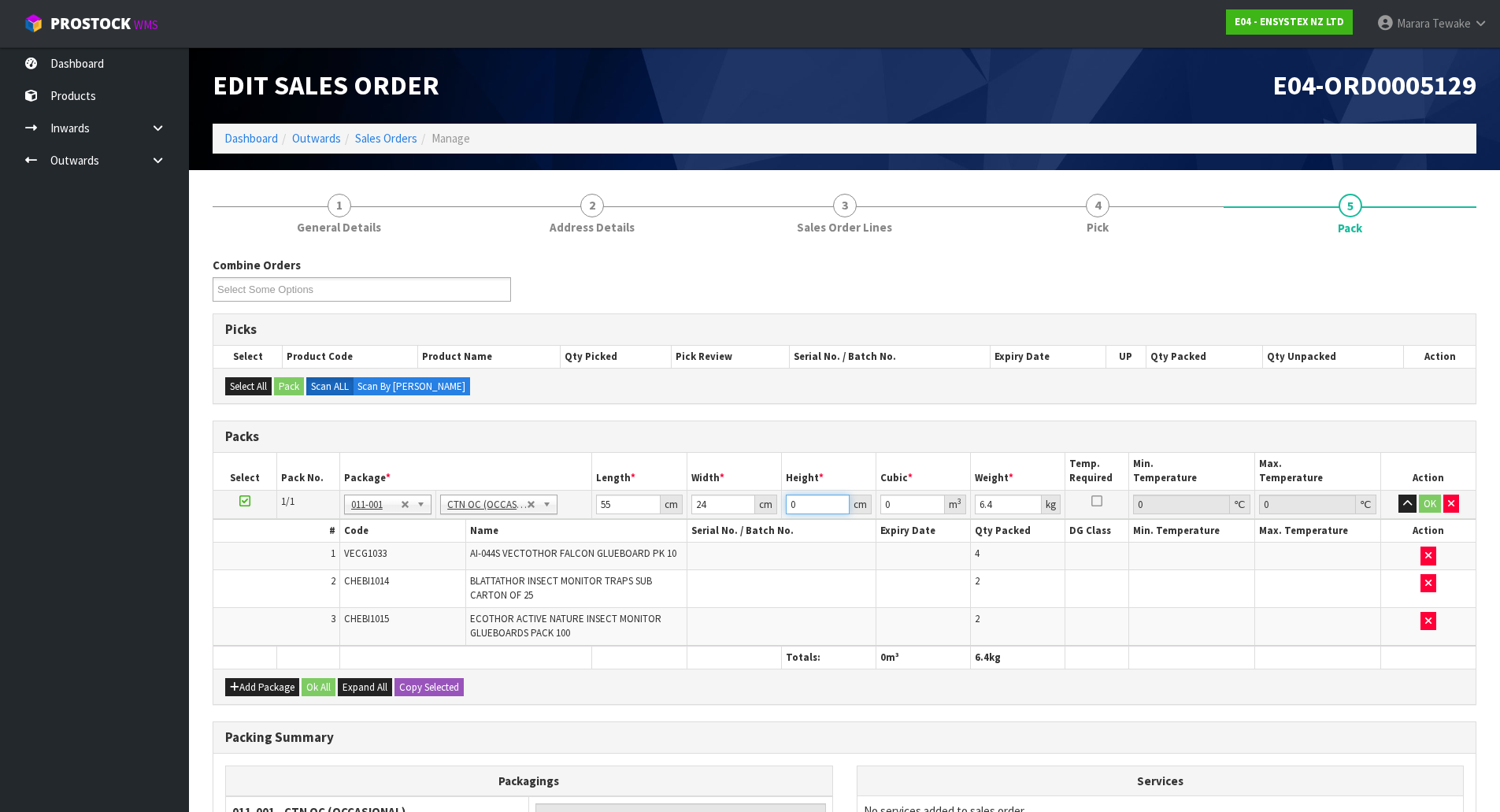
type input "2"
type input "0.00264"
type input "24"
type input "0.03168"
type input "24"
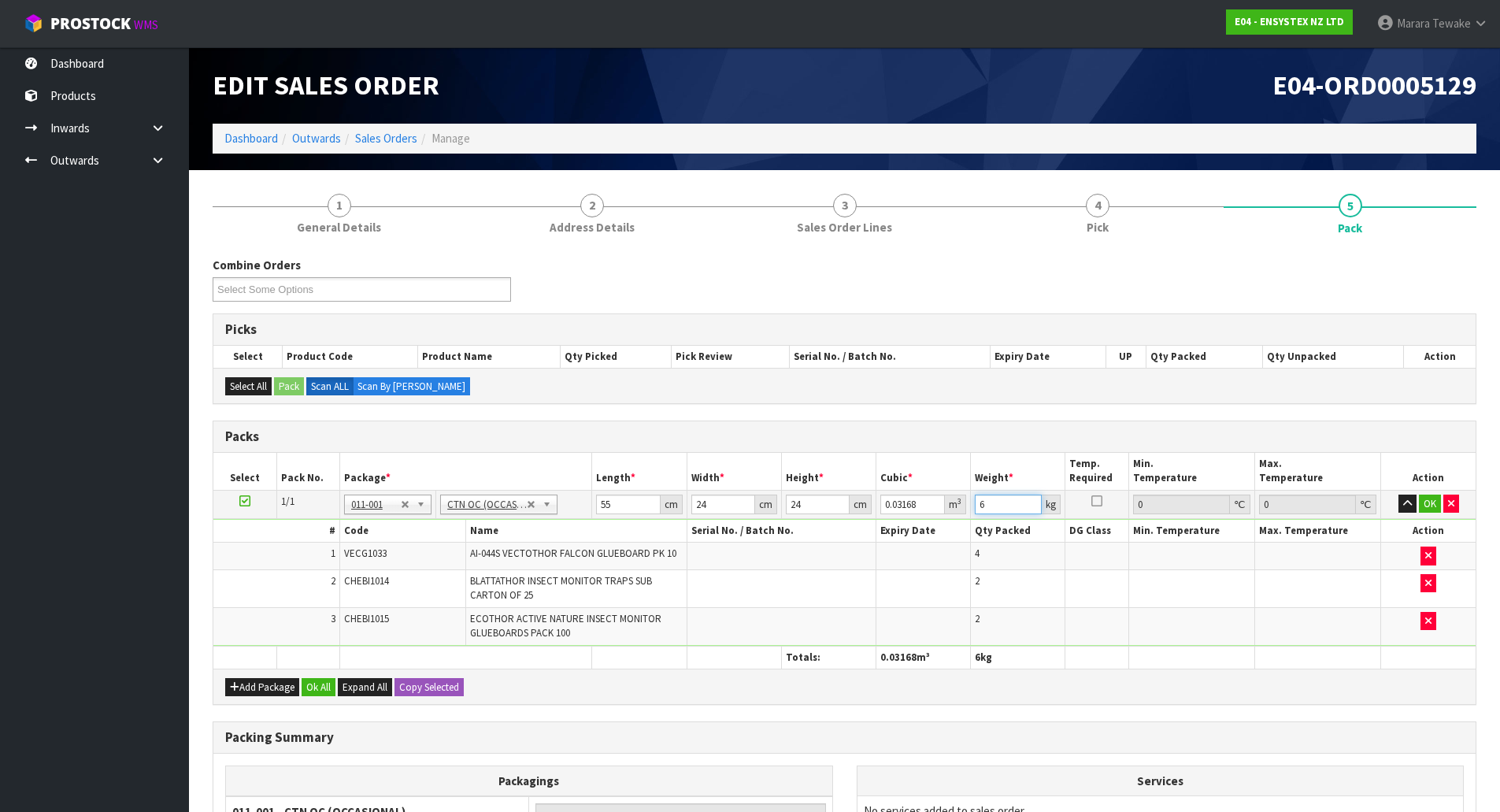
type input "6"
click at [1398, 494] on button "button" at bounding box center [1407, 503] width 18 height 19
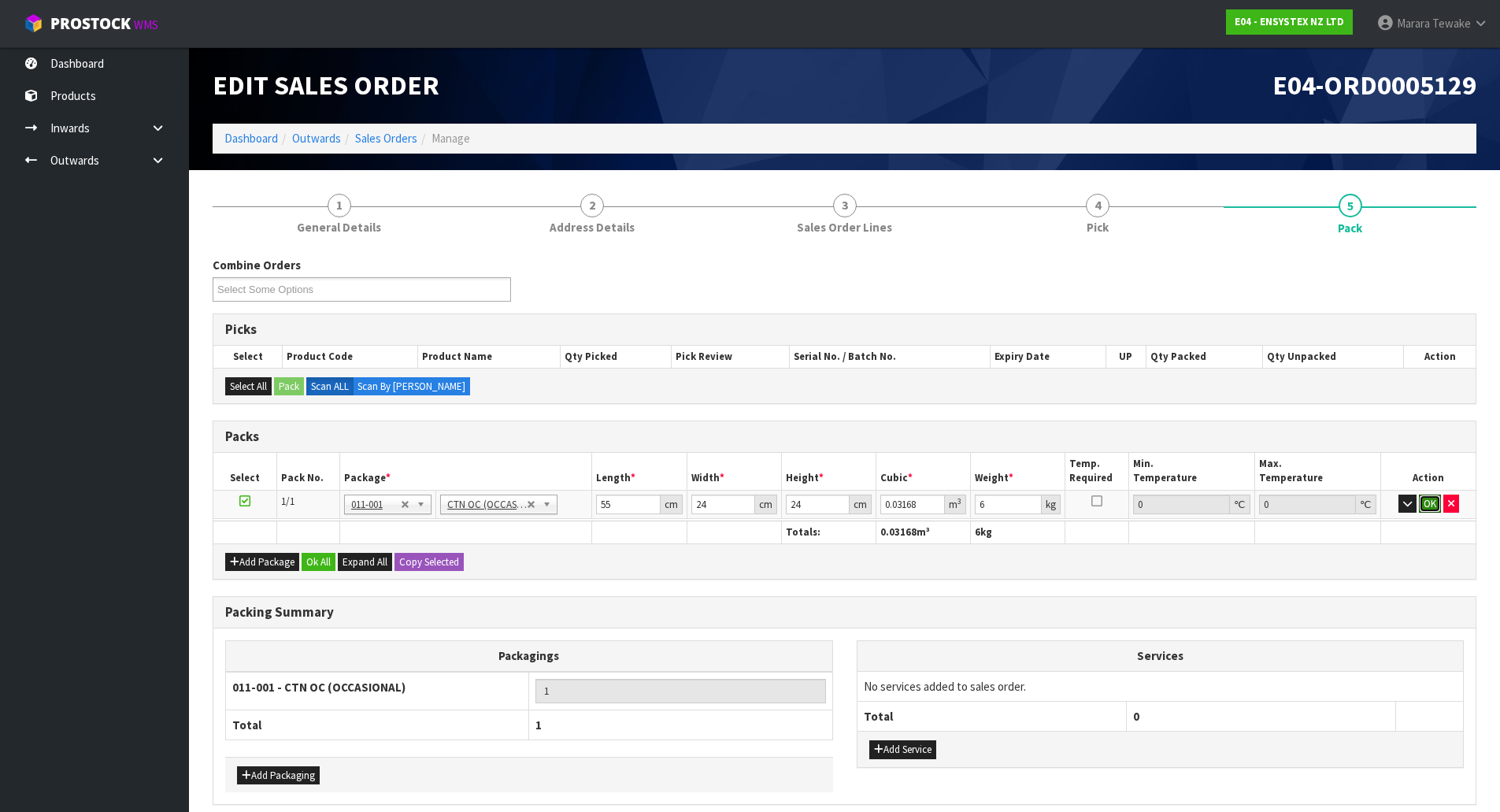
click button "OK" at bounding box center [1429, 503] width 22 height 19
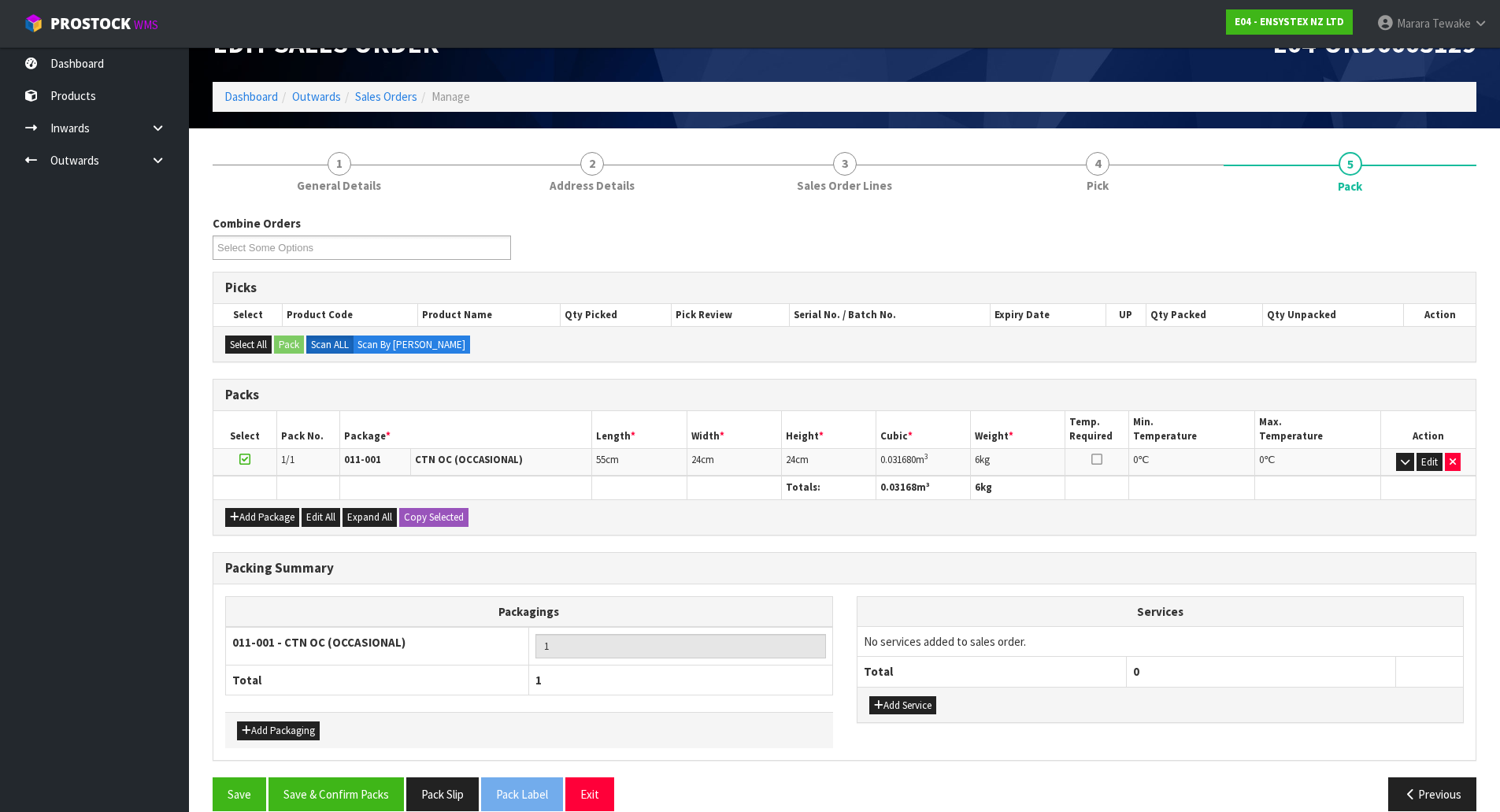
scroll to position [65, 0]
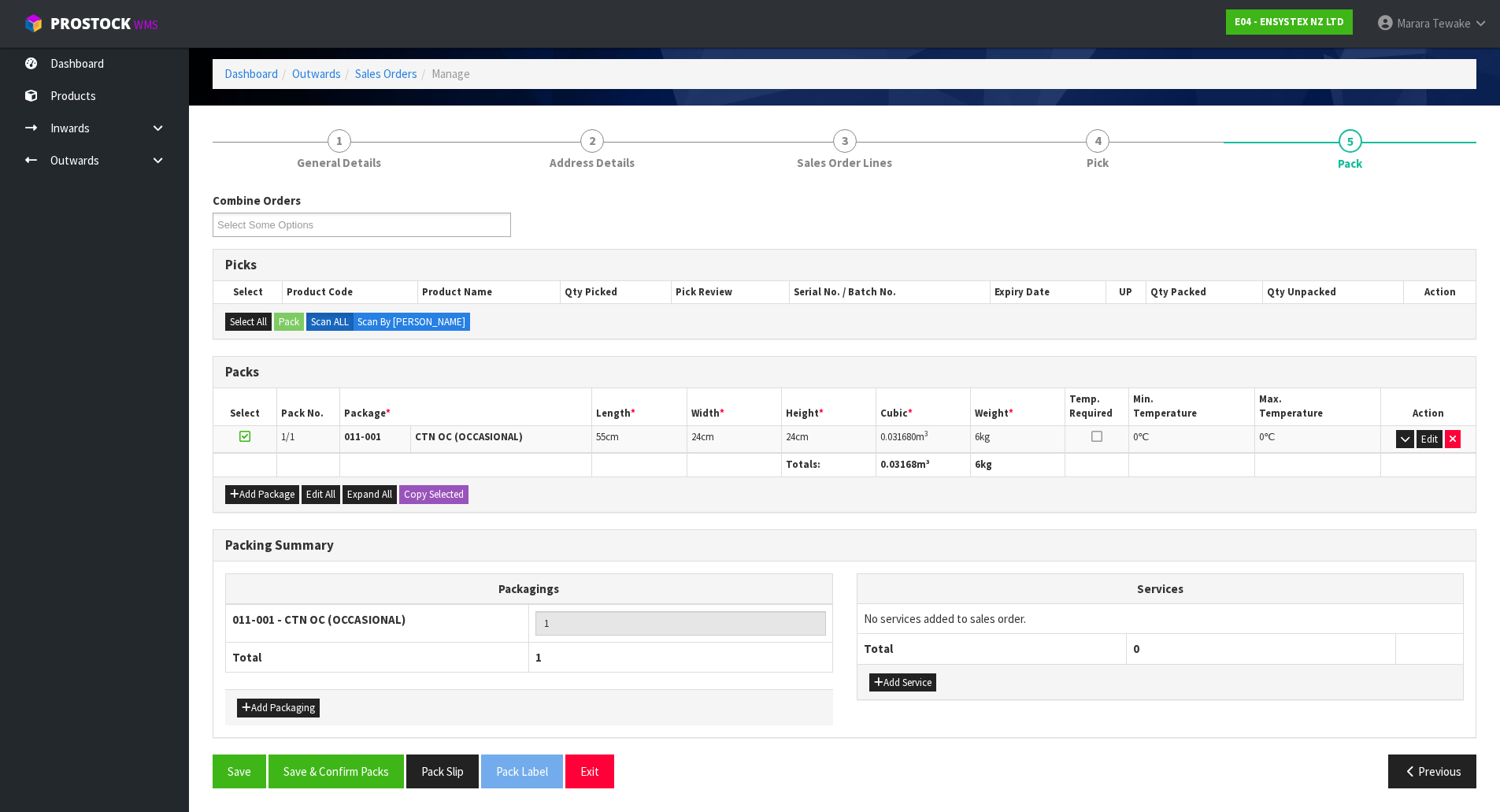
drag, startPoint x: 360, startPoint y: 808, endPoint x: 364, endPoint y: 791, distance: 17.5
click at [360, 805] on section "1 General Details 2 Address Details 3 Sales Order Lines 4 Pick 5 Pack Combine O…" at bounding box center [844, 458] width 1311 height 707
click at [366, 786] on button "Save & Confirm Packs" at bounding box center [336, 772] width 136 height 34
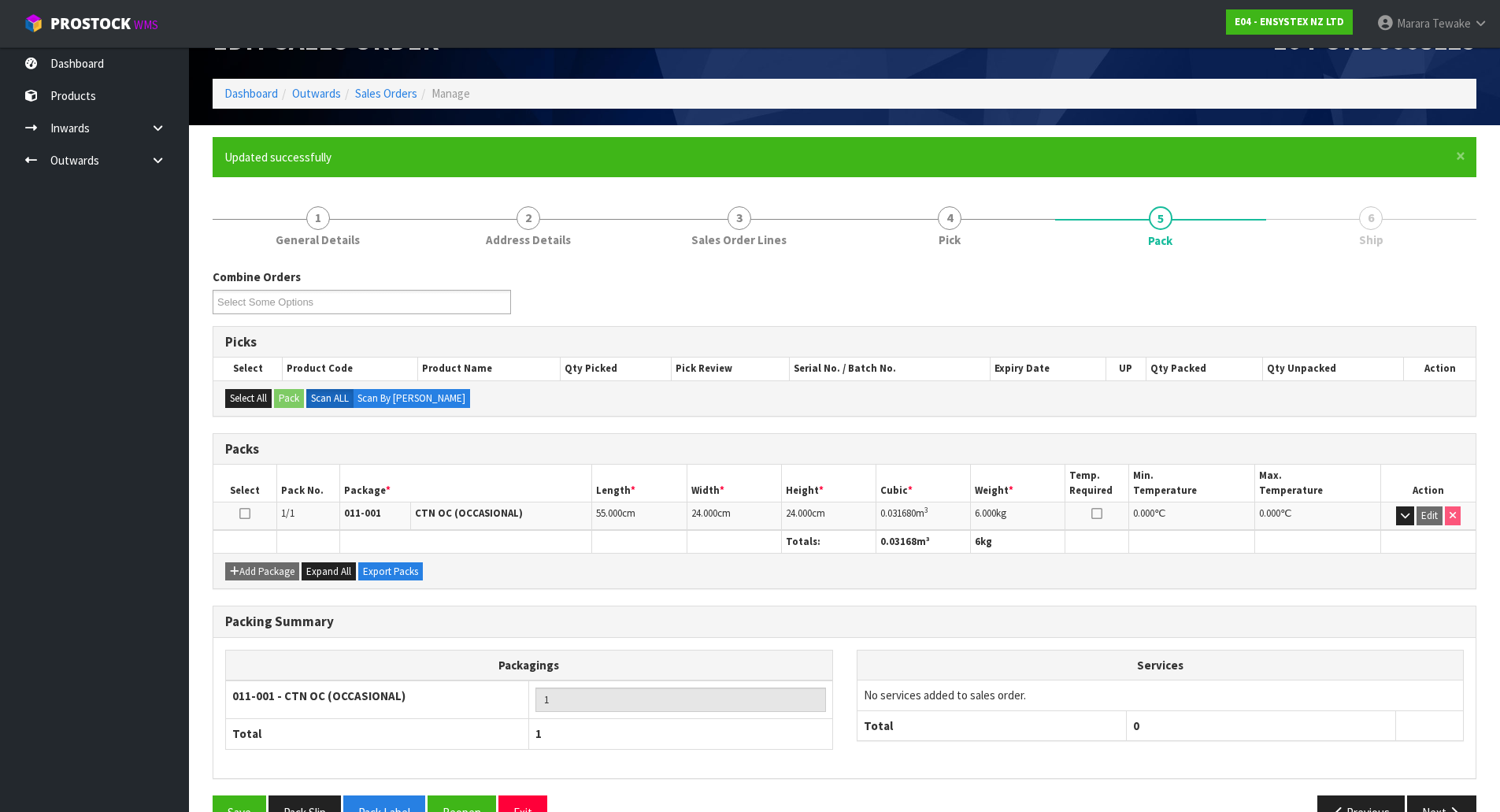
scroll to position [86, 0]
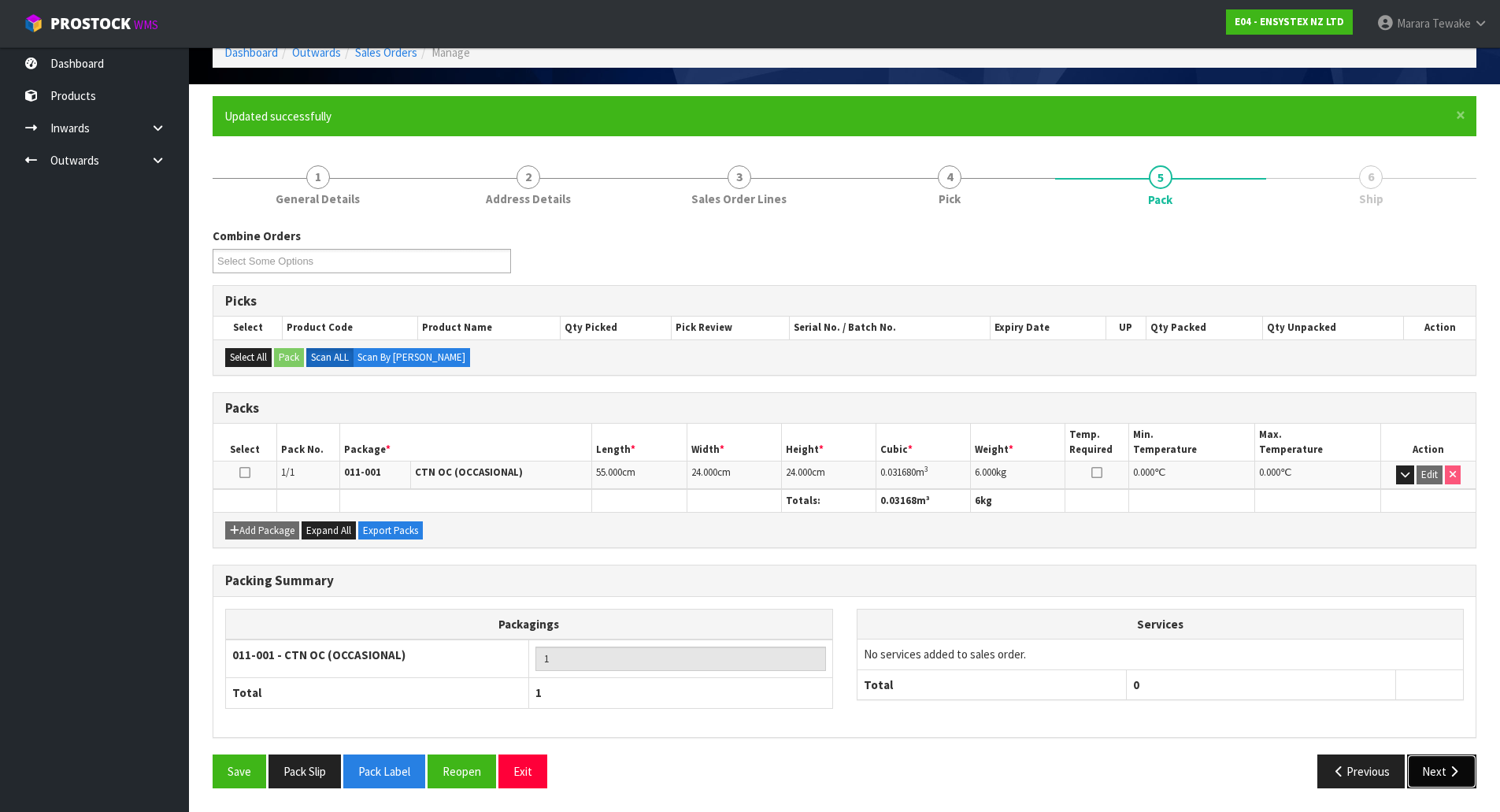
click at [1438, 768] on button "Next" at bounding box center [1442, 772] width 70 height 34
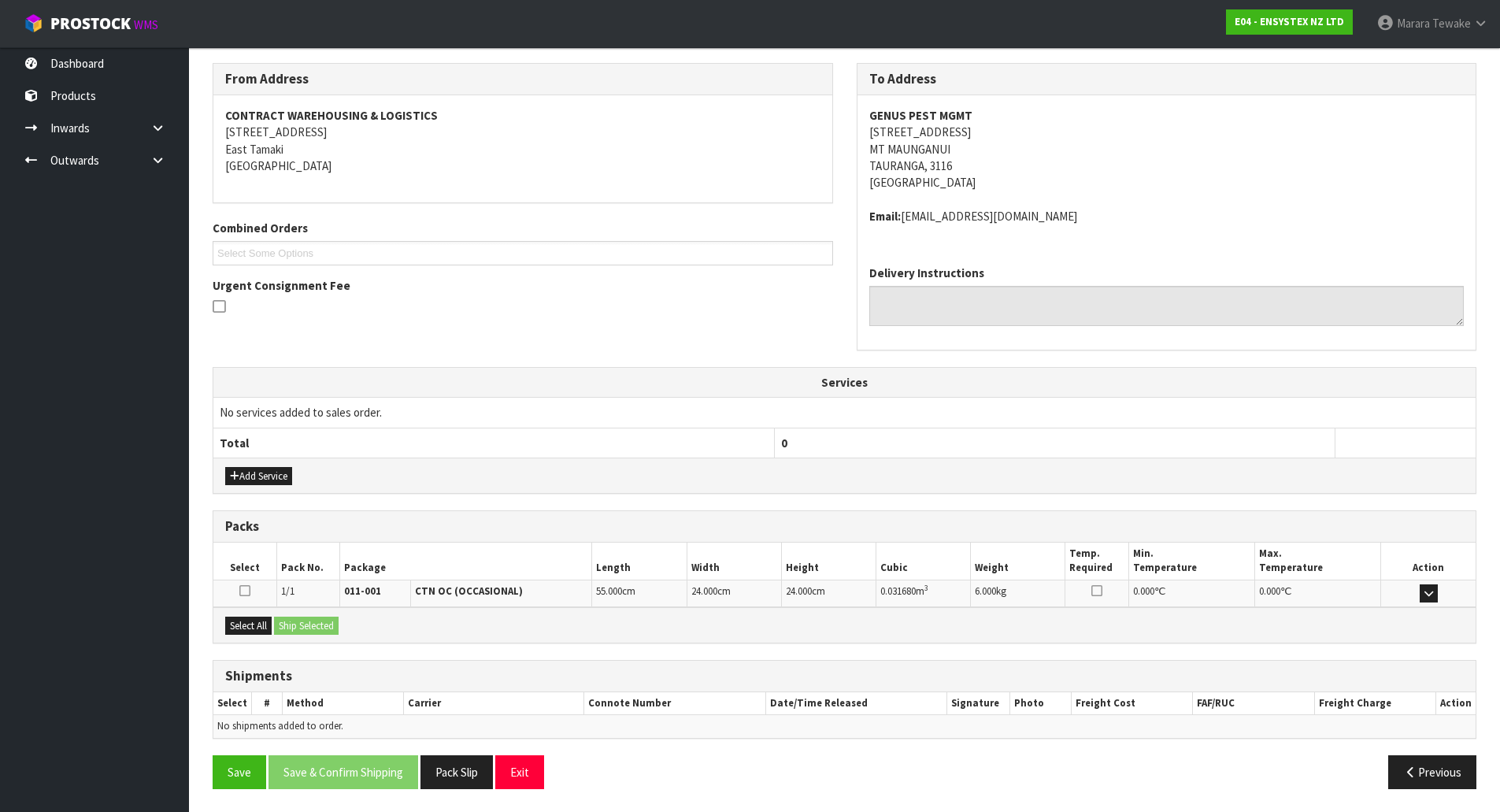
scroll to position [251, 0]
click at [249, 623] on button "Select All" at bounding box center [247, 625] width 46 height 19
click at [292, 624] on button "Ship Selected" at bounding box center [306, 625] width 65 height 19
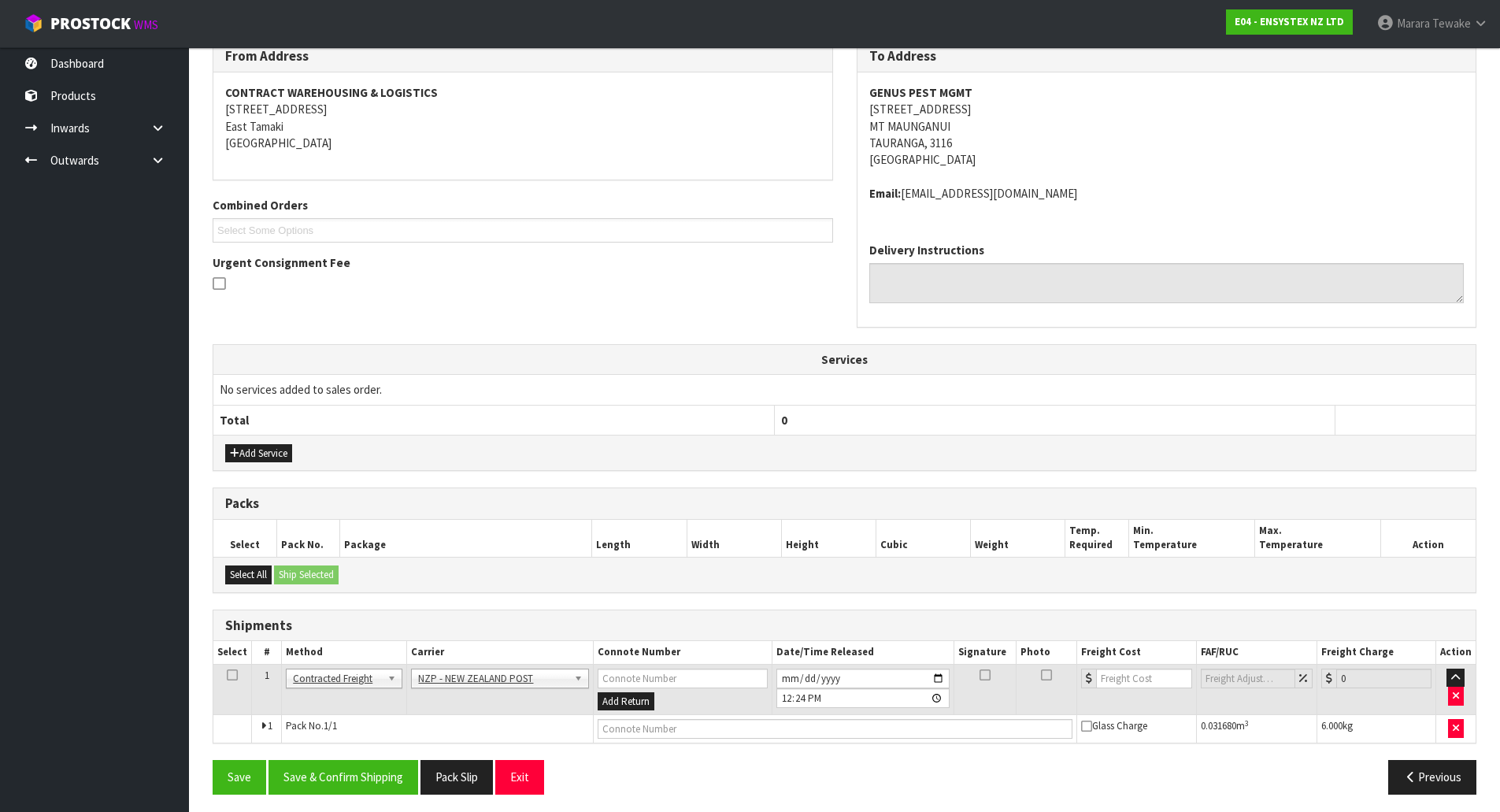
scroll to position [279, 0]
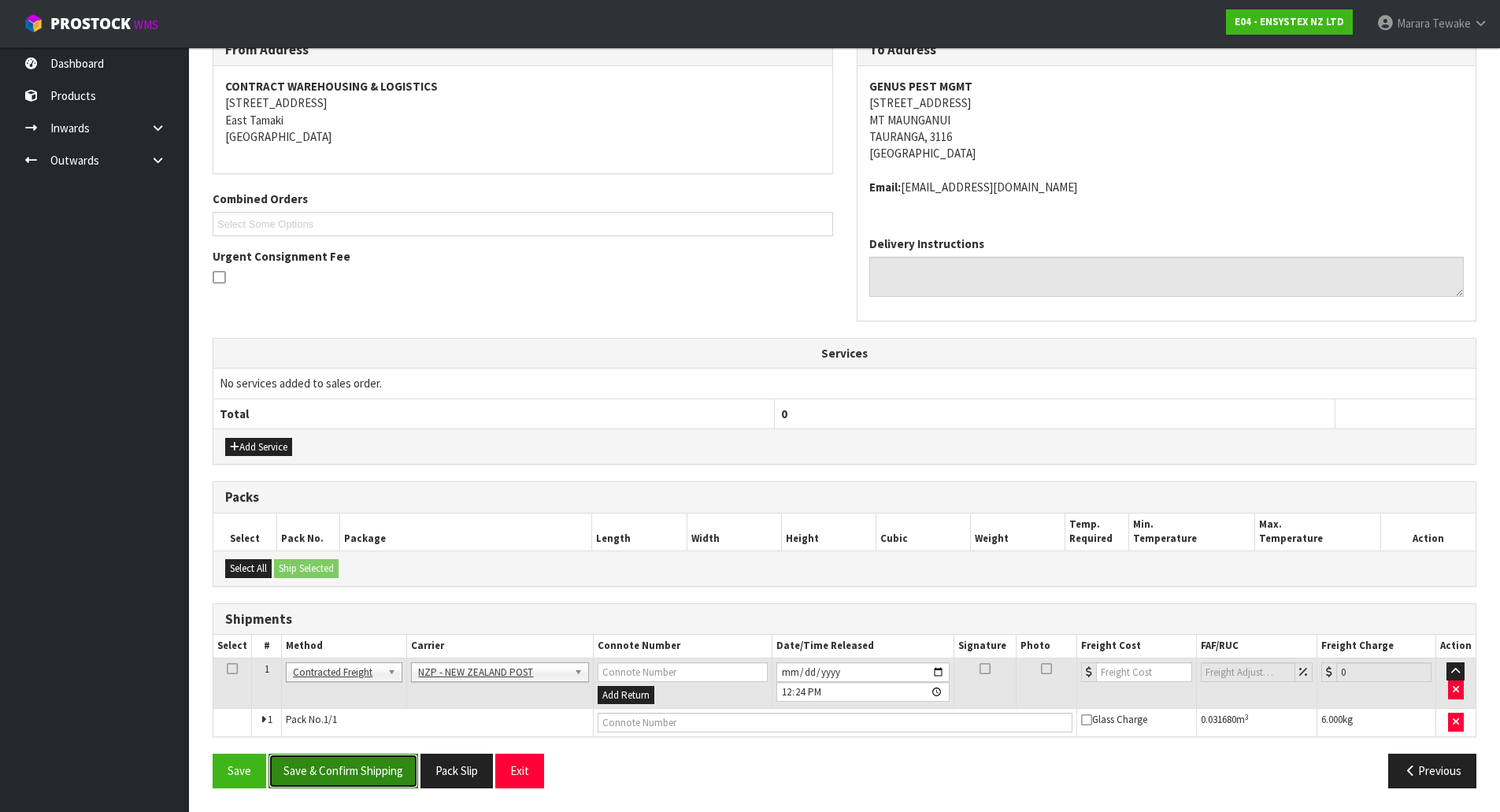
click at [369, 767] on button "Save & Confirm Shipping" at bounding box center [343, 771] width 150 height 34
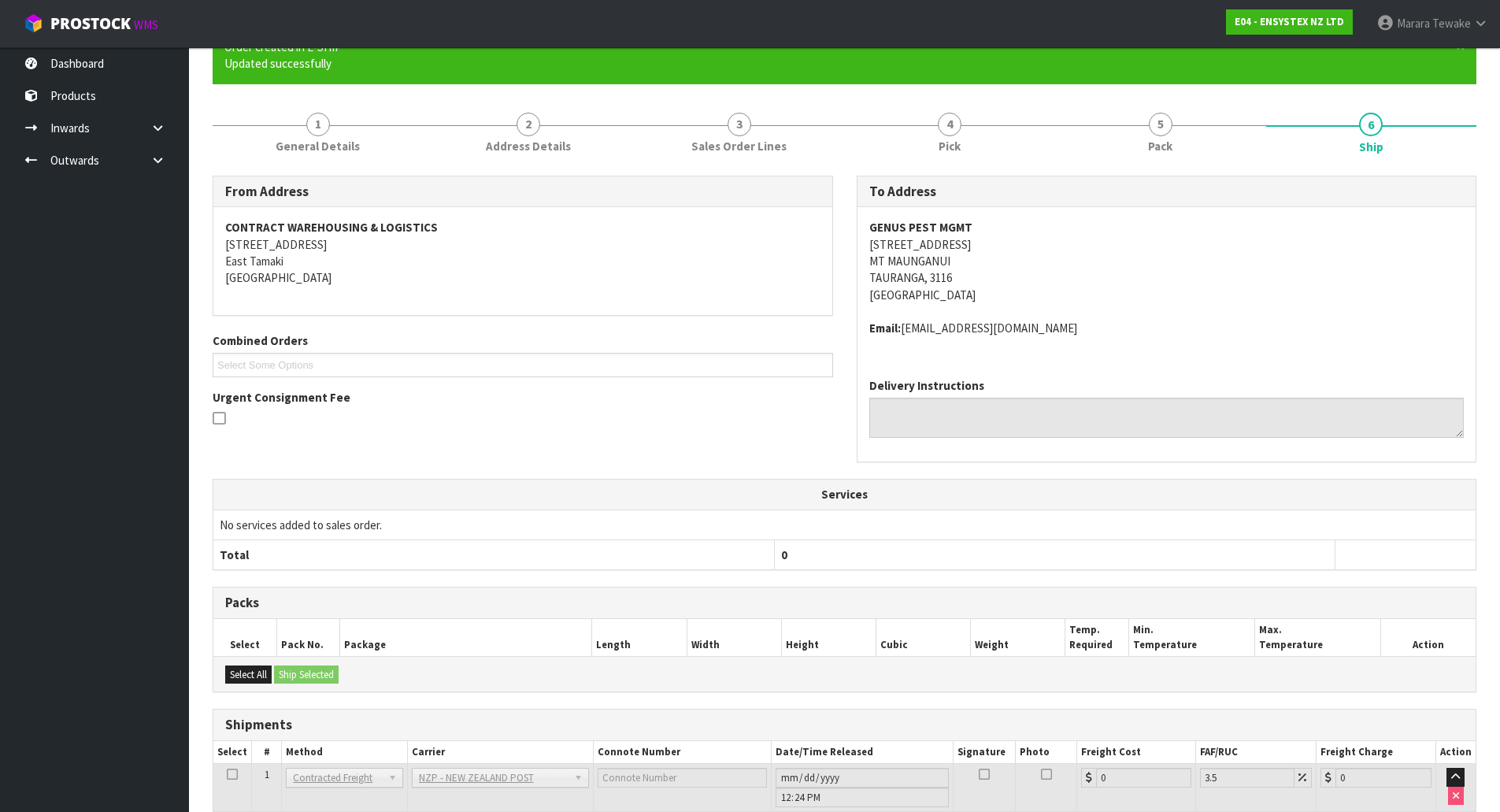
scroll to position [257, 0]
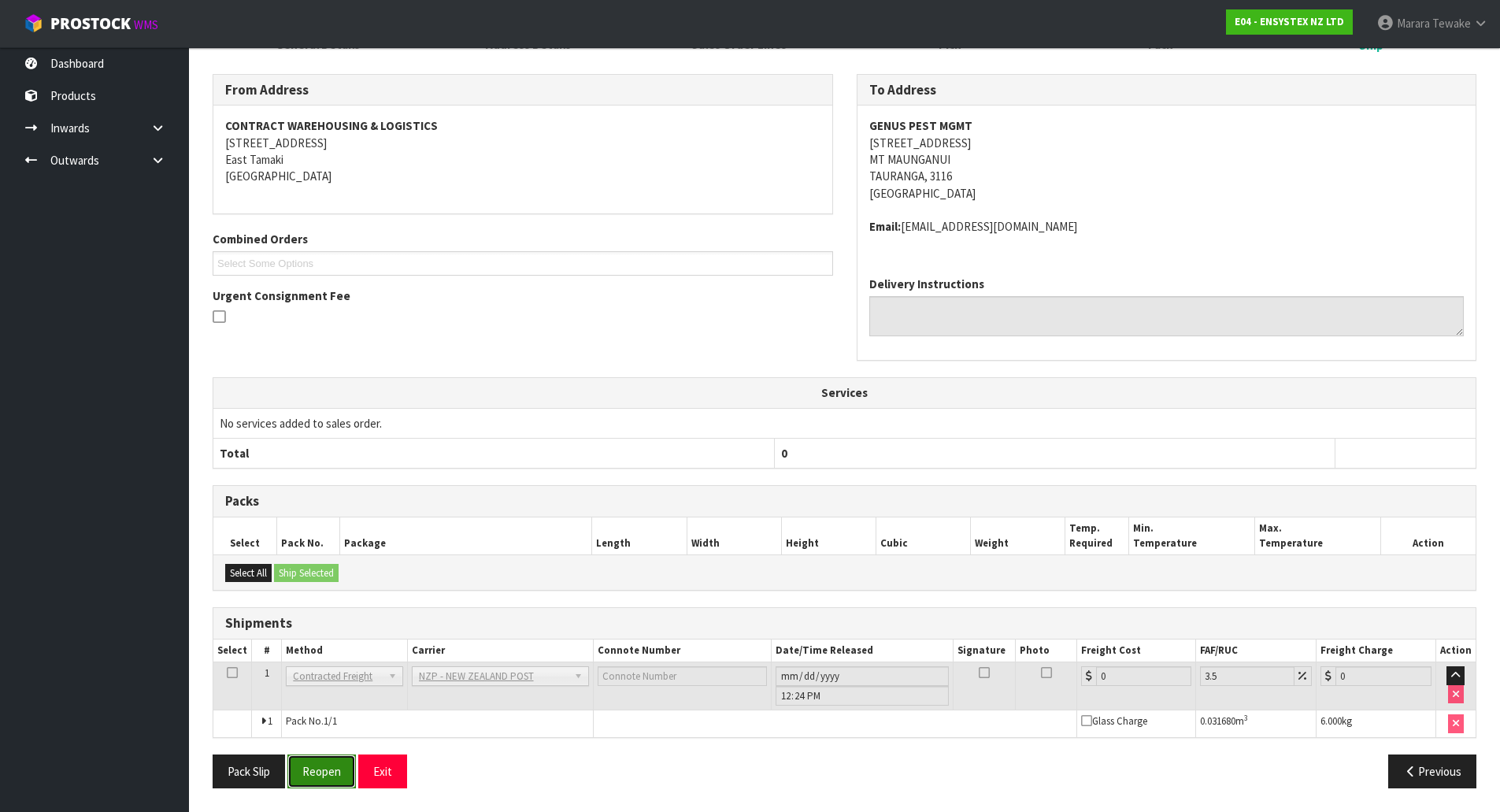
click at [324, 774] on button "Reopen" at bounding box center [321, 772] width 69 height 34
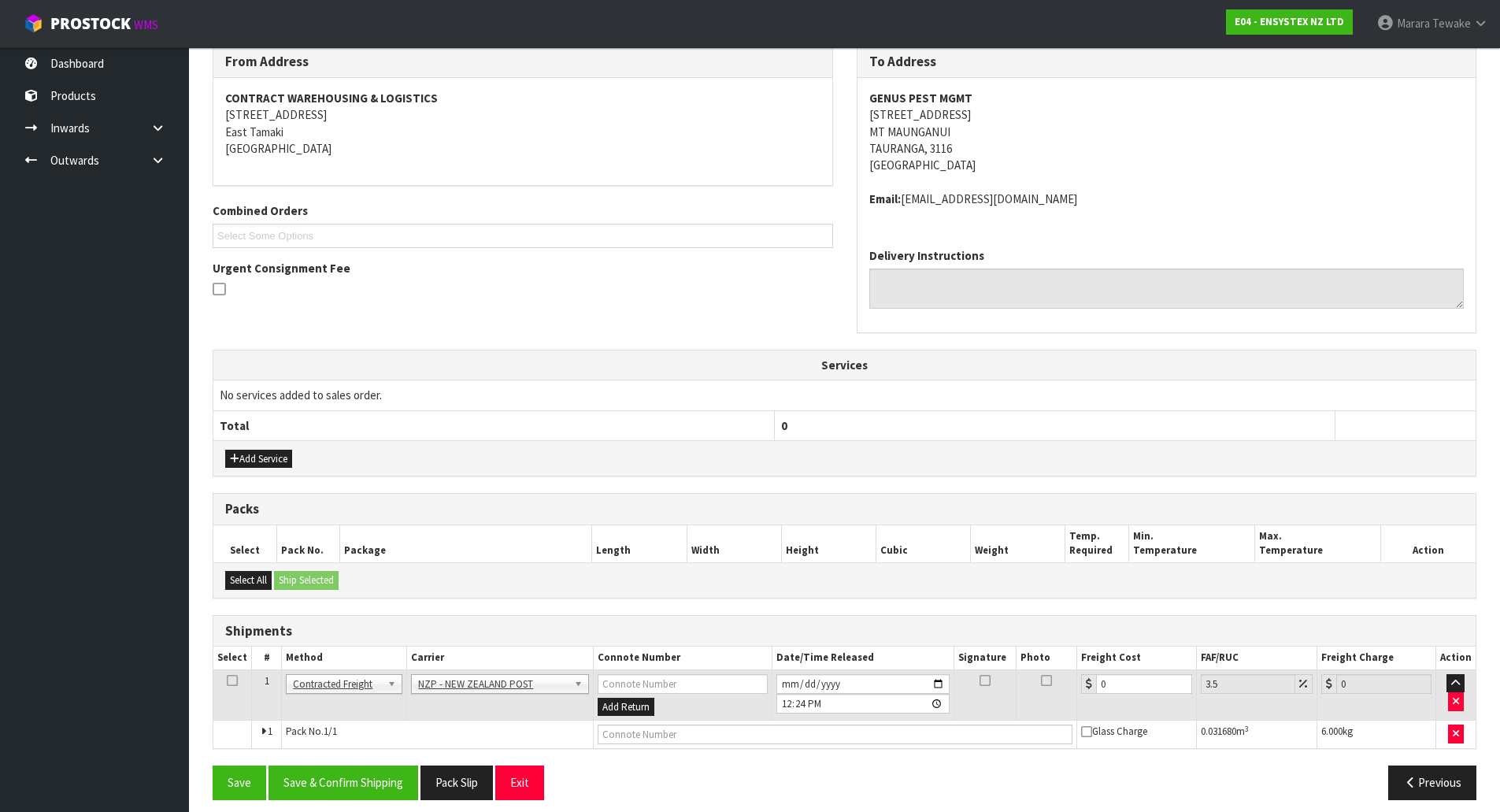
scroll to position [279, 0]
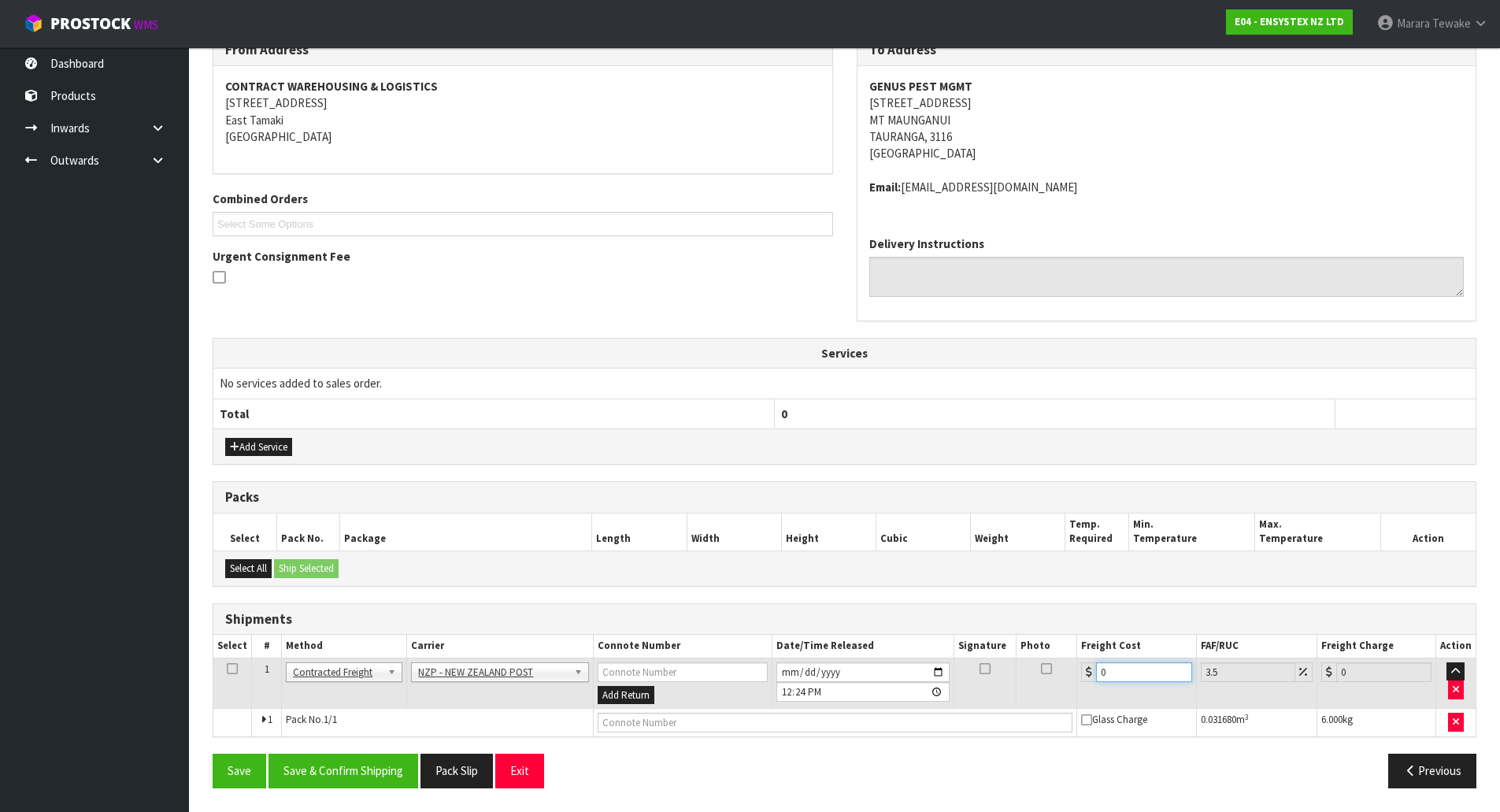
drag, startPoint x: 1132, startPoint y: 676, endPoint x: 1028, endPoint y: 645, distance: 108.5
click at [1029, 646] on table "Select # Method Carrier Connote Number Date/Time Released Signature Photo Freig…" at bounding box center [844, 685] width 1262 height 102
type input "8"
type input "8.28"
type input "8.4"
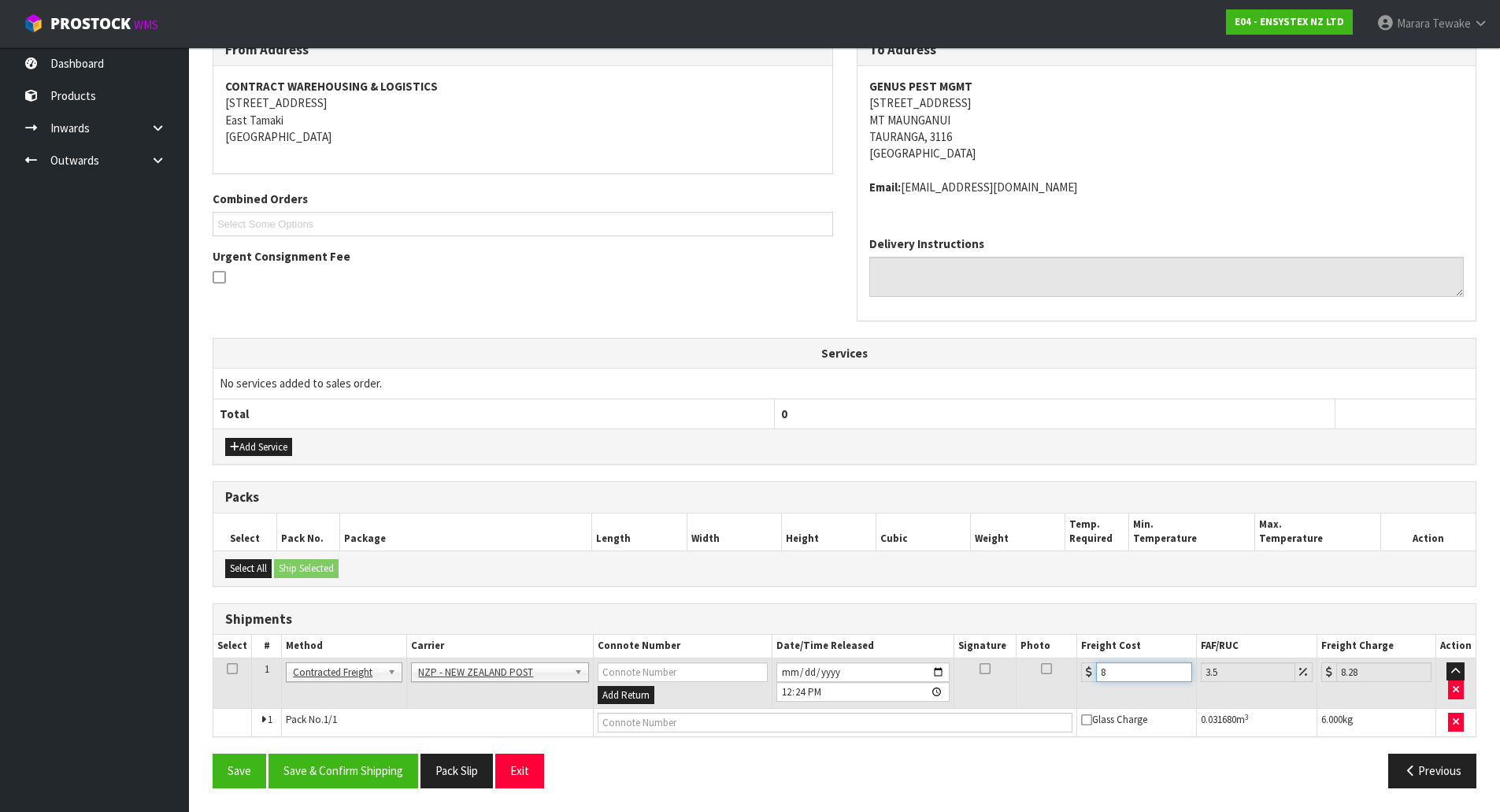
type input "8.69"
type input "8.45"
type input "8.75"
type input "8.45"
drag, startPoint x: 395, startPoint y: 776, endPoint x: 328, endPoint y: 759, distance: 69.1
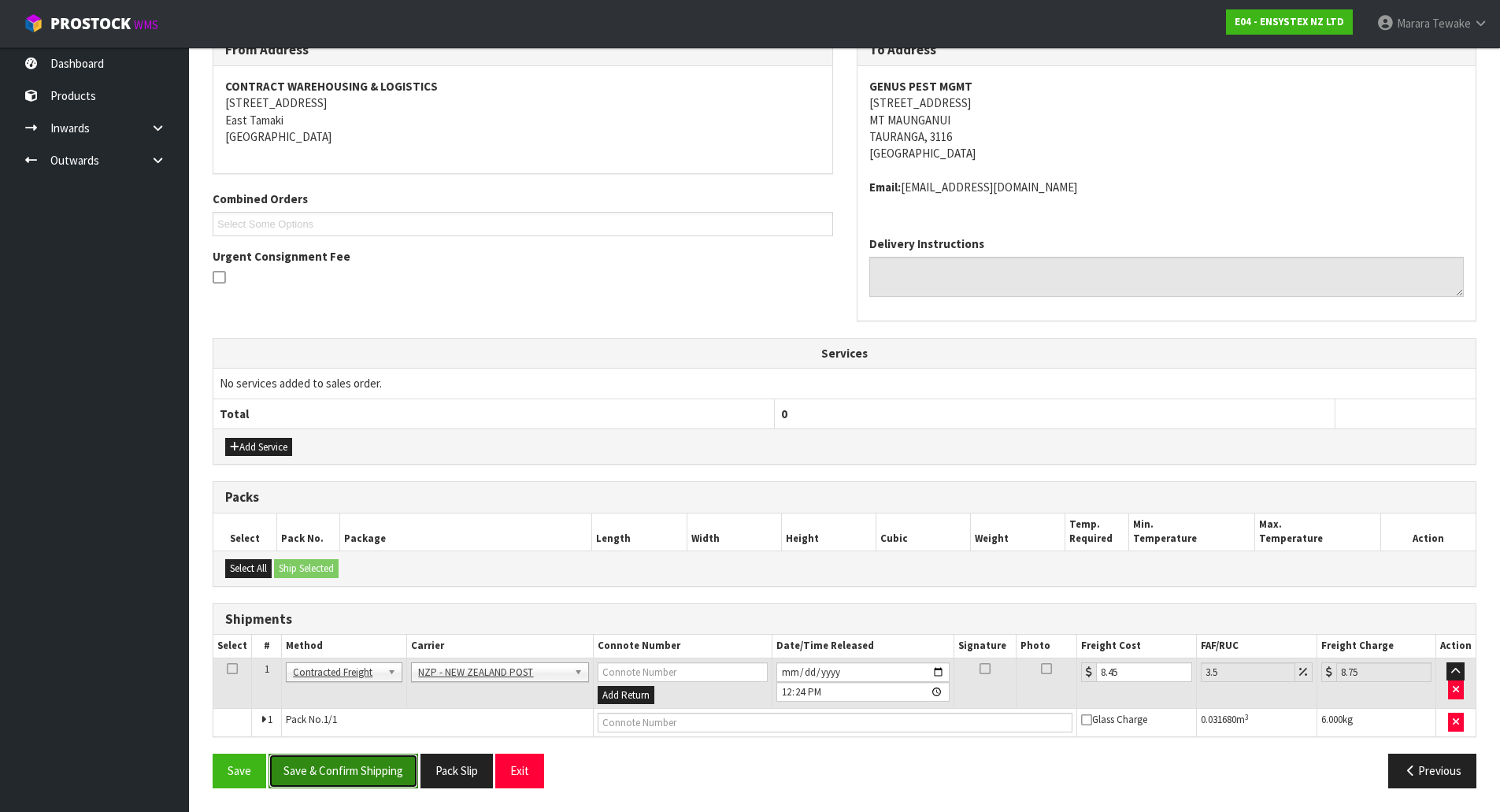
click at [395, 776] on button "Save & Confirm Shipping" at bounding box center [343, 771] width 150 height 34
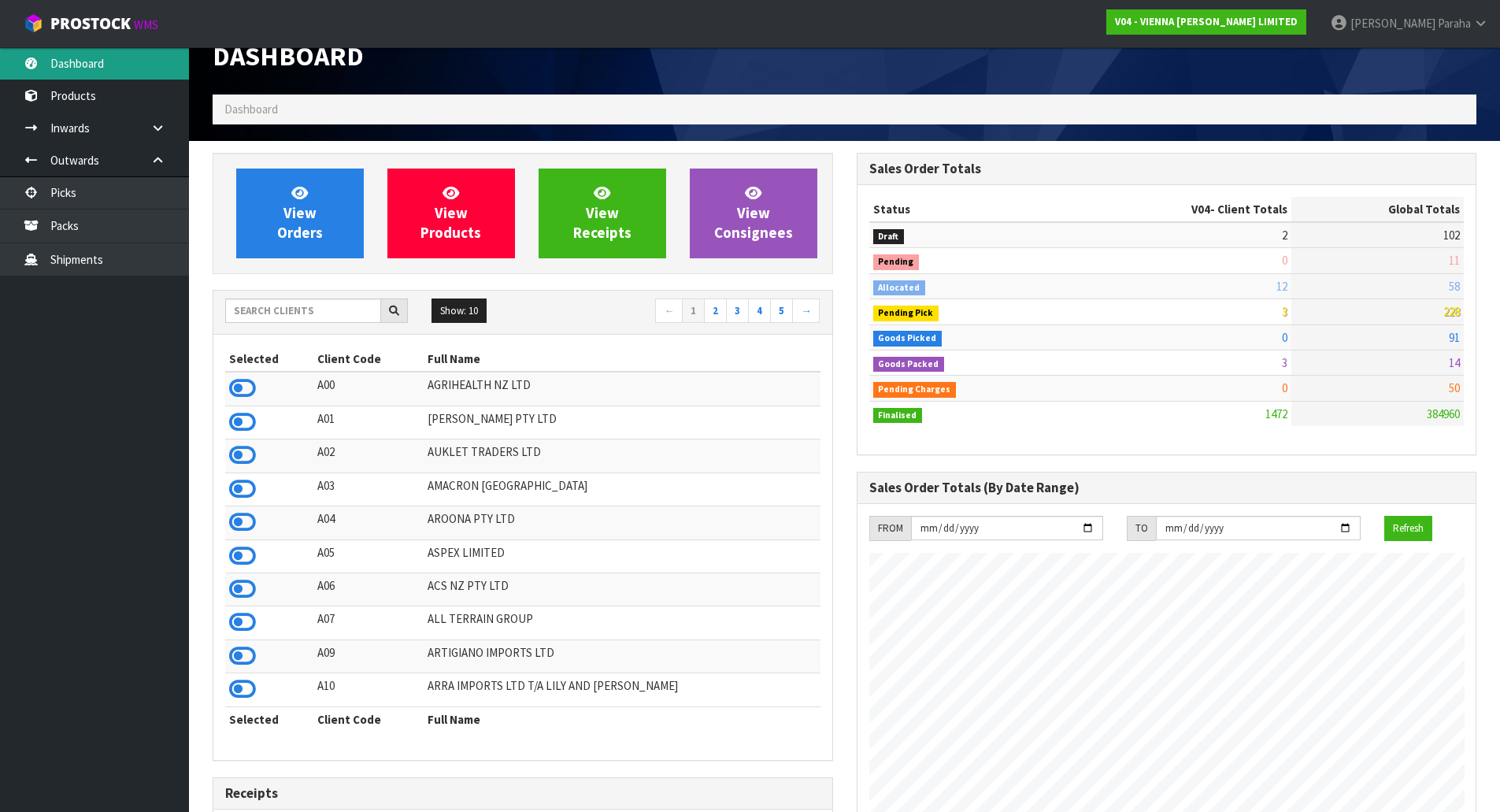
scroll to position [1167, 644]
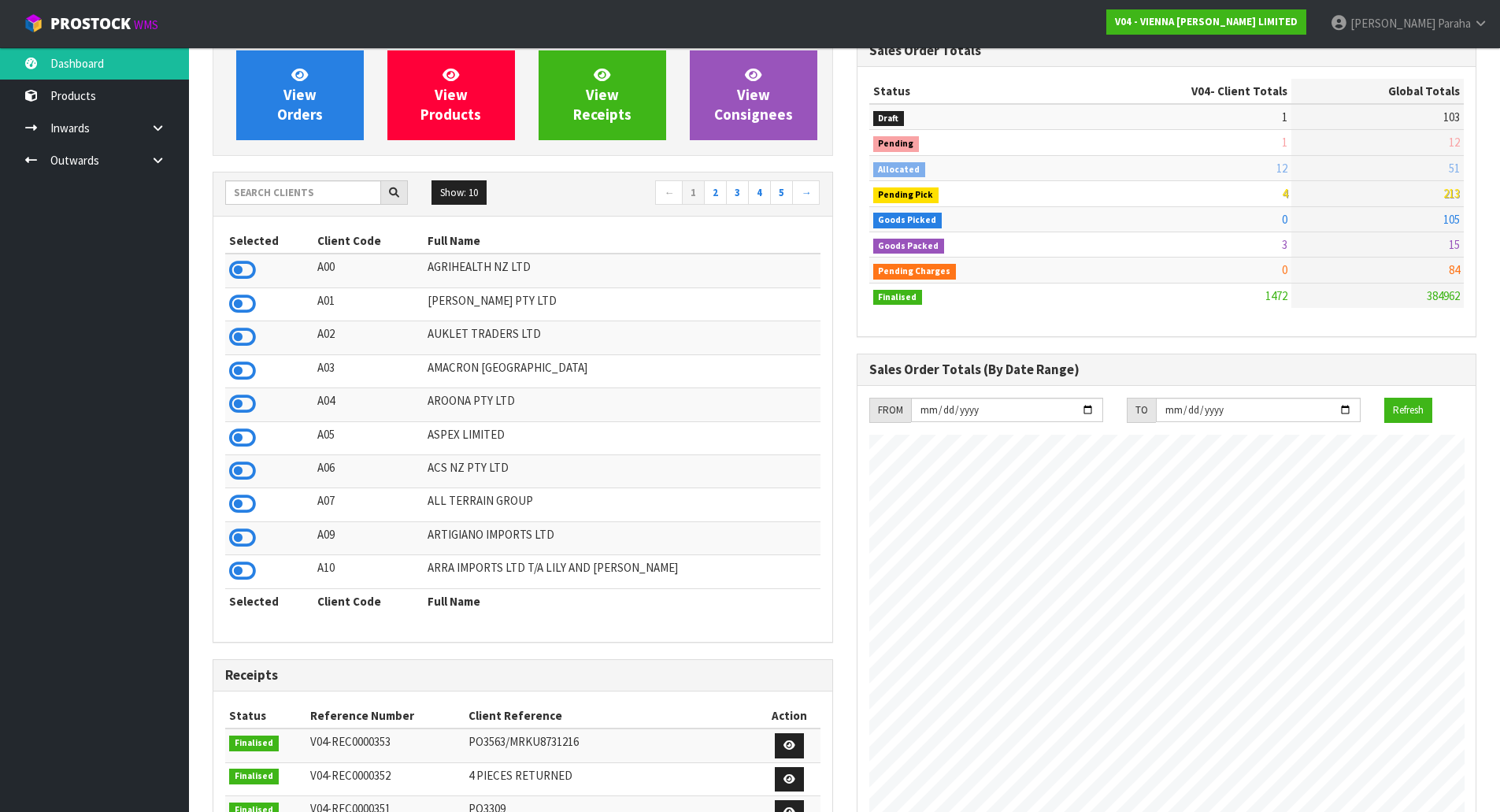
scroll to position [157, 0]
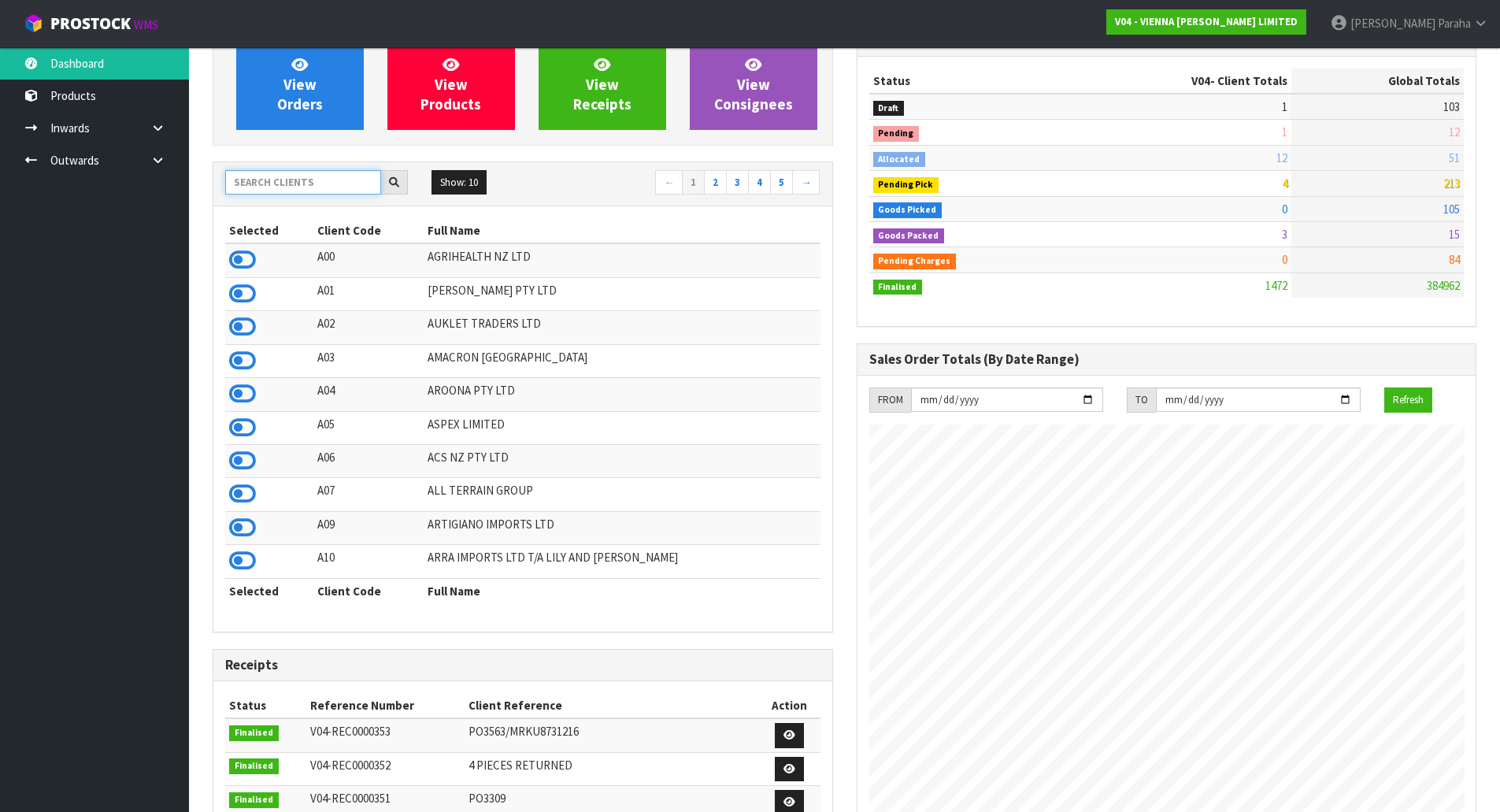
click at [311, 190] on input "text" at bounding box center [303, 183] width 156 height 24
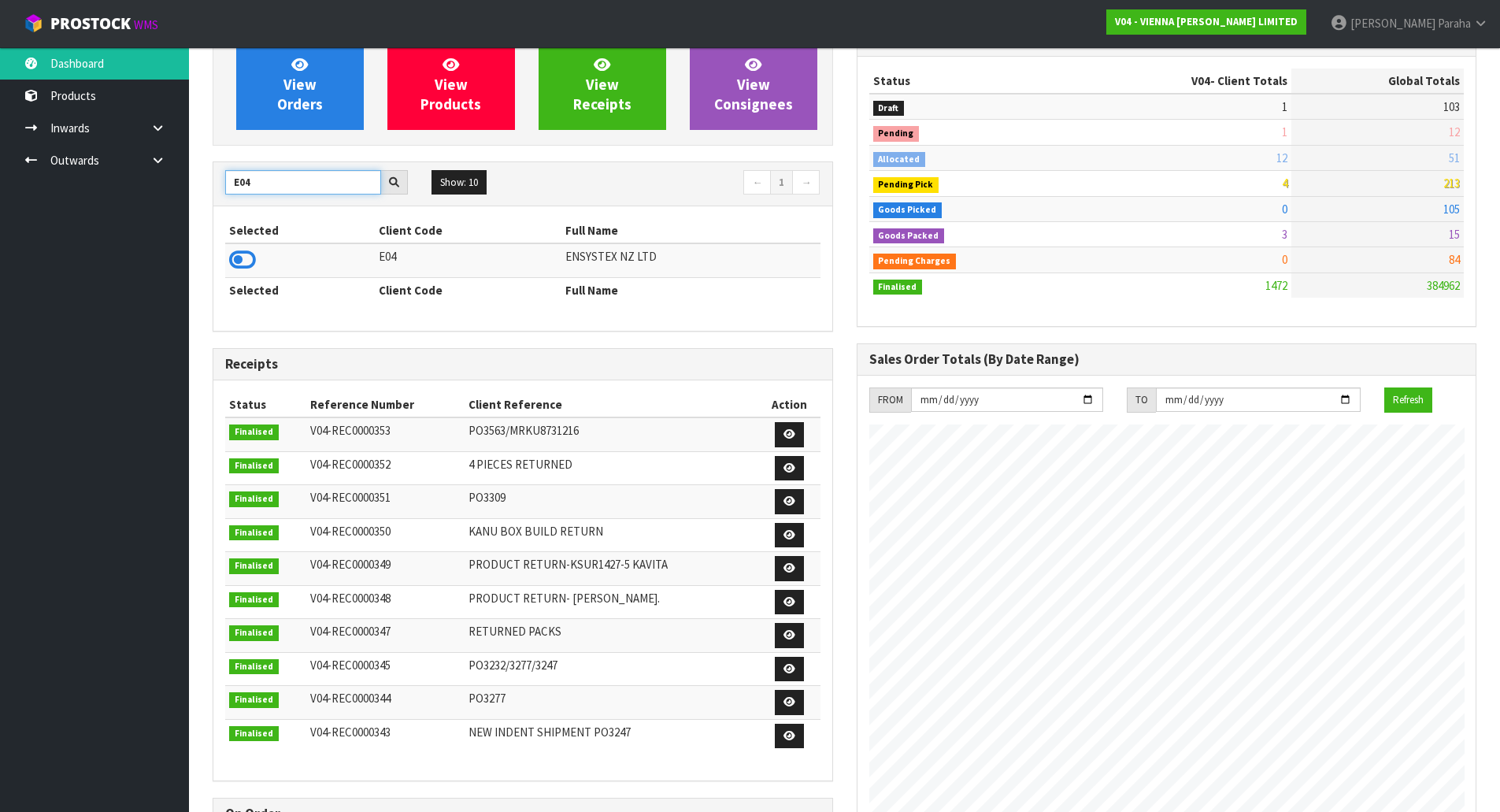
type input "E04"
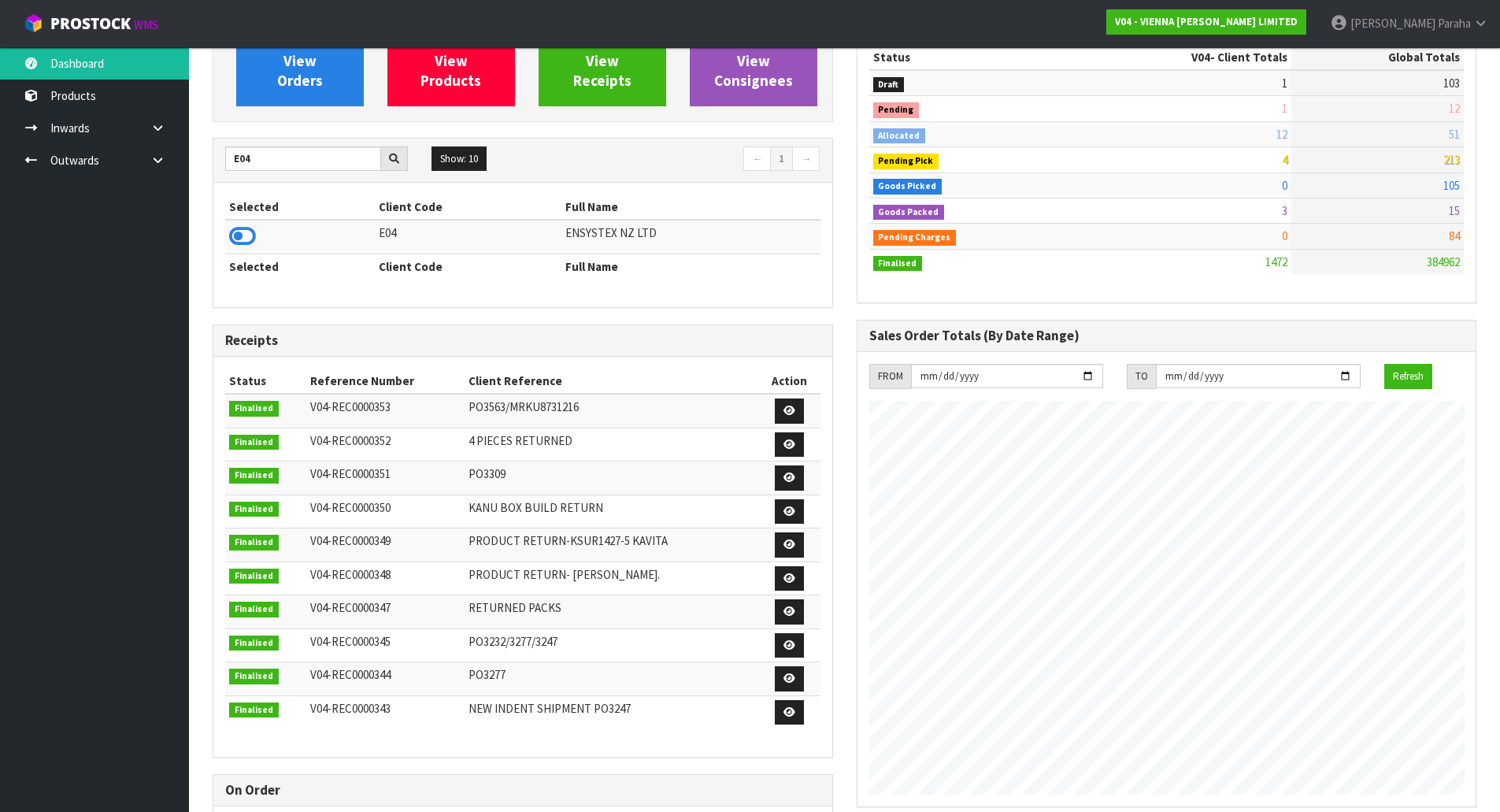
scroll to position [0, 0]
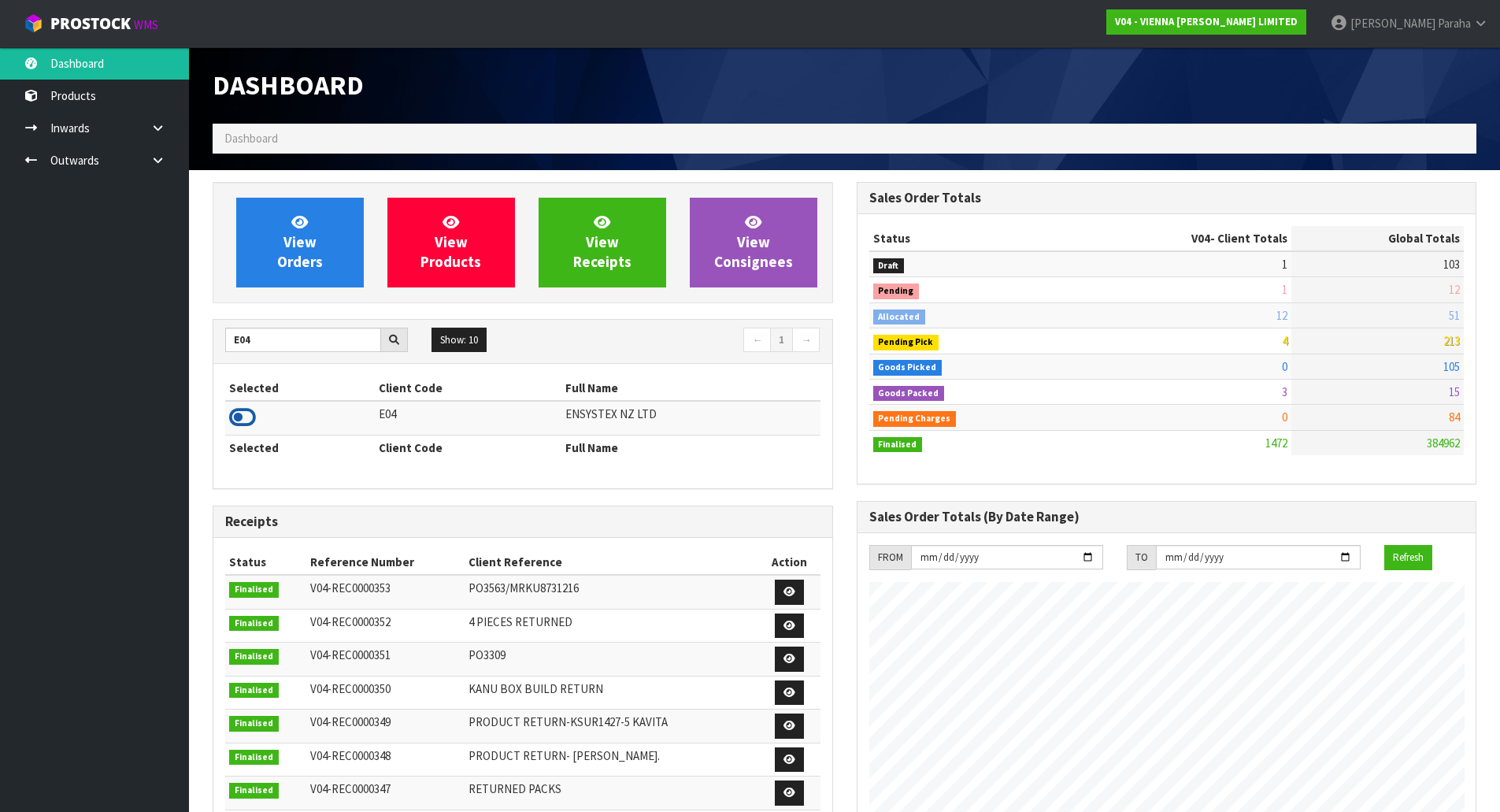
click at [252, 413] on icon at bounding box center [242, 417] width 26 height 24
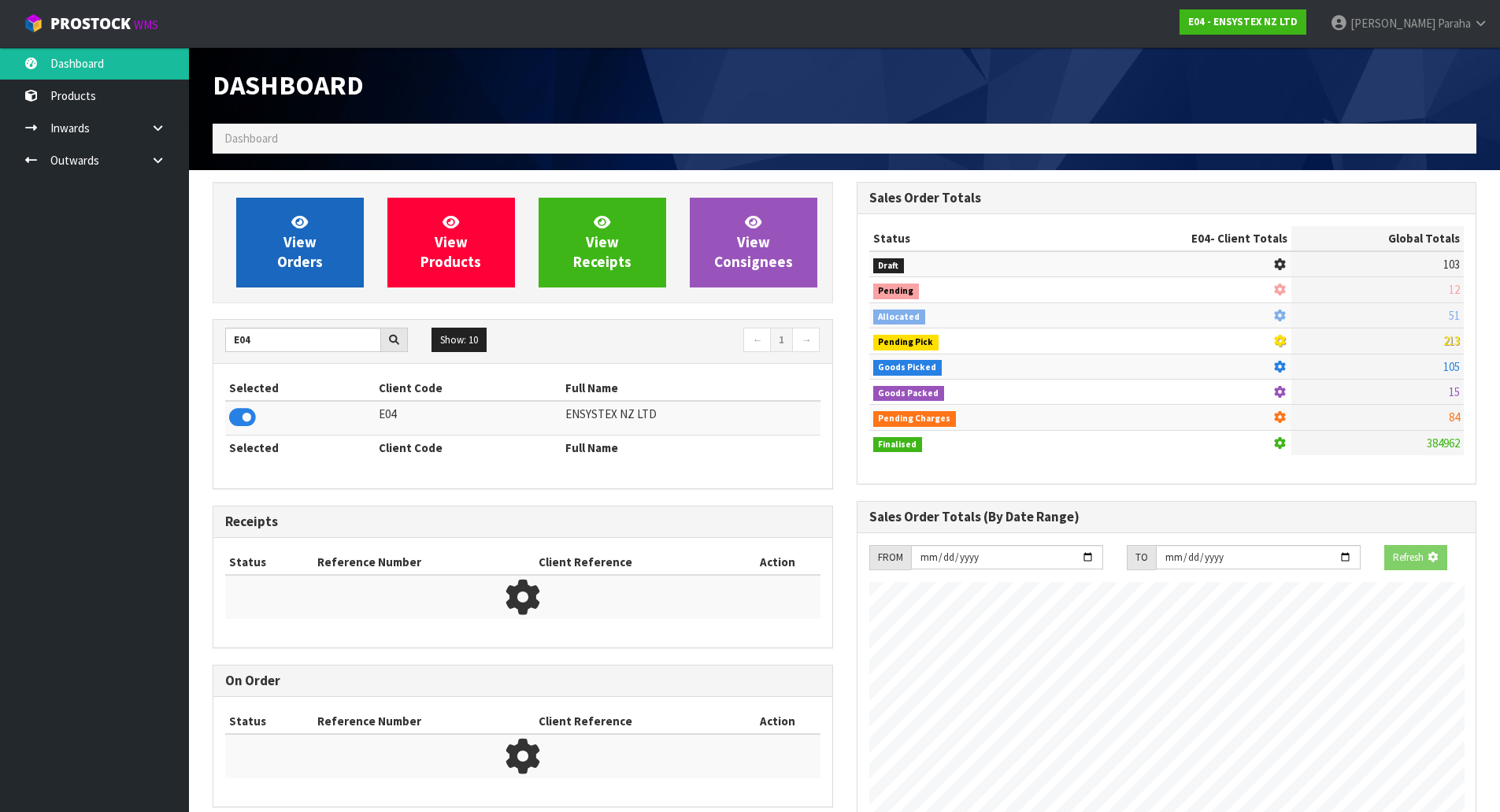
scroll to position [1193, 644]
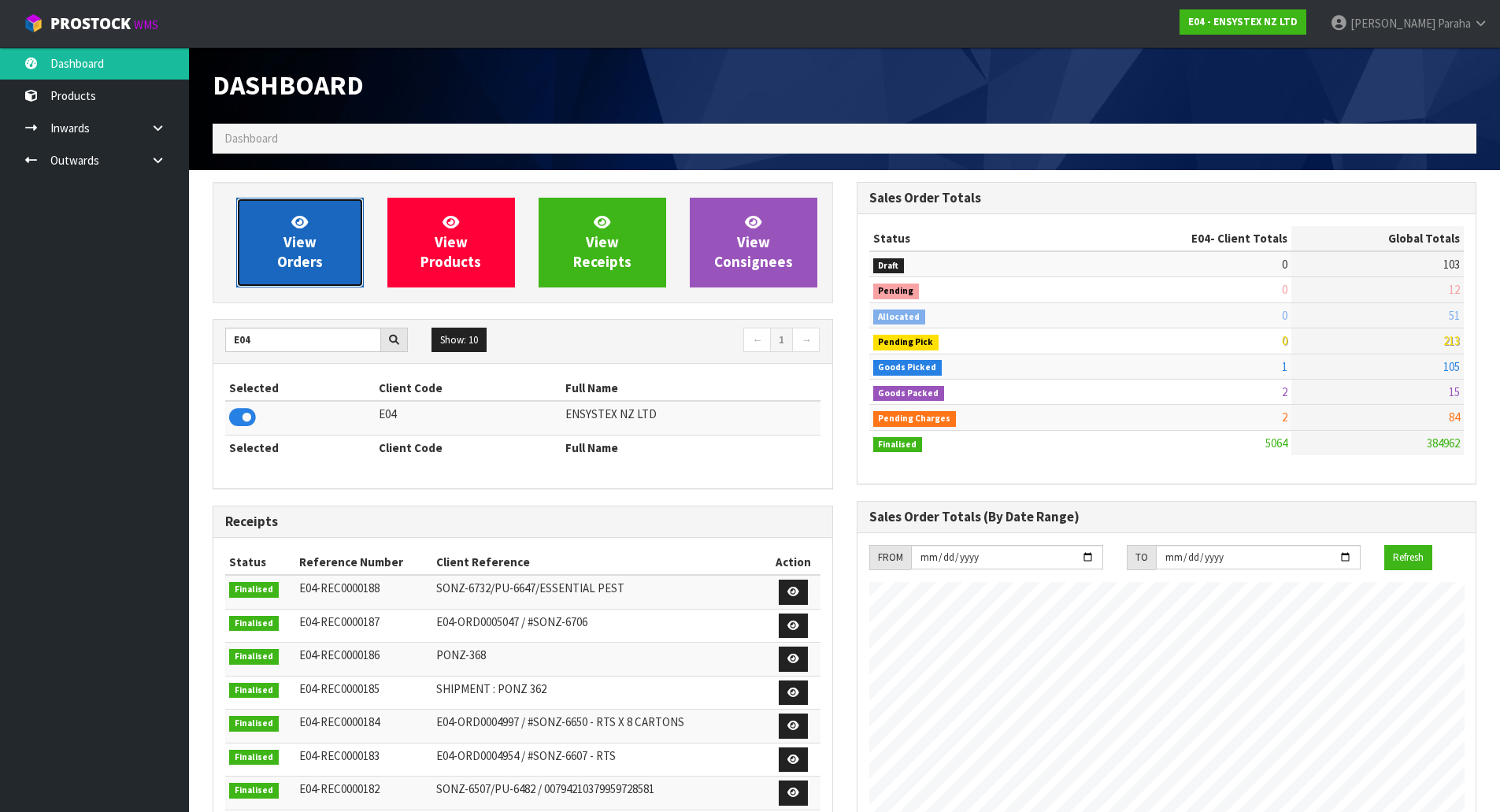
click at [285, 229] on link "View Orders" at bounding box center [300, 242] width 128 height 89
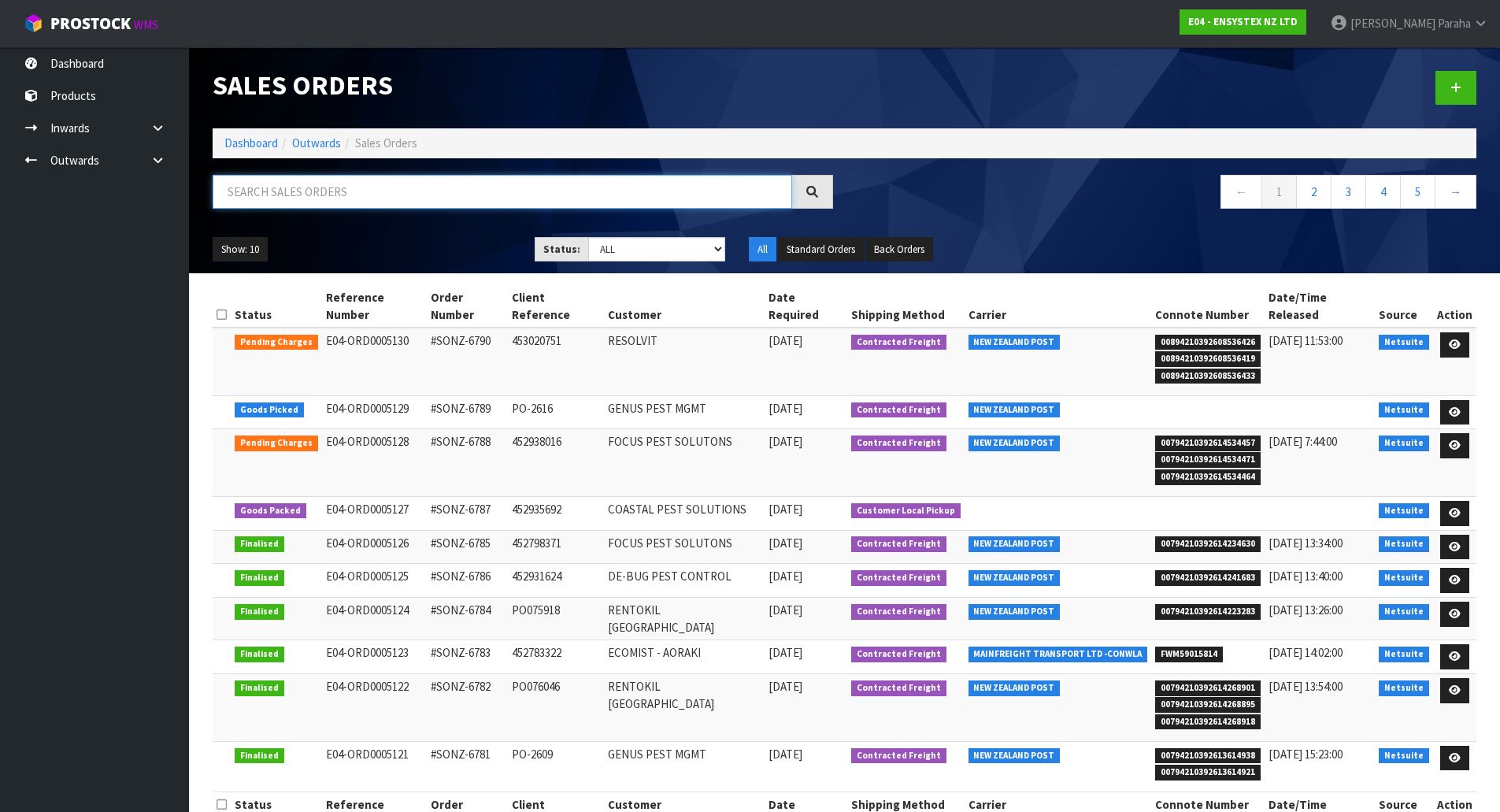
click at [298, 189] on input "text" at bounding box center [503, 192] width 580 height 34
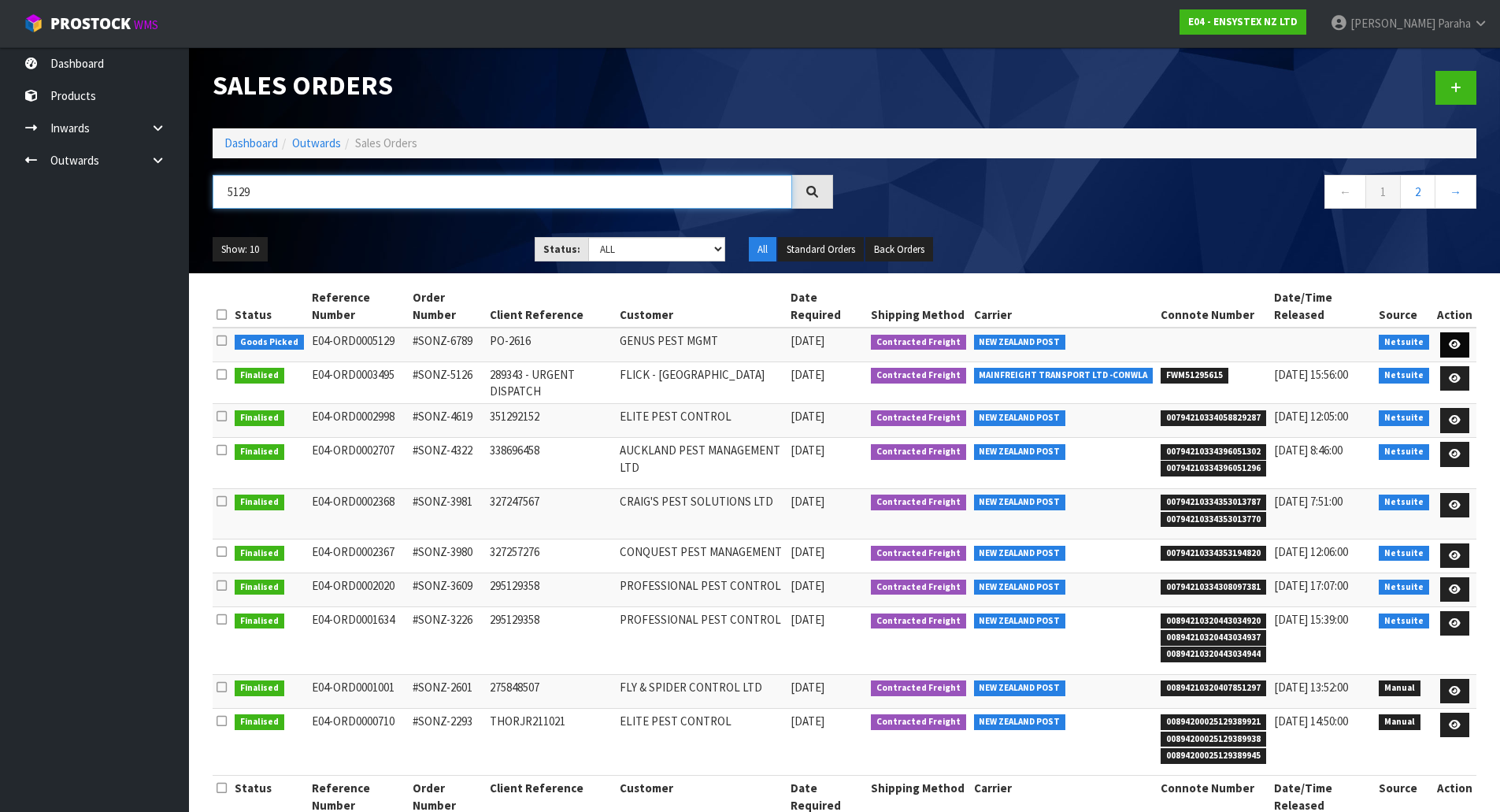
type input "5129"
click at [1458, 344] on icon at bounding box center [1455, 344] width 12 height 10
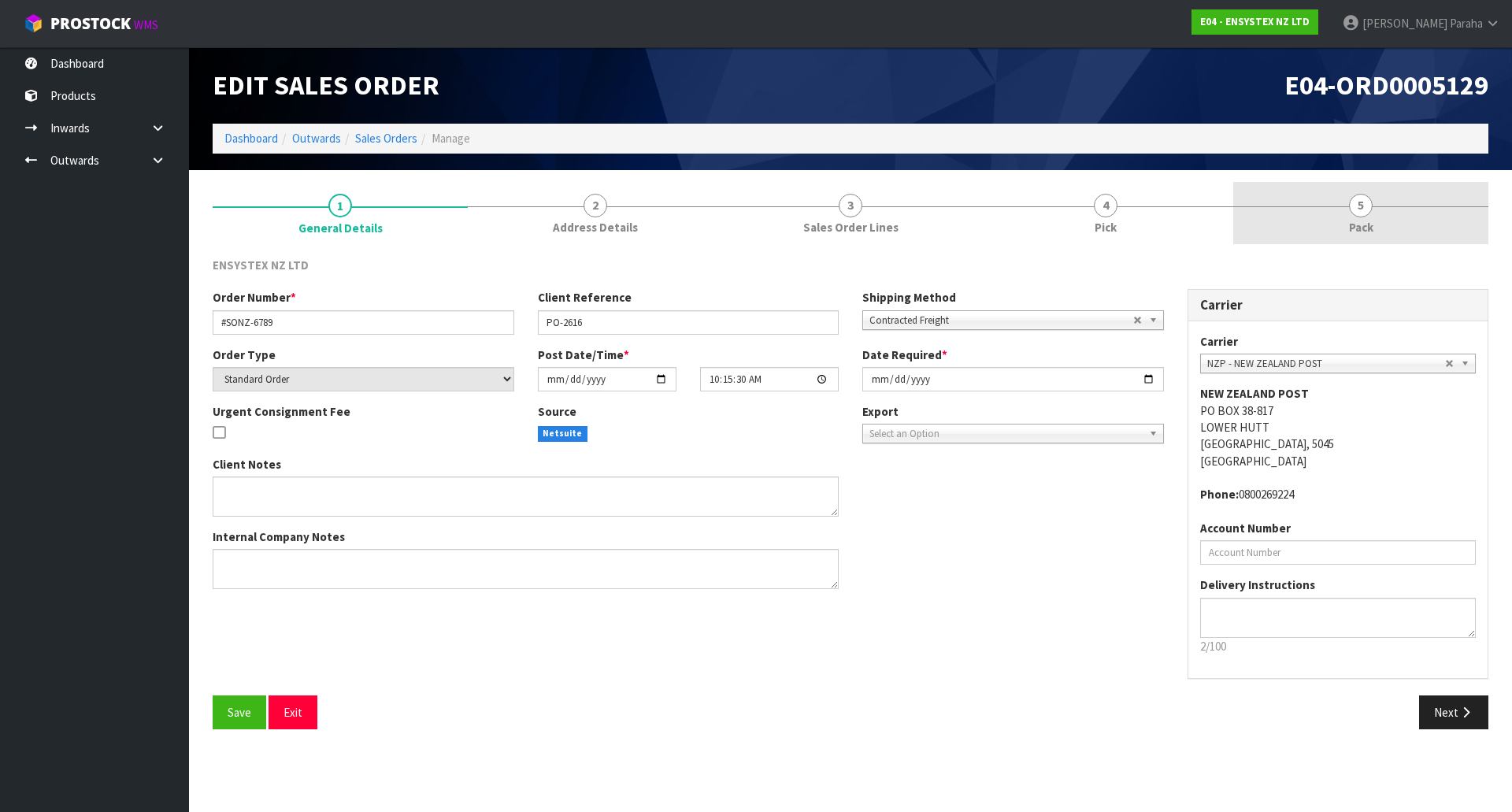
click at [1356, 217] on link "5 Pack" at bounding box center [1360, 213] width 255 height 62
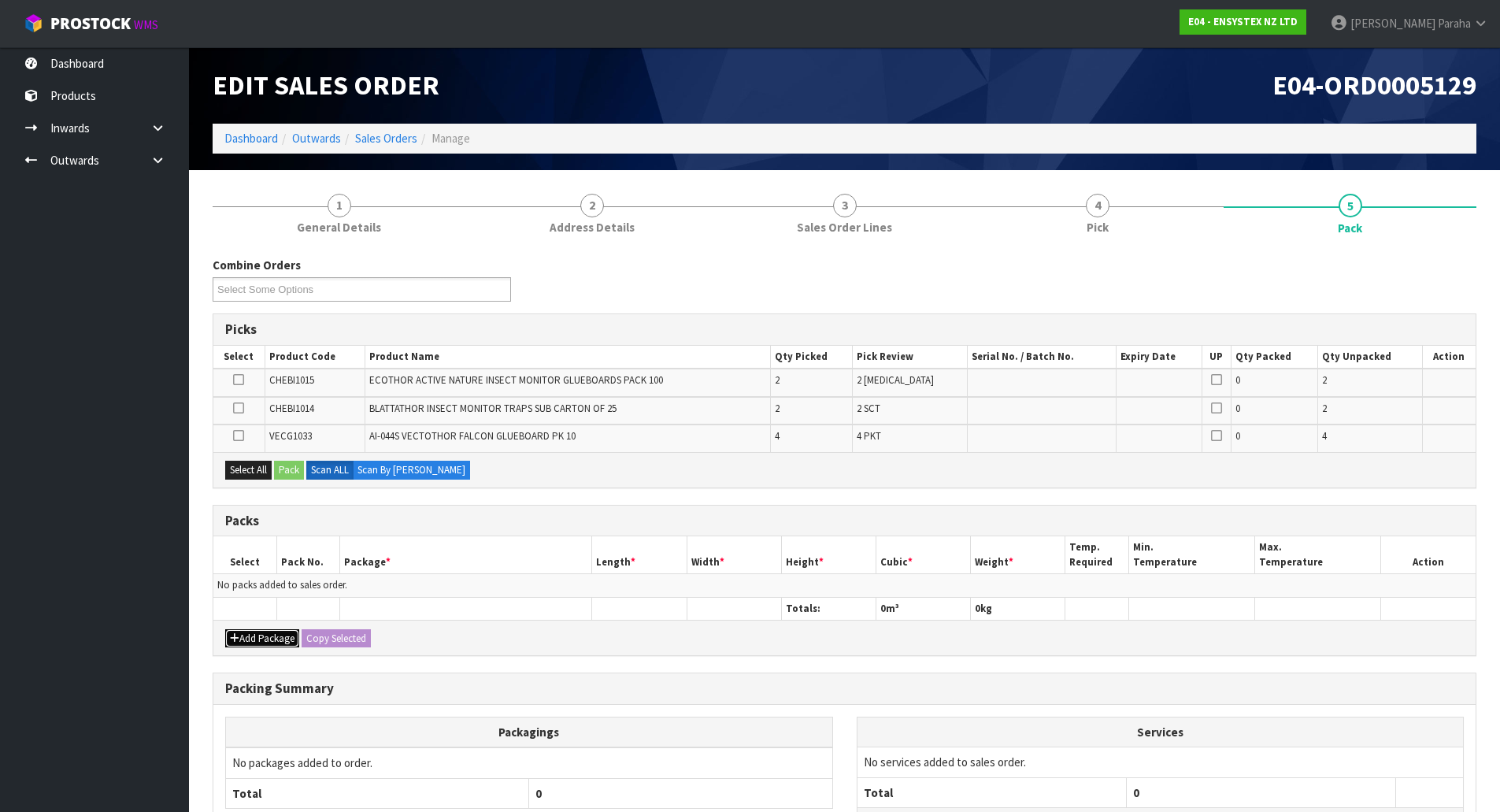
drag, startPoint x: 1503, startPoint y: 217, endPoint x: 256, endPoint y: 634, distance: 1314.9
click at [256, 634] on button "Add Package" at bounding box center [262, 639] width 74 height 19
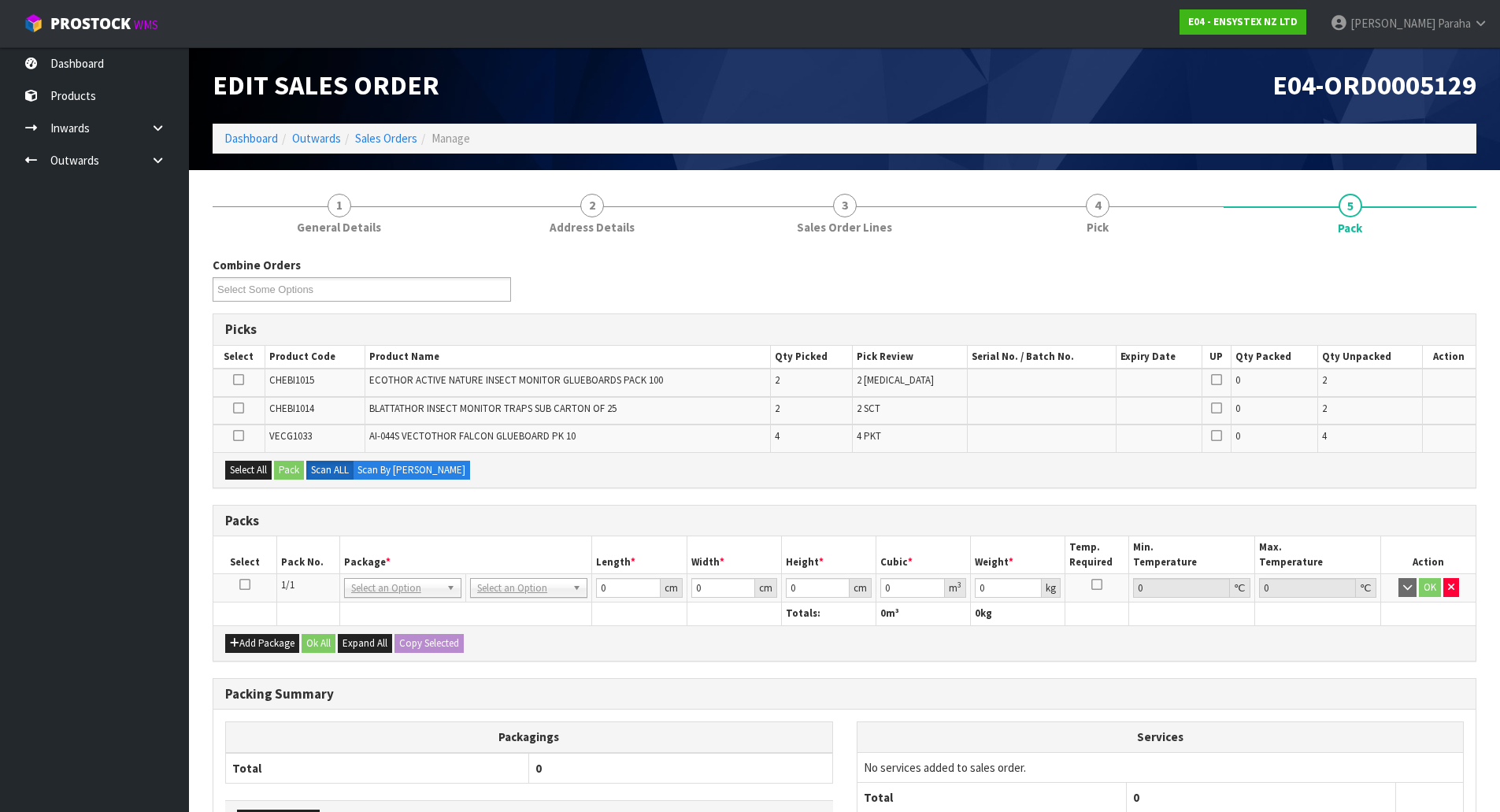
click at [243, 584] on icon at bounding box center [245, 584] width 11 height 1
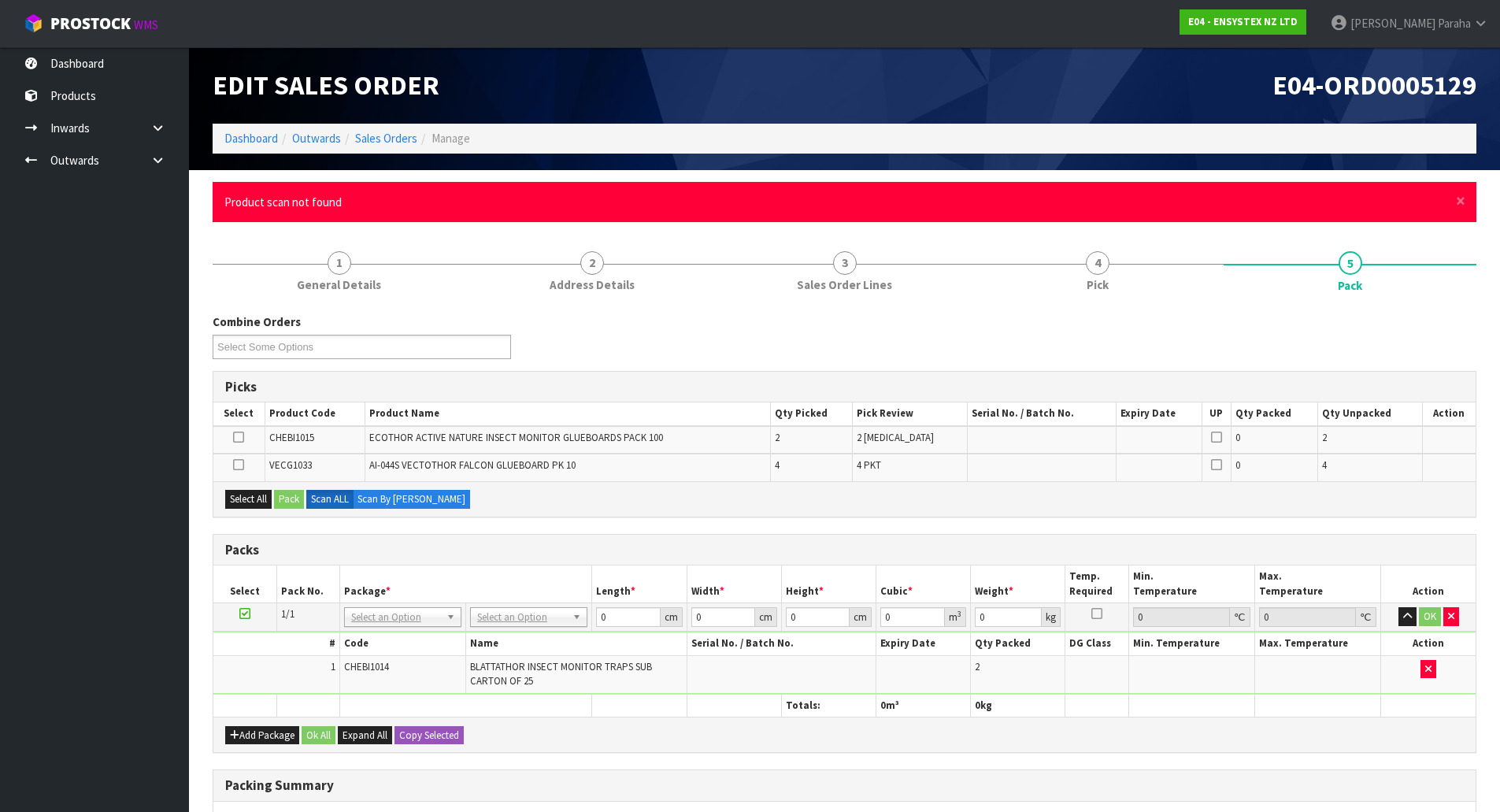
click at [1468, 204] on div "× Close Product scan not found" at bounding box center [844, 201] width 1264 height 40
click at [1464, 205] on span "×" at bounding box center [1460, 200] width 9 height 22
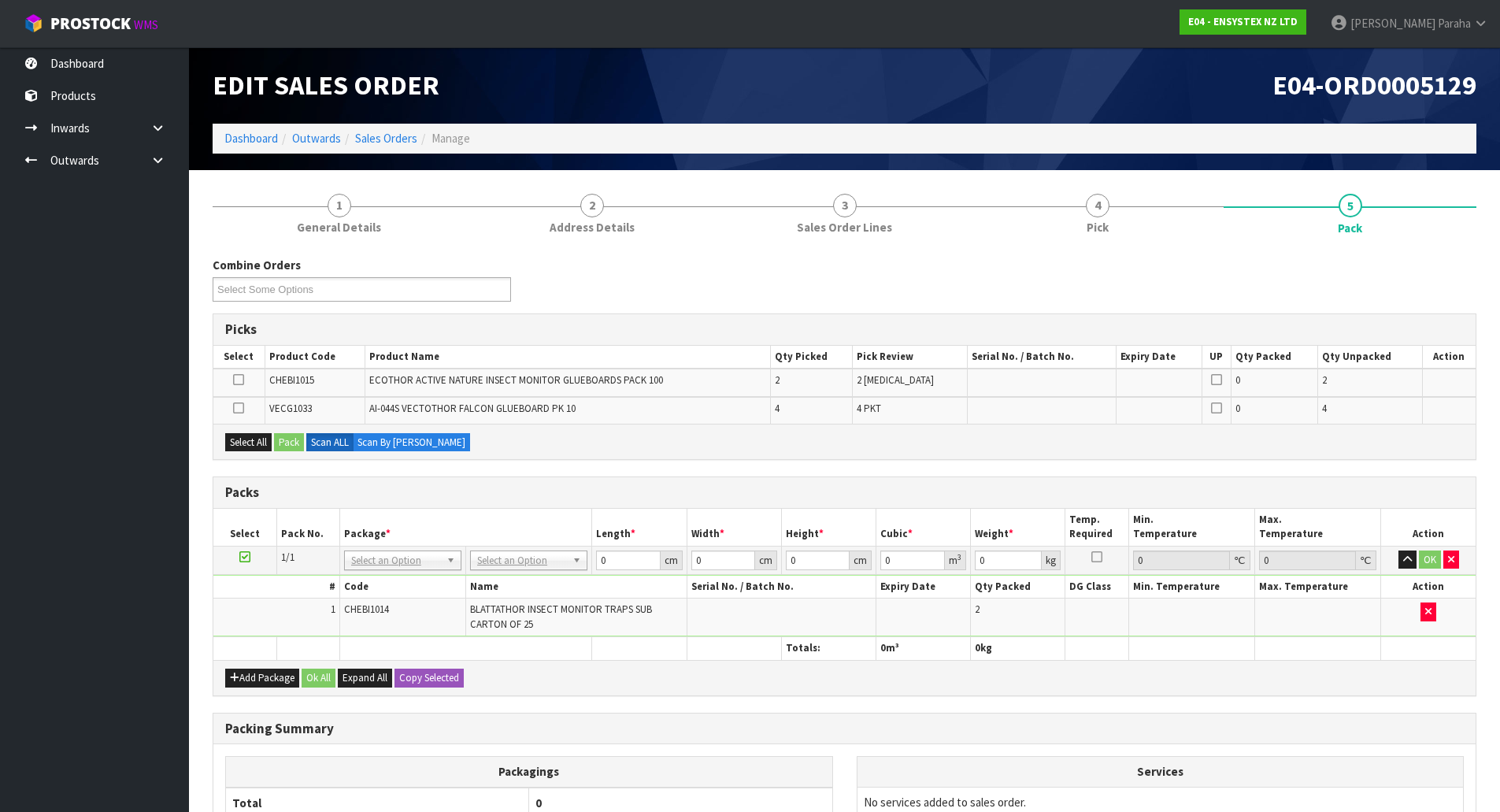
click at [238, 379] on icon at bounding box center [239, 379] width 11 height 1
click at [0, 0] on input "checkbox" at bounding box center [0, 0] width 0 height 0
click at [291, 441] on button "Pack" at bounding box center [289, 442] width 30 height 19
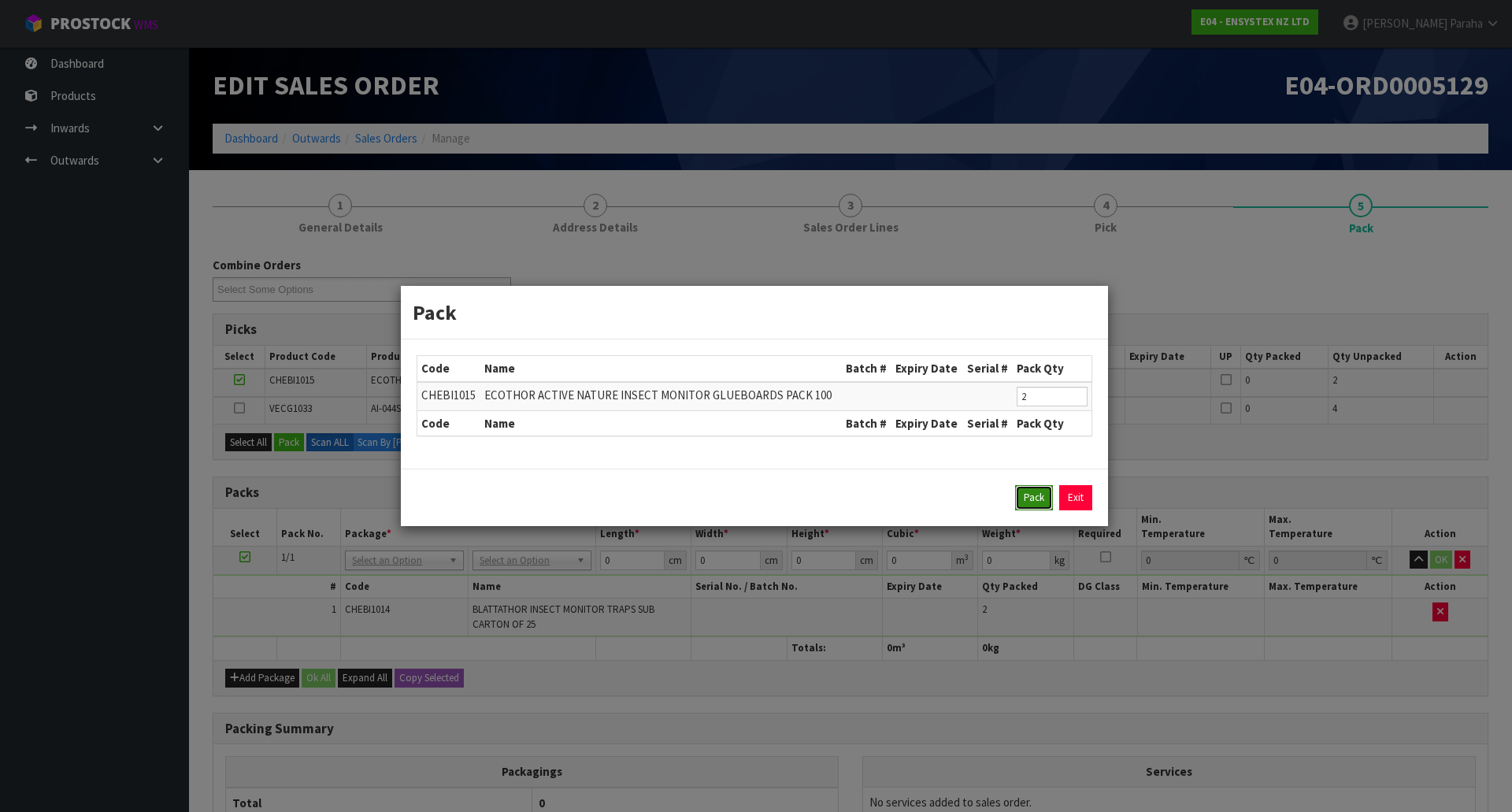
click at [1024, 505] on button "Pack" at bounding box center [1035, 497] width 38 height 25
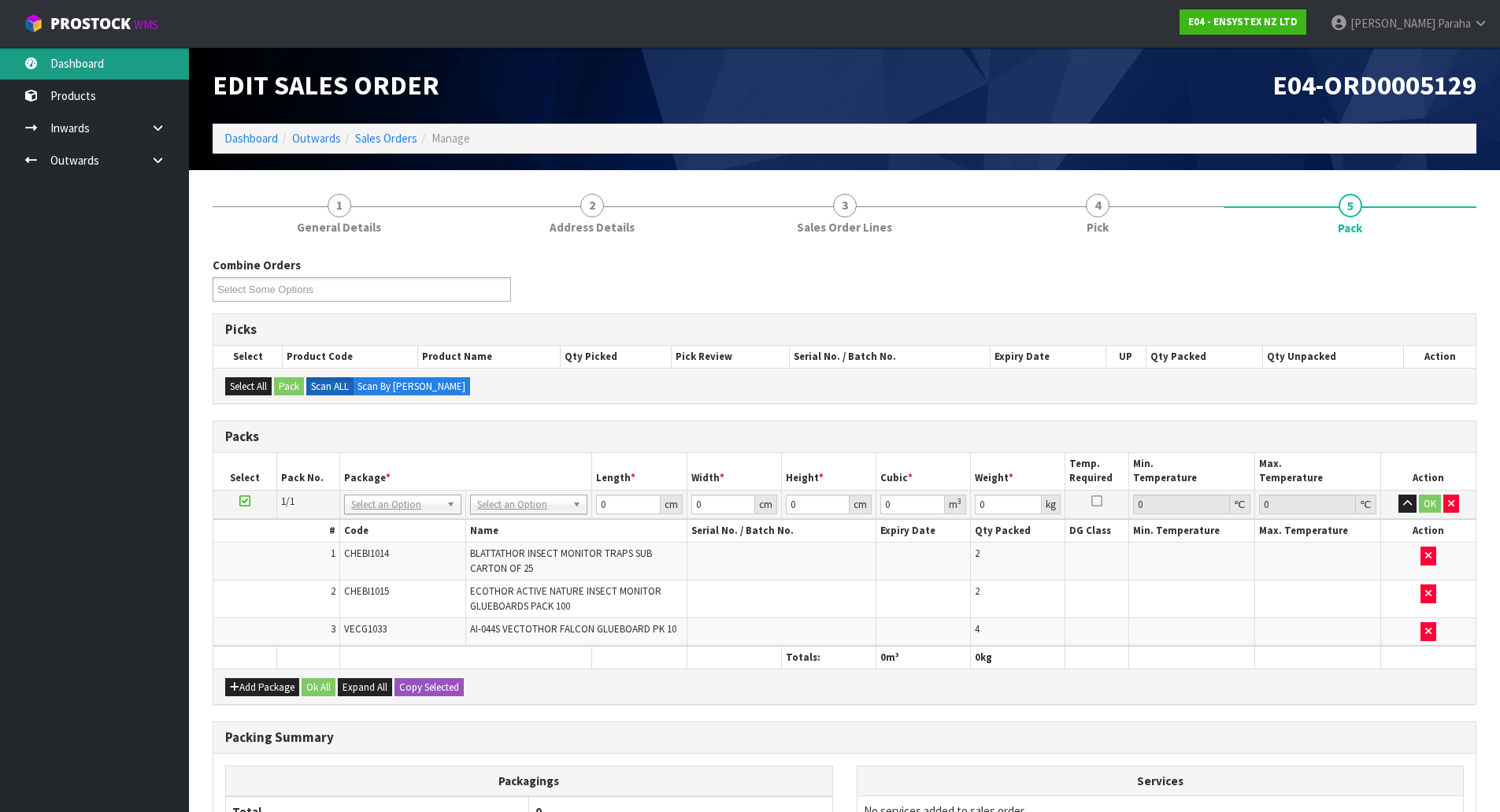
click at [146, 66] on link "Dashboard" at bounding box center [94, 63] width 189 height 32
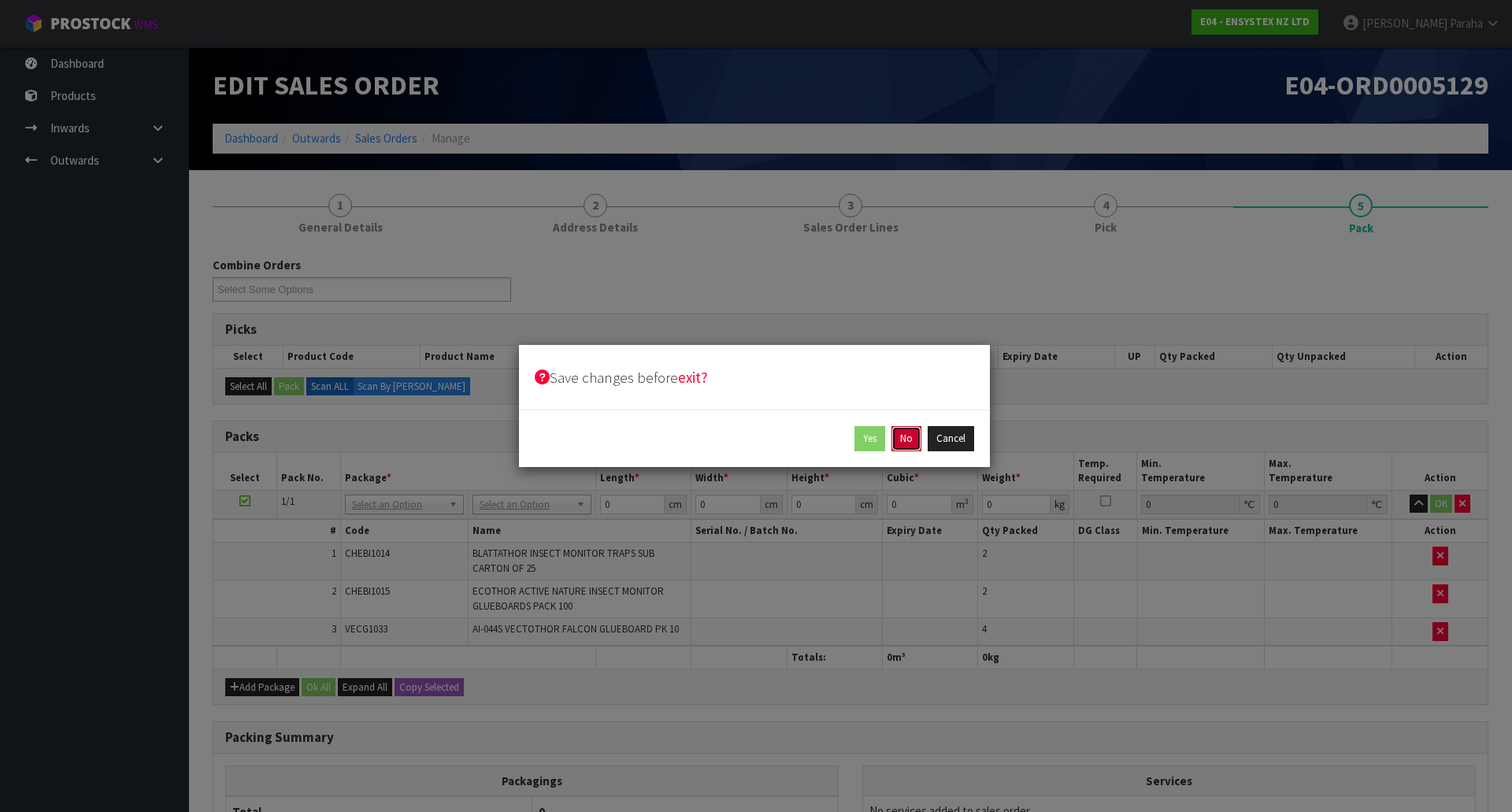
click at [906, 438] on button "No" at bounding box center [907, 438] width 30 height 25
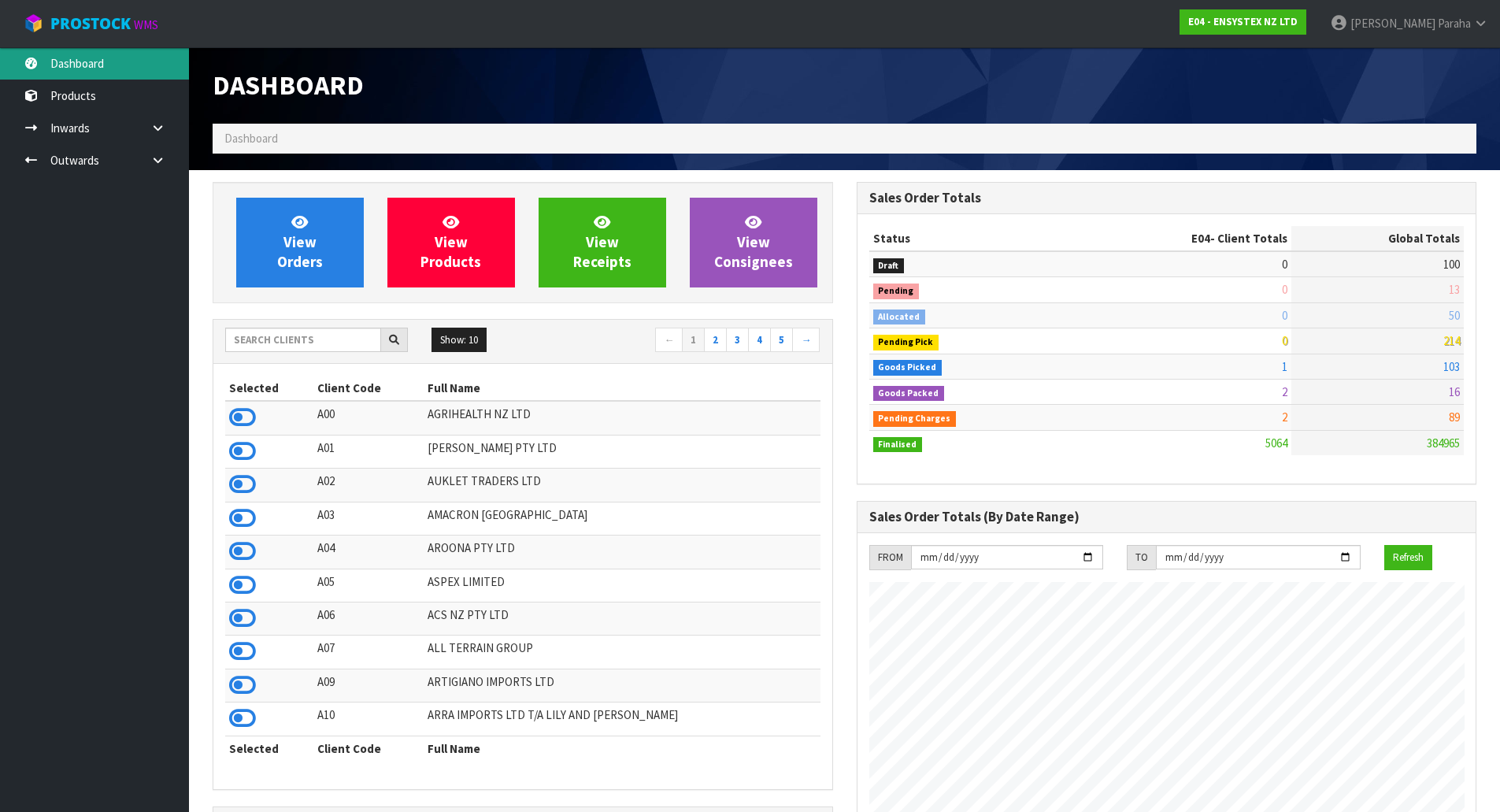
scroll to position [1193, 644]
click at [298, 350] on input "text" at bounding box center [303, 340] width 156 height 24
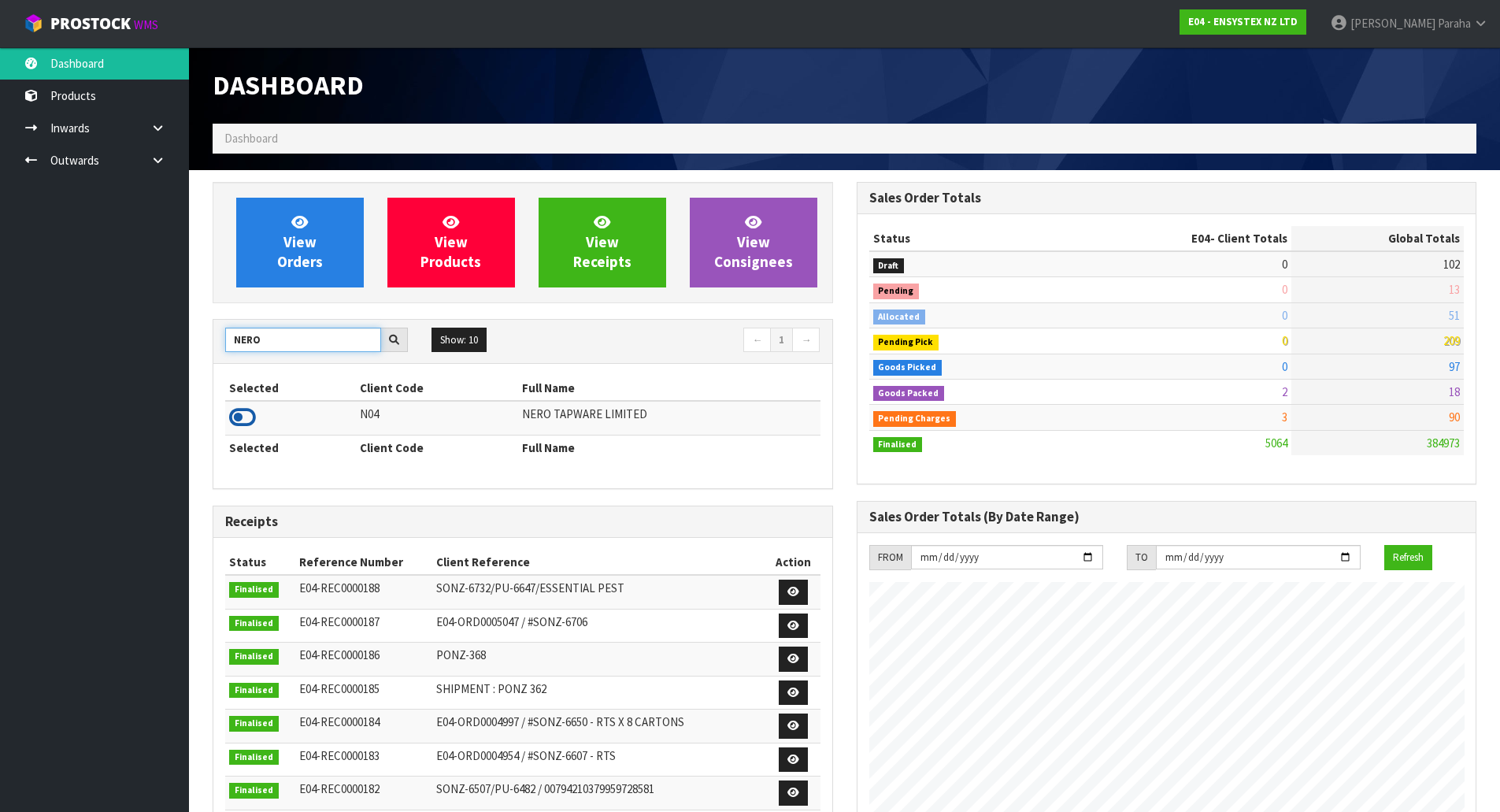
type input "NERO"
click at [247, 417] on icon at bounding box center [242, 417] width 26 height 24
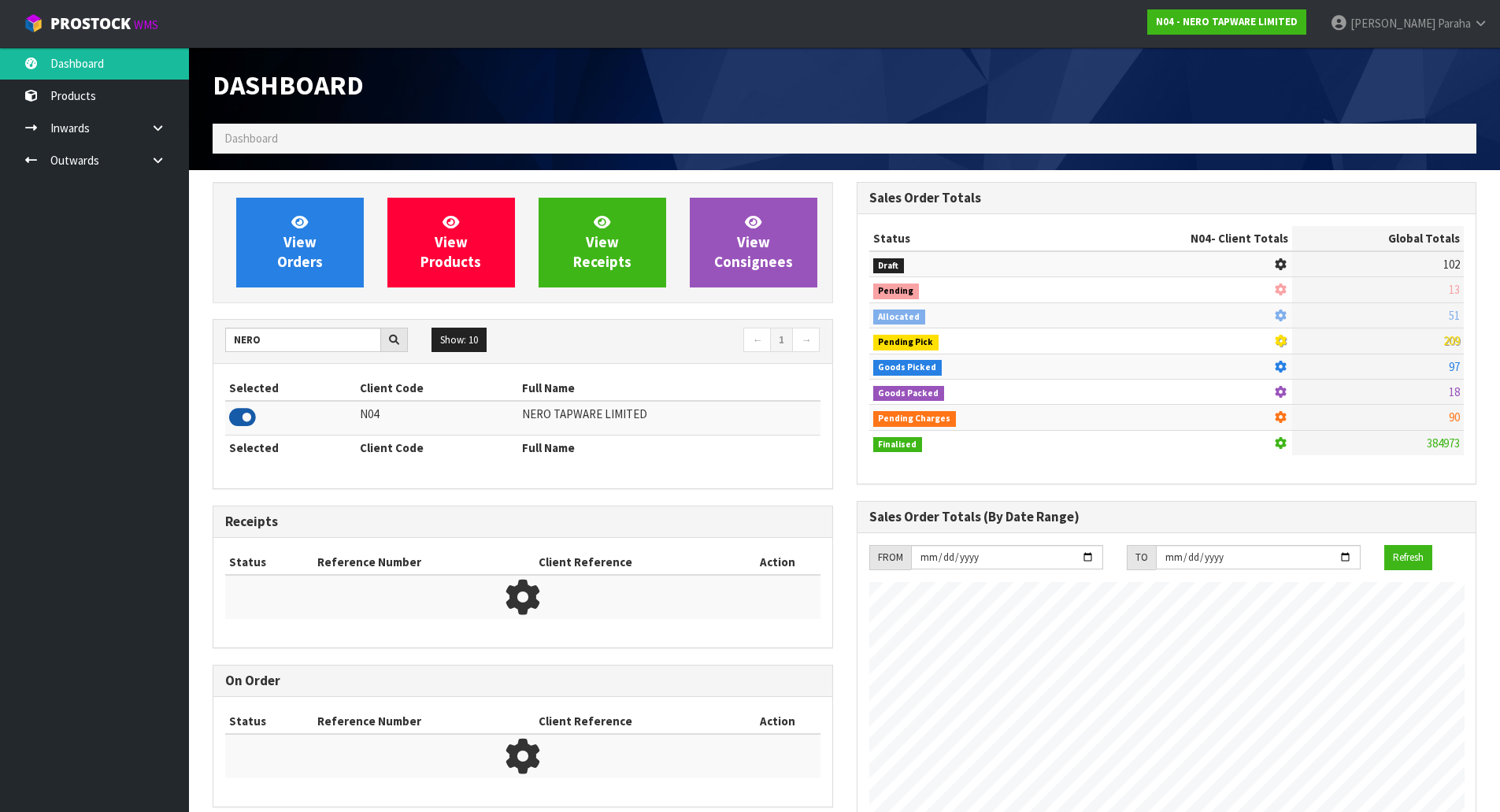
scroll to position [1227, 644]
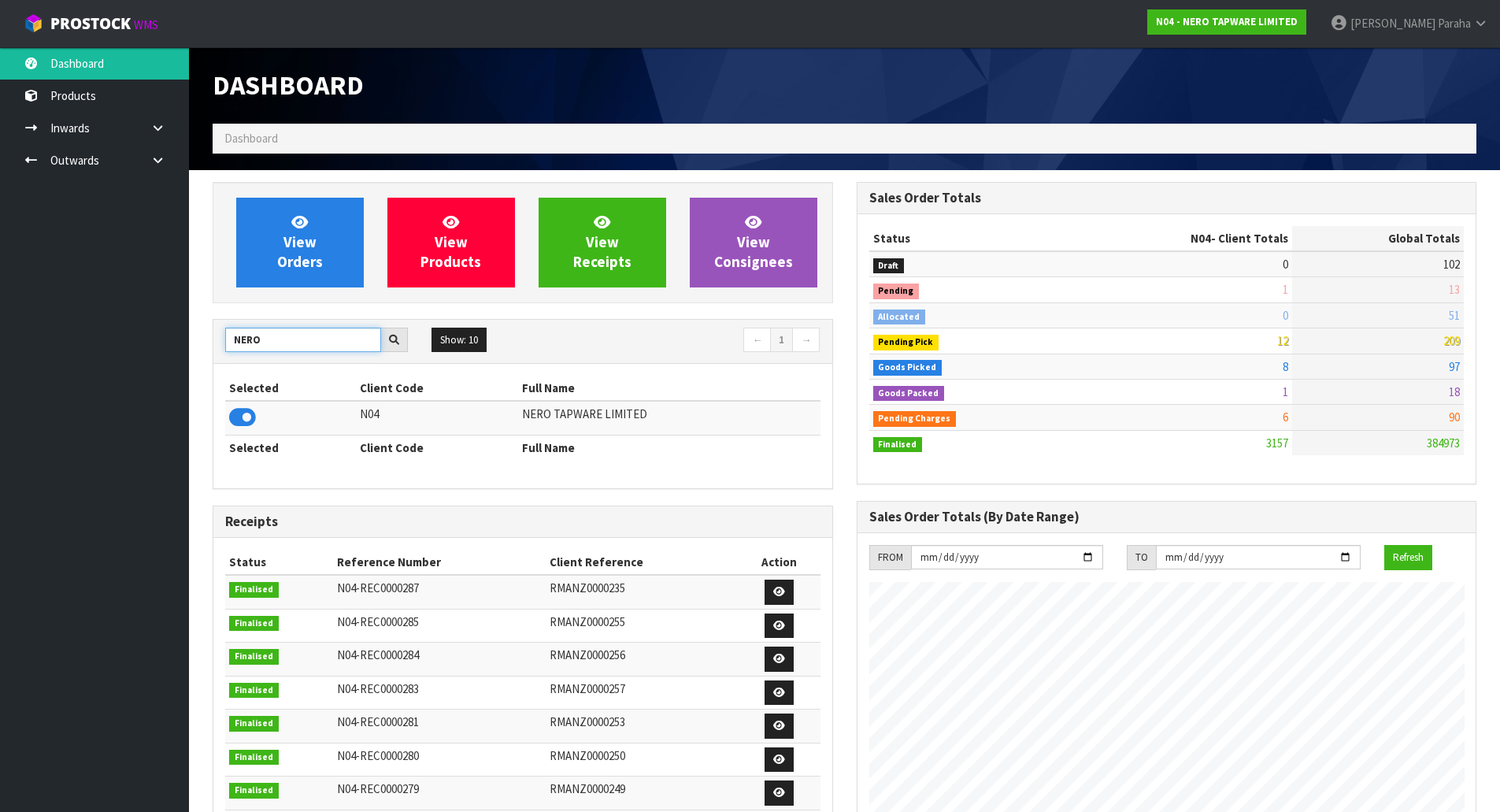
drag, startPoint x: 262, startPoint y: 344, endPoint x: 179, endPoint y: 362, distance: 84.9
click at [179, 362] on body "Toggle navigation ProStock WMS N04 - NERO TAPWARE LIMITED [PERSON_NAME] Logout …" at bounding box center [750, 406] width 1500 height 812
type input "A04"
click at [250, 416] on icon at bounding box center [242, 417] width 26 height 24
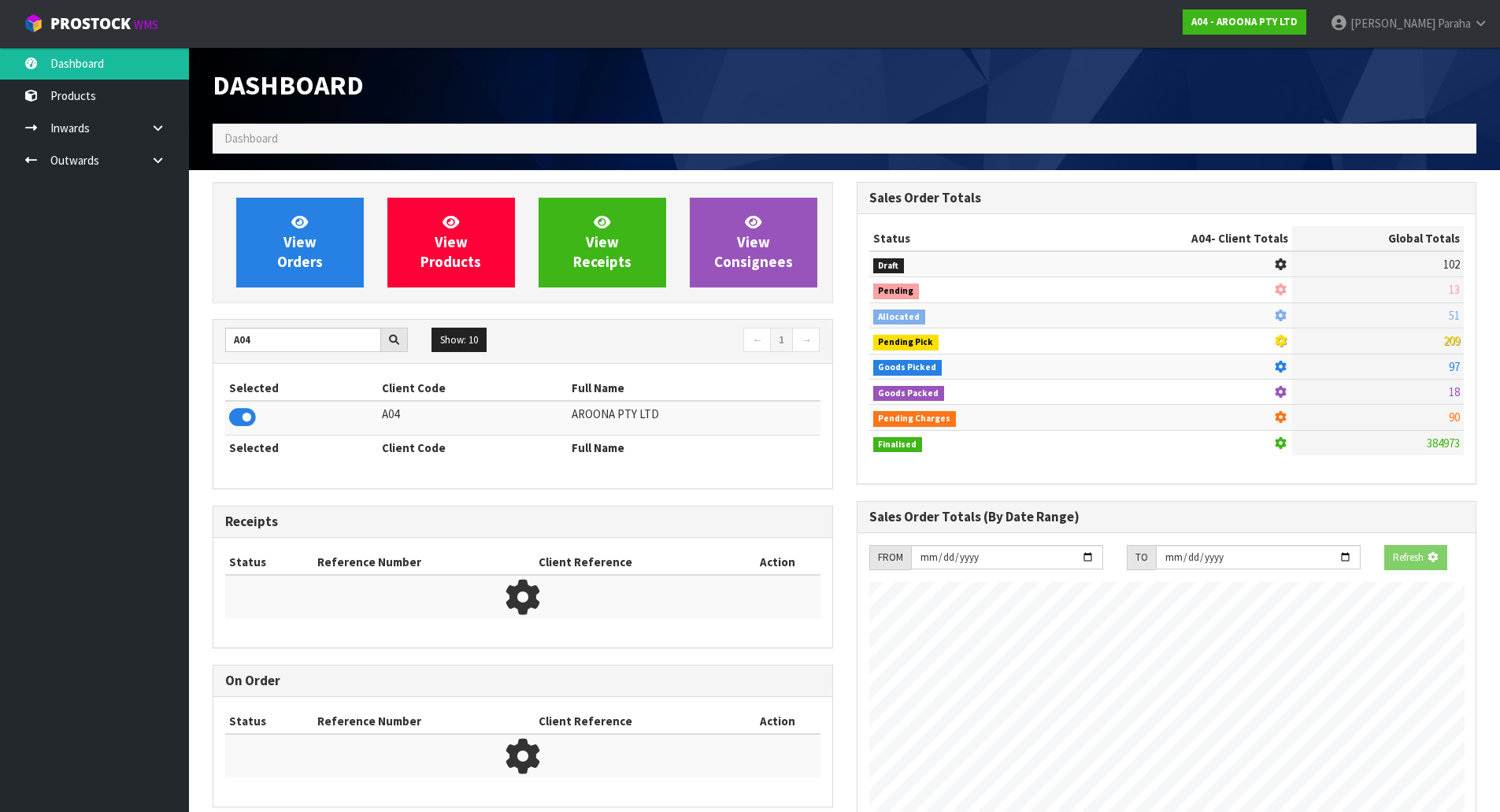
scroll to position [981, 644]
click at [314, 267] on span "View Orders" at bounding box center [300, 242] width 46 height 59
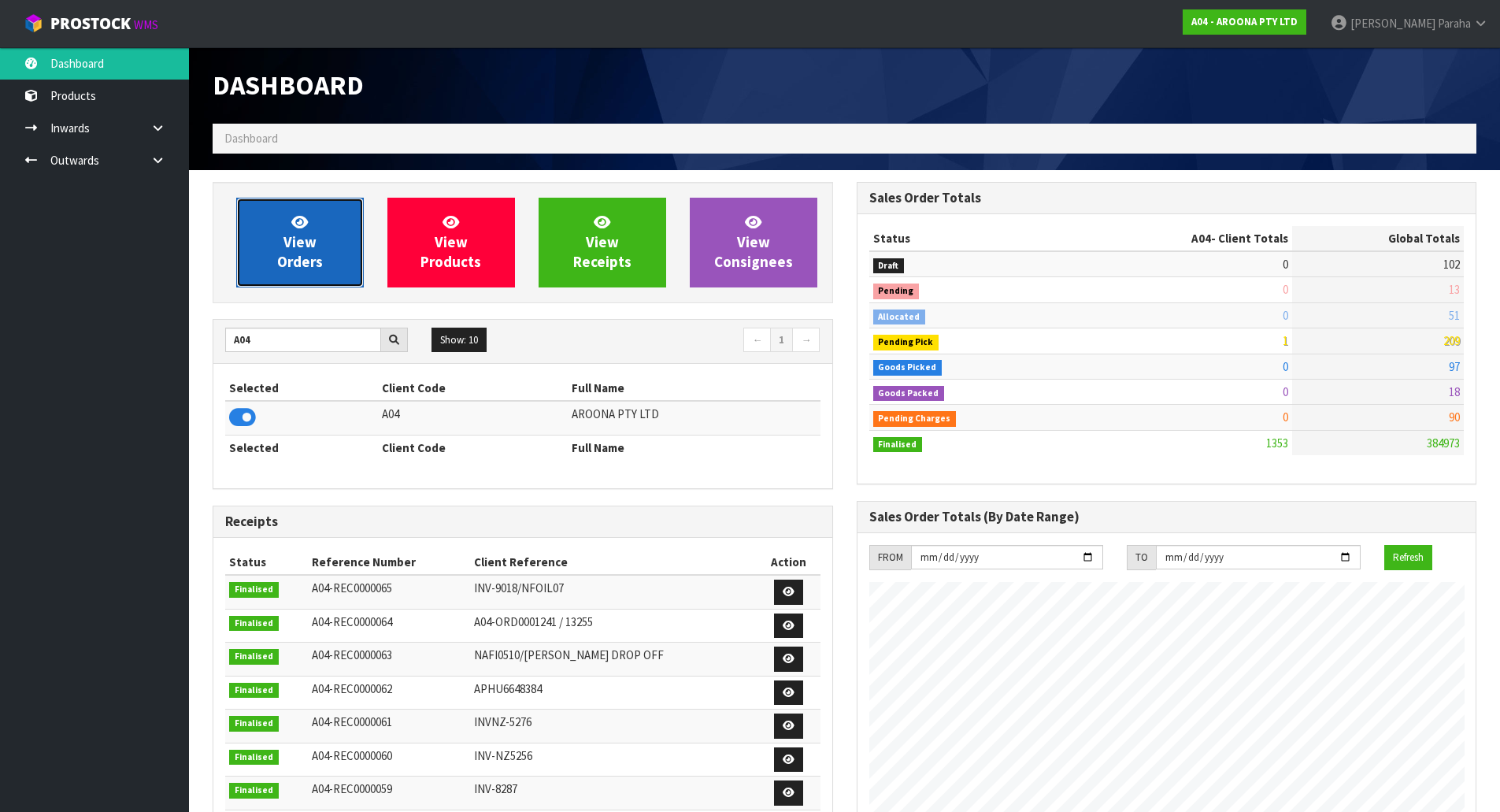
scroll to position [1014, 644]
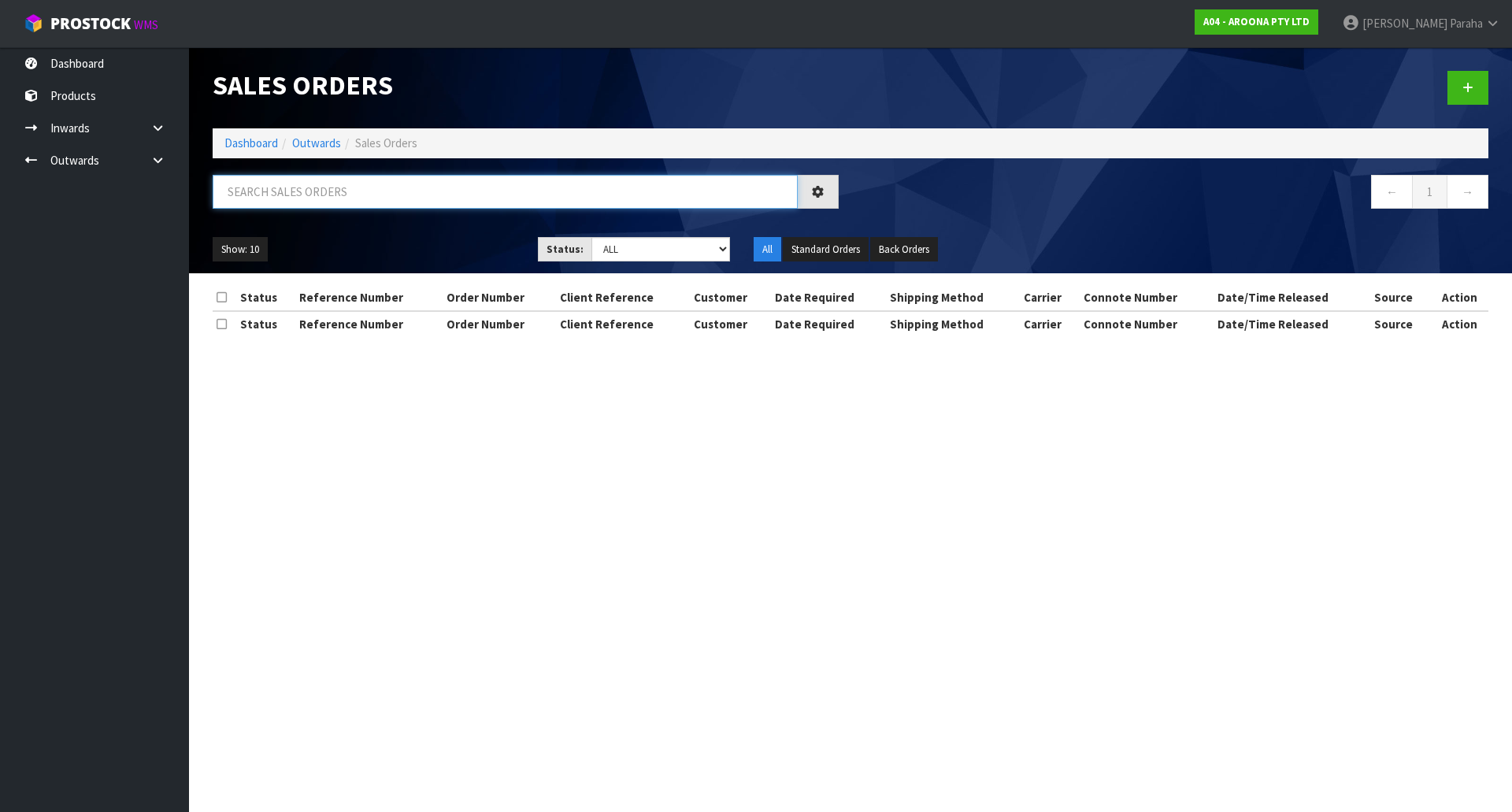
click at [297, 198] on input "text" at bounding box center [506, 192] width 586 height 34
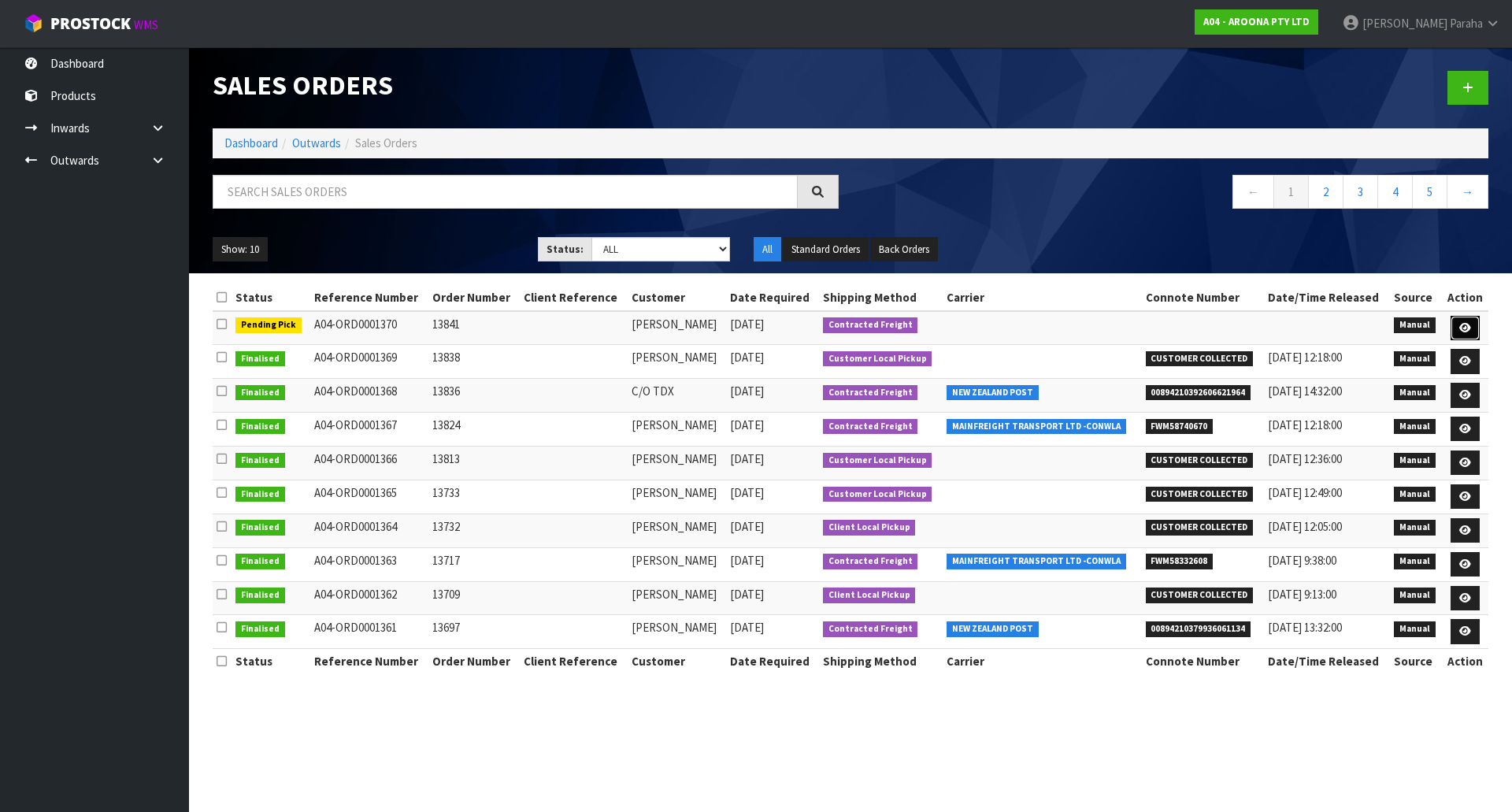
click at [1469, 330] on icon at bounding box center [1465, 327] width 12 height 10
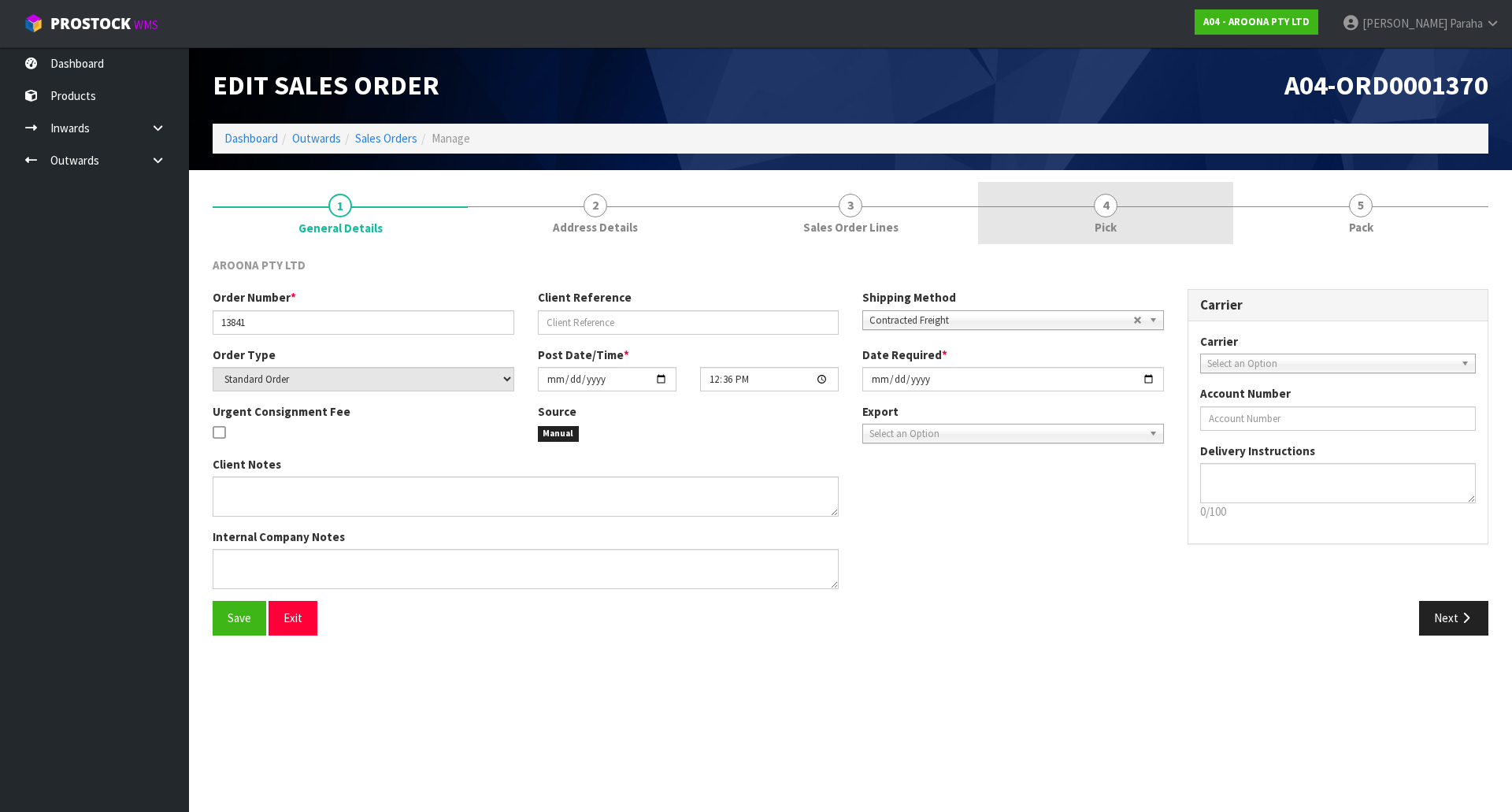
click at [1110, 200] on span "4" at bounding box center [1105, 205] width 24 height 24
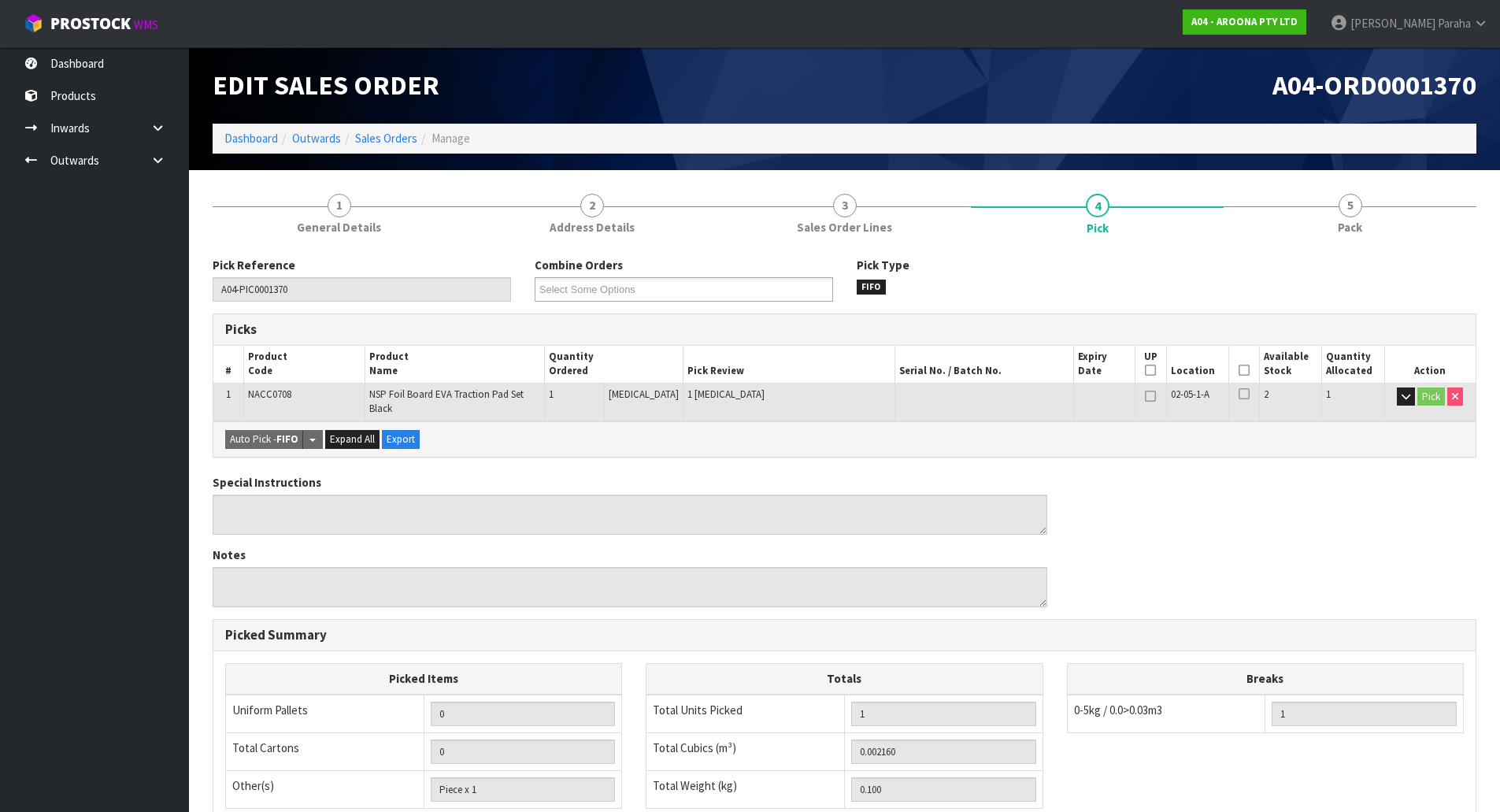
click at [1238, 371] on icon at bounding box center [1244, 370] width 11 height 1
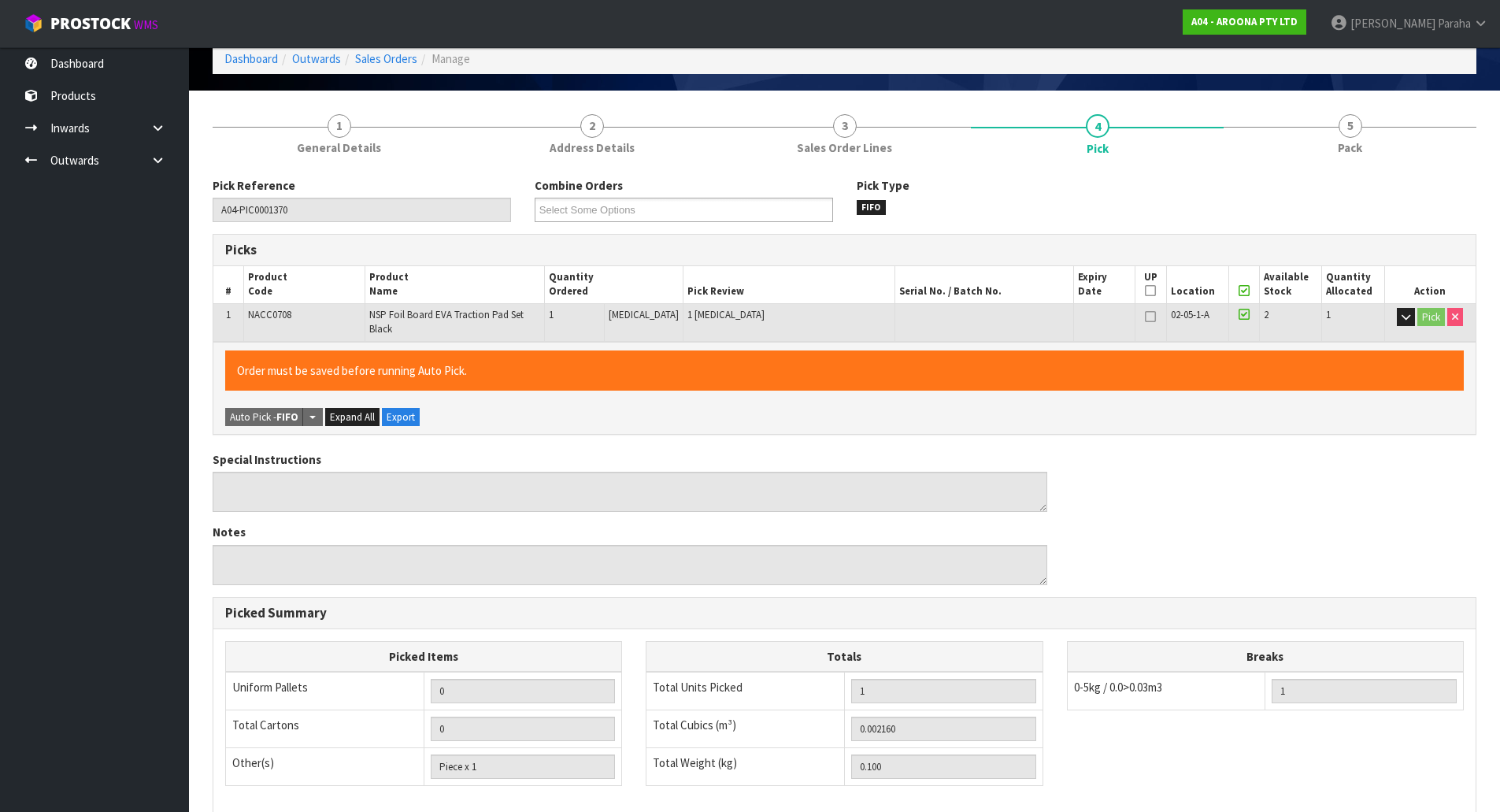
scroll to position [288, 0]
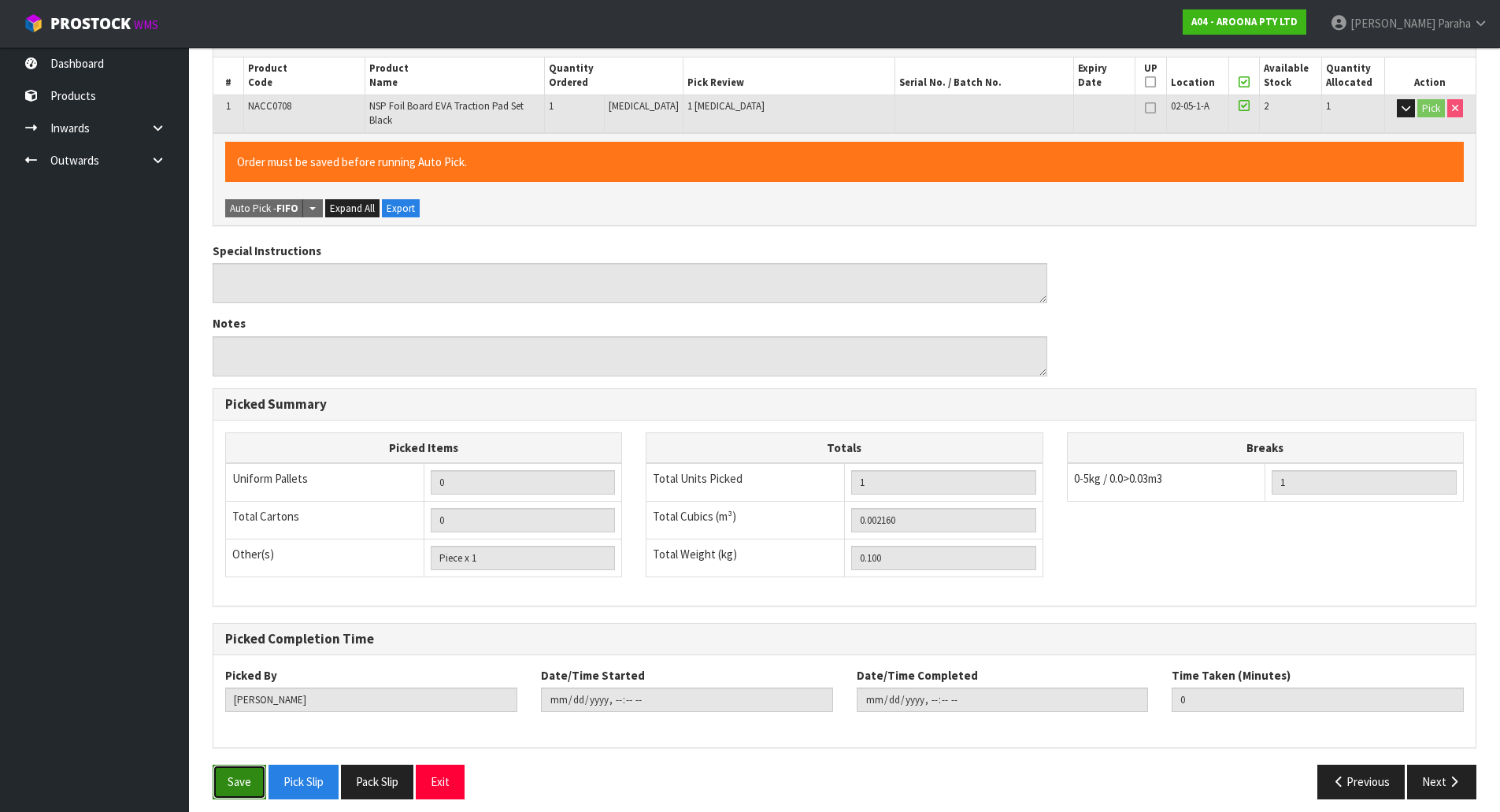
click at [249, 767] on button "Save" at bounding box center [239, 781] width 54 height 34
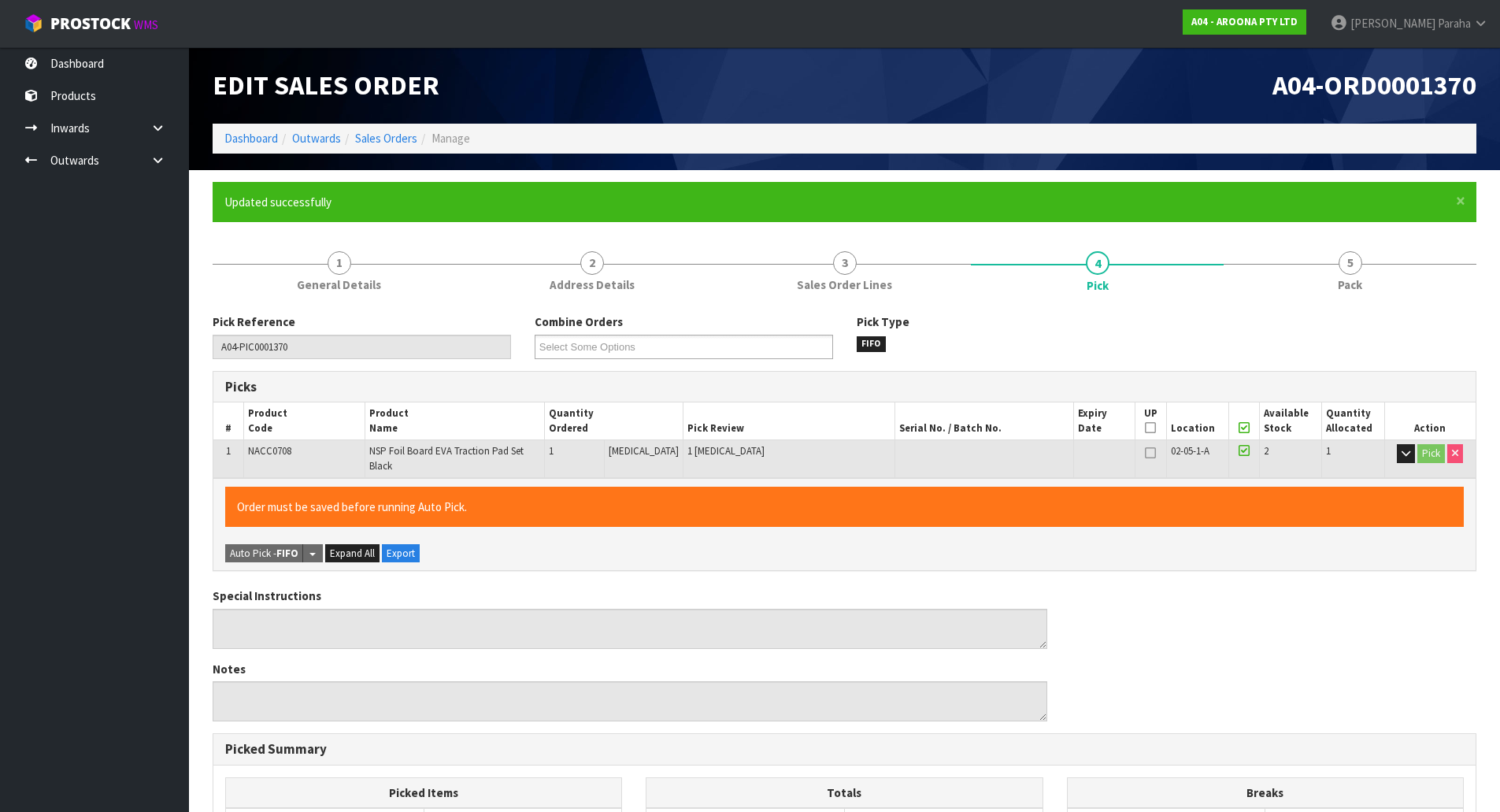
type input "[PERSON_NAME]"
type input "[DATE]T13:02:18"
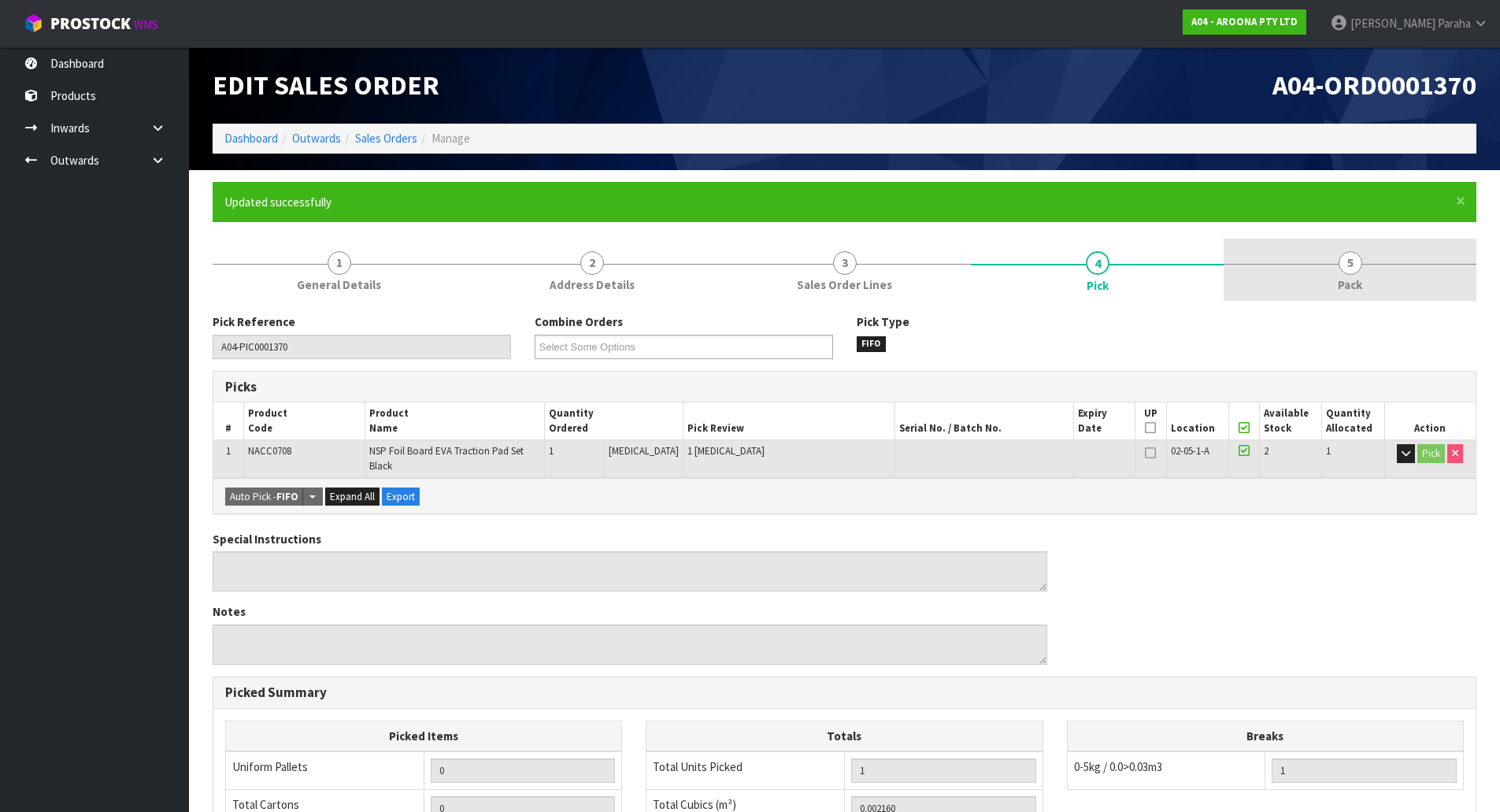
click at [1339, 268] on link "5 Pack" at bounding box center [1349, 270] width 253 height 62
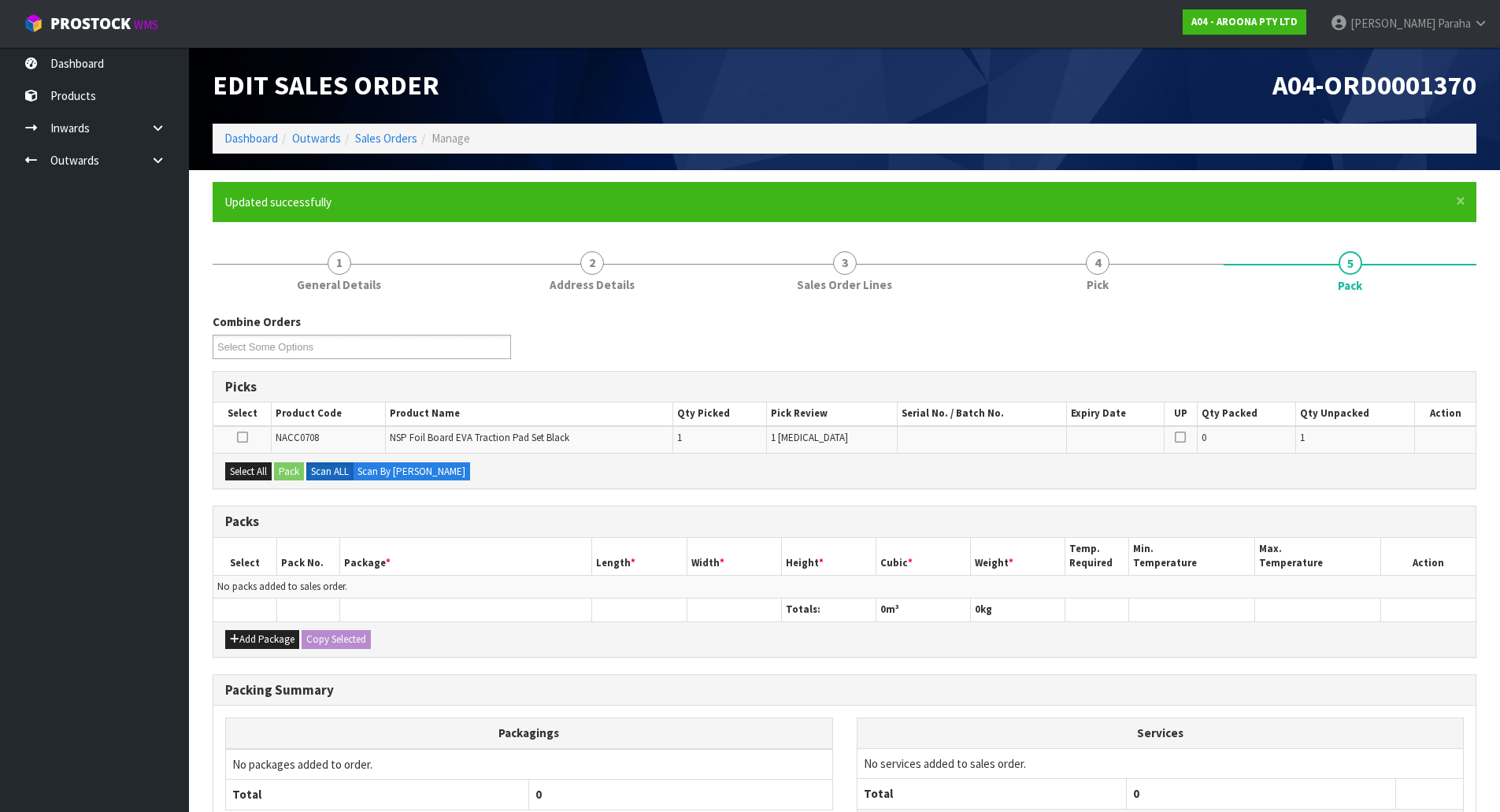
click at [1261, 331] on div "Combine Orders A04-ORD0001370 Select Some Options" at bounding box center [844, 342] width 1287 height 56
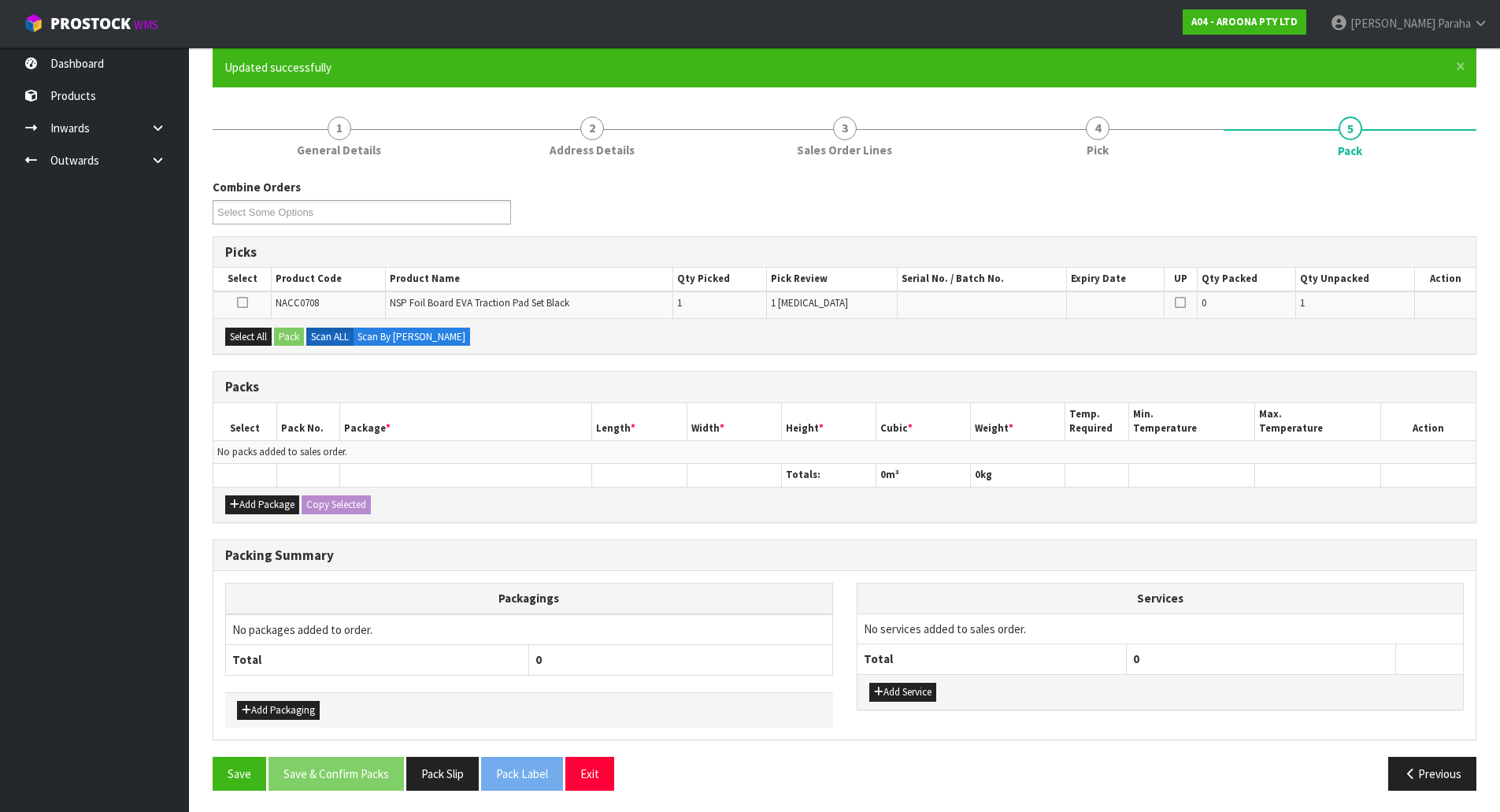
scroll to position [137, 0]
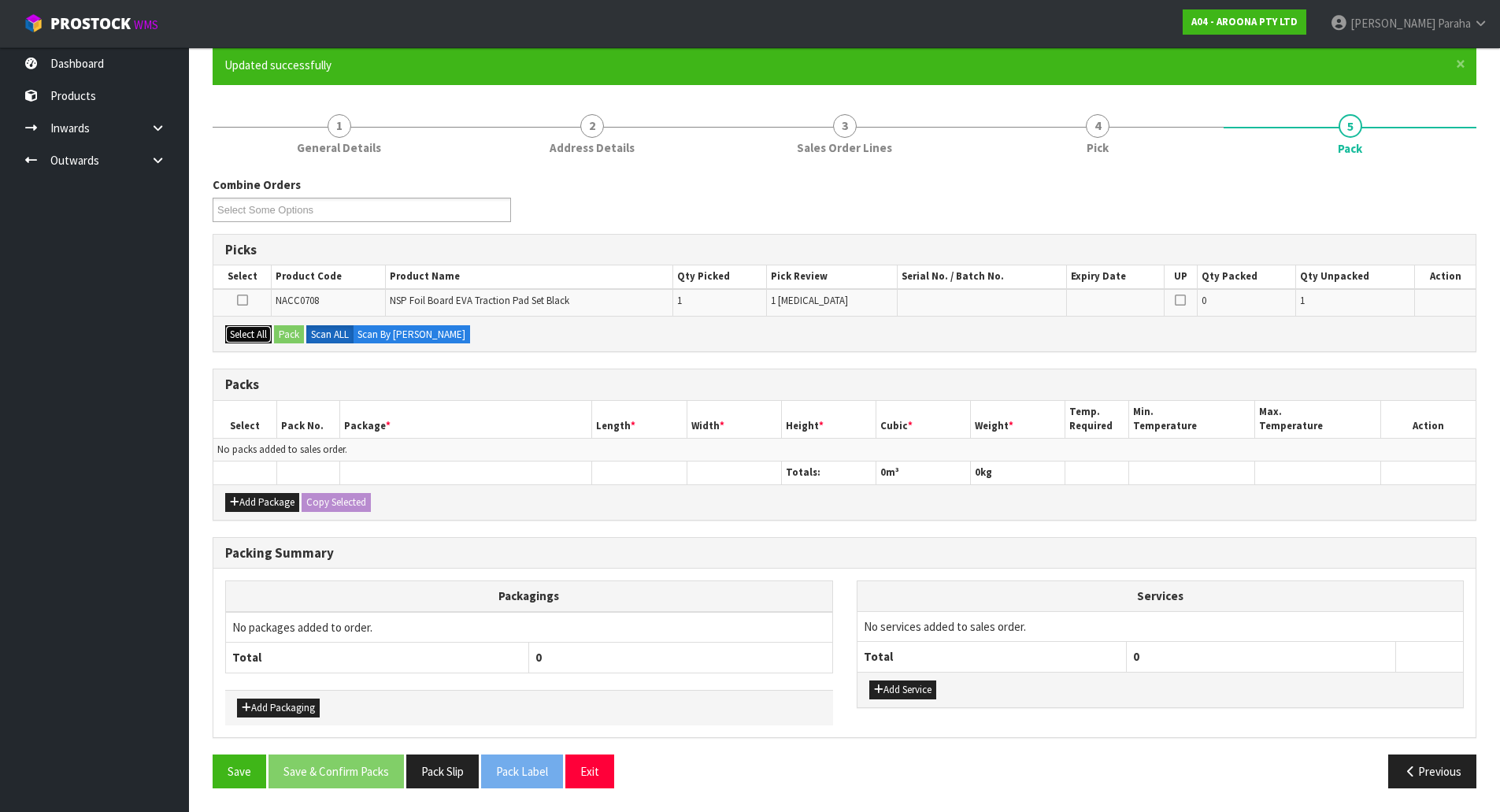
drag, startPoint x: 248, startPoint y: 329, endPoint x: 274, endPoint y: 335, distance: 26.7
click at [248, 329] on button "Select All" at bounding box center [247, 335] width 46 height 19
click at [282, 333] on button "Pack" at bounding box center [289, 335] width 30 height 19
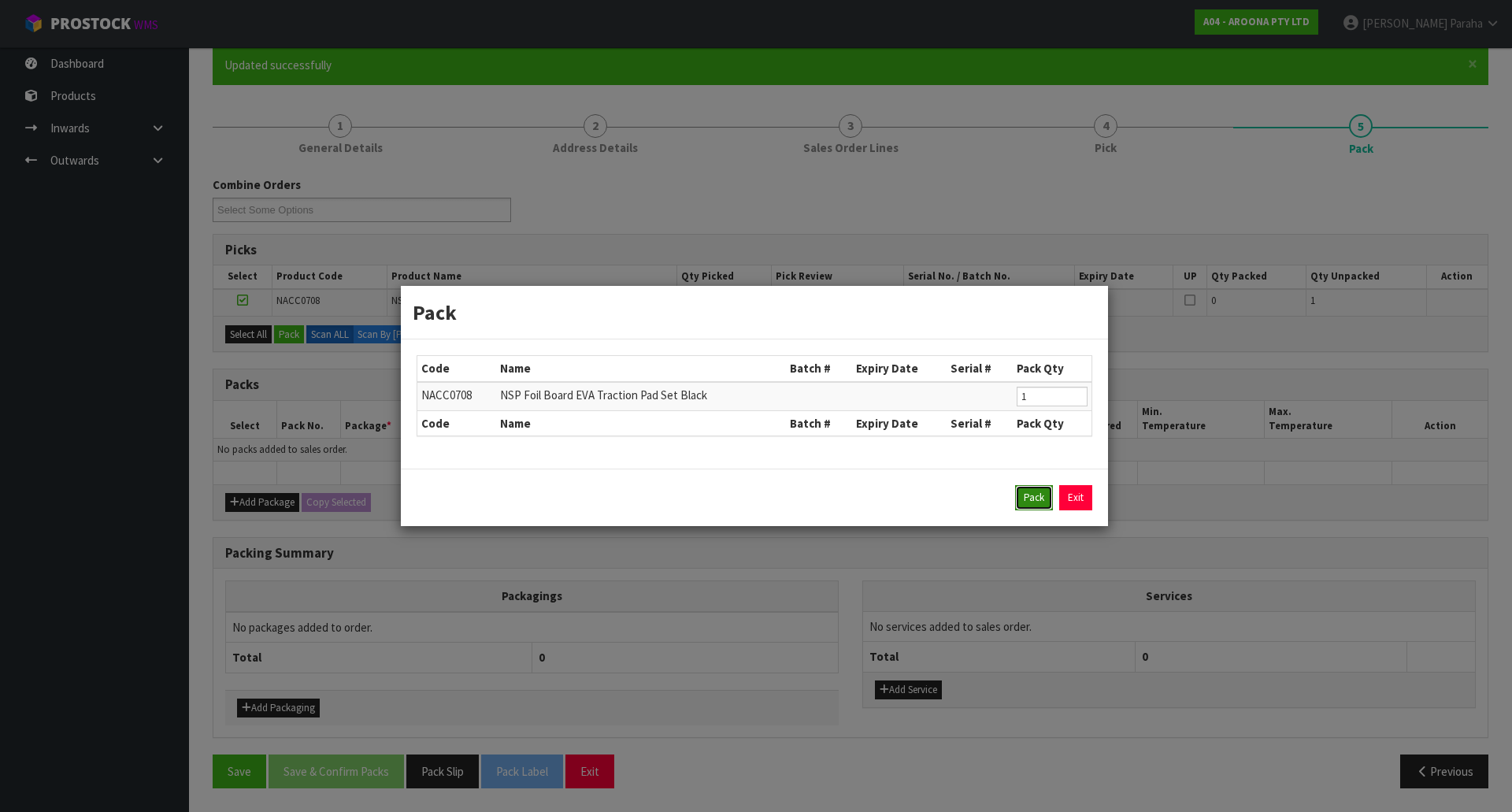
click at [1019, 500] on button "Pack" at bounding box center [1035, 497] width 38 height 25
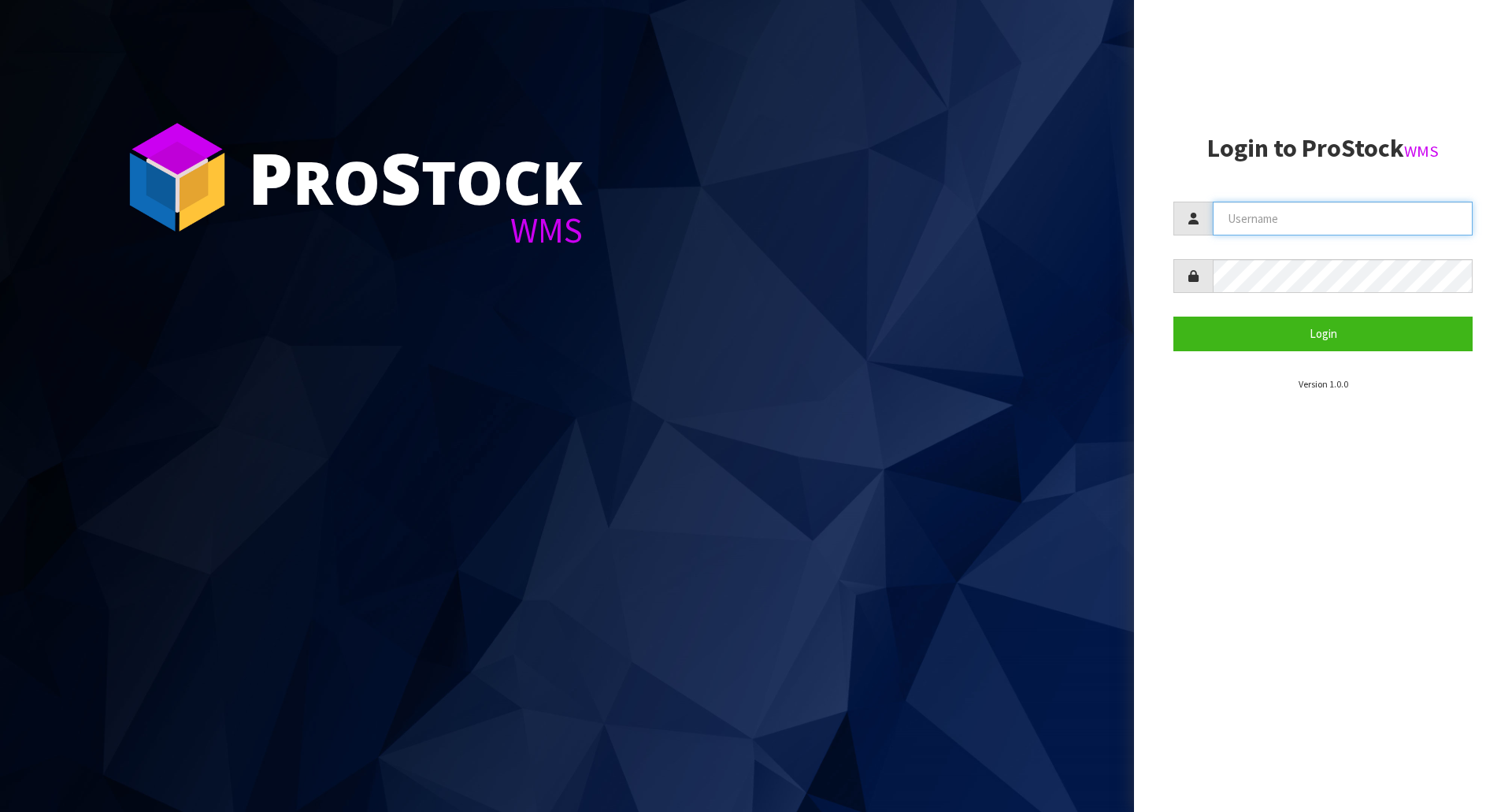
click at [1266, 215] on input "text" at bounding box center [1343, 218] width 260 height 34
type input "[PERSON_NAME]"
click at [1174, 316] on button "Login" at bounding box center [1324, 333] width 299 height 34
